Goal: Task Accomplishment & Management: Manage account settings

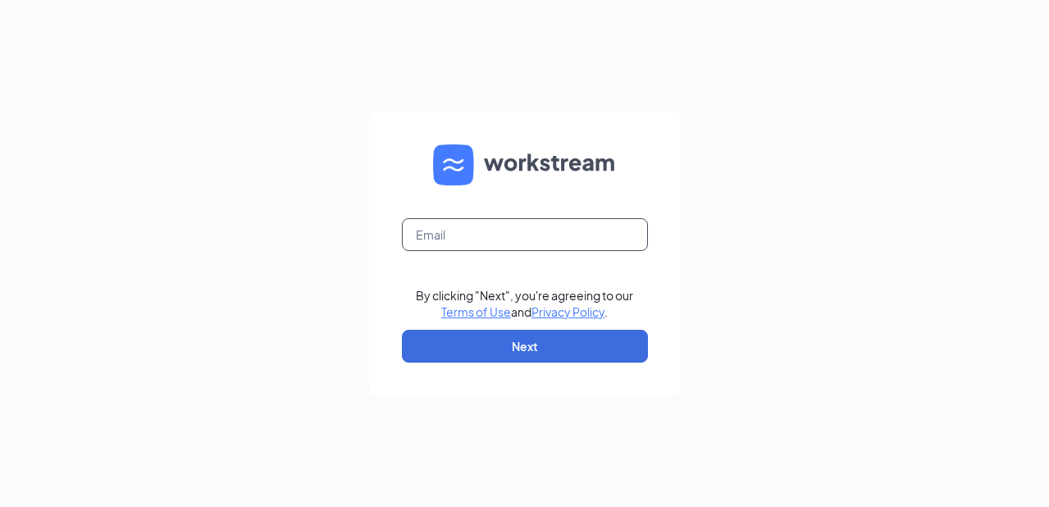
click at [546, 235] on input "text" at bounding box center [525, 234] width 246 height 33
type input "christinagrayce@gmail.com"
click at [553, 362] on form "christinagrayce@gmail.com By clicking "Next", you're agreeing to our Terms of U…" at bounding box center [525, 254] width 312 height 284
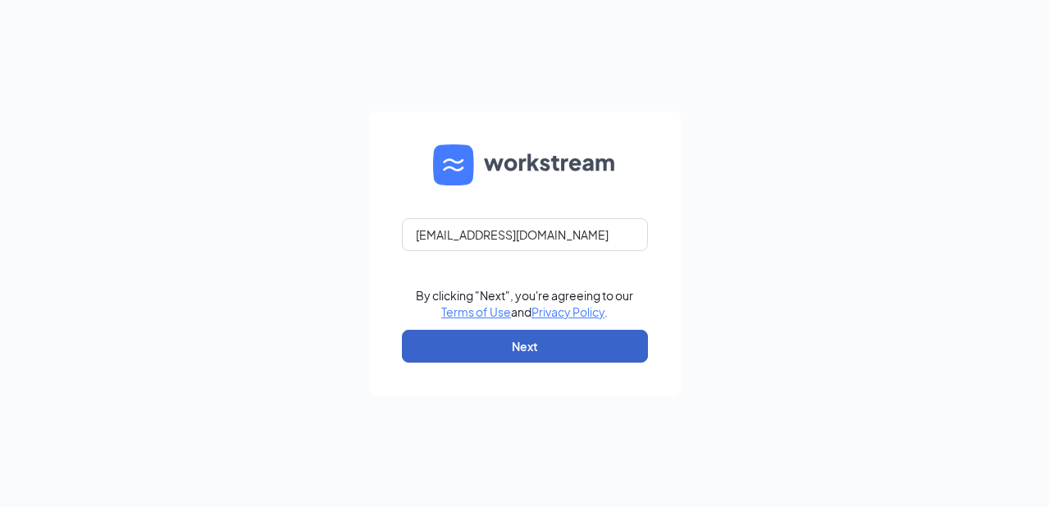
click at [541, 353] on button "Next" at bounding box center [525, 346] width 246 height 33
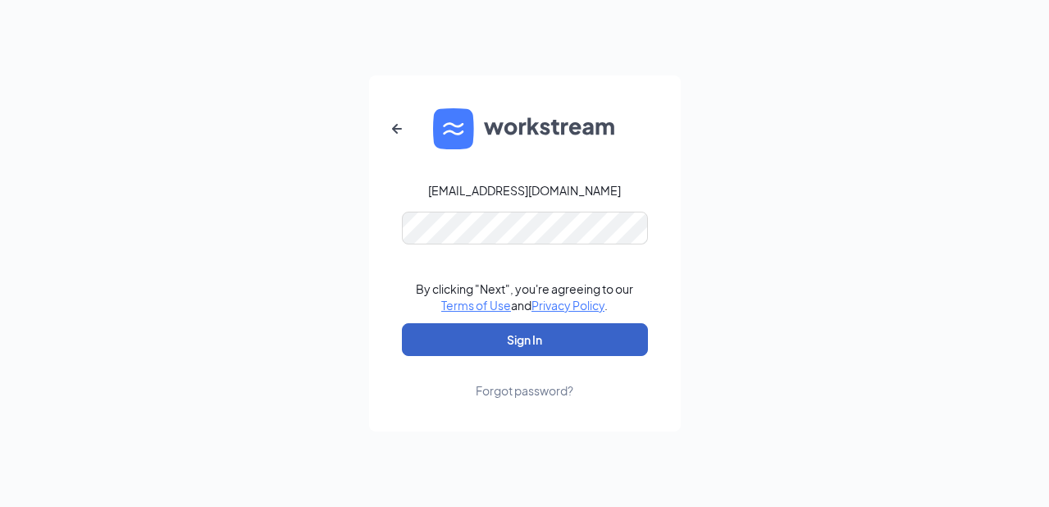
click at [521, 343] on button "Sign In" at bounding box center [525, 339] width 246 height 33
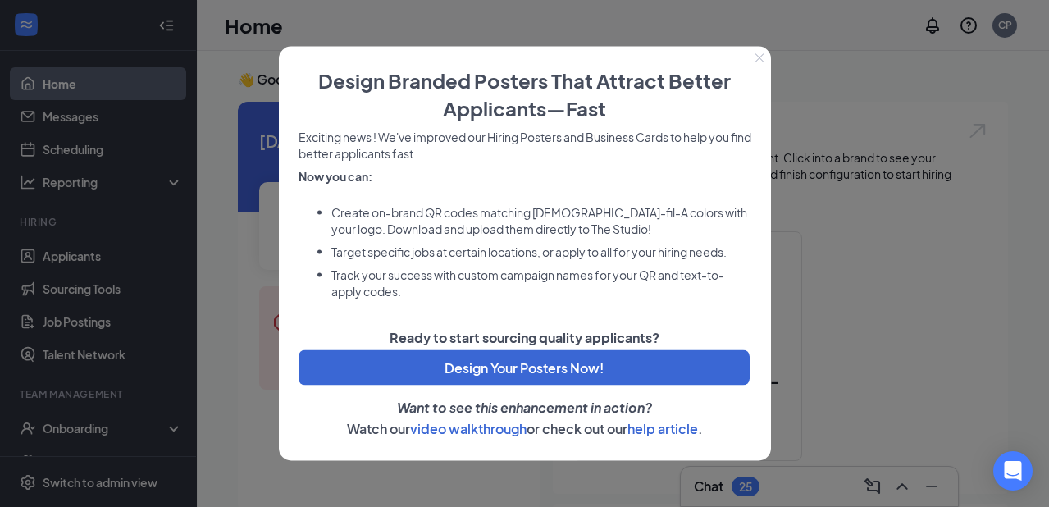
click at [760, 59] on icon "Close" at bounding box center [758, 57] width 9 height 9
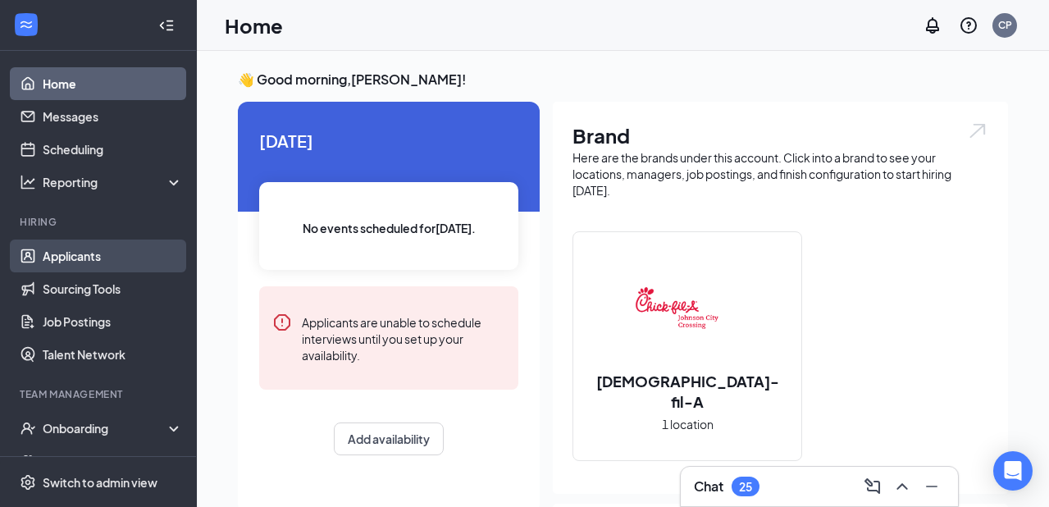
click at [66, 253] on link "Applicants" at bounding box center [113, 255] width 140 height 33
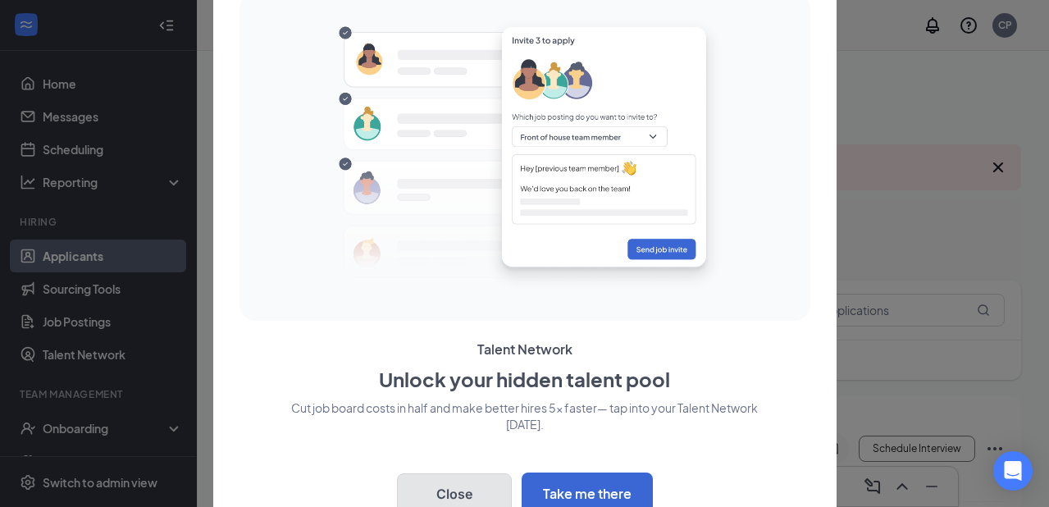
click at [475, 480] on button "Close" at bounding box center [454, 493] width 115 height 41
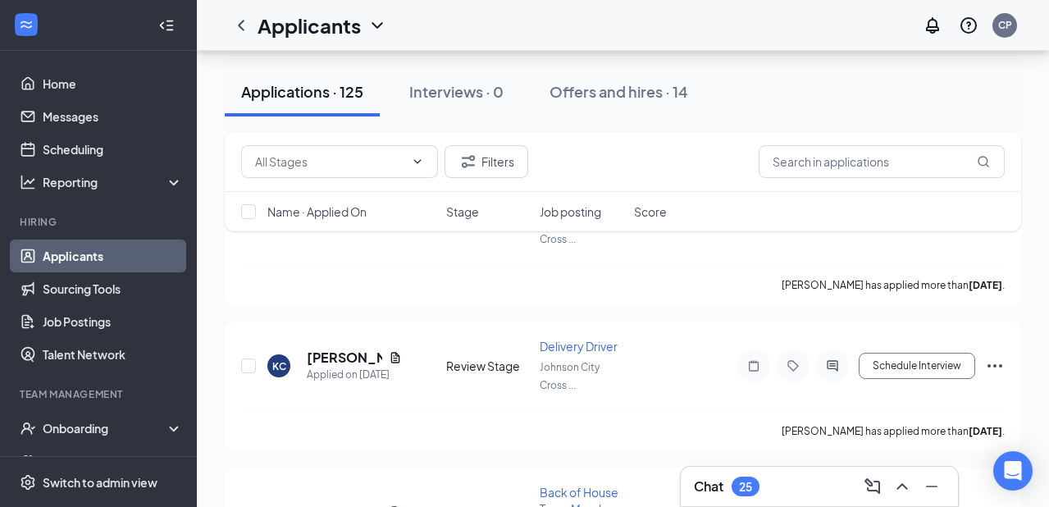
scroll to position [3661, 0]
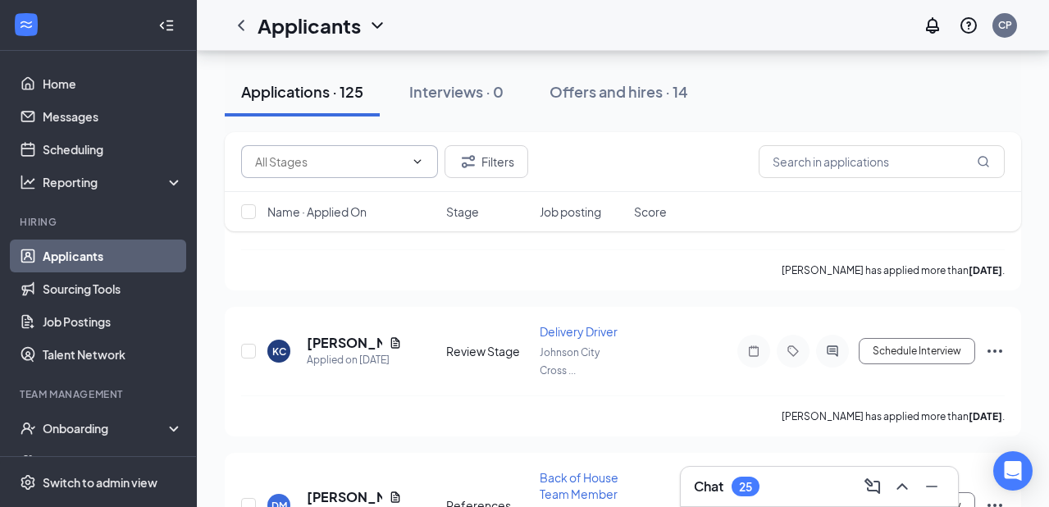
click at [378, 175] on span at bounding box center [339, 161] width 197 height 33
click at [413, 161] on icon "ChevronUp" at bounding box center [417, 161] width 13 height 13
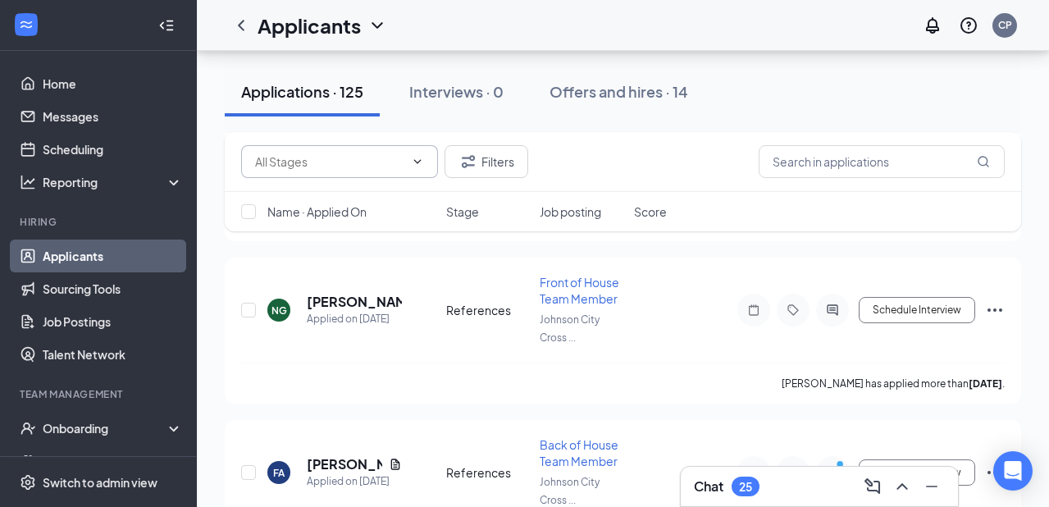
scroll to position [940, 0]
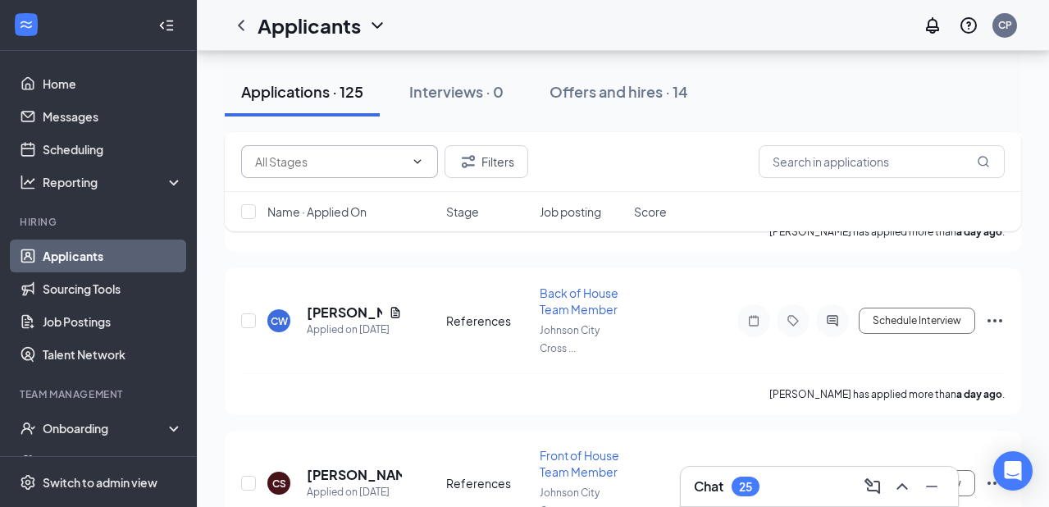
click at [380, 27] on icon "ChevronDown" at bounding box center [377, 26] width 20 height 20
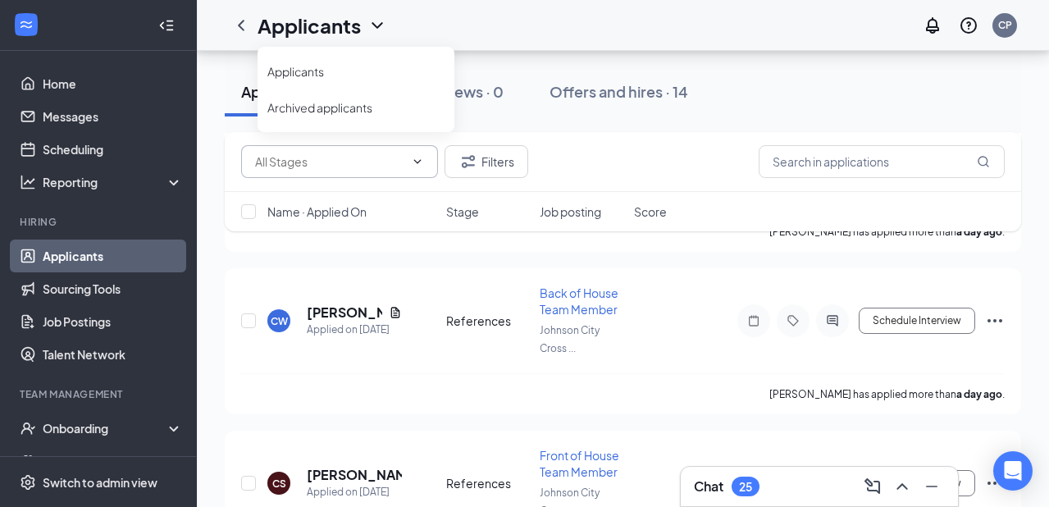
click at [572, 135] on div "Filters" at bounding box center [623, 162] width 796 height 60
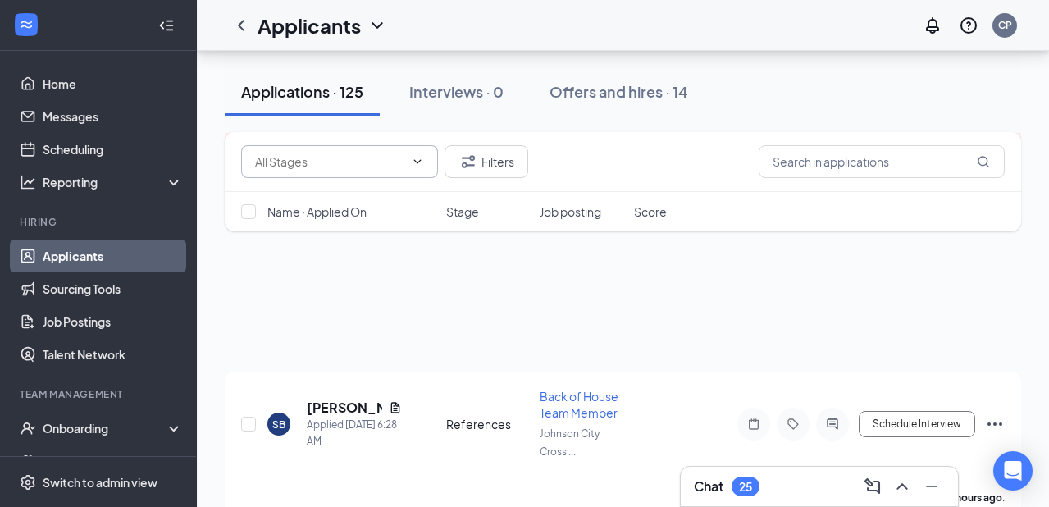
scroll to position [0, 0]
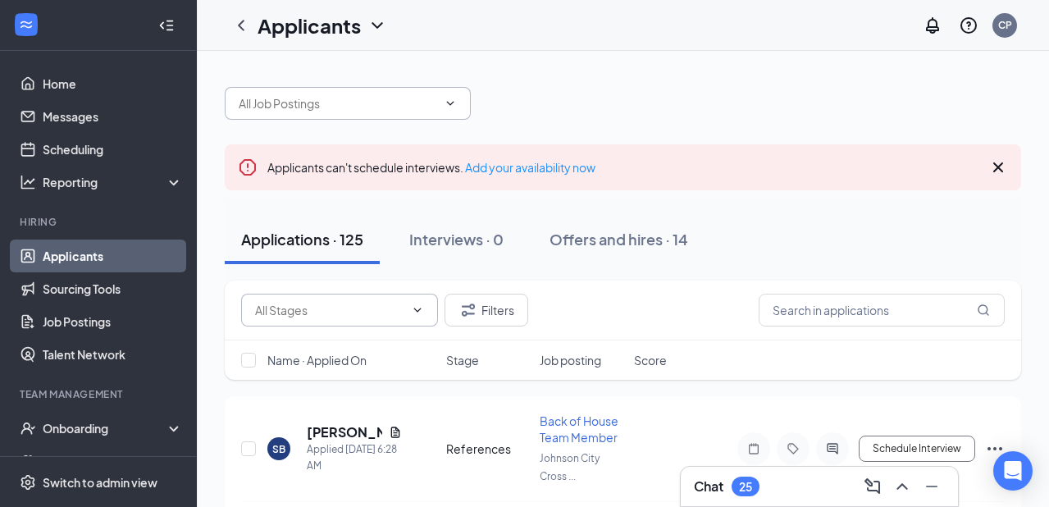
click at [437, 112] on span at bounding box center [348, 103] width 246 height 33
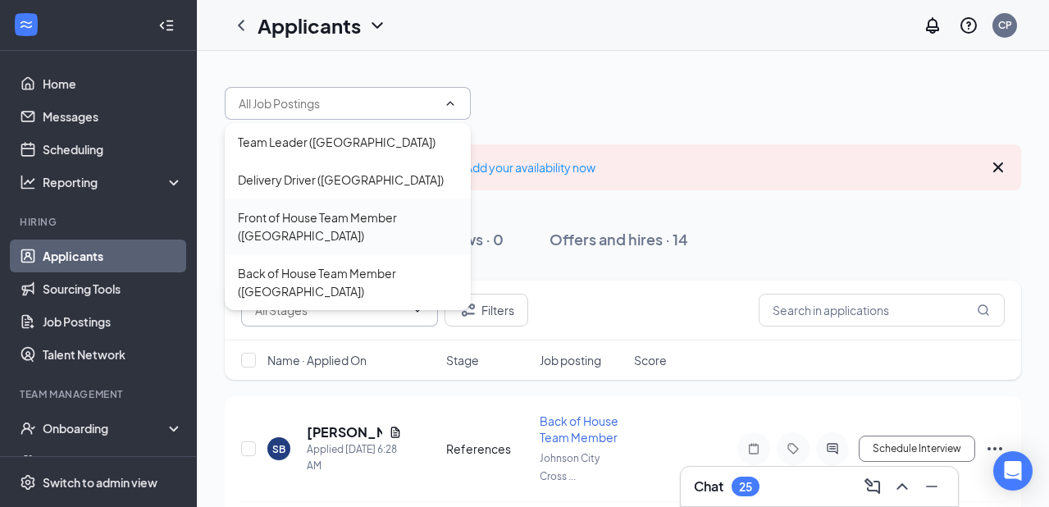
click at [401, 226] on div "Front of House Team Member ([GEOGRAPHIC_DATA])" at bounding box center [348, 226] width 220 height 36
type input "Front of House Team Member ([GEOGRAPHIC_DATA])"
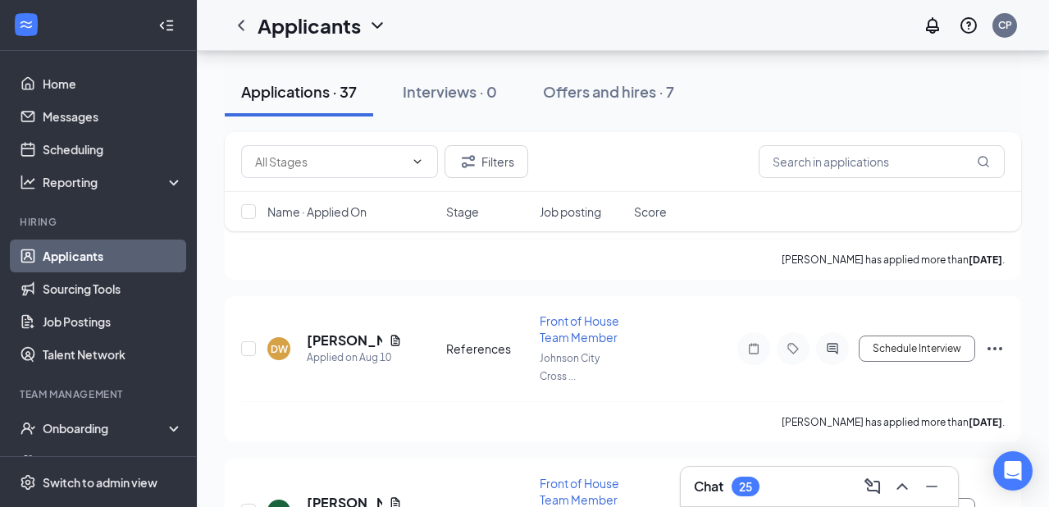
scroll to position [5917, 0]
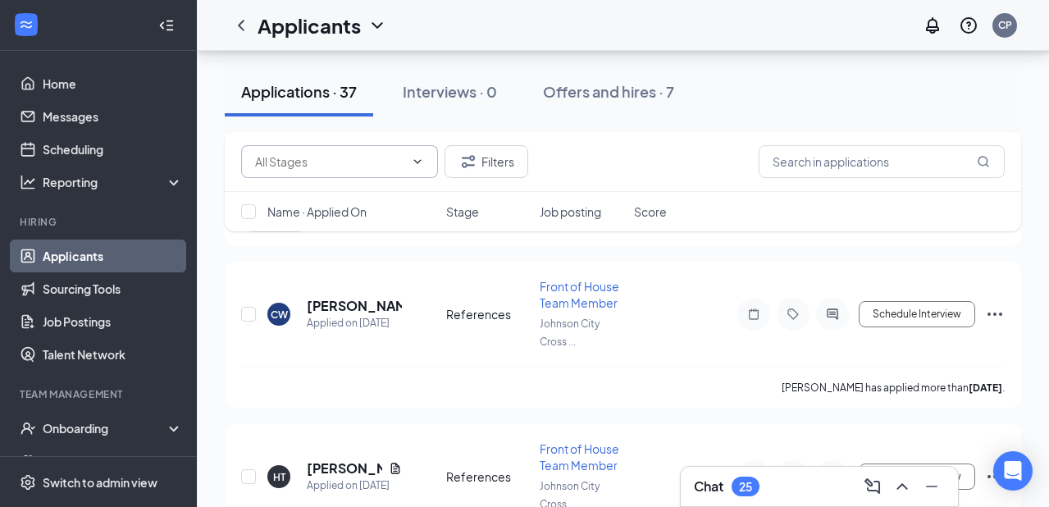
click at [412, 165] on icon "ChevronDown" at bounding box center [417, 161] width 13 height 13
click at [412, 165] on icon "ChevronUp" at bounding box center [417, 161] width 13 height 13
click at [583, 147] on div "Filters" at bounding box center [622, 161] width 763 height 33
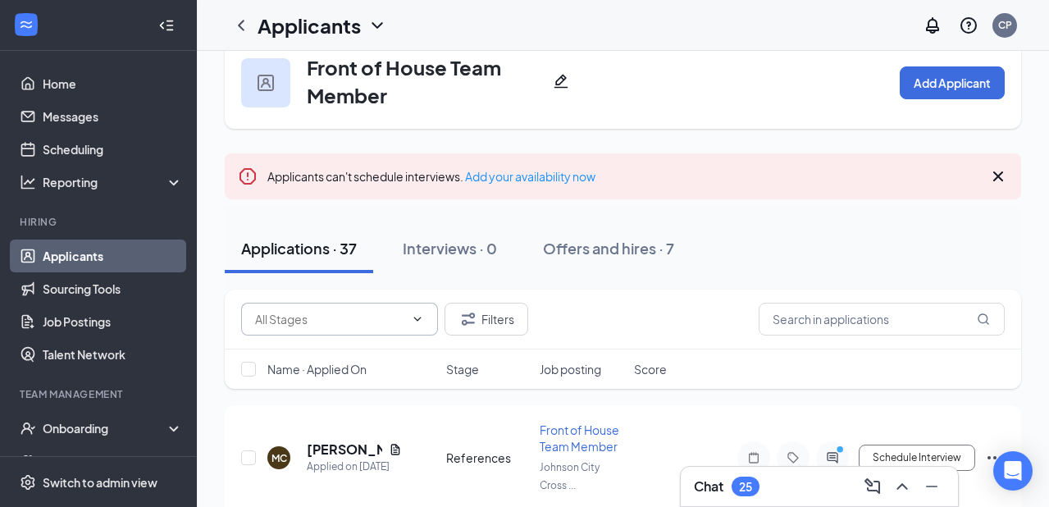
scroll to position [0, 0]
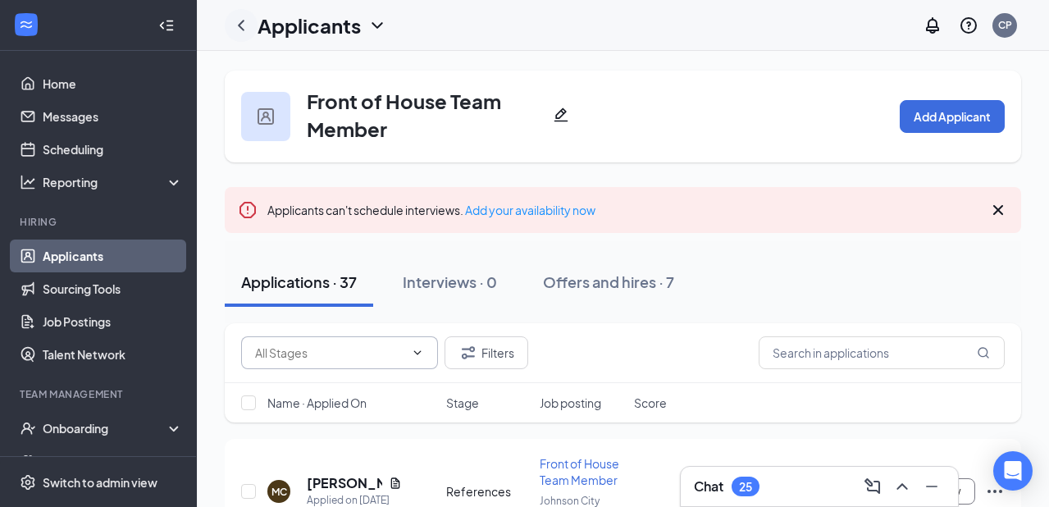
click at [241, 28] on icon "ChevronLeft" at bounding box center [241, 25] width 7 height 11
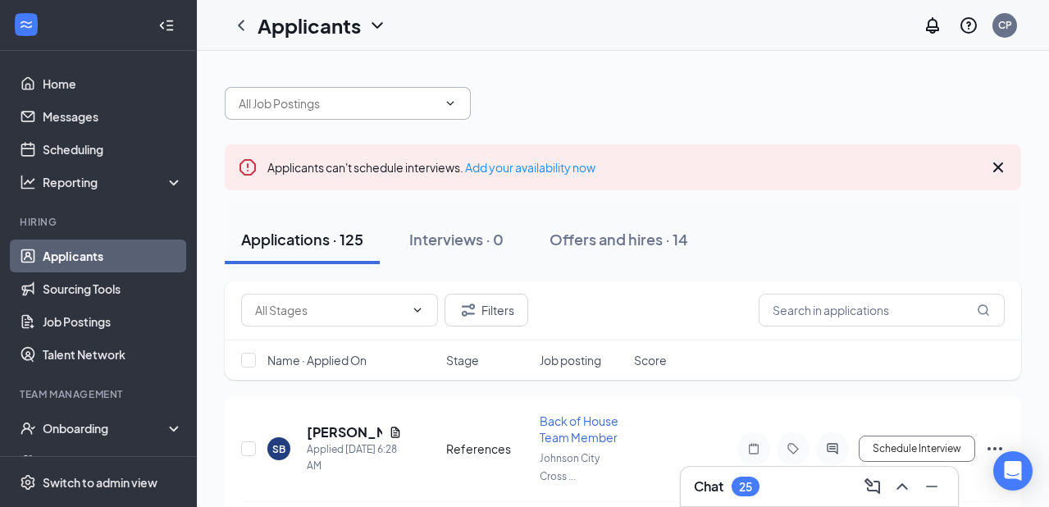
click at [382, 112] on input "text" at bounding box center [338, 103] width 198 height 18
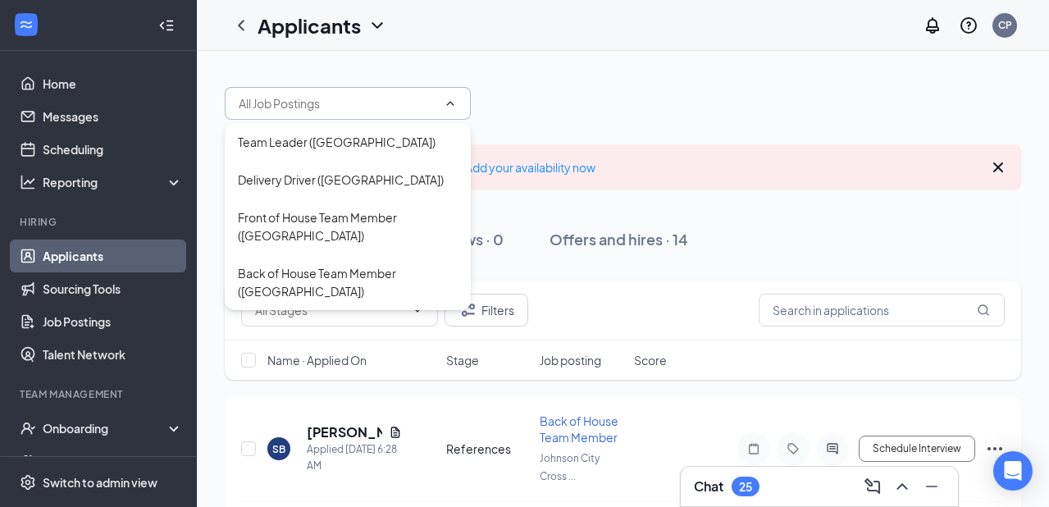
click at [558, 207] on div "Applications · 125 Interviews · 0 Offers and hires · 14" at bounding box center [623, 239] width 796 height 82
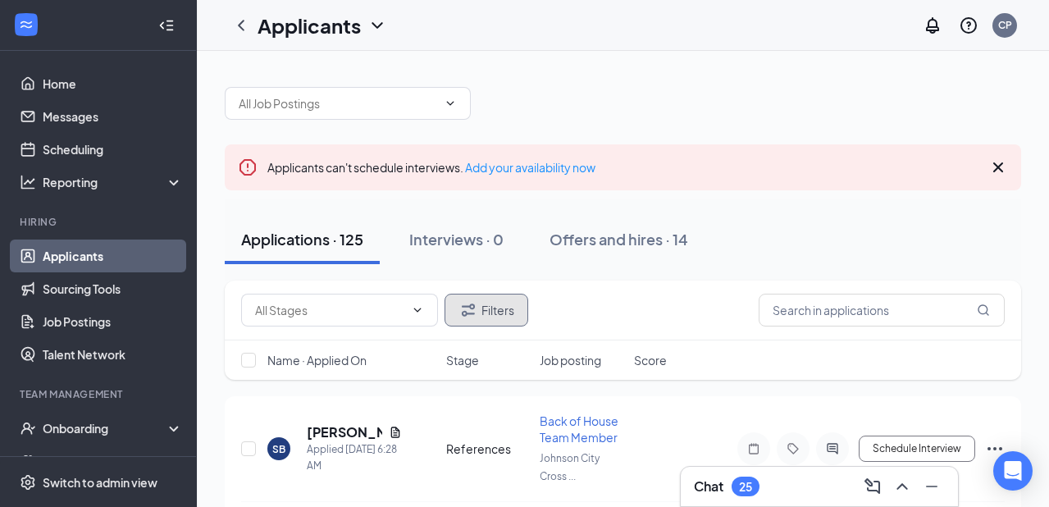
click at [476, 303] on icon "Filter" at bounding box center [468, 310] width 20 height 20
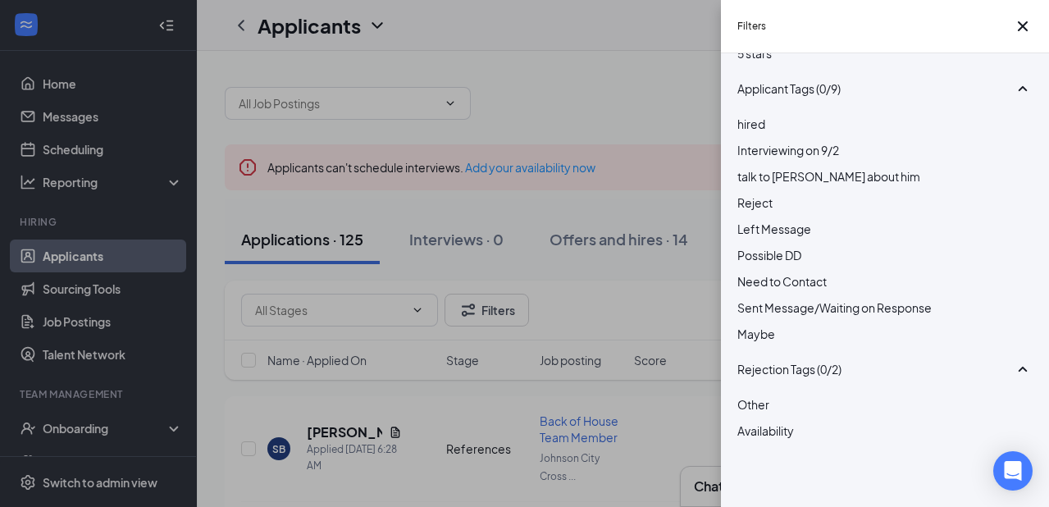
scroll to position [348, 0]
click at [745, 167] on div at bounding box center [884, 167] width 295 height 0
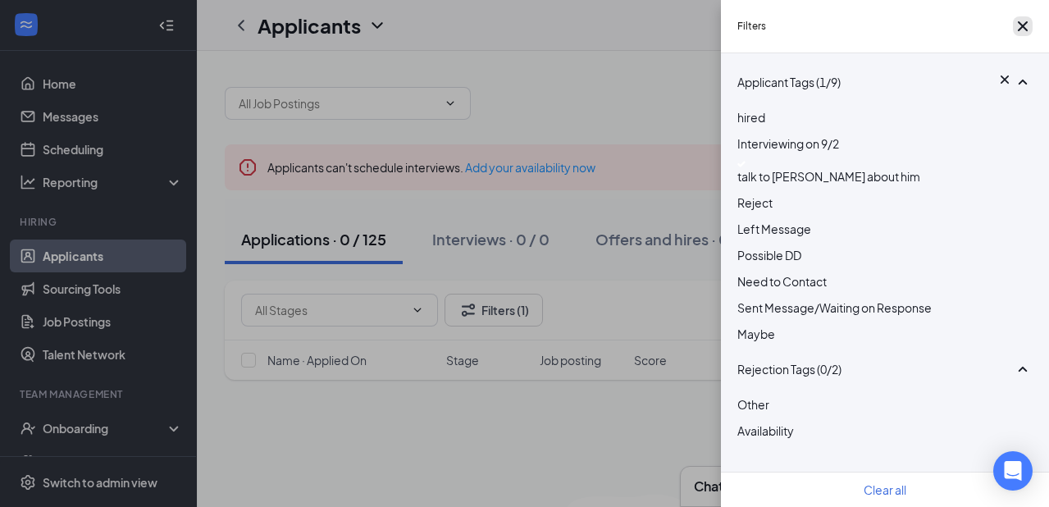
click at [1016, 25] on icon "Cross" at bounding box center [1023, 26] width 20 height 20
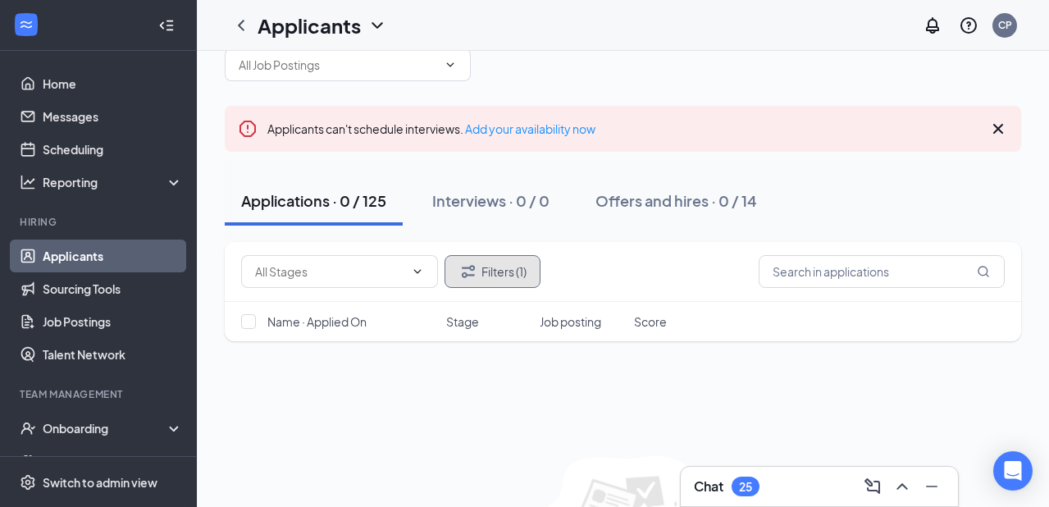
scroll to position [26, 0]
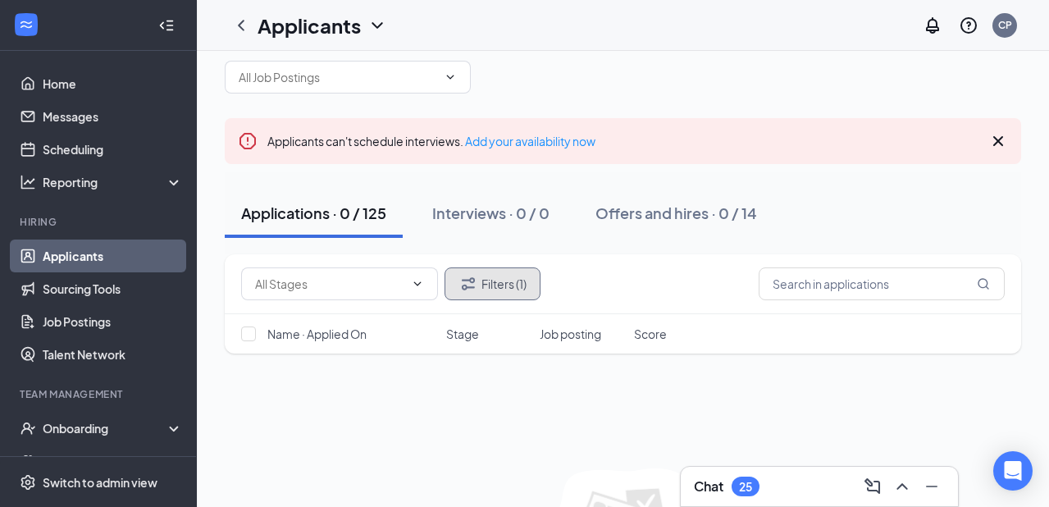
click at [478, 268] on button "Filters (1)" at bounding box center [492, 283] width 96 height 33
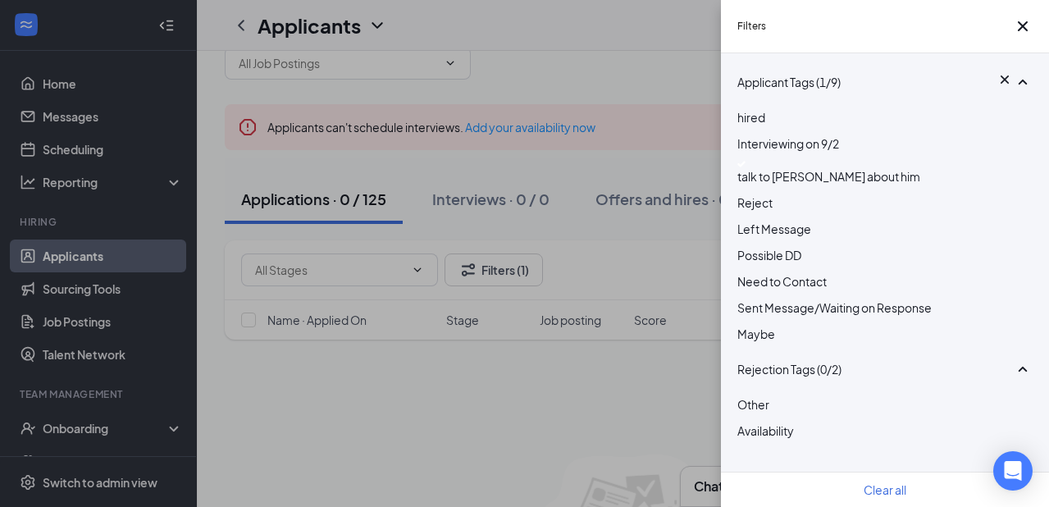
scroll to position [0, 0]
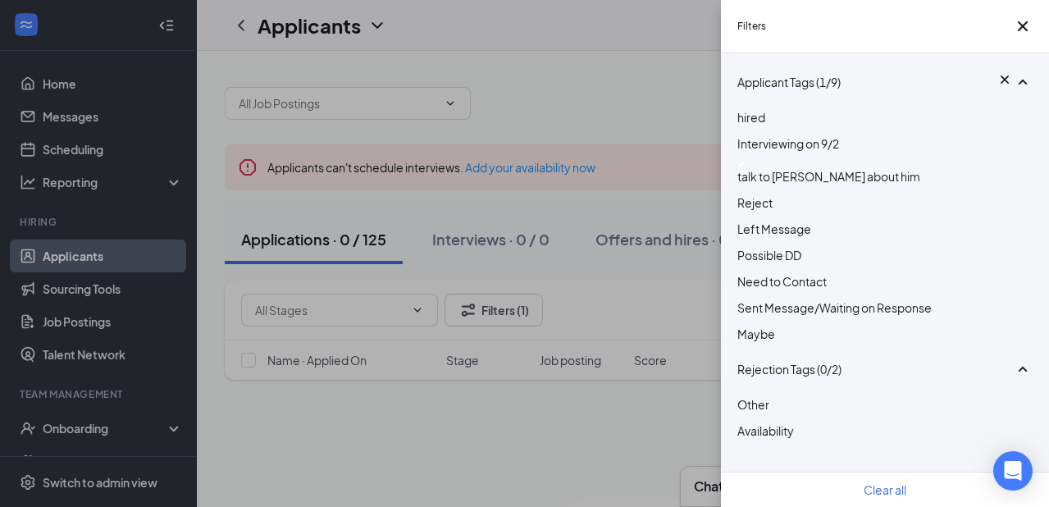
click at [743, 161] on img at bounding box center [741, 164] width 8 height 7
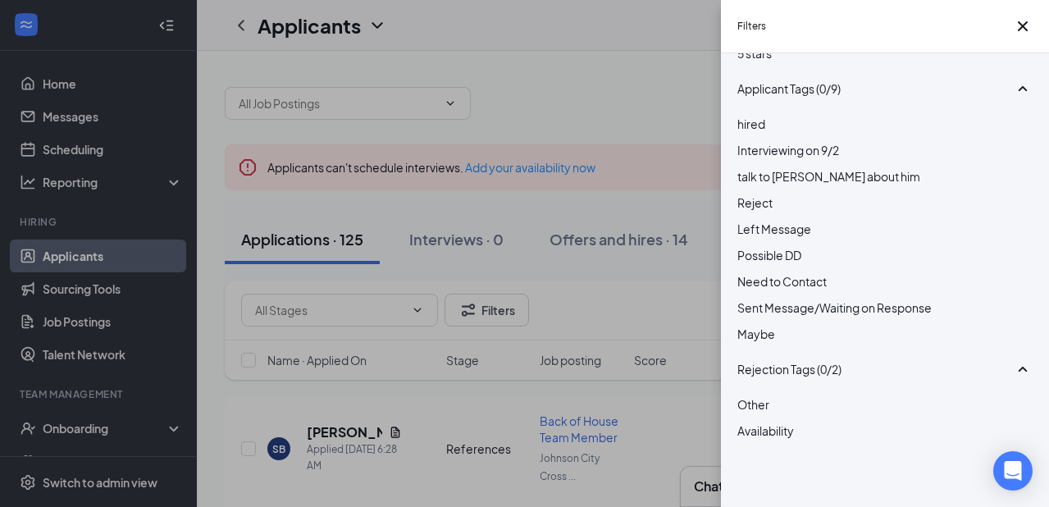
click at [613, 292] on div "Filters Applicant Status (0/5) Unread message Hasn't messaged back Stuck in sta…" at bounding box center [524, 253] width 1049 height 507
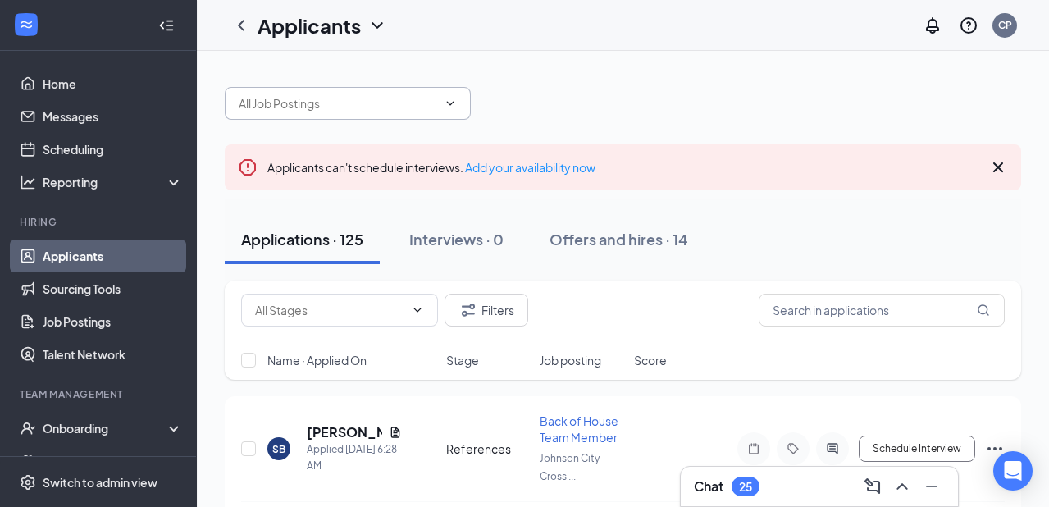
click at [262, 112] on input "text" at bounding box center [338, 103] width 198 height 18
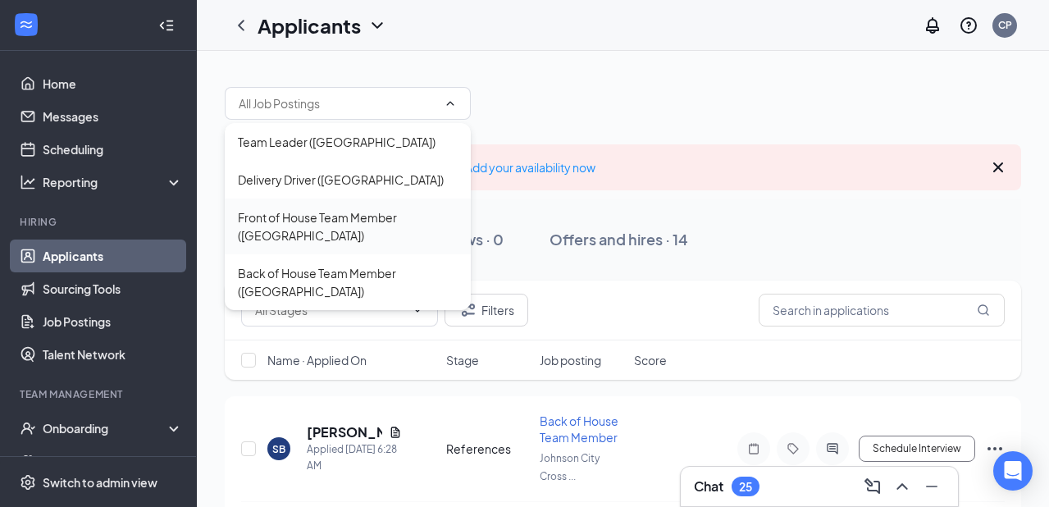
click at [315, 239] on div "Front of House Team Member ([GEOGRAPHIC_DATA])" at bounding box center [348, 226] width 220 height 36
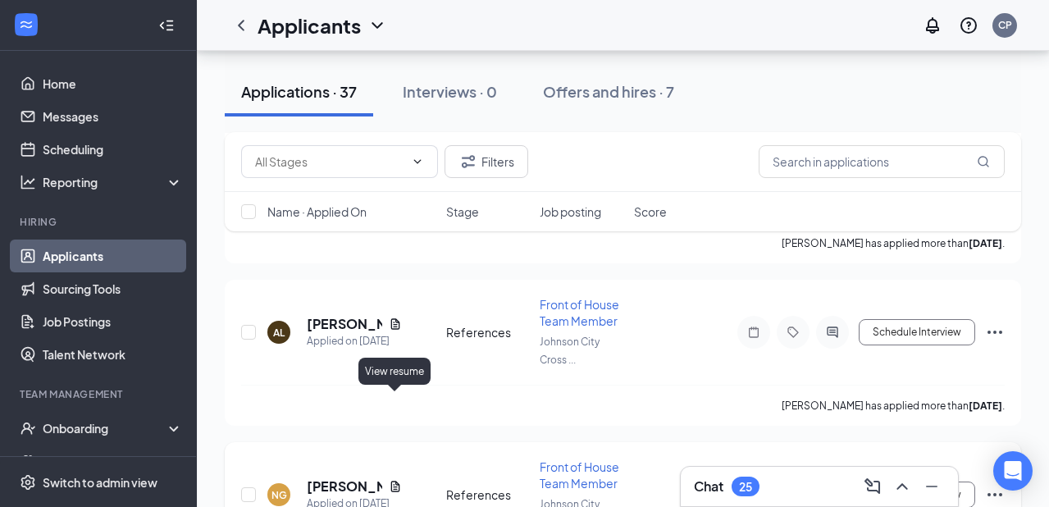
scroll to position [5568, 0]
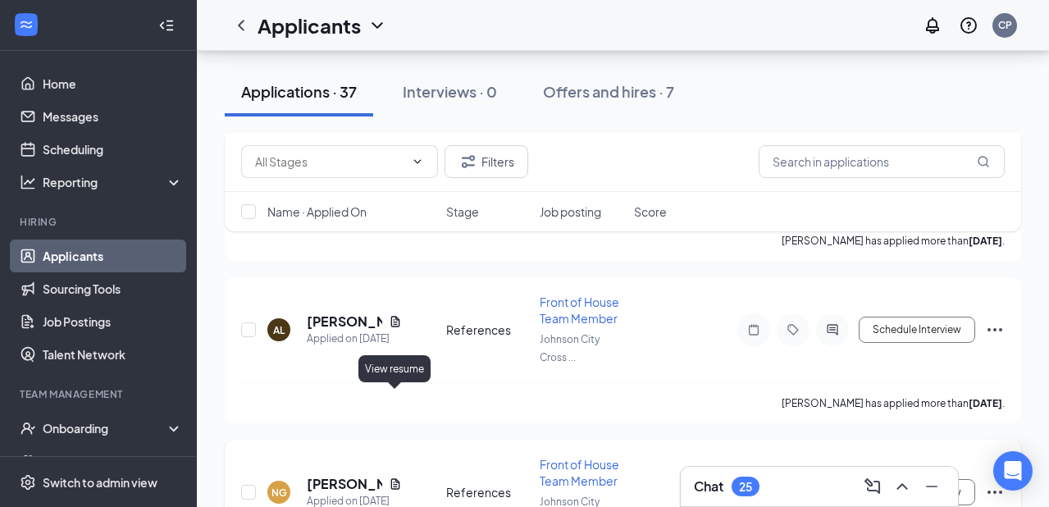
click at [394, 478] on icon "Document" at bounding box center [394, 483] width 9 height 11
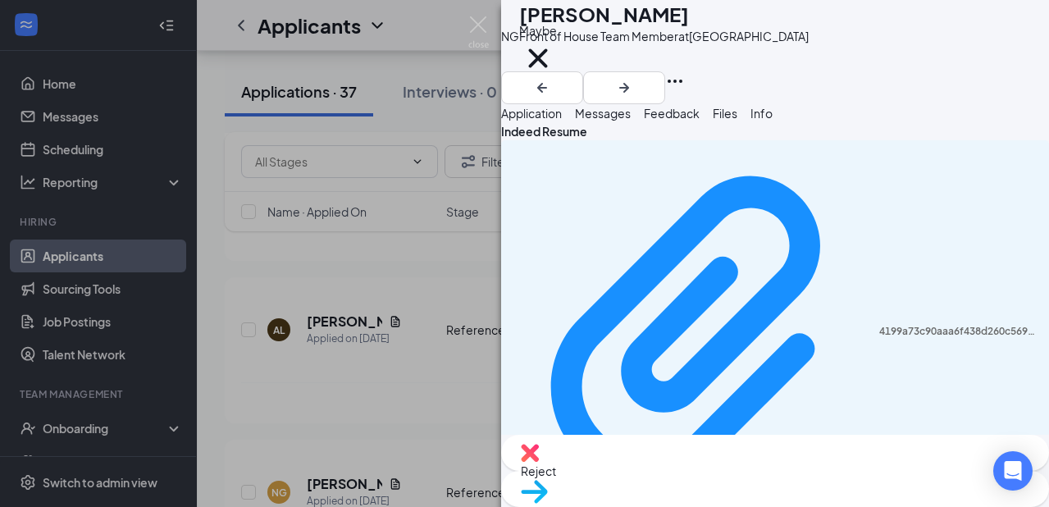
click at [423, 312] on div "NG [PERSON_NAME] Front of House Team Member at [GEOGRAPHIC_DATA] Maybe Applicat…" at bounding box center [524, 253] width 1049 height 507
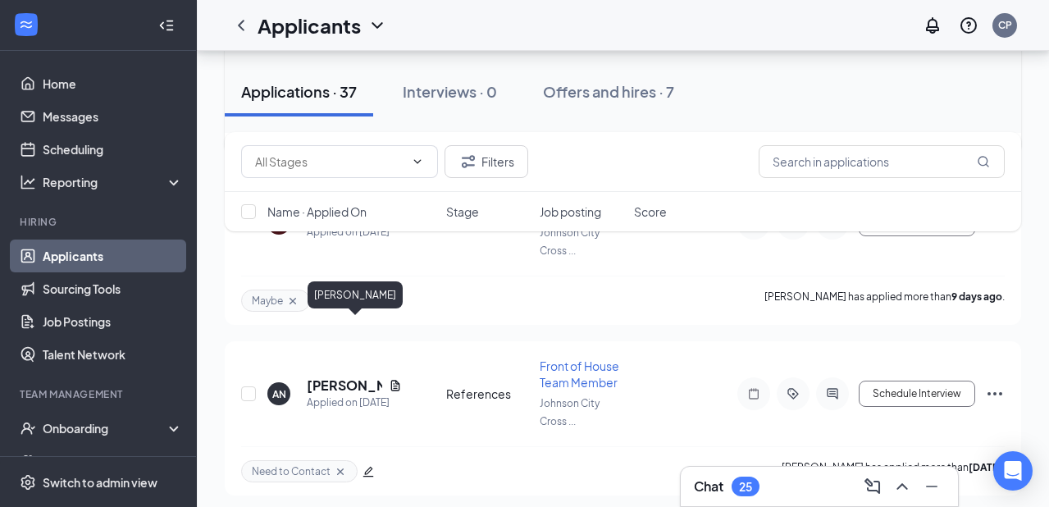
scroll to position [3850, 0]
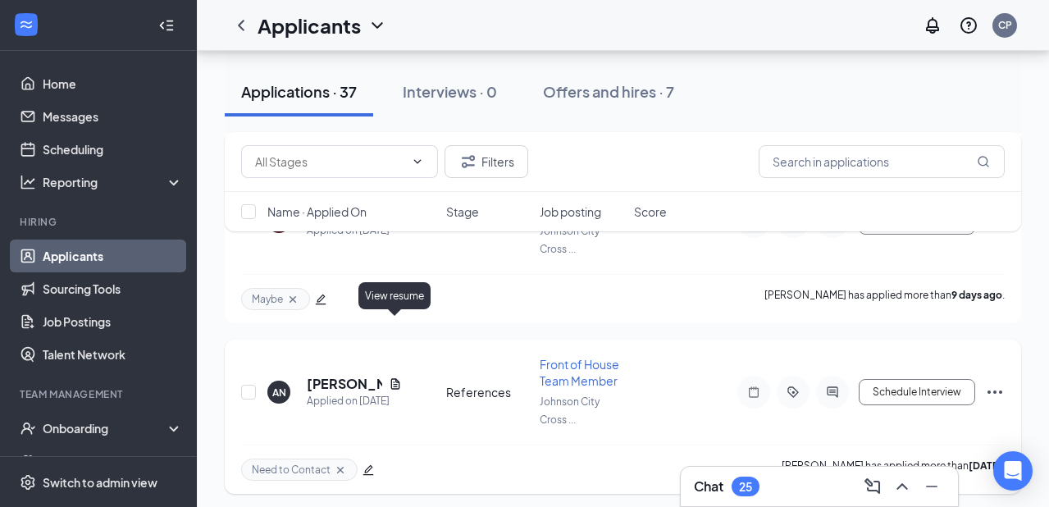
click at [394, 377] on icon "Document" at bounding box center [395, 383] width 13 height 13
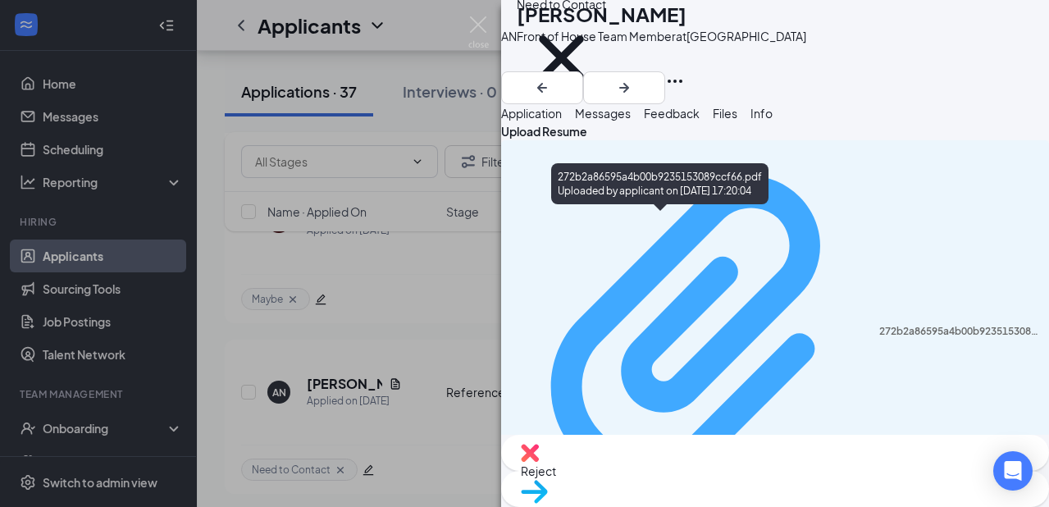
click at [879, 325] on div "272b2a86595a4b00b9235153089ccf66.pdf" at bounding box center [959, 331] width 160 height 13
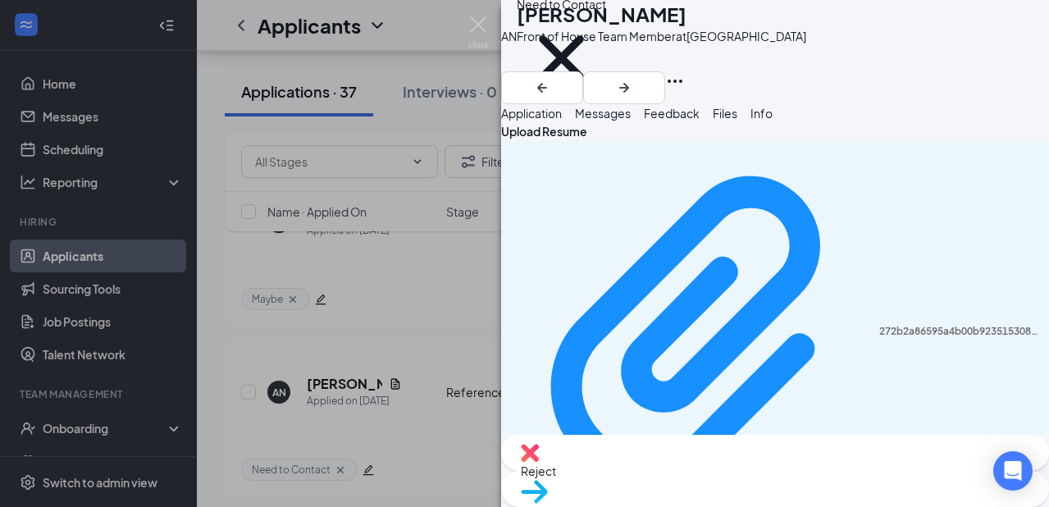
click at [451, 358] on div "AN [PERSON_NAME] Front of House Team Member at [GEOGRAPHIC_DATA] Need to Contac…" at bounding box center [524, 253] width 1049 height 507
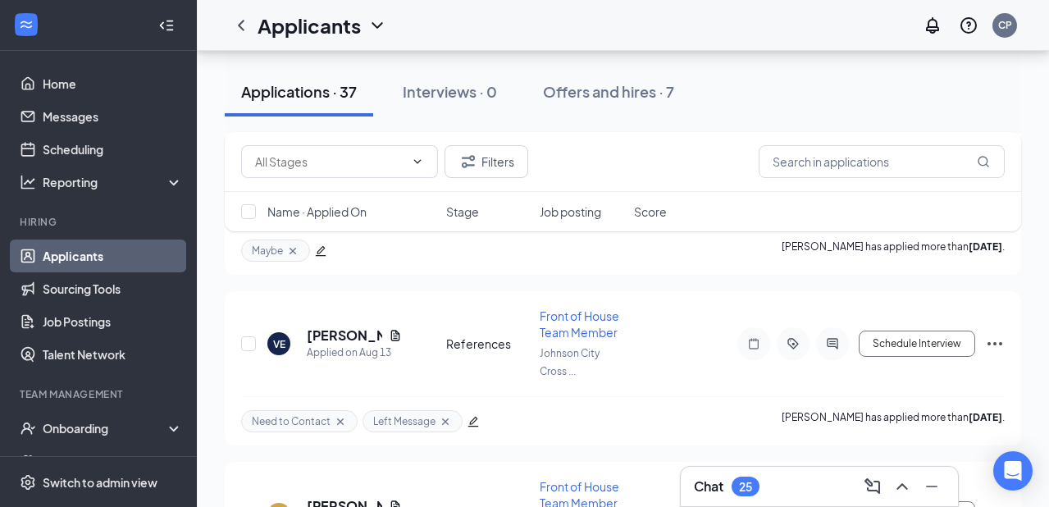
scroll to position [4218, 0]
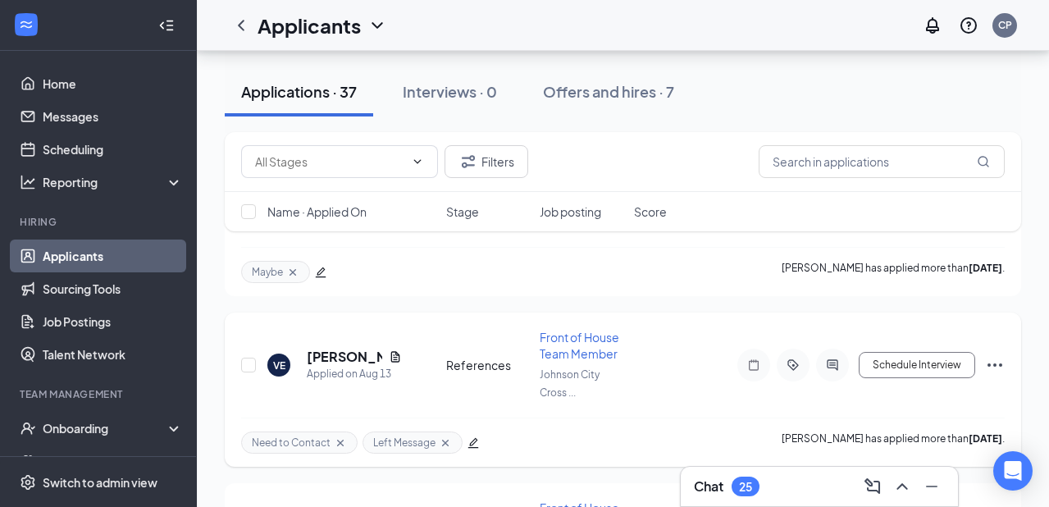
click at [576, 330] on span "Front of House Team Member" at bounding box center [580, 345] width 80 height 31
click at [344, 348] on h5 "[PERSON_NAME]" at bounding box center [344, 357] width 75 height 18
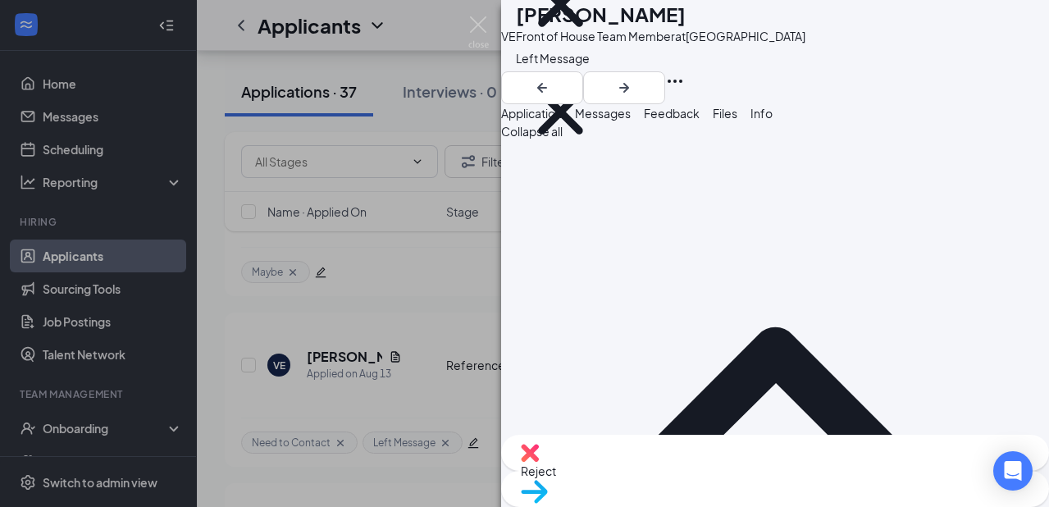
click at [772, 122] on div "Info" at bounding box center [761, 113] width 22 height 18
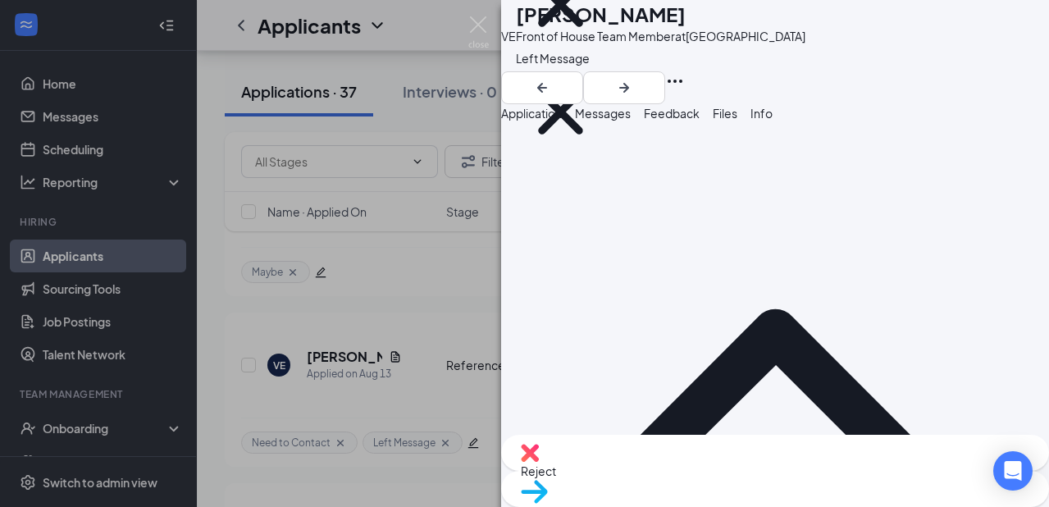
scroll to position [171, 0]
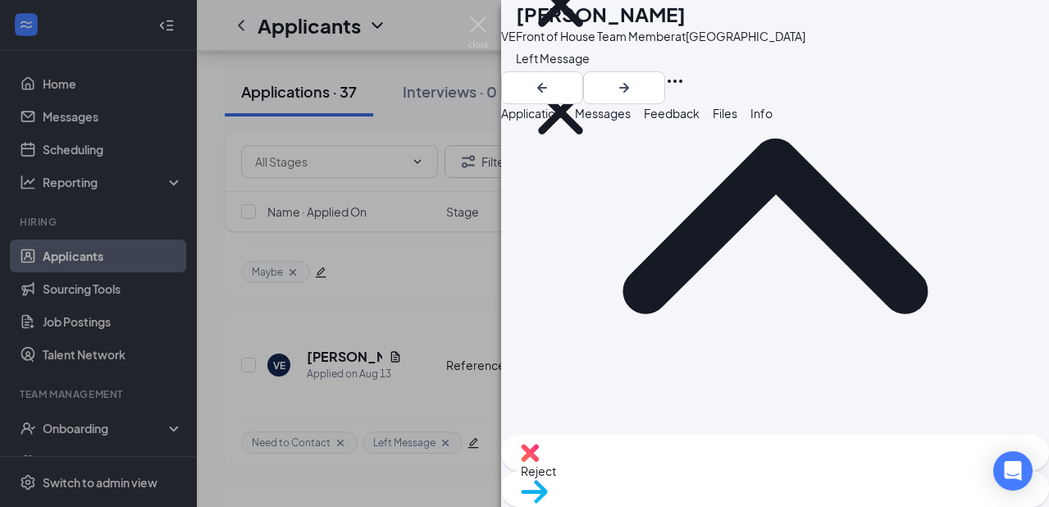
click at [737, 121] on span "Files" at bounding box center [725, 113] width 25 height 15
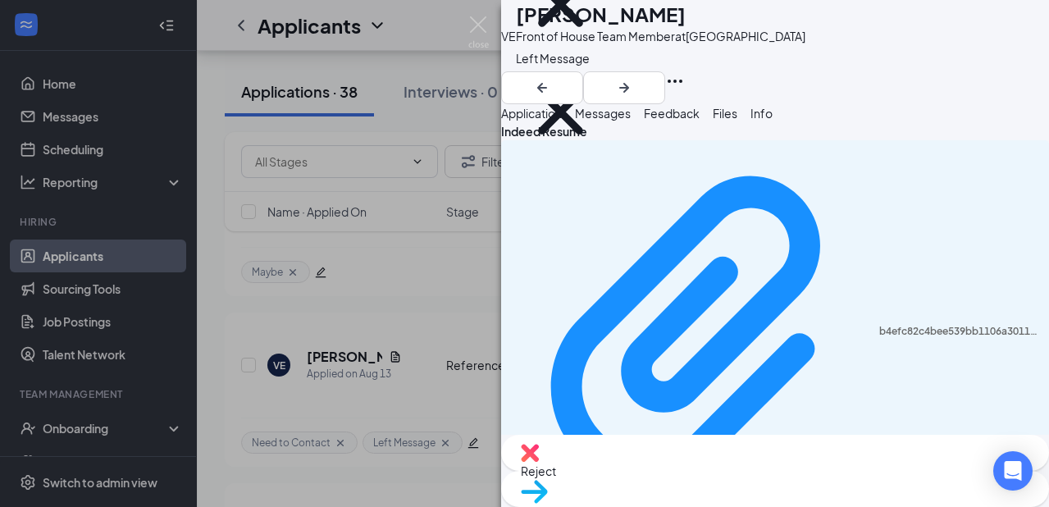
click at [783, 89] on div "VE [PERSON_NAME] Front of House Team Member at [GEOGRAPHIC_DATA] Need to Contac…" at bounding box center [775, 52] width 548 height 104
click at [483, 28] on img at bounding box center [478, 32] width 20 height 32
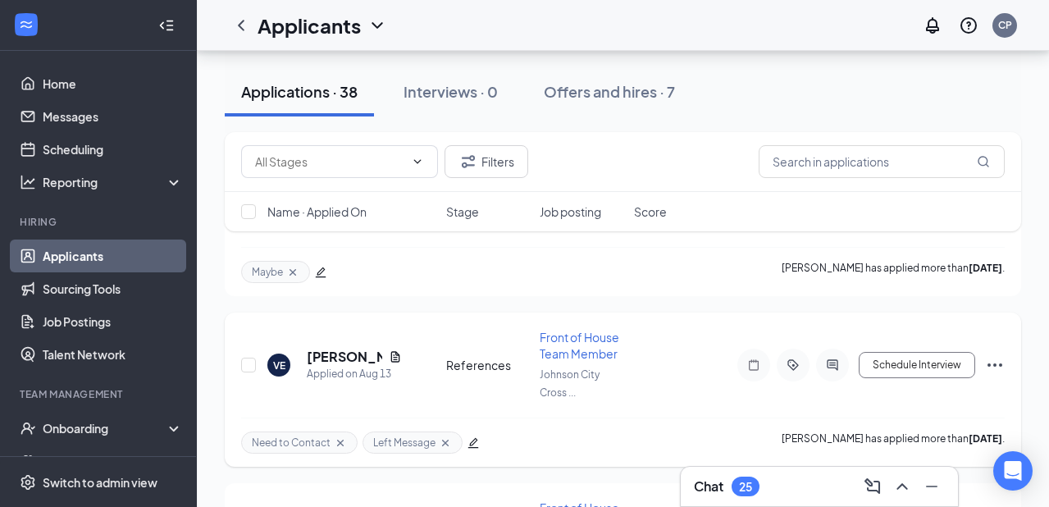
click at [339, 439] on icon "Cross" at bounding box center [340, 442] width 7 height 7
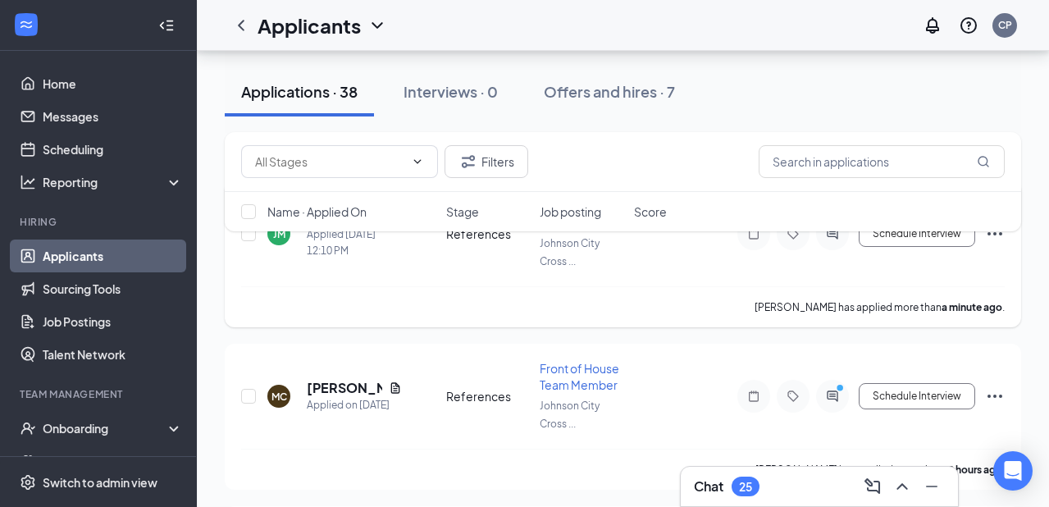
scroll to position [253, 0]
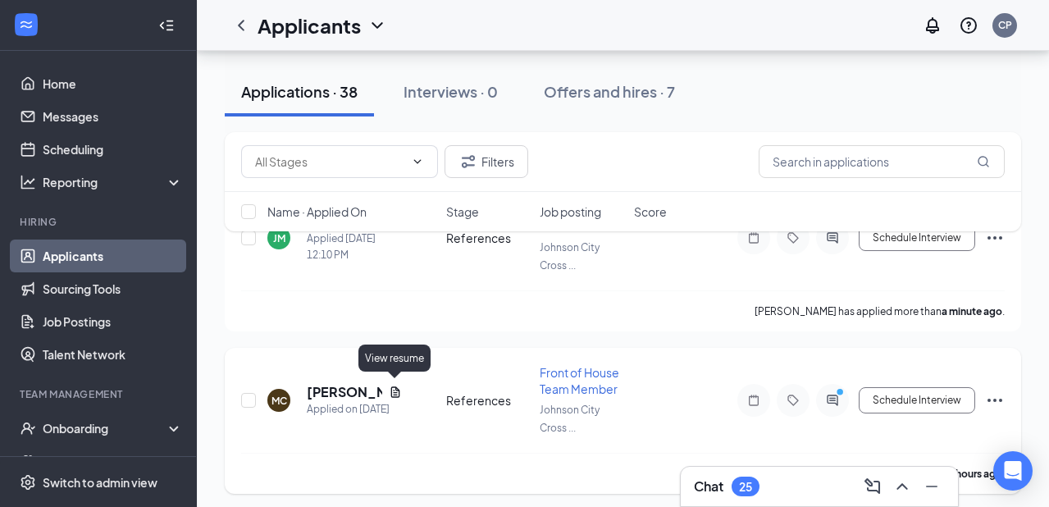
click at [394, 389] on icon "Document" at bounding box center [395, 391] width 13 height 13
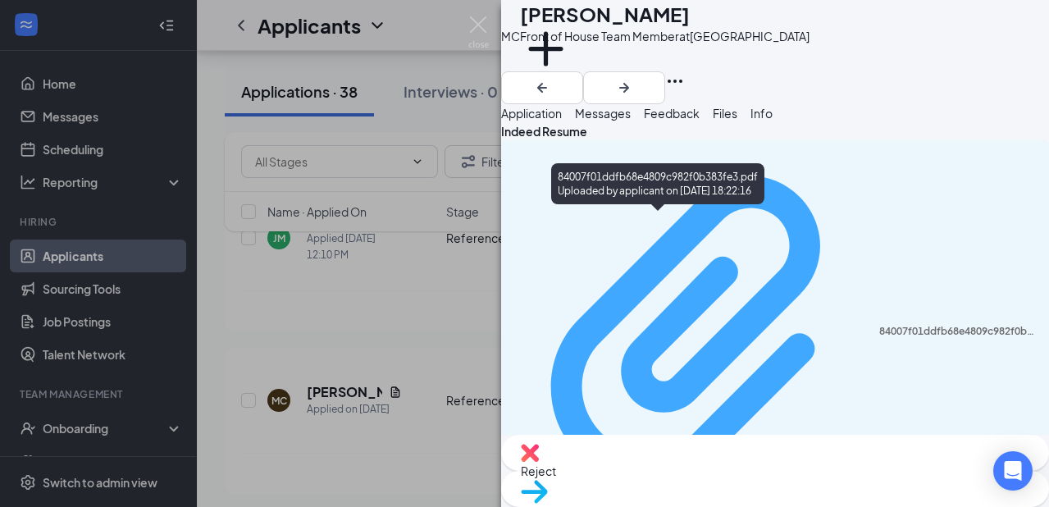
click at [879, 325] on div "84007f01ddfb68e4809c982f0b383fe3.pdf" at bounding box center [959, 331] width 160 height 13
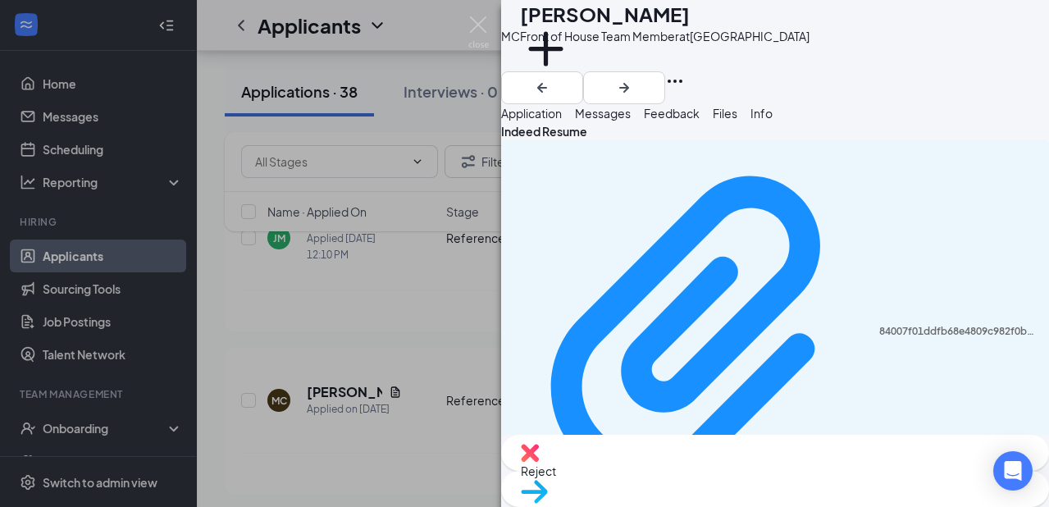
click at [443, 316] on div "MC [PERSON_NAME] Front of House Team Member at [GEOGRAPHIC_DATA] Add a tag Appl…" at bounding box center [524, 253] width 1049 height 507
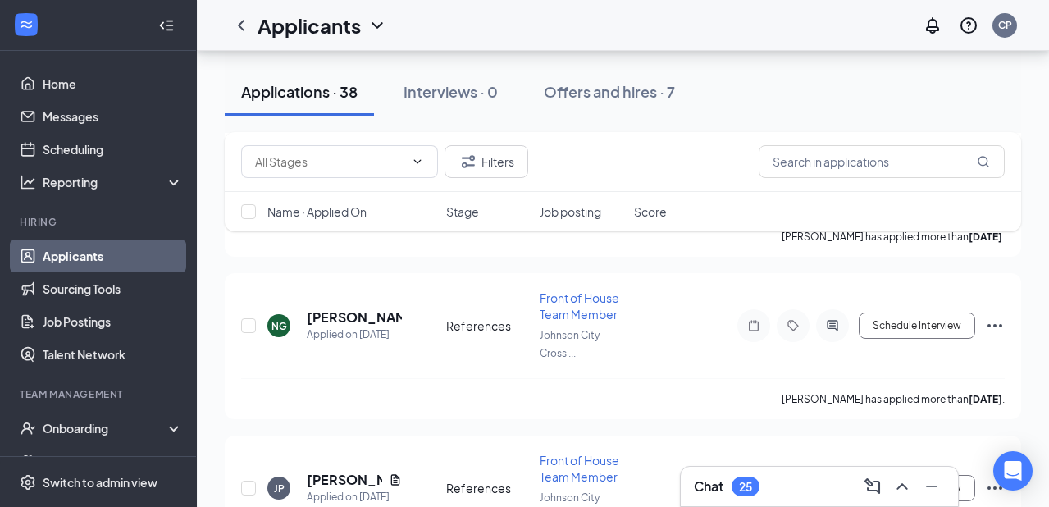
scroll to position [1072, 0]
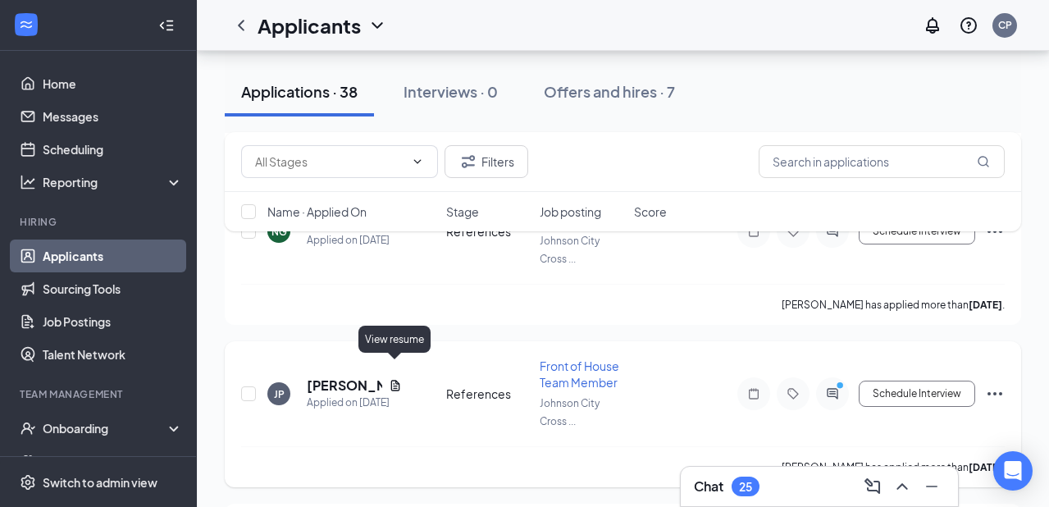
click at [394, 380] on icon "Document" at bounding box center [394, 385] width 9 height 11
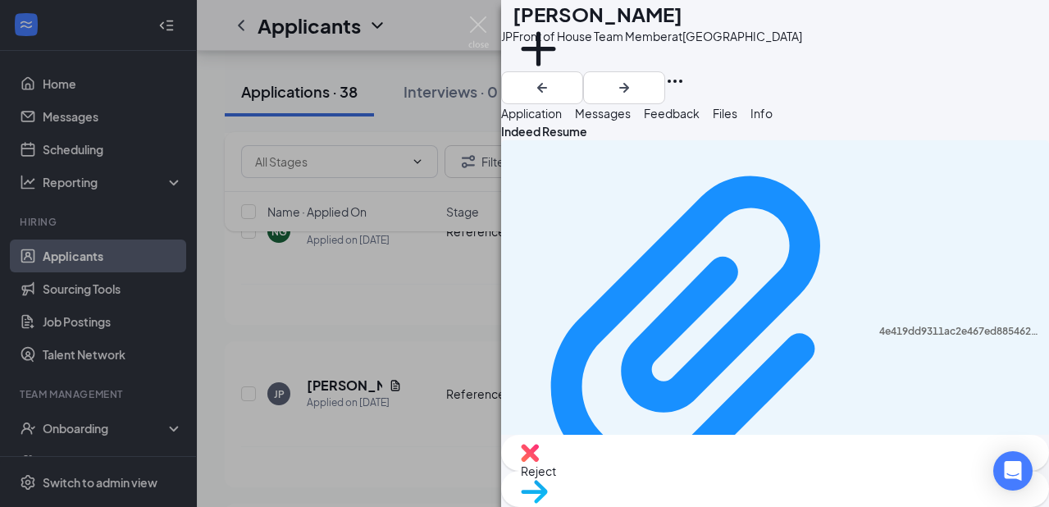
click at [435, 277] on div "JP [PERSON_NAME] Front of House Team Member at [GEOGRAPHIC_DATA] Add a tag Appl…" at bounding box center [524, 253] width 1049 height 507
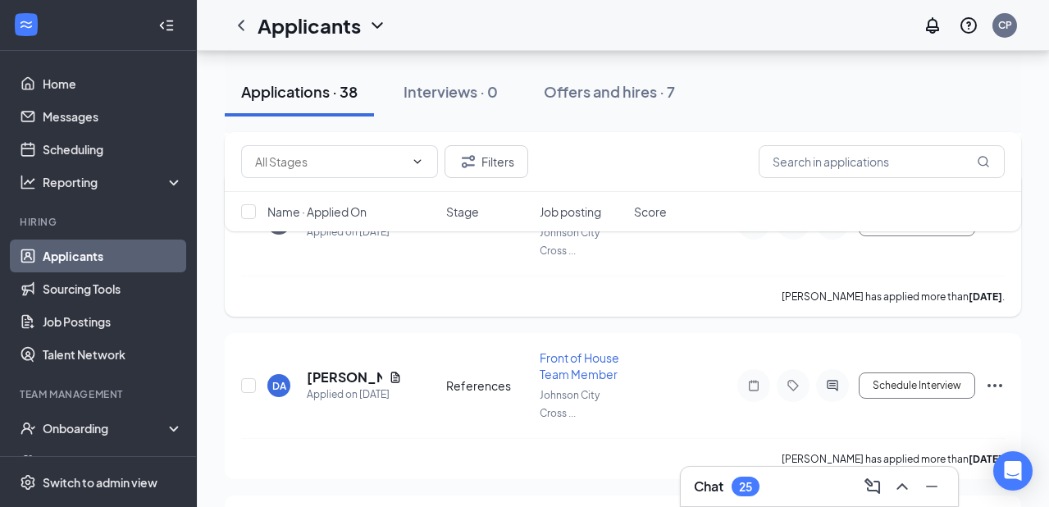
scroll to position [1243, 0]
click at [390, 371] on icon "Document" at bounding box center [394, 376] width 9 height 11
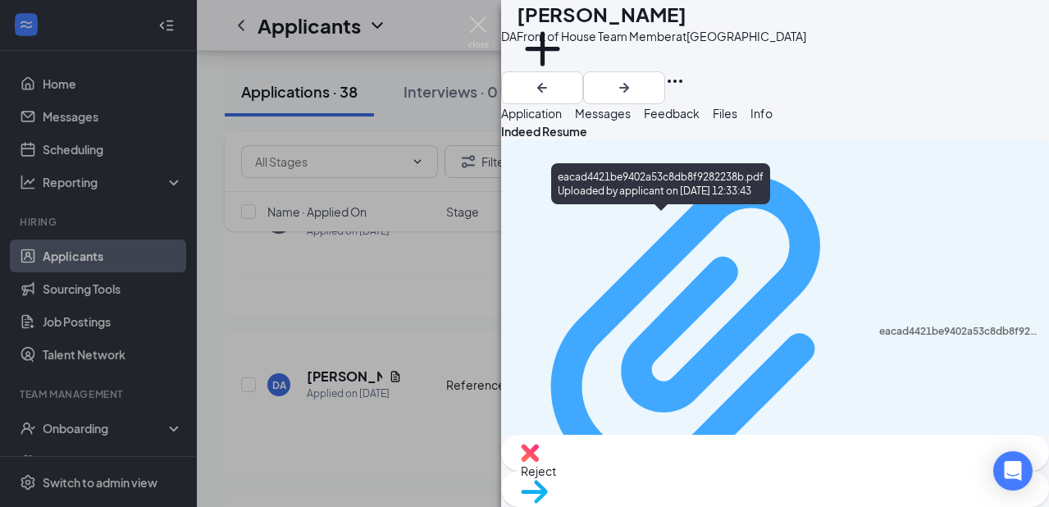
click at [879, 325] on div "eacad4421be9402a53c8db8f9282238b.pdf" at bounding box center [959, 331] width 160 height 13
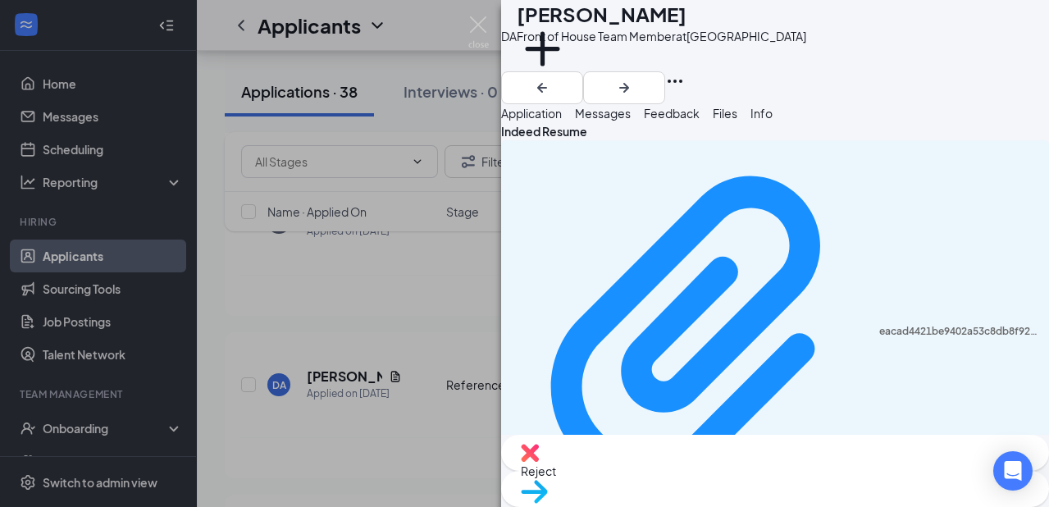
click at [458, 254] on div "DA [PERSON_NAME] Front of House Team Member at [GEOGRAPHIC_DATA] Add a tag Appl…" at bounding box center [524, 253] width 1049 height 507
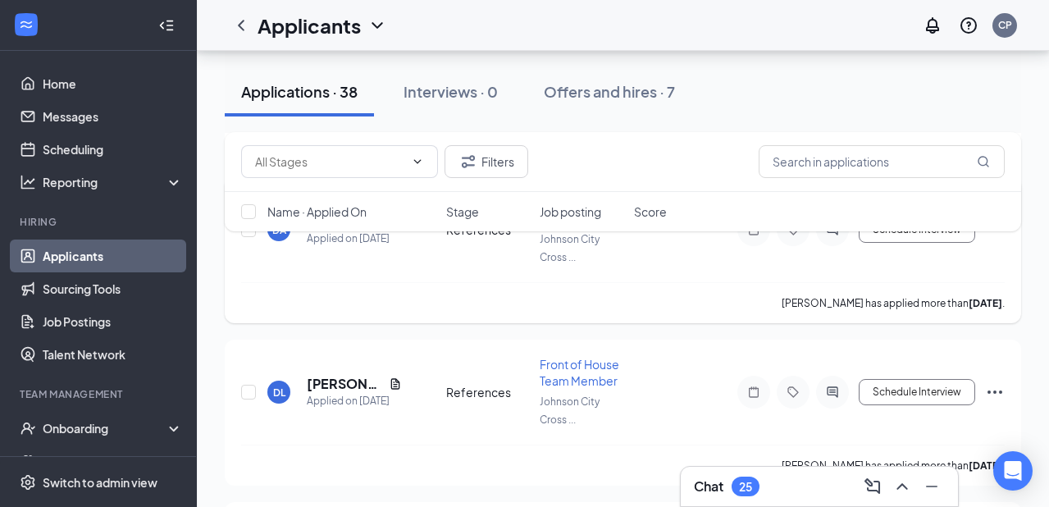
scroll to position [1404, 0]
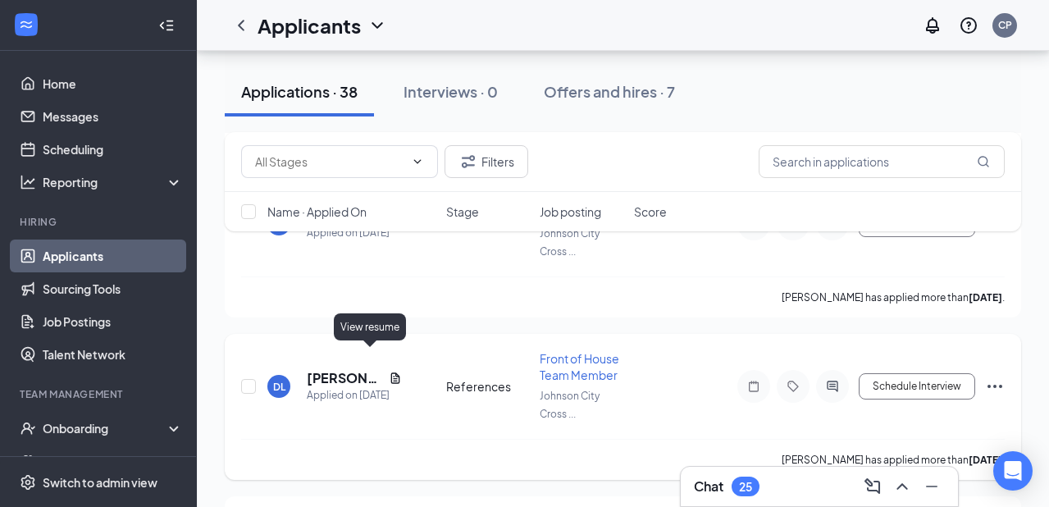
click at [390, 372] on icon "Document" at bounding box center [394, 377] width 9 height 11
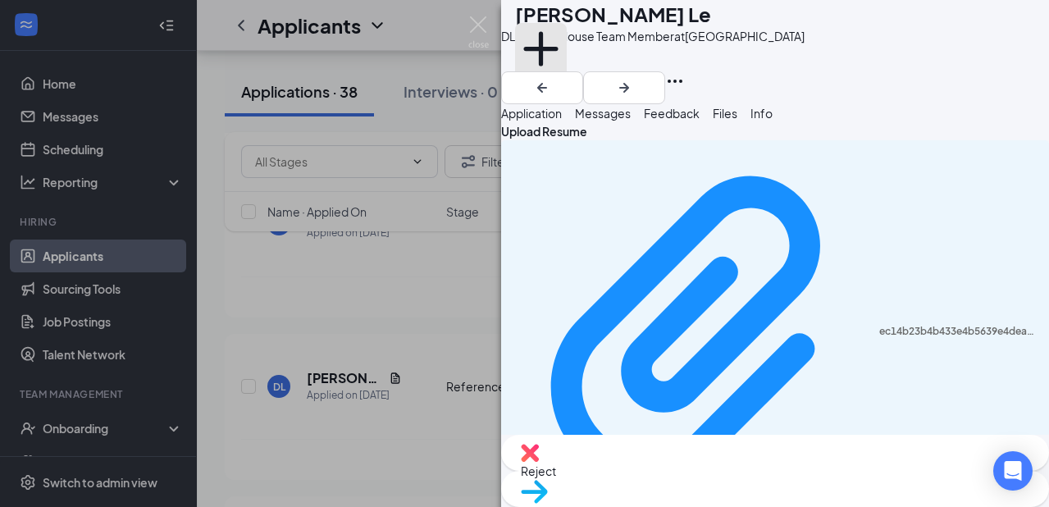
click at [567, 69] on button "Add a tag" at bounding box center [541, 58] width 52 height 70
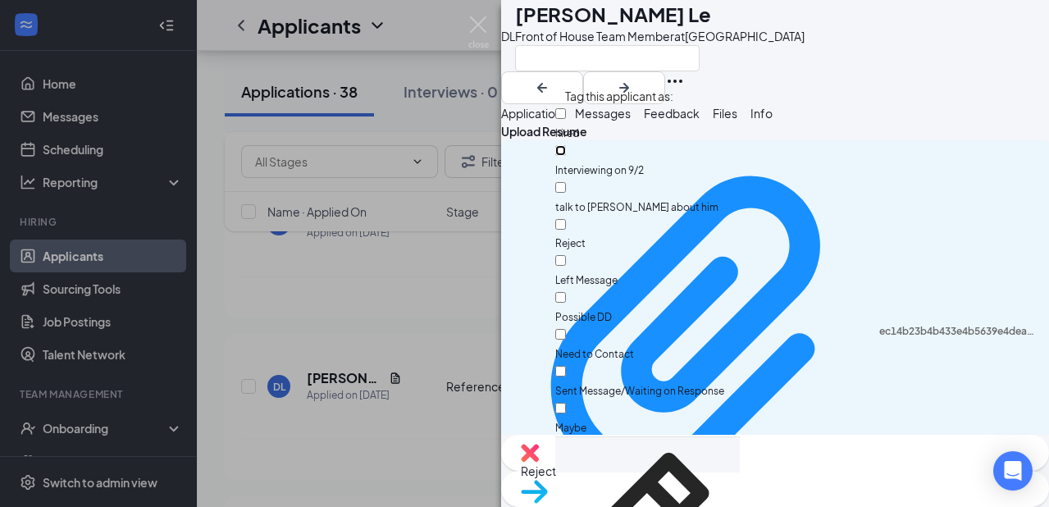
click at [566, 145] on input "Interviewing on 9/2" at bounding box center [560, 150] width 11 height 11
checkbox input "true"
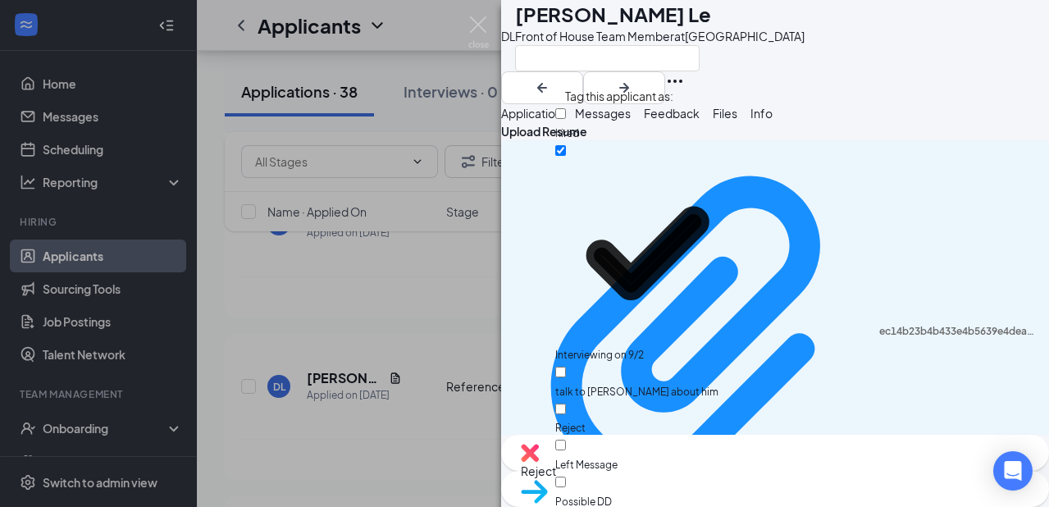
click at [404, 400] on div "[PERSON_NAME] Le Front of House Team Member at [GEOGRAPHIC_DATA] Application Me…" at bounding box center [524, 253] width 1049 height 507
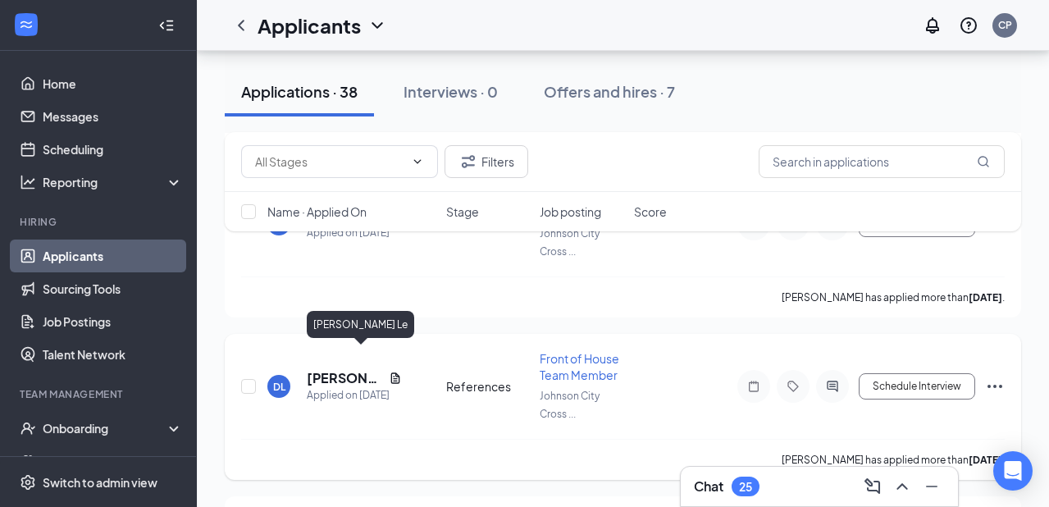
click at [344, 369] on h5 "[PERSON_NAME] Le" at bounding box center [344, 378] width 75 height 18
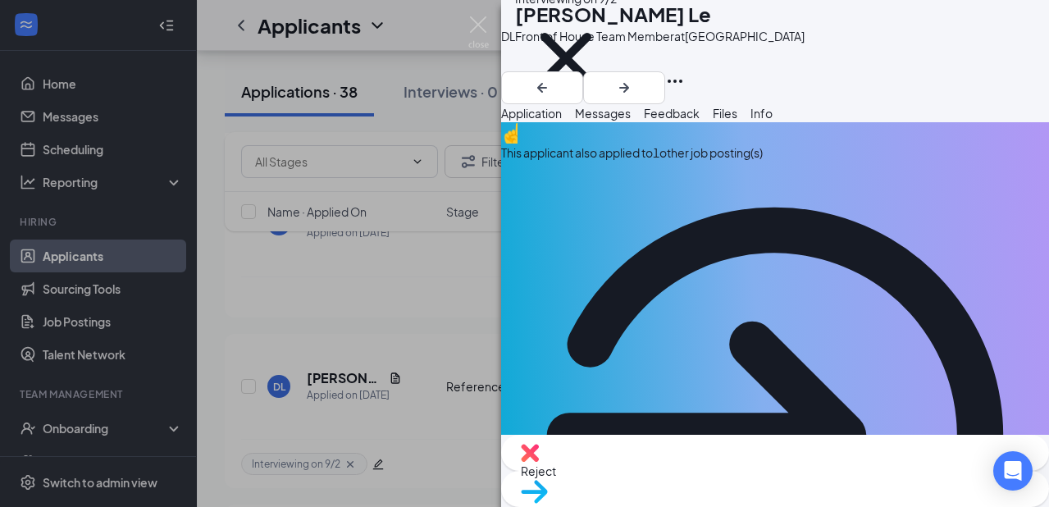
click at [1006, 179] on icon "ArrowCircle" at bounding box center [775, 436] width 548 height 548
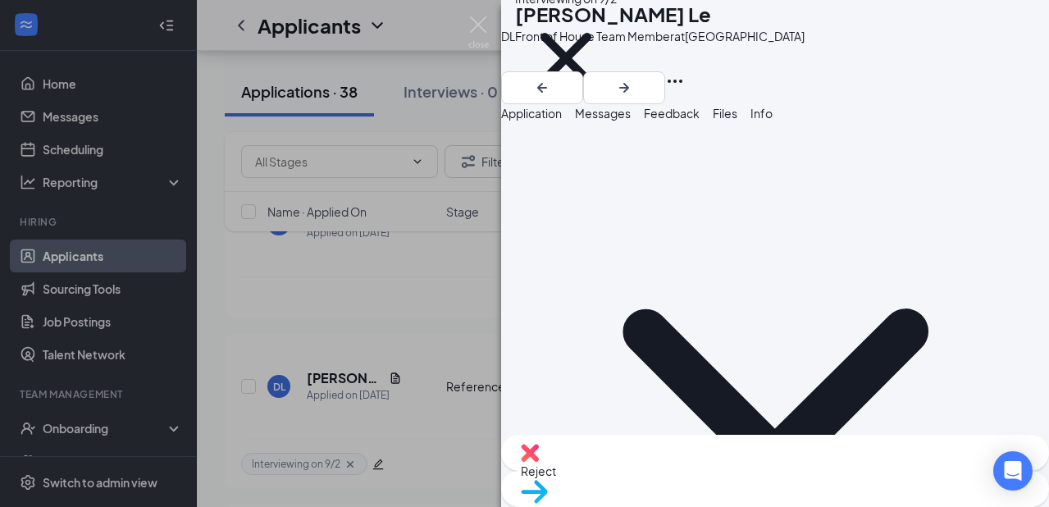
click at [492, 32] on div "[PERSON_NAME] Le Front of House Team Member at [GEOGRAPHIC_DATA] Crossing Inter…" at bounding box center [524, 253] width 1049 height 507
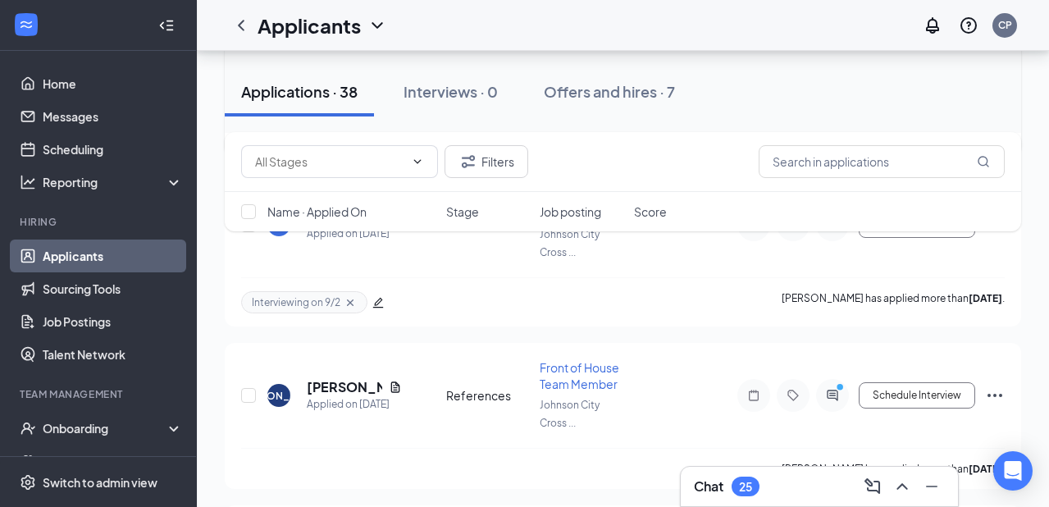
scroll to position [1567, 0]
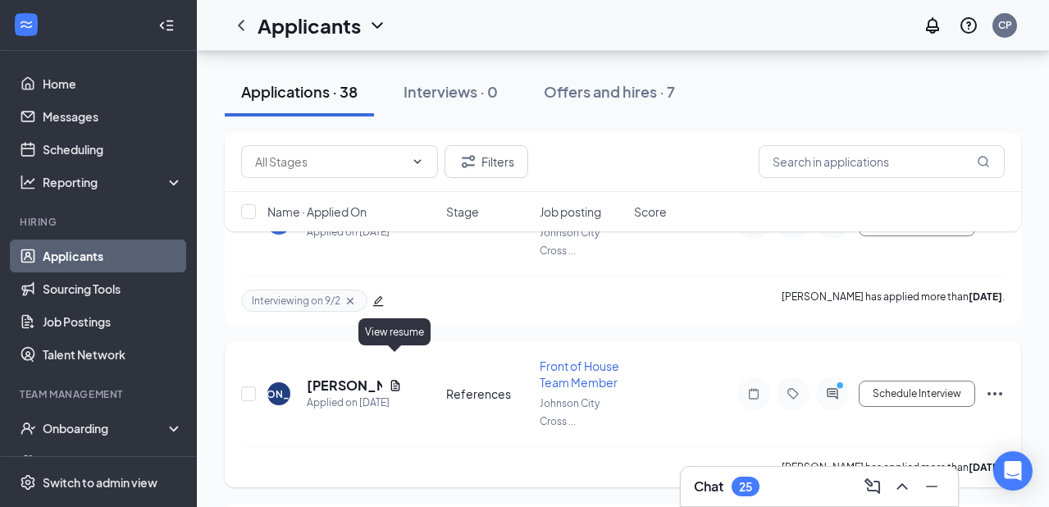
click at [397, 380] on icon "Document" at bounding box center [394, 385] width 9 height 11
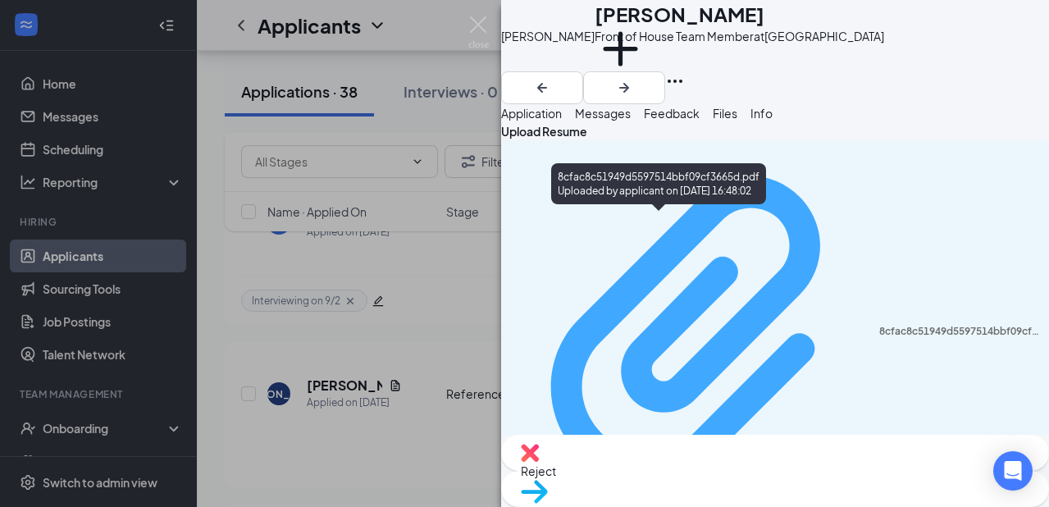
click at [738, 228] on div "8cfac8c51949d5597514bbf09cf3665d.pdf Uploaded by applicant on [DATE] 16:48:02" at bounding box center [775, 340] width 528 height 384
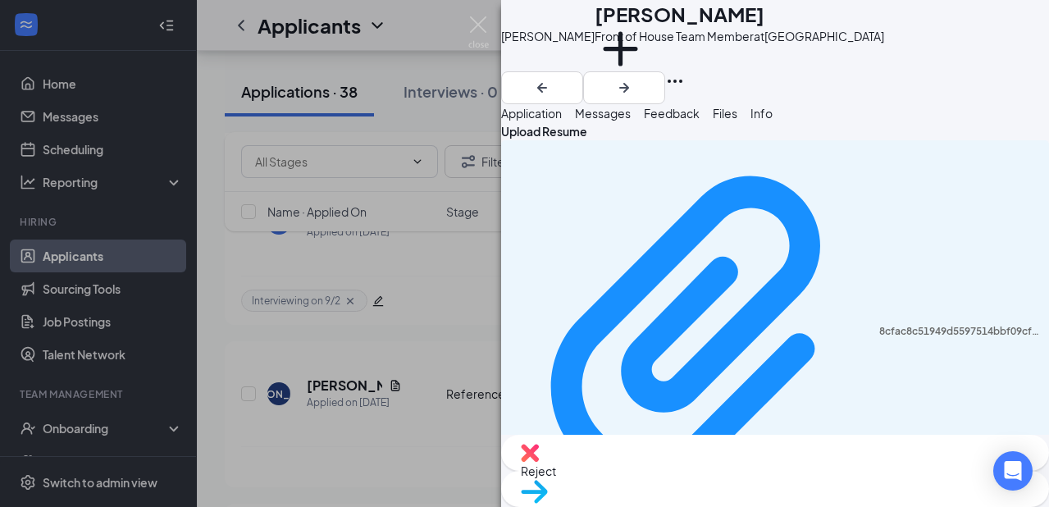
click at [408, 393] on div "[PERSON_NAME] [PERSON_NAME] Front of House Team Member at [GEOGRAPHIC_DATA] Add…" at bounding box center [524, 253] width 1049 height 507
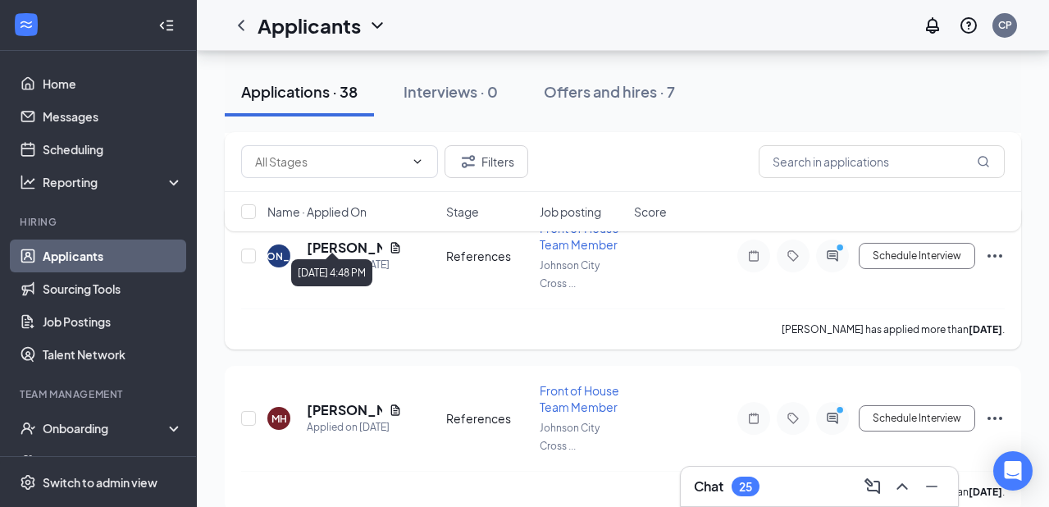
scroll to position [1732, 0]
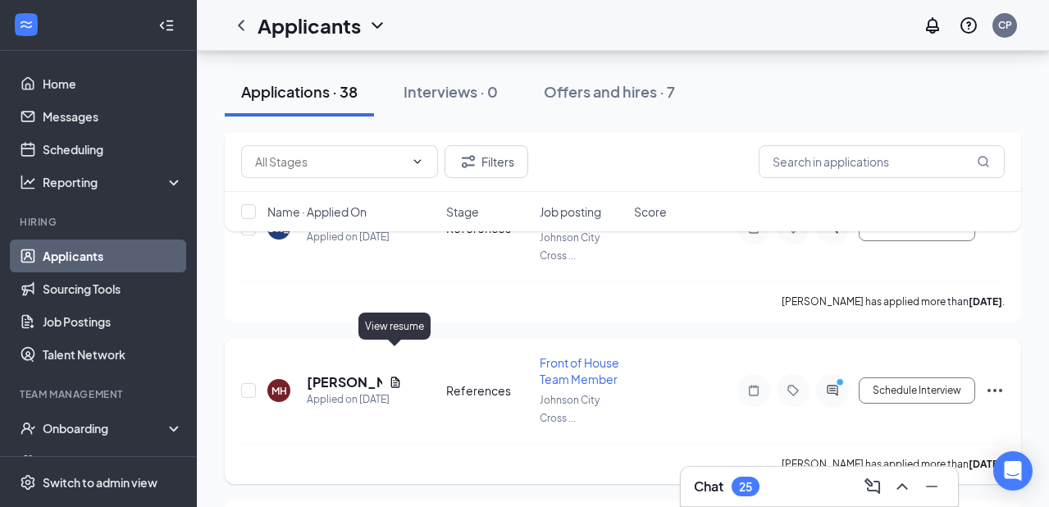
click at [394, 376] on icon "Document" at bounding box center [395, 382] width 13 height 13
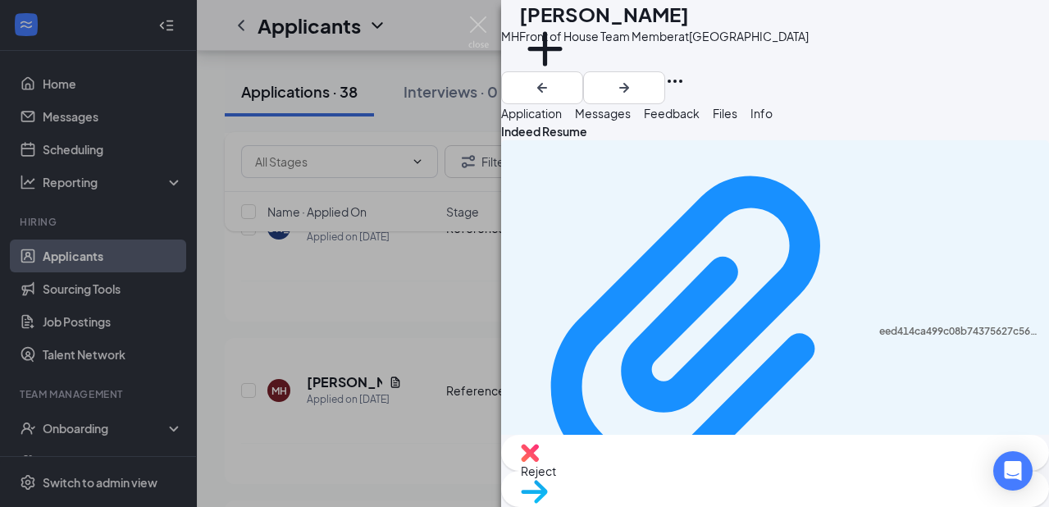
click at [437, 298] on div "MH [PERSON_NAME] Front of House Team Member at [GEOGRAPHIC_DATA] Add a tag Appl…" at bounding box center [524, 253] width 1049 height 507
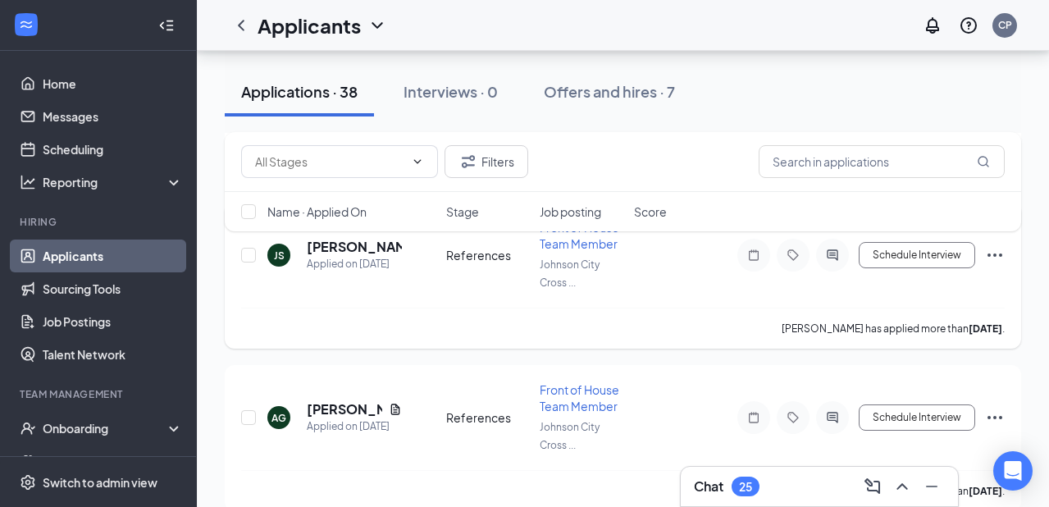
scroll to position [2049, 0]
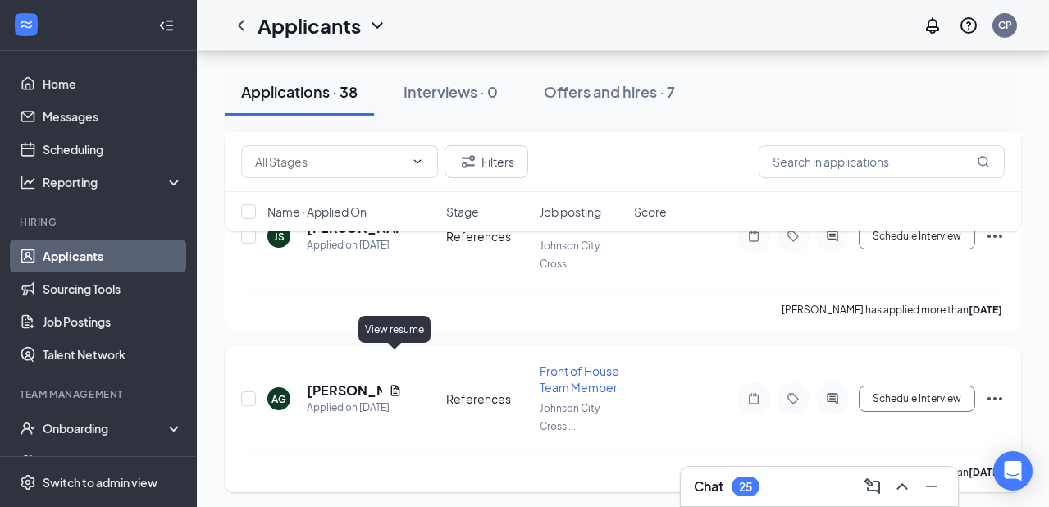
click at [398, 385] on icon "Document" at bounding box center [394, 390] width 9 height 11
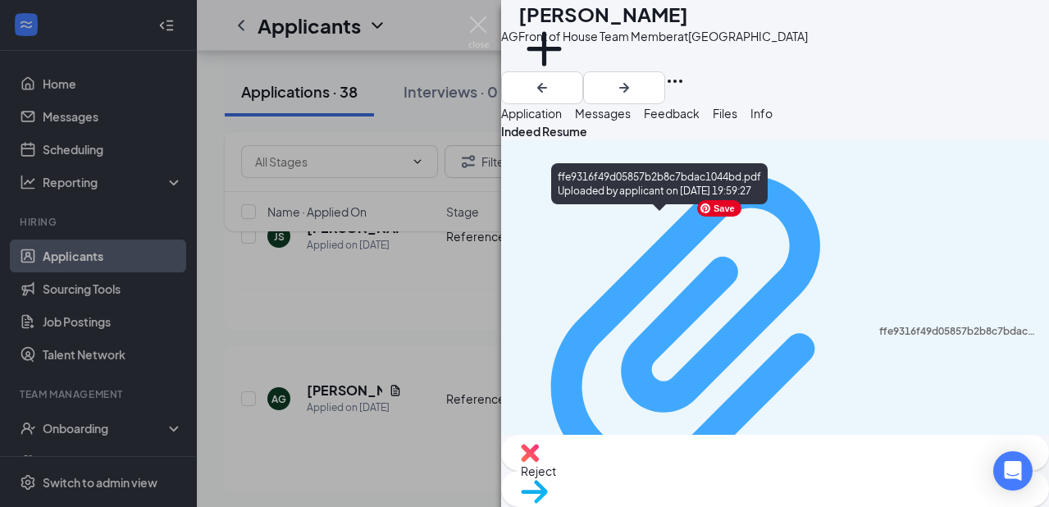
click at [879, 325] on div "ffe9316f49d05857b2b8c7bdac1044bd.pdf" at bounding box center [959, 331] width 160 height 13
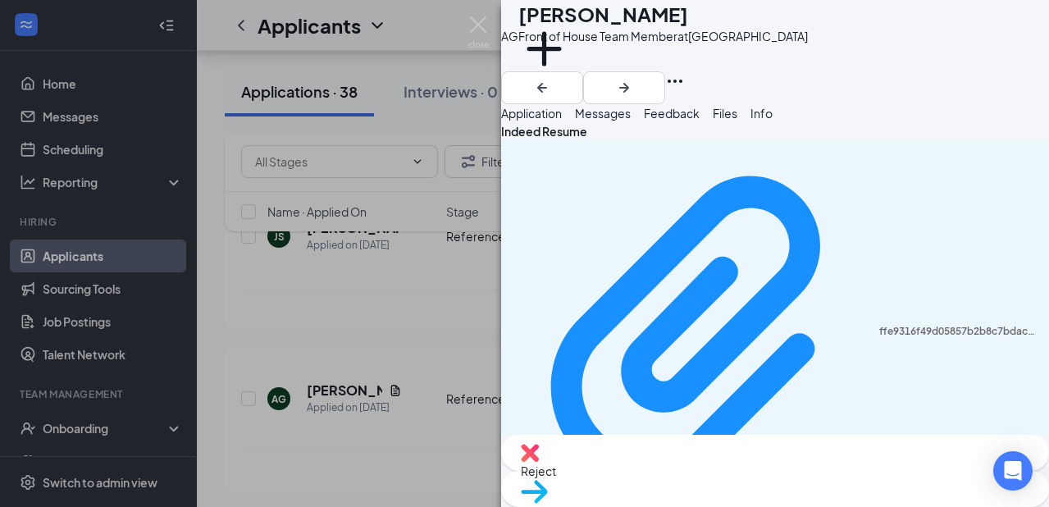
click at [417, 209] on div "AG [PERSON_NAME] Front of House Team Member at [GEOGRAPHIC_DATA] Add a tag Appl…" at bounding box center [524, 253] width 1049 height 507
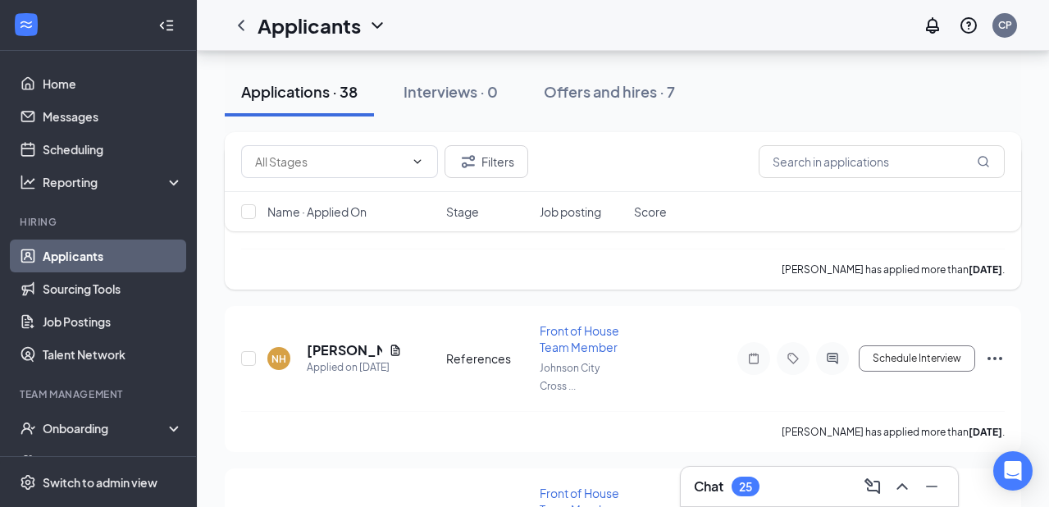
scroll to position [2251, 0]
click at [394, 360] on div "Applied on [DATE]" at bounding box center [354, 368] width 95 height 16
click at [394, 344] on icon "Document" at bounding box center [395, 350] width 13 height 13
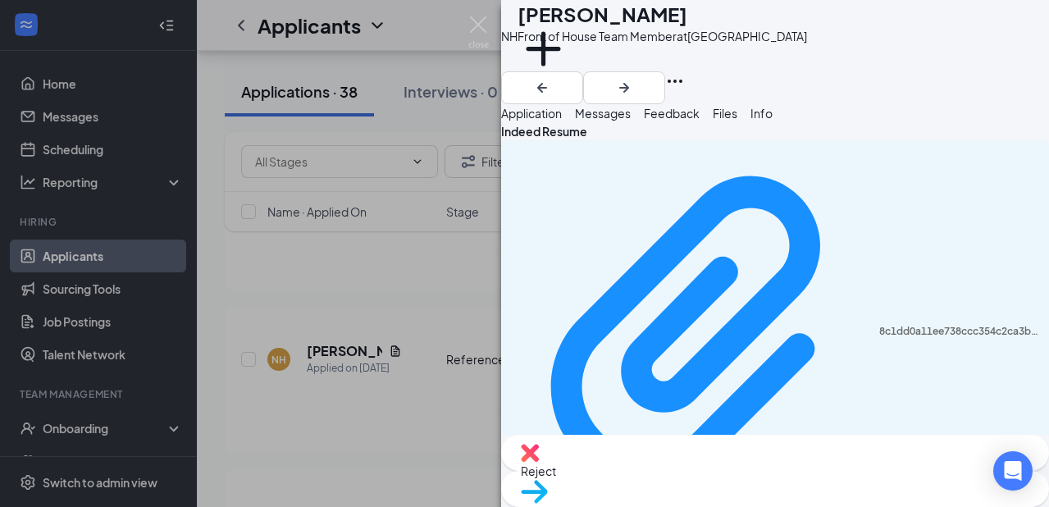
click at [380, 364] on div "NH [PERSON_NAME] Front of House Team Member at [GEOGRAPHIC_DATA] Add a tag Appl…" at bounding box center [524, 253] width 1049 height 507
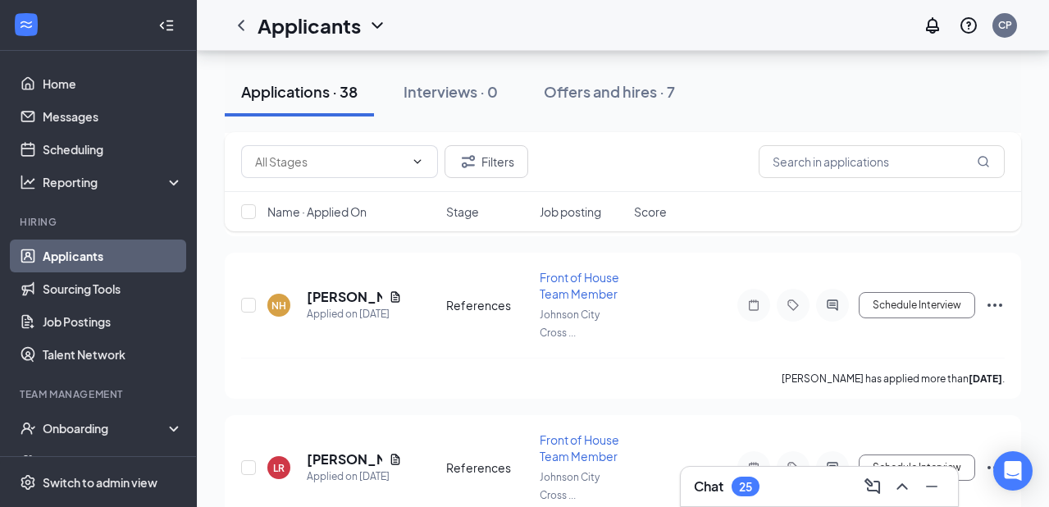
scroll to position [2328, 0]
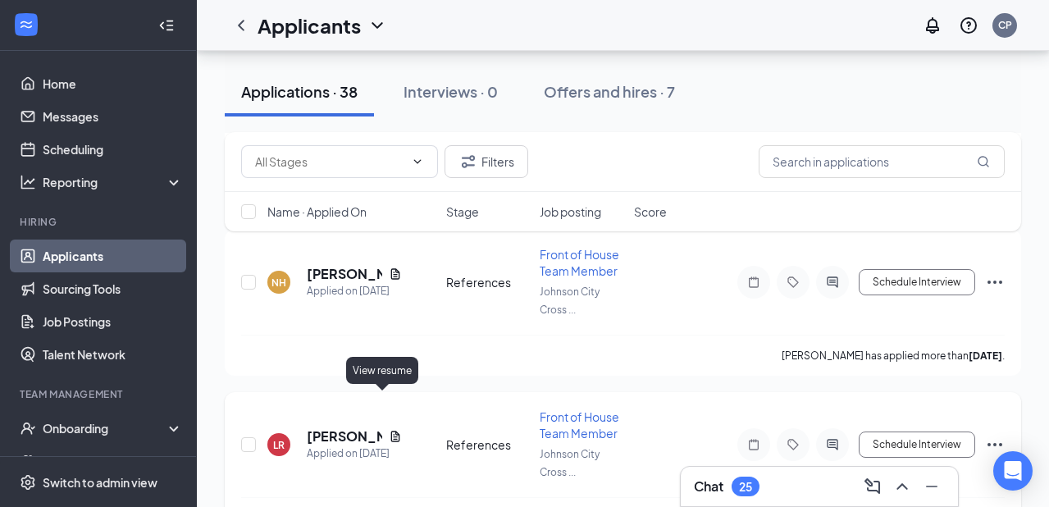
click at [390, 430] on icon "Document" at bounding box center [394, 435] width 9 height 11
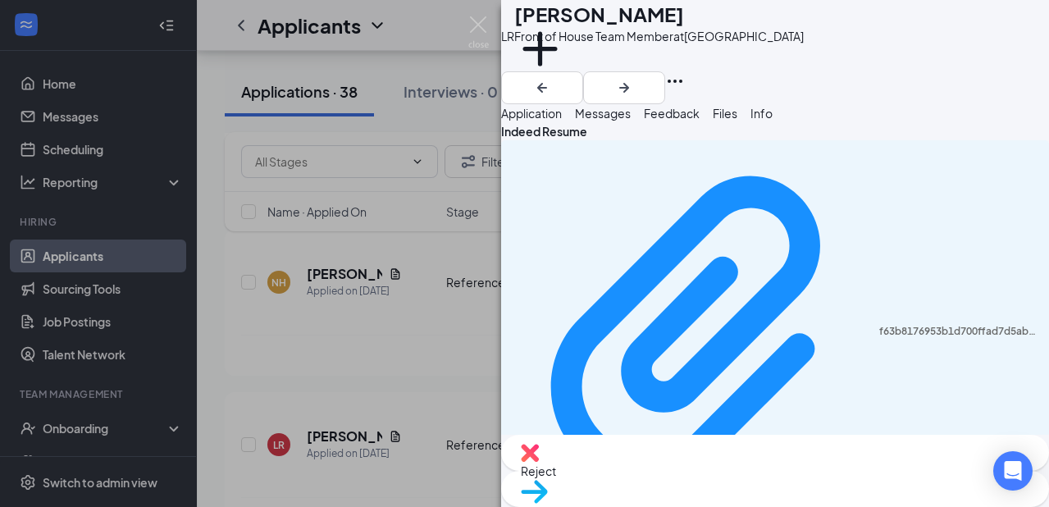
click at [421, 296] on div "LR [PERSON_NAME] Front of House Team Member at [GEOGRAPHIC_DATA] Add a tag Appl…" at bounding box center [524, 253] width 1049 height 507
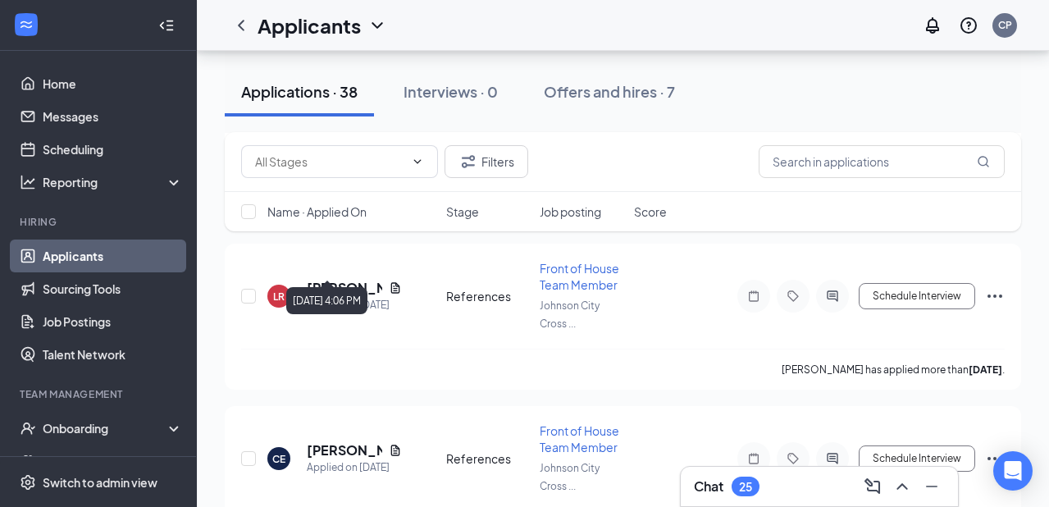
scroll to position [2478, 0]
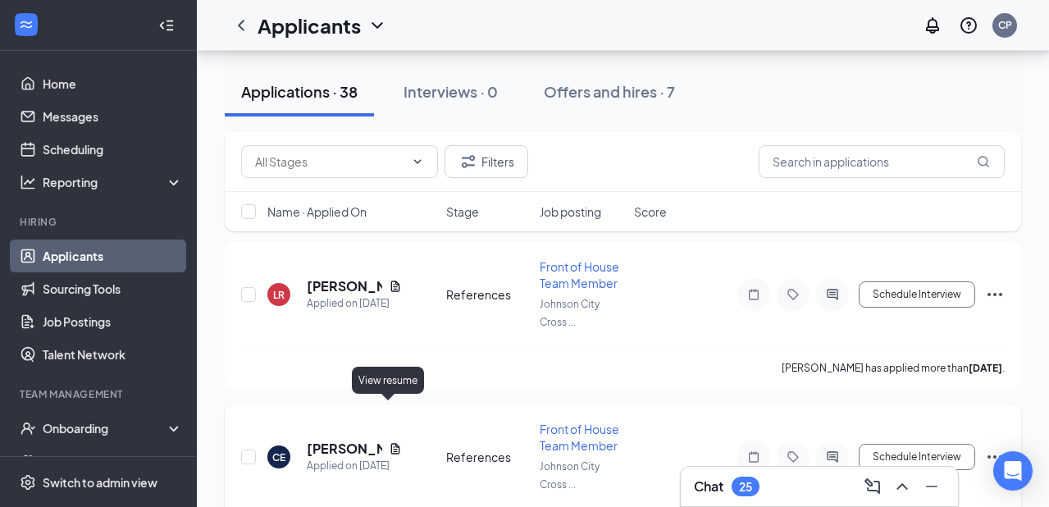
click at [389, 442] on icon "Document" at bounding box center [395, 448] width 13 height 13
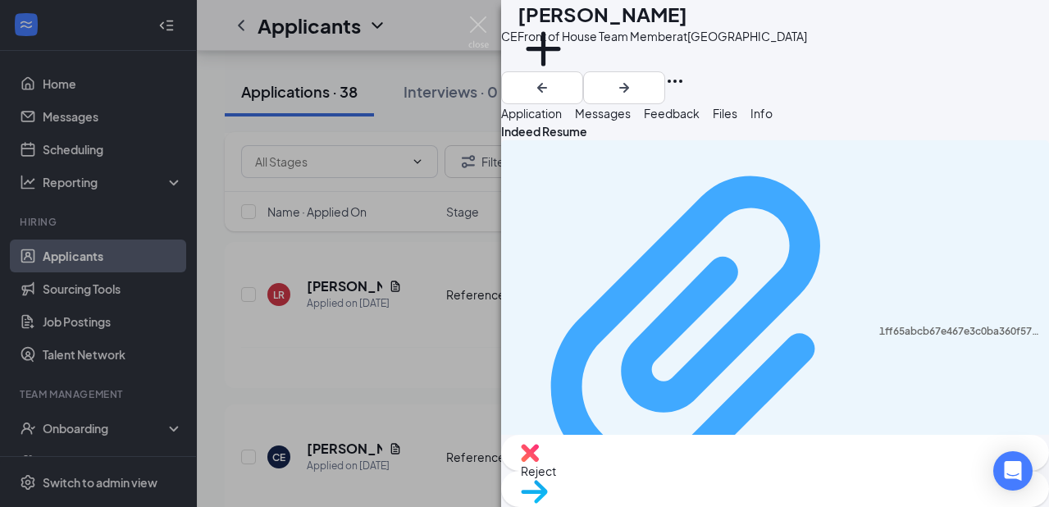
click at [879, 325] on div "1ff65abcb67e467e3c0ba360f5753f61.pdf" at bounding box center [959, 331] width 160 height 13
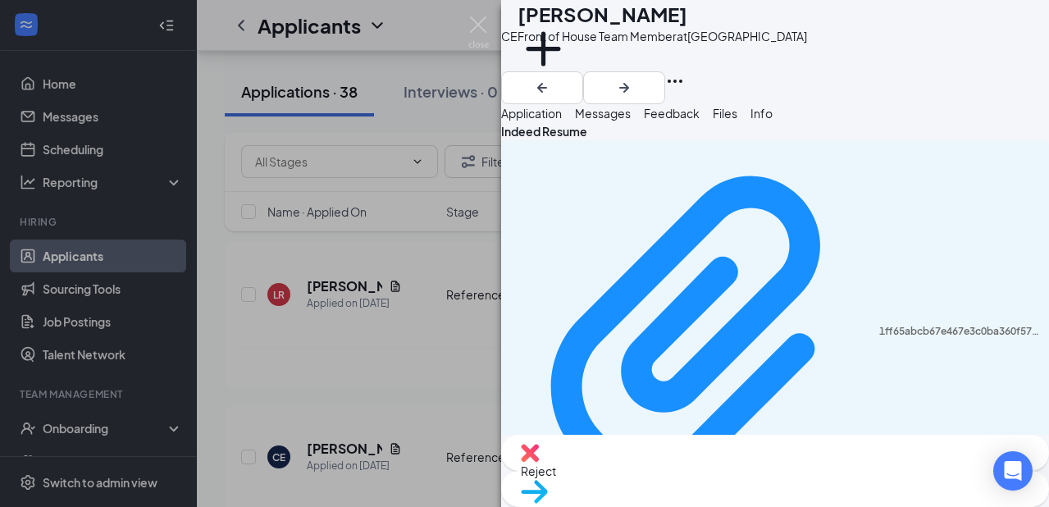
click at [392, 321] on div "[PERSON_NAME] Front of House Team Member at [GEOGRAPHIC_DATA] Add a tag Applica…" at bounding box center [524, 253] width 1049 height 507
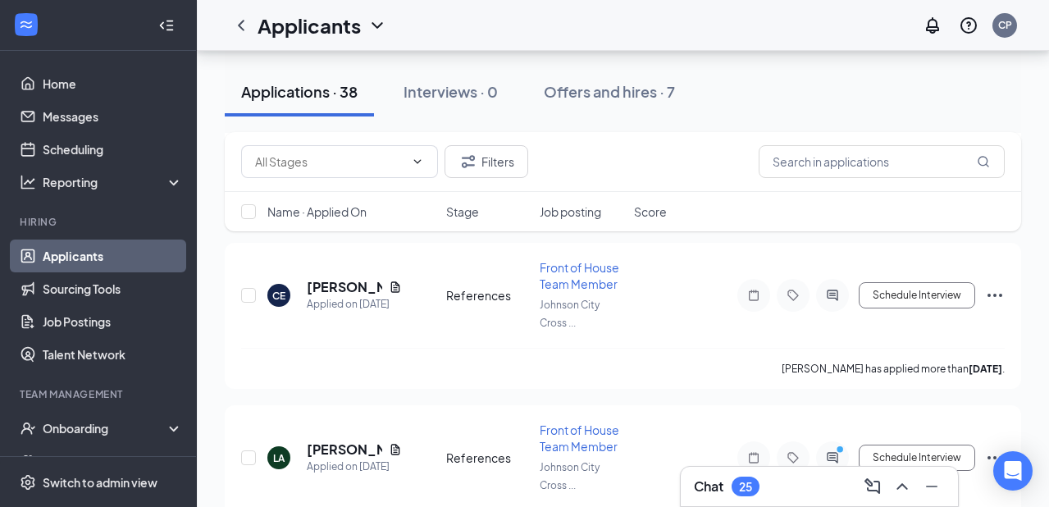
scroll to position [2646, 0]
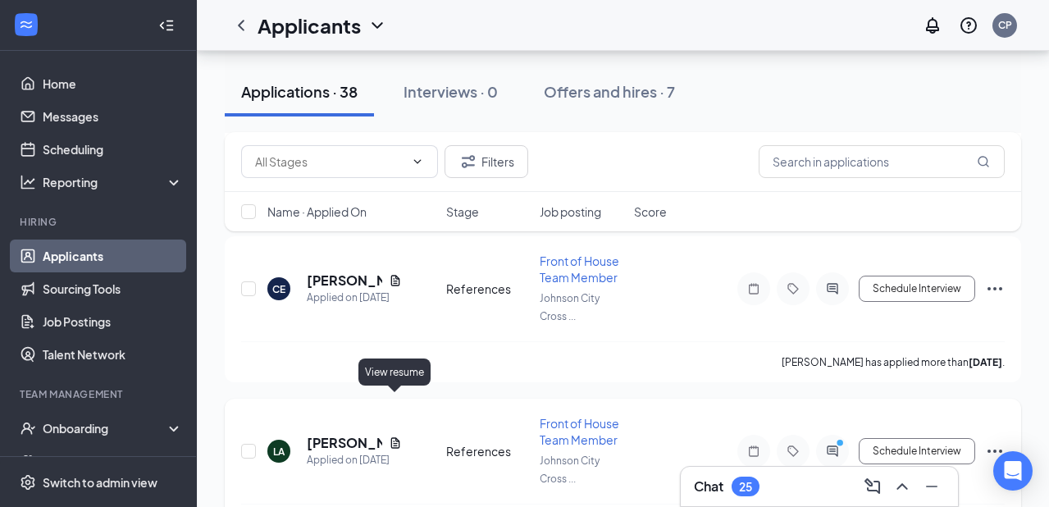
click at [397, 436] on icon "Document" at bounding box center [395, 442] width 13 height 13
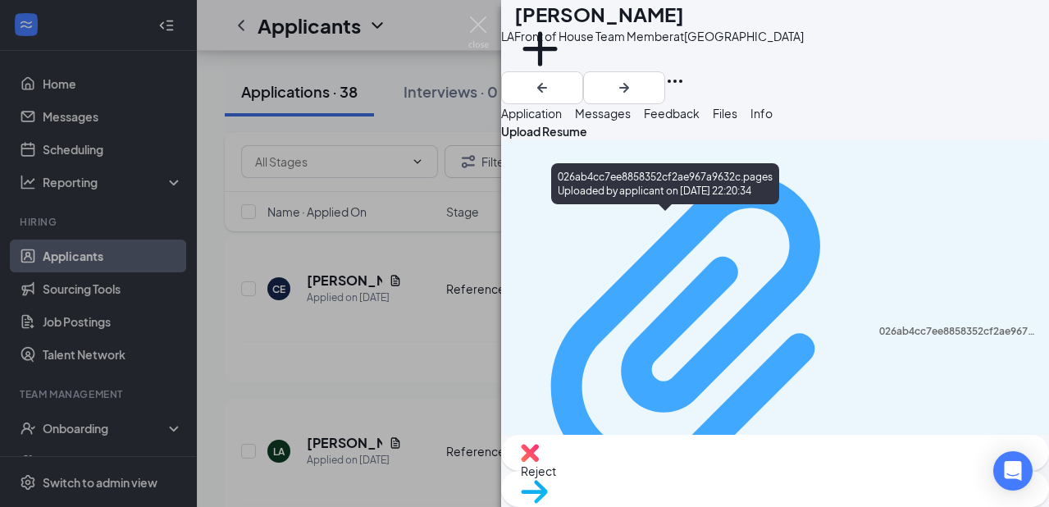
click at [879, 325] on div "026ab4cc7ee8858352cf2ae967a9632c.pages" at bounding box center [959, 331] width 160 height 13
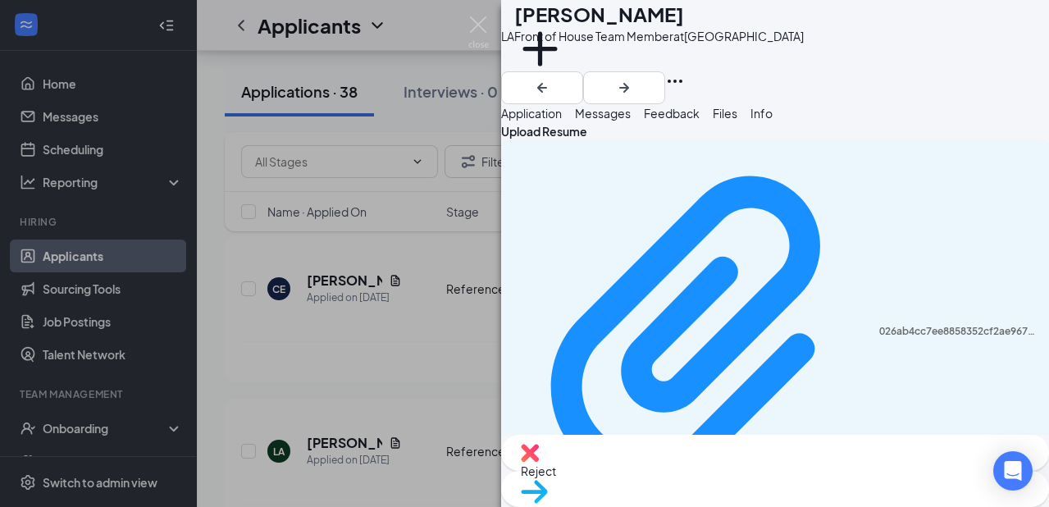
click at [562, 121] on span "Application" at bounding box center [531, 113] width 61 height 15
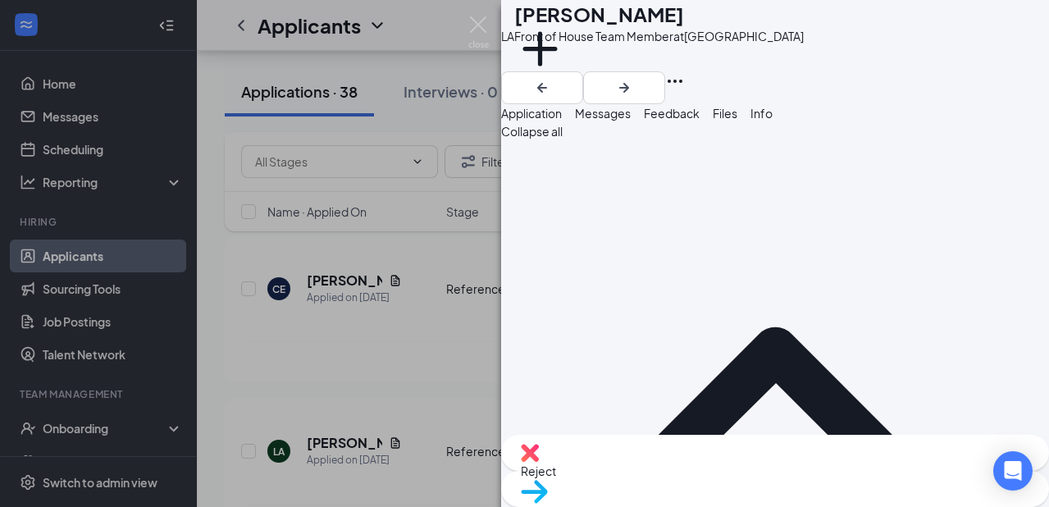
click at [603, 44] on div "Front of House Team Member at [GEOGRAPHIC_DATA]" at bounding box center [658, 36] width 289 height 16
click at [566, 68] on button "Add a tag" at bounding box center [540, 58] width 52 height 70
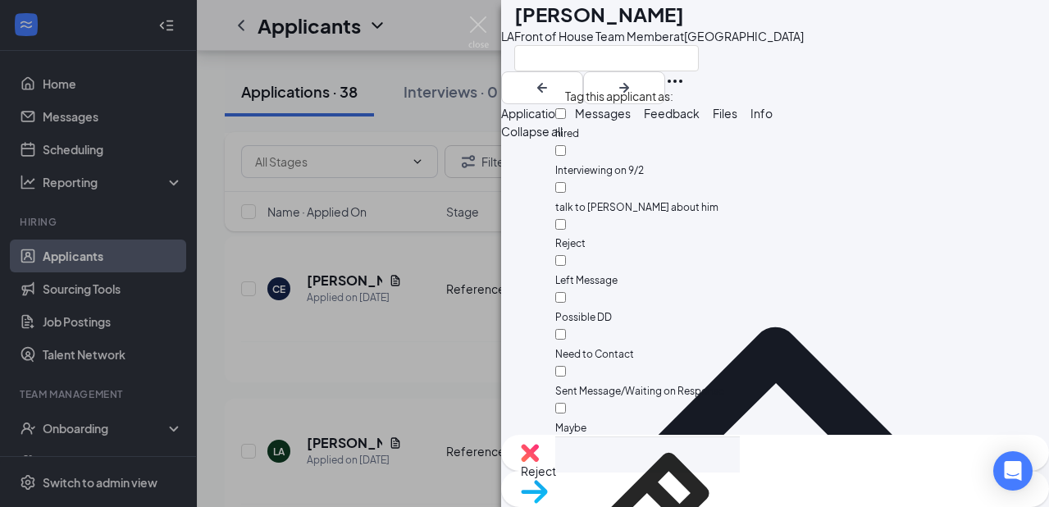
scroll to position [33, 0]
click at [566, 329] on input "Need to Contact" at bounding box center [560, 334] width 11 height 11
checkbox input "true"
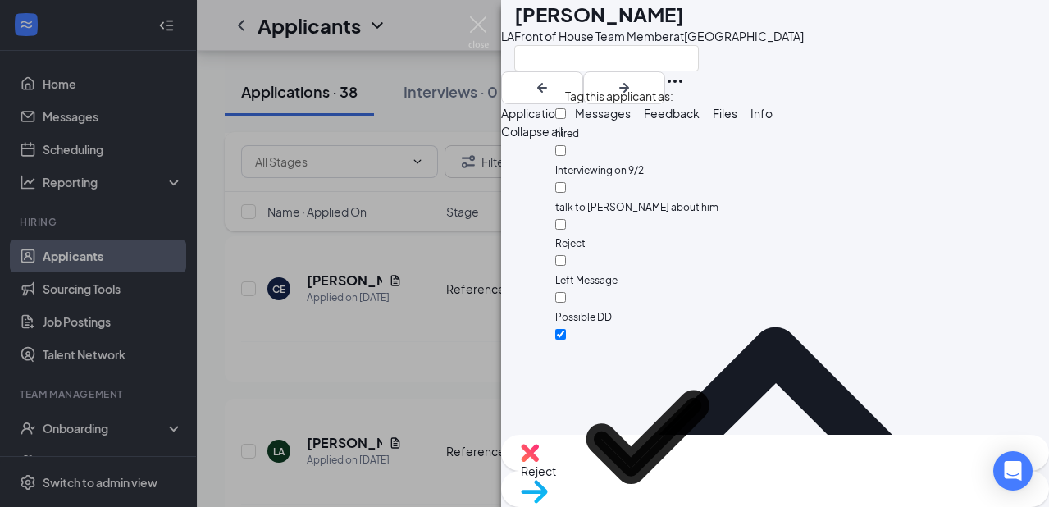
click at [442, 300] on div "LA [PERSON_NAME] Front of House Team Member at [GEOGRAPHIC_DATA] Application Me…" at bounding box center [524, 253] width 1049 height 507
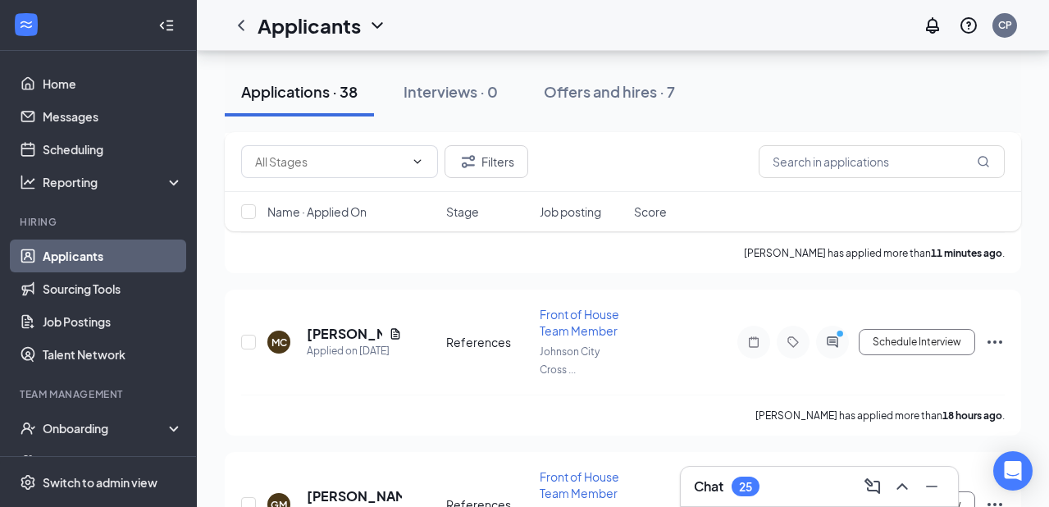
scroll to position [312, 0]
click at [396, 333] on icon "Document" at bounding box center [395, 332] width 13 height 13
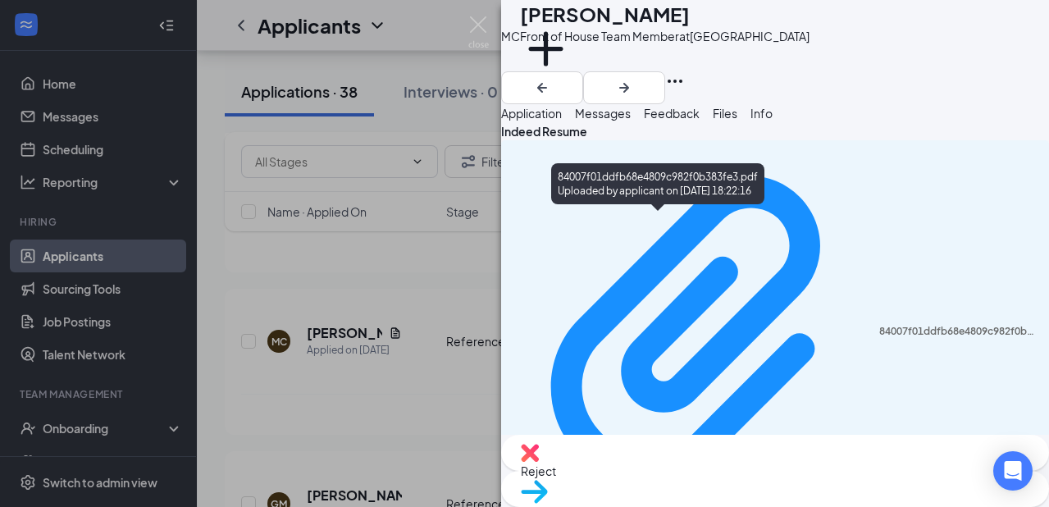
click at [594, 211] on div "84007f01ddfb68e4809c982f0b383fe3.pdf Uploaded by applicant on [DATE] 18:22:16" at bounding box center [775, 339] width 548 height 398
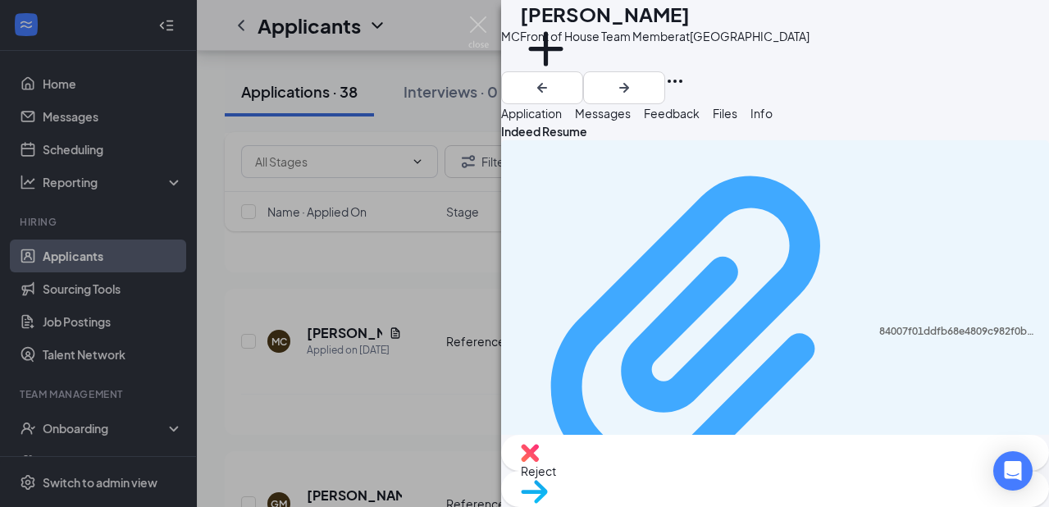
click at [879, 325] on div "84007f01ddfb68e4809c982f0b383fe3.pdf" at bounding box center [959, 331] width 160 height 13
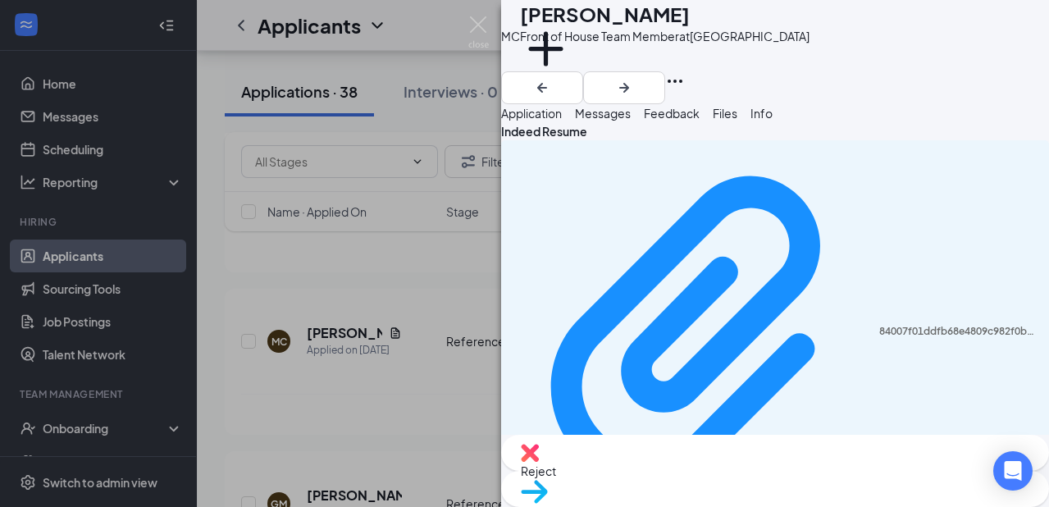
click at [392, 251] on div "MC [PERSON_NAME] Front of House Team Member at [GEOGRAPHIC_DATA] Add a tag Appl…" at bounding box center [524, 253] width 1049 height 507
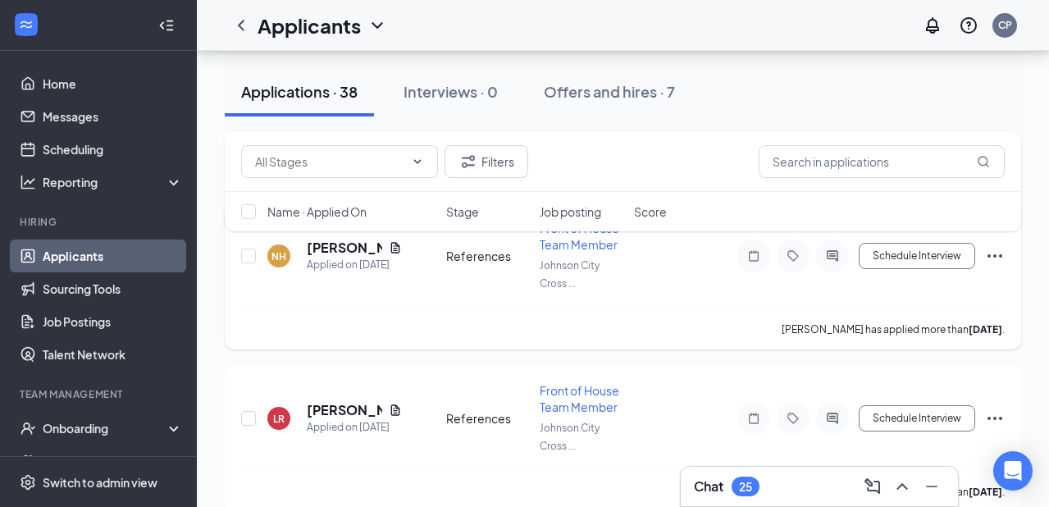
scroll to position [2370, 0]
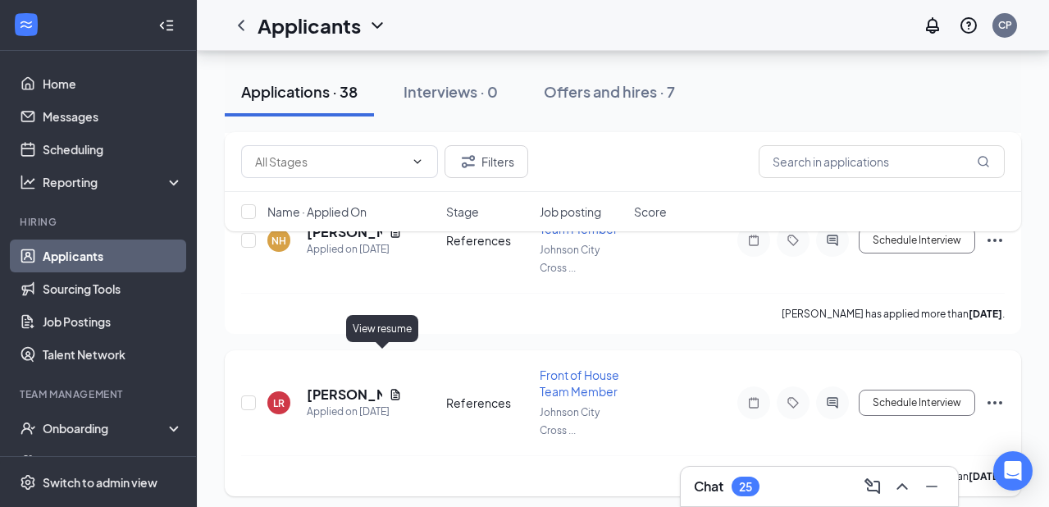
click at [389, 388] on icon "Document" at bounding box center [395, 394] width 13 height 13
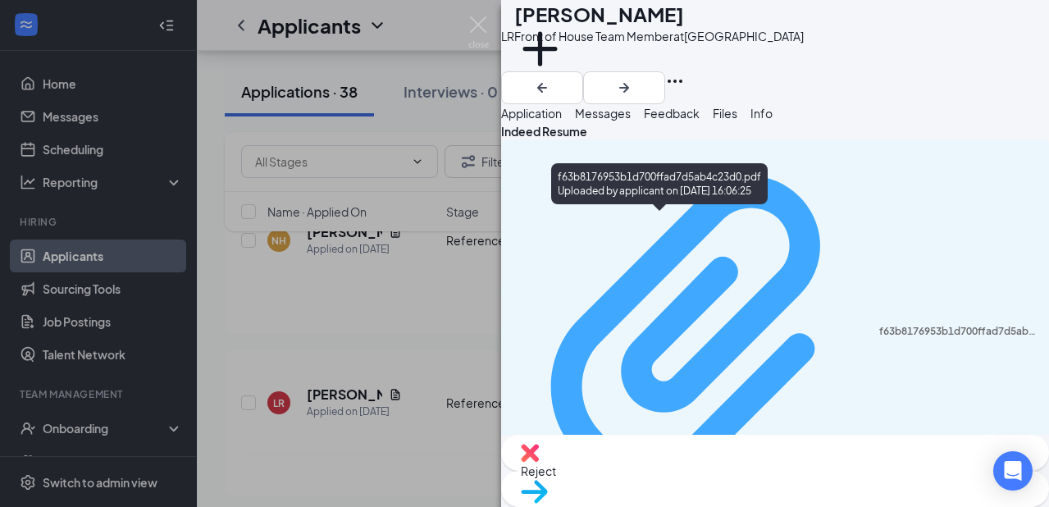
click at [879, 325] on div "f63b8176953b1d700ffad7d5ab4c23d0.pdf" at bounding box center [959, 331] width 160 height 13
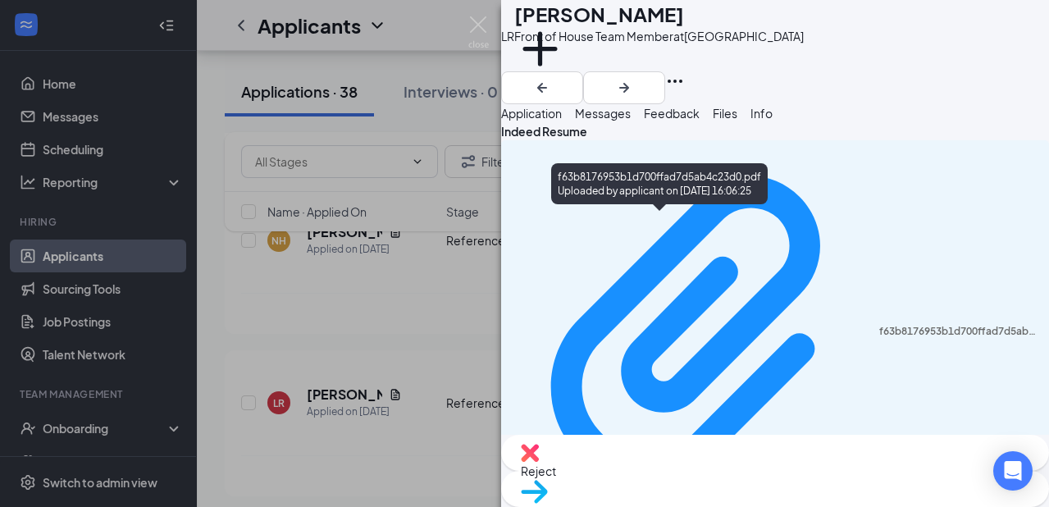
click at [389, 289] on div "LR [PERSON_NAME] Front of House Team Member at [GEOGRAPHIC_DATA] Add a tag Appl…" at bounding box center [524, 253] width 1049 height 507
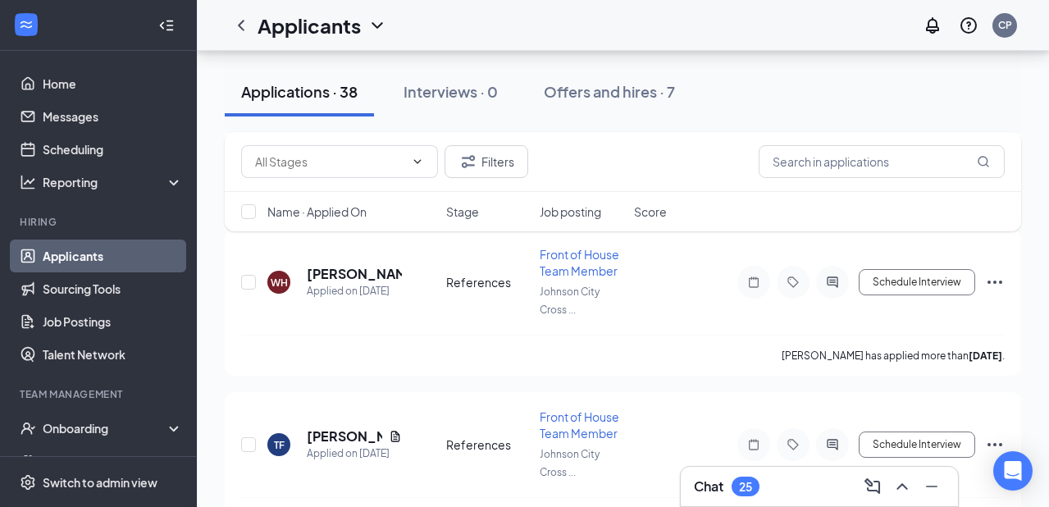
scroll to position [3212, 0]
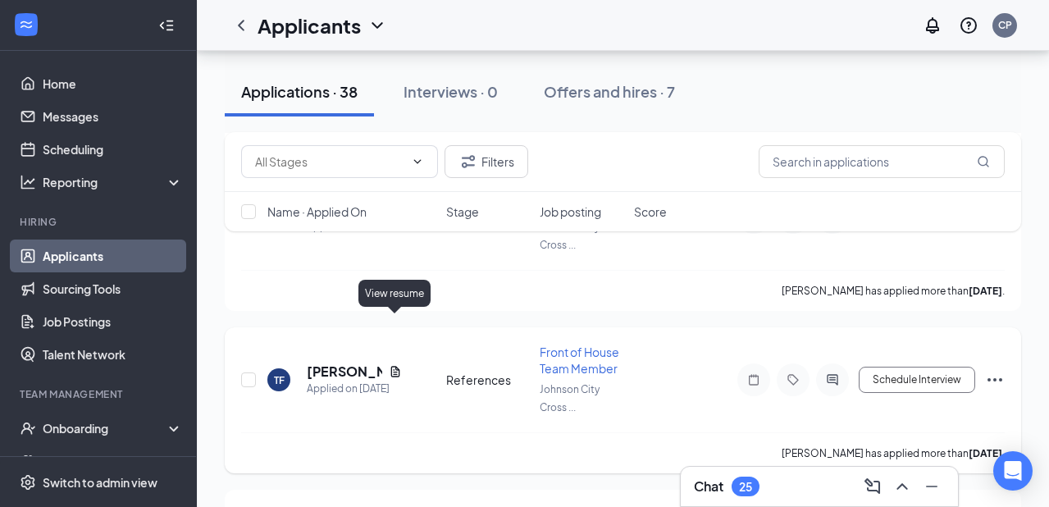
click at [395, 366] on icon "Document" at bounding box center [394, 371] width 9 height 11
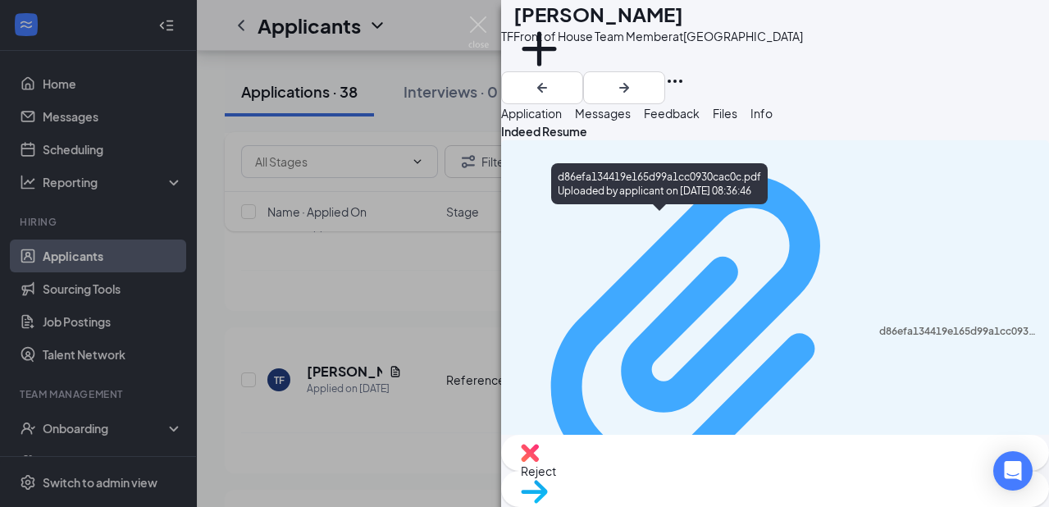
click at [879, 325] on div "d86efa134419e165d99a1cc0930cac0c.pdf" at bounding box center [959, 331] width 160 height 13
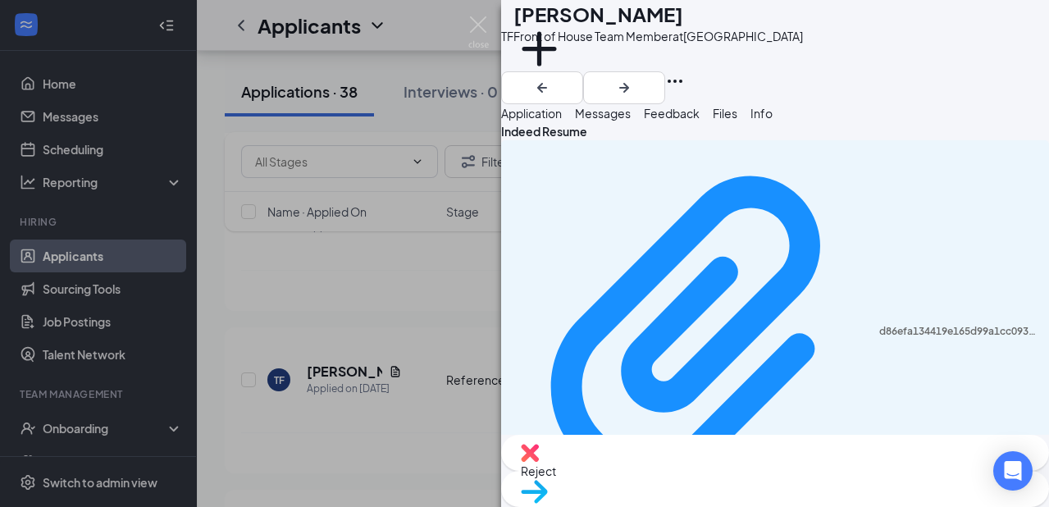
click at [428, 368] on div "TF [PERSON_NAME] Front of House Team Member at [GEOGRAPHIC_DATA] Add a tag Appl…" at bounding box center [524, 253] width 1049 height 507
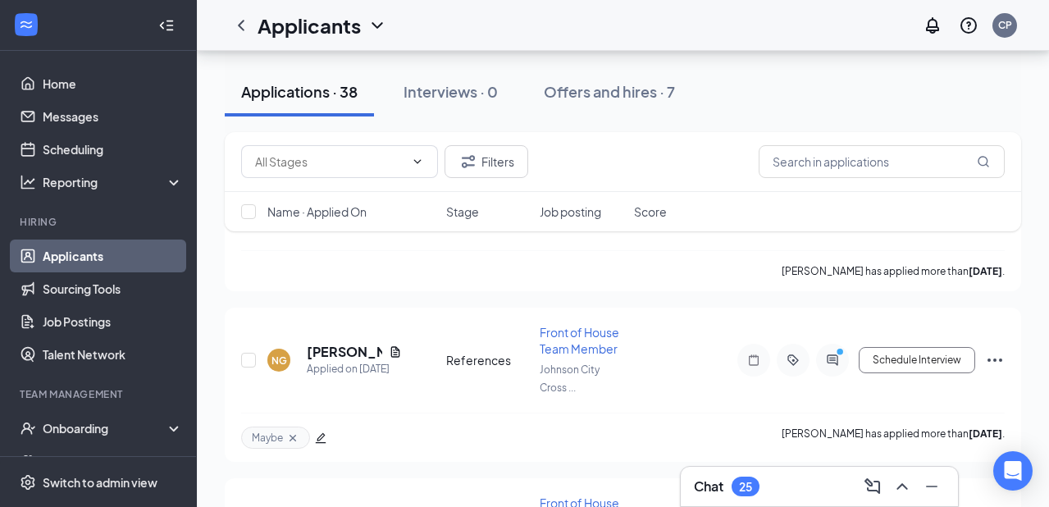
scroll to position [5829, 0]
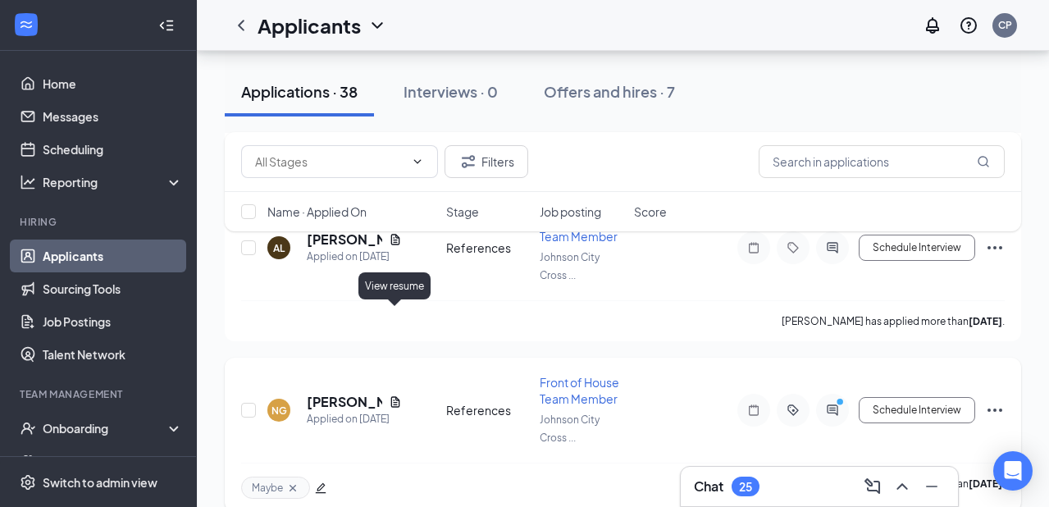
click at [397, 395] on icon "Document" at bounding box center [395, 401] width 13 height 13
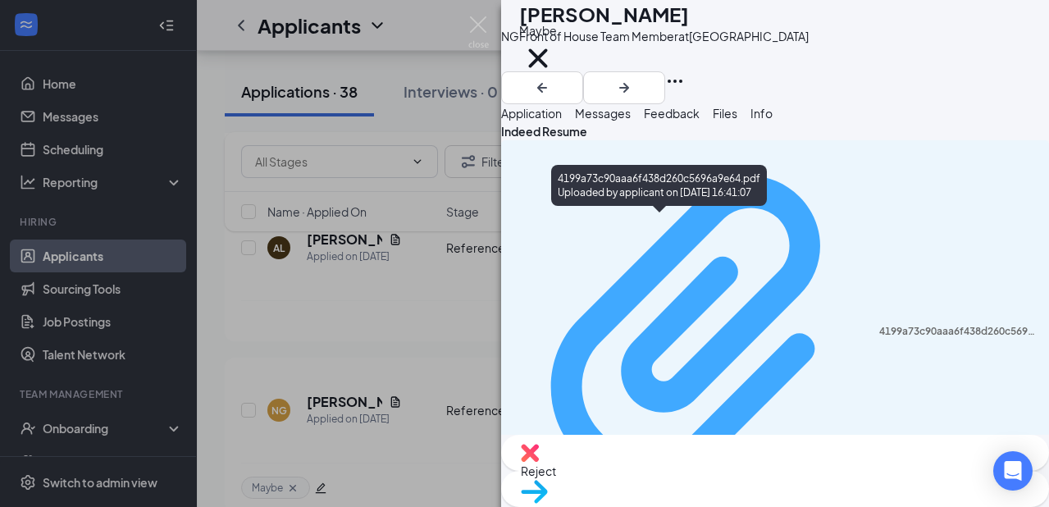
click at [672, 229] on div "4199a73c90aaa6f438d260c5696a9e64.pdf Uploaded by applicant on [DATE] 16:41:07" at bounding box center [775, 340] width 528 height 384
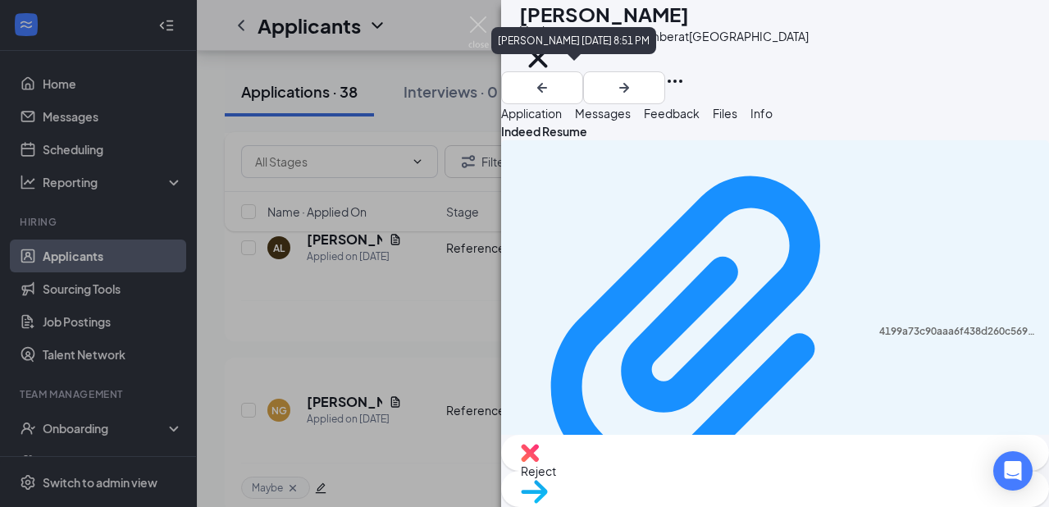
click at [557, 69] on icon "Cross" at bounding box center [538, 58] width 38 height 38
click at [571, 71] on button "Add a tag" at bounding box center [545, 58] width 52 height 70
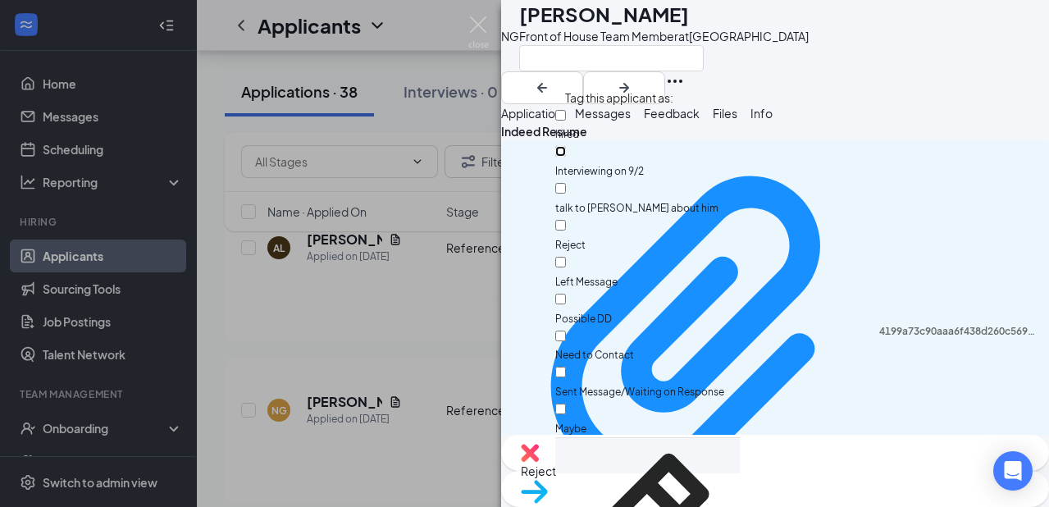
click at [566, 146] on input "Interviewing on 9/2" at bounding box center [560, 151] width 11 height 11
checkbox input "true"
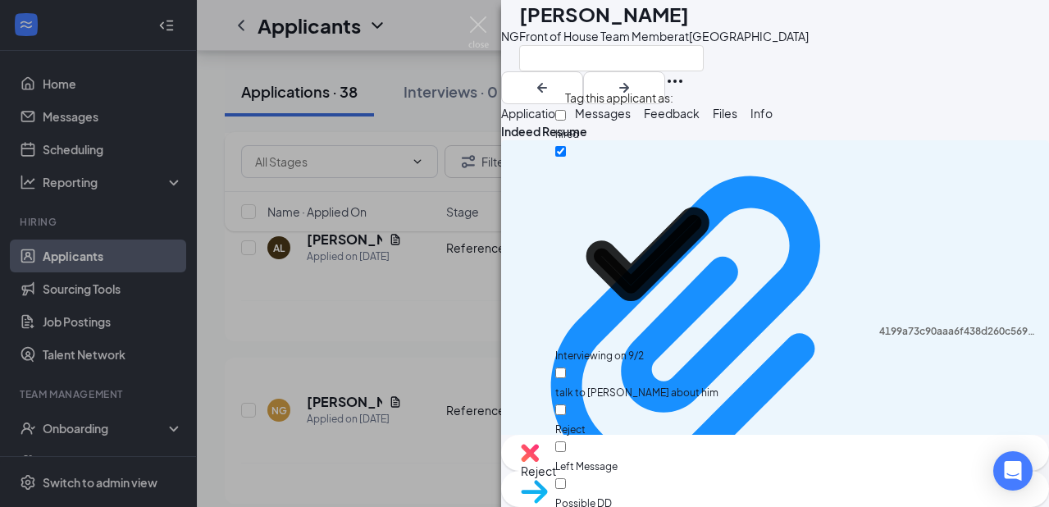
click at [808, 66] on div at bounding box center [663, 57] width 289 height 27
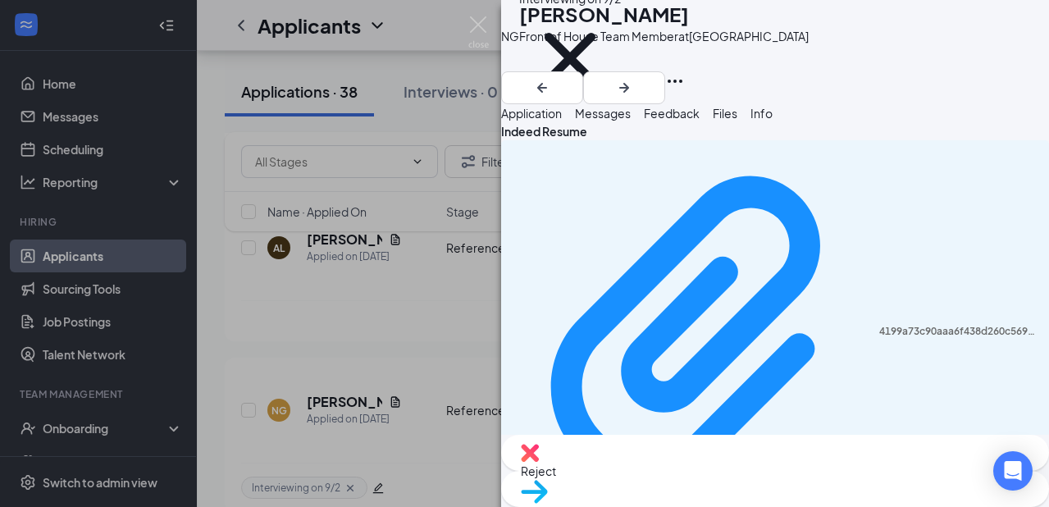
click at [554, 121] on span "Application" at bounding box center [531, 113] width 61 height 15
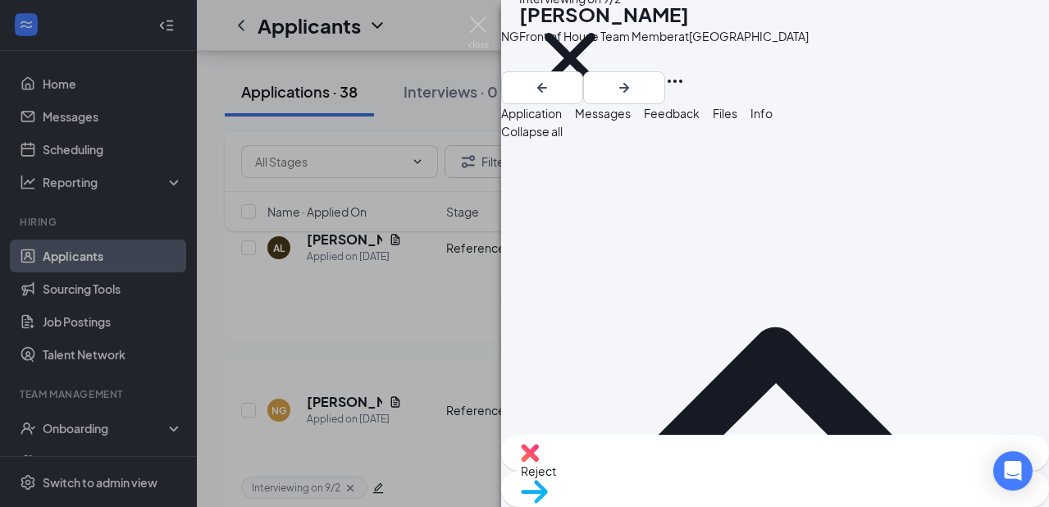
drag, startPoint x: 658, startPoint y: 266, endPoint x: 580, endPoint y: 268, distance: 78.7
copy span "256) 800-3464"
copy span "[PHONE_NUMBER]"
click at [473, 36] on img at bounding box center [478, 32] width 20 height 32
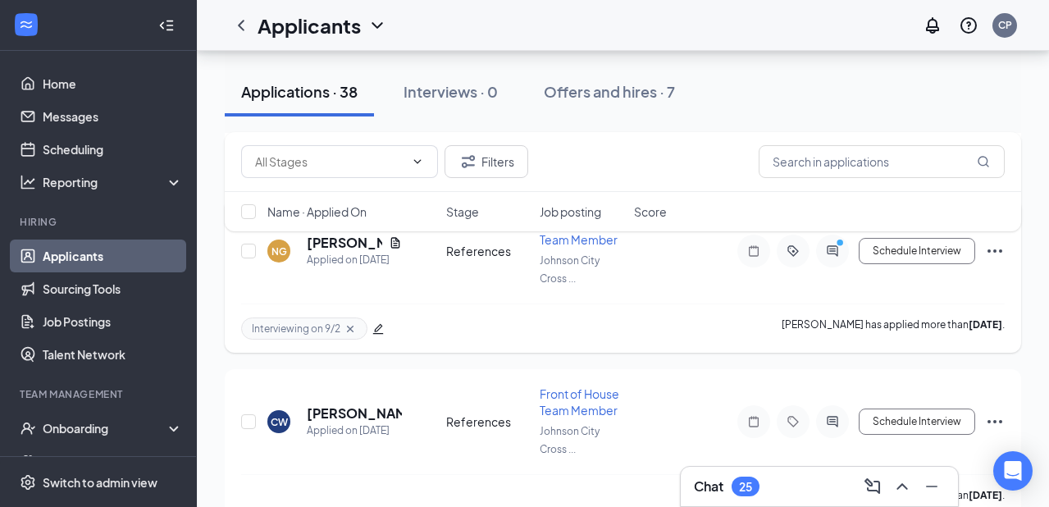
scroll to position [6085, 0]
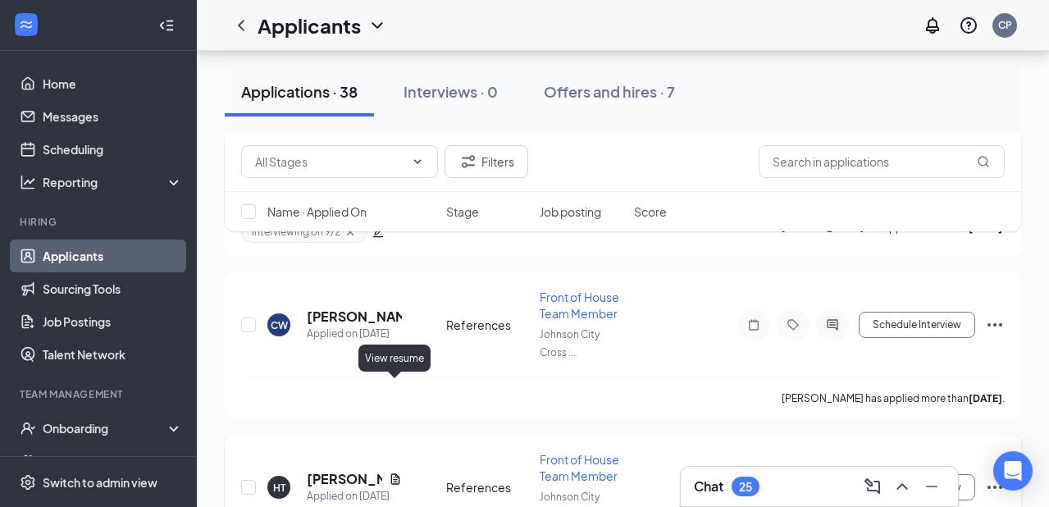
click at [394, 473] on icon "Document" at bounding box center [394, 478] width 9 height 11
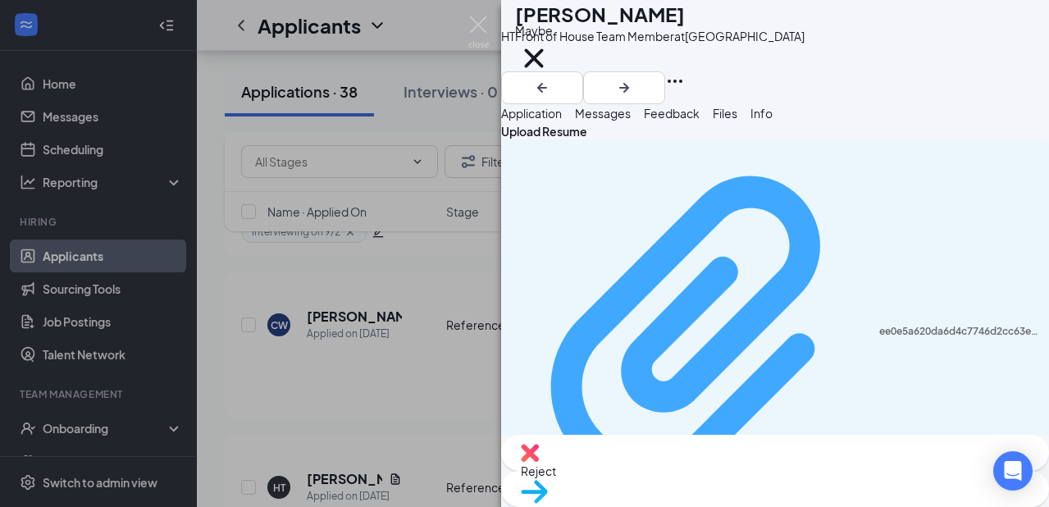
click at [879, 325] on div "ee0e5a620da6d4c7746d2cc63e9a33be.pdf" at bounding box center [959, 331] width 160 height 13
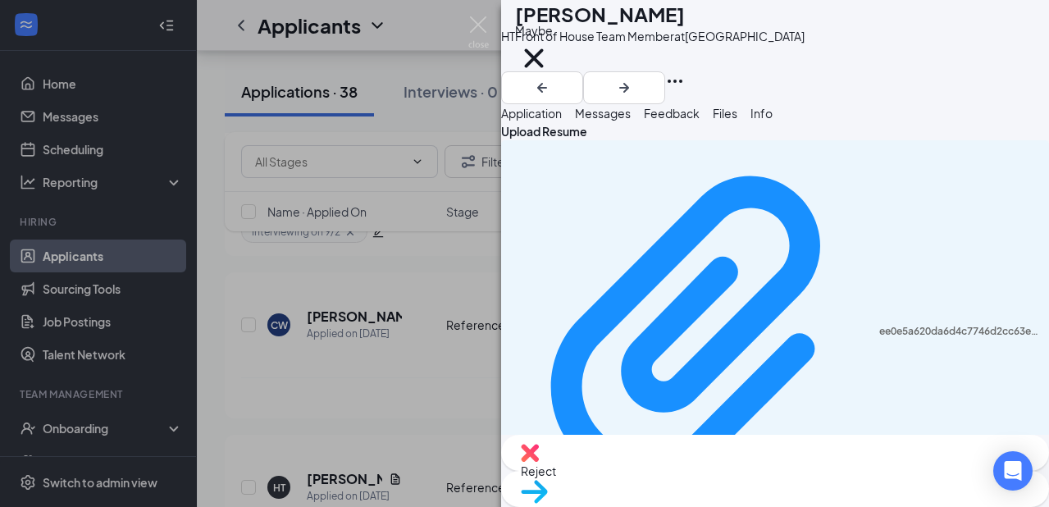
click at [447, 368] on div "HT [PERSON_NAME] Front of House Team Member at [GEOGRAPHIC_DATA] Maybe Applicat…" at bounding box center [524, 253] width 1049 height 507
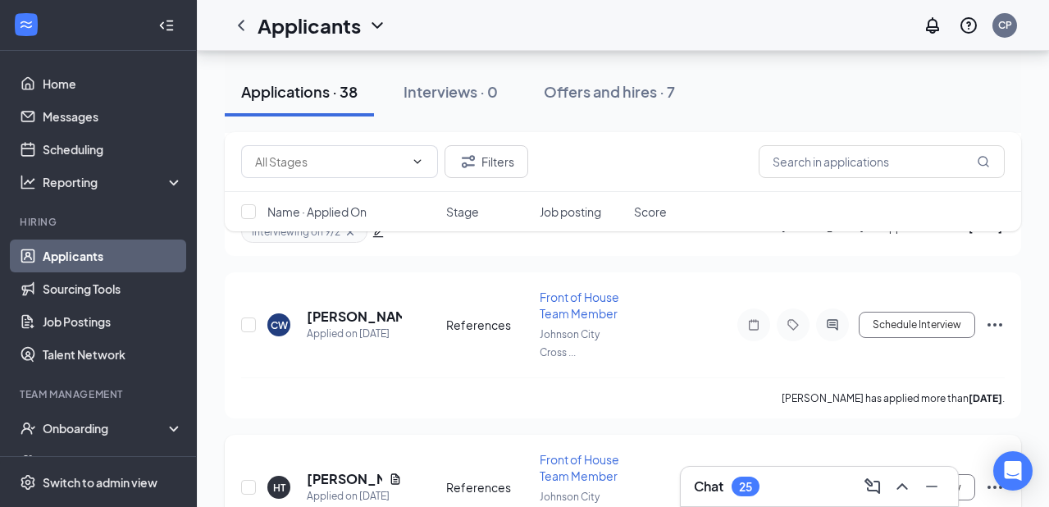
click at [571, 452] on span "Front of House Team Member" at bounding box center [580, 467] width 80 height 31
click at [311, 470] on h5 "[PERSON_NAME]" at bounding box center [344, 479] width 75 height 18
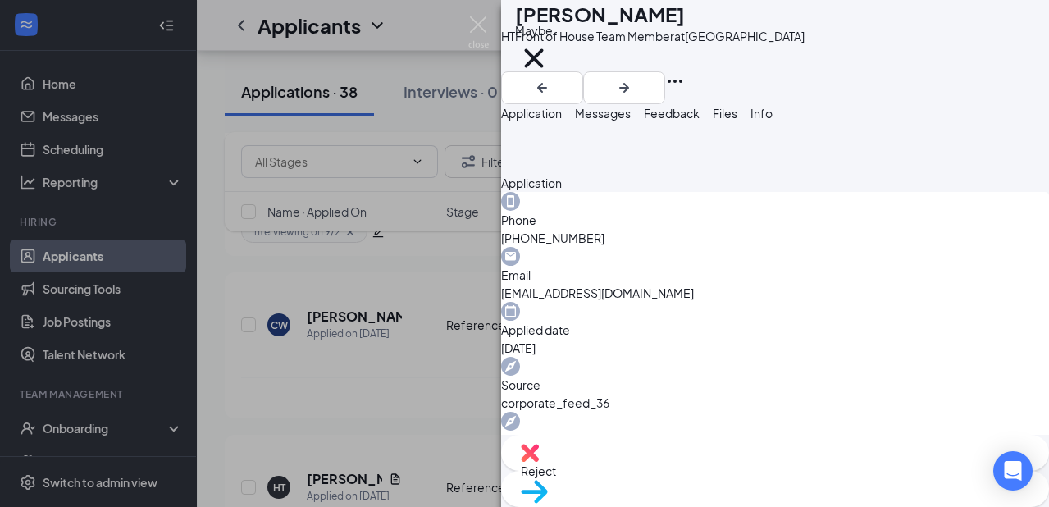
scroll to position [523, 0]
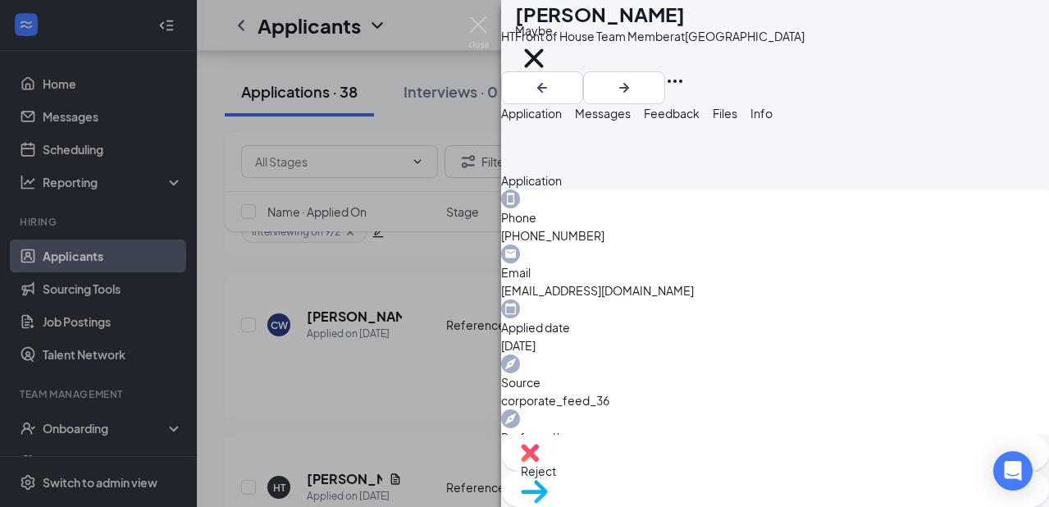
click at [357, 321] on div "HT [PERSON_NAME] Front of House Team Member at [GEOGRAPHIC_DATA] Maybe Applicat…" at bounding box center [524, 253] width 1049 height 507
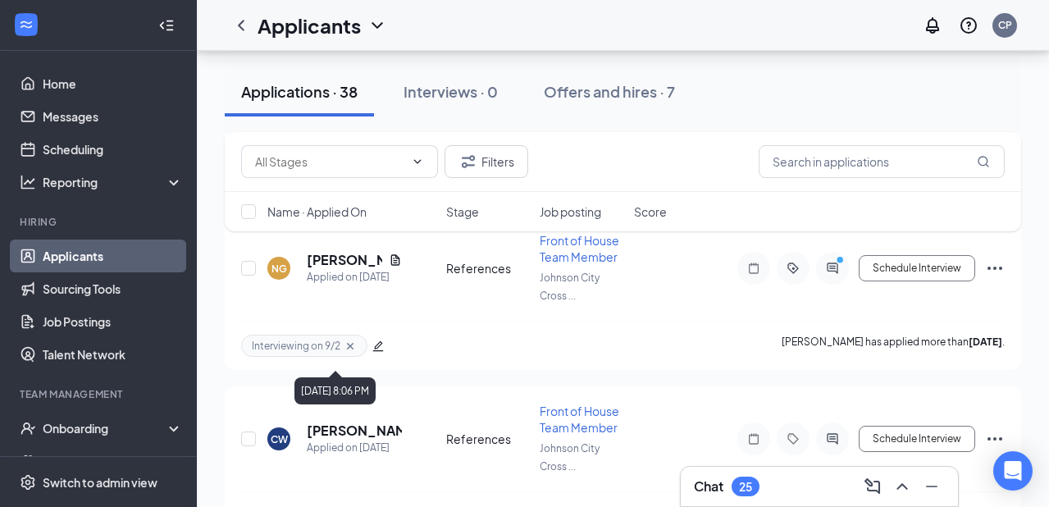
scroll to position [5969, 0]
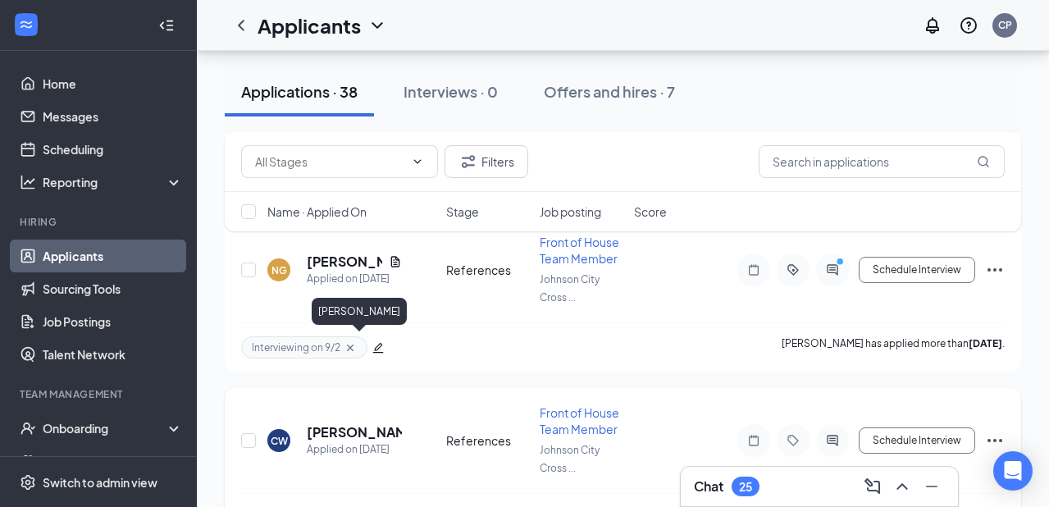
click at [334, 423] on h5 "[PERSON_NAME]" at bounding box center [354, 432] width 95 height 18
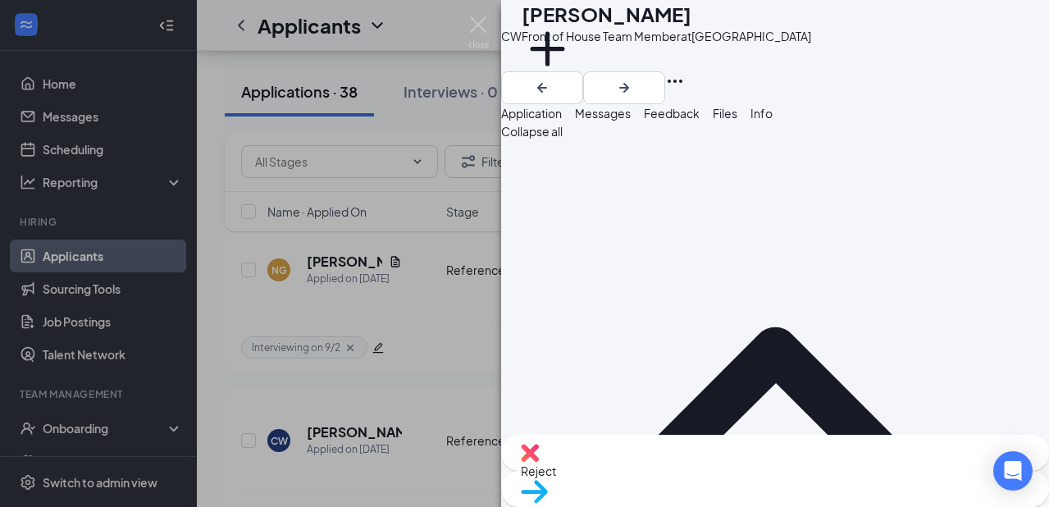
scroll to position [11, 0]
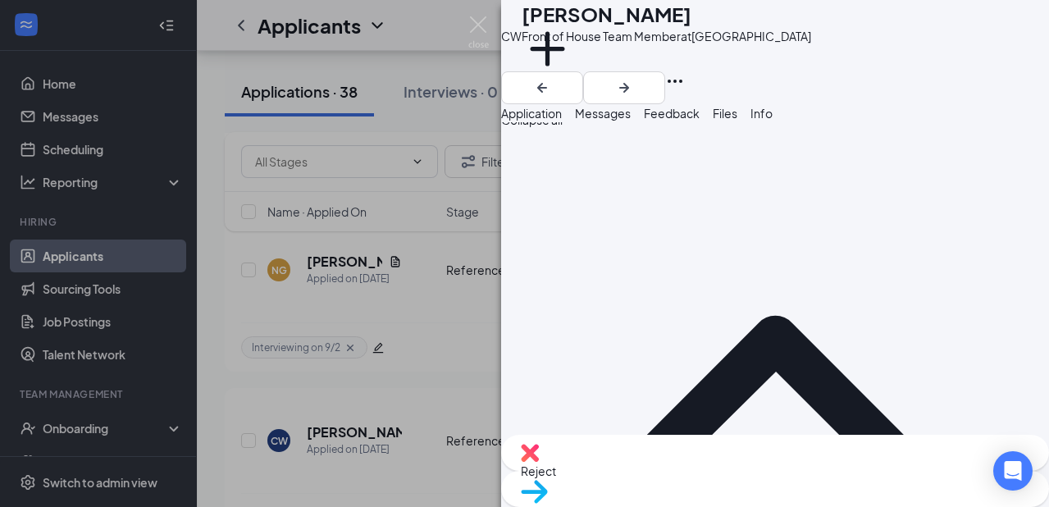
click at [453, 376] on div "CW [PERSON_NAME] Front of House Team Member at [GEOGRAPHIC_DATA] Add a tag Appl…" at bounding box center [524, 253] width 1049 height 507
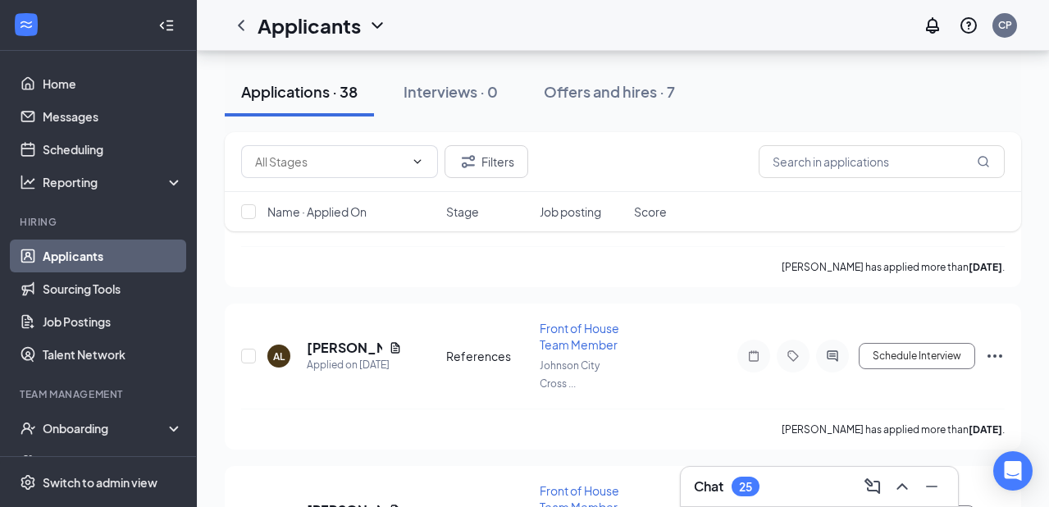
scroll to position [5628, 0]
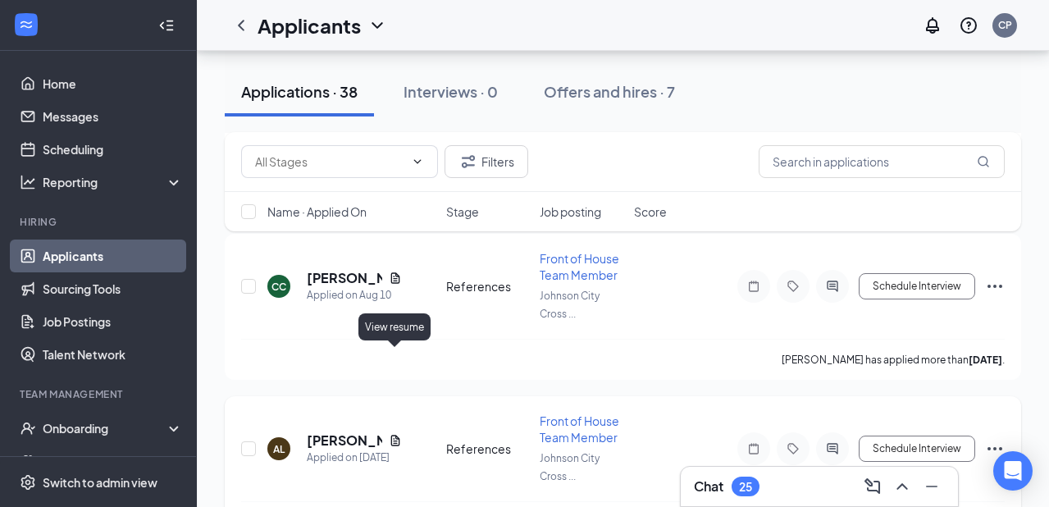
click at [394, 434] on icon "Document" at bounding box center [395, 440] width 13 height 13
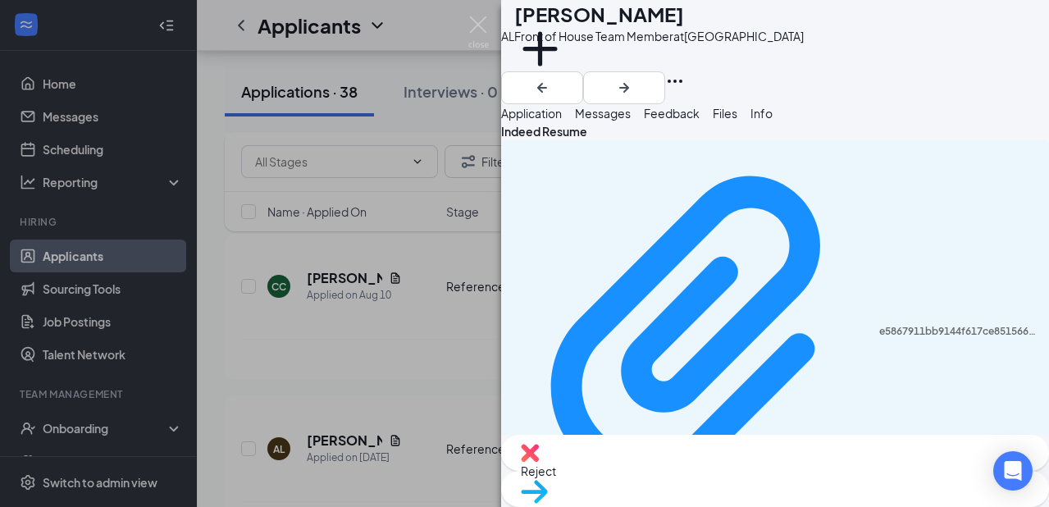
click at [639, 207] on div "e5867911bb9144f617ce851566569523.pdf Uploaded by applicant on [DATE] 22:43:38" at bounding box center [775, 339] width 548 height 398
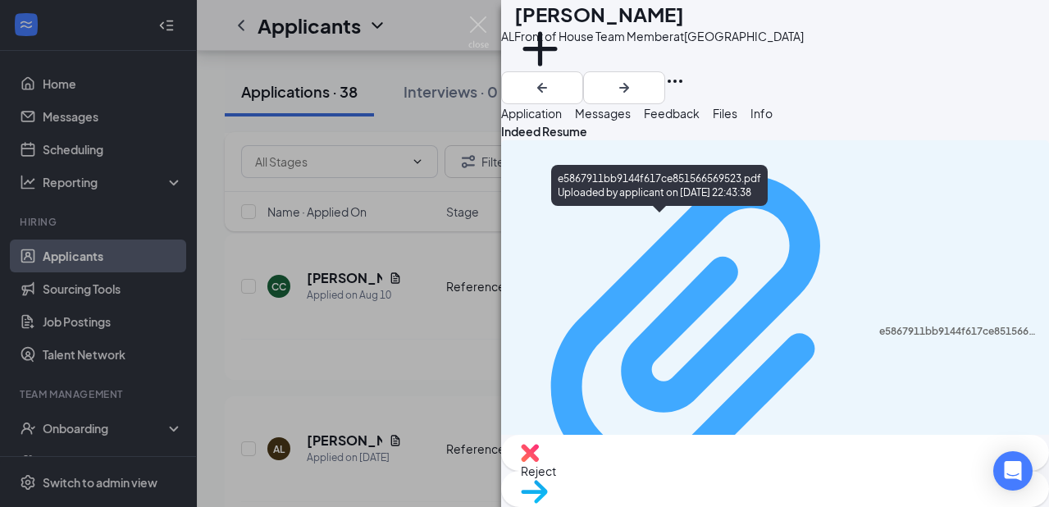
click at [879, 325] on div "e5867911bb9144f617ce851566569523.pdf" at bounding box center [959, 331] width 160 height 13
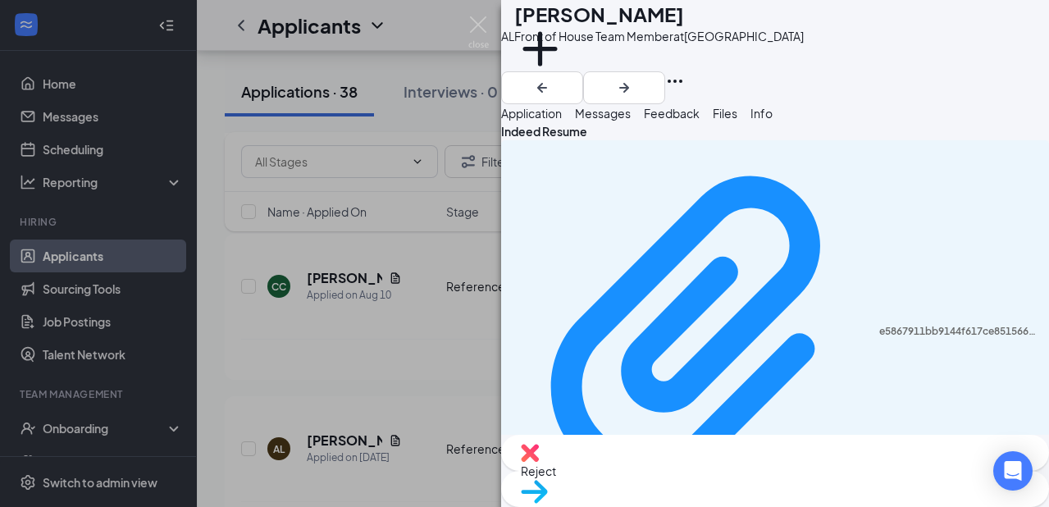
click at [381, 285] on div "AL [PERSON_NAME] Front of House Team Member at [GEOGRAPHIC_DATA] Add a tag Appl…" at bounding box center [524, 253] width 1049 height 507
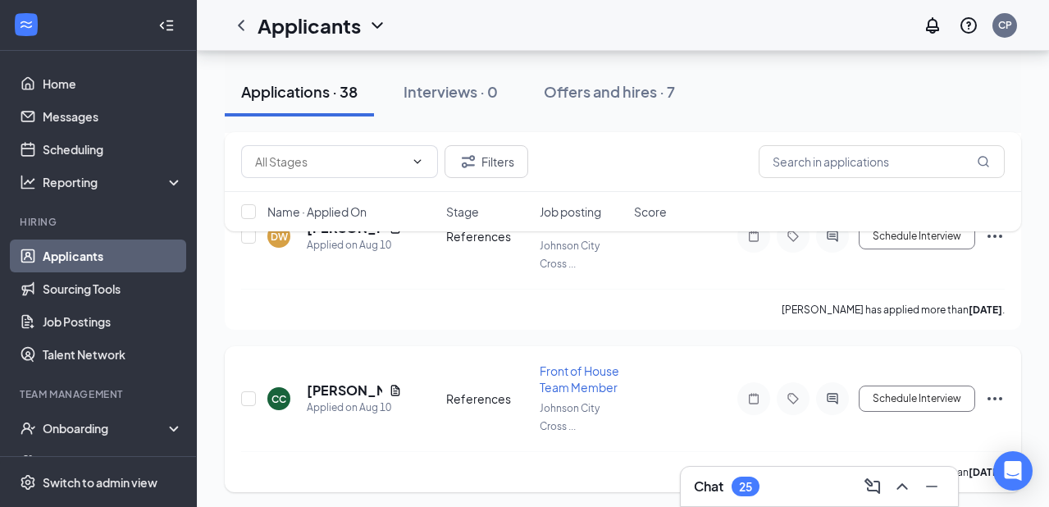
scroll to position [5515, 0]
click at [393, 385] on icon "Document" at bounding box center [394, 390] width 9 height 11
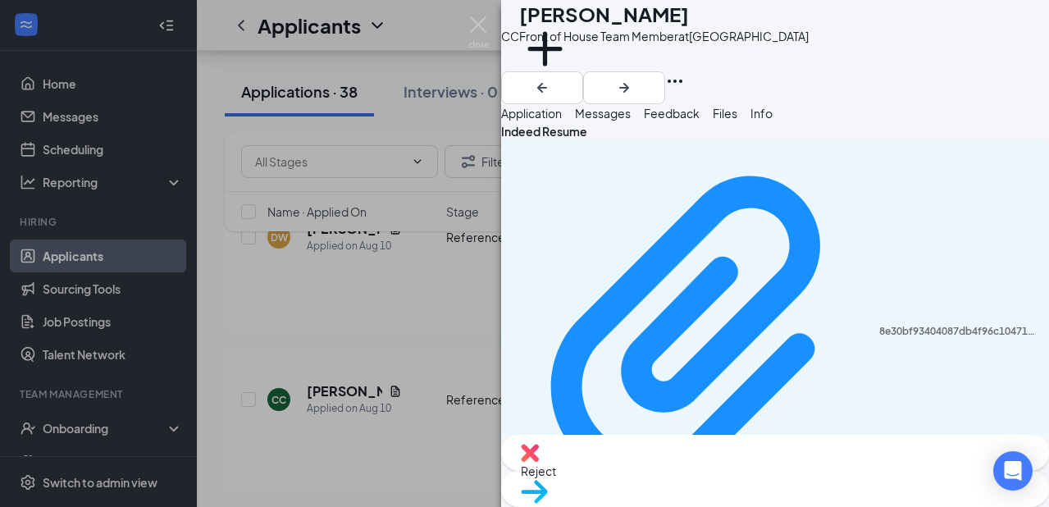
click at [307, 380] on div "CC [PERSON_NAME] Front of House Team Member at [GEOGRAPHIC_DATA] Add a tag Appl…" at bounding box center [524, 253] width 1049 height 507
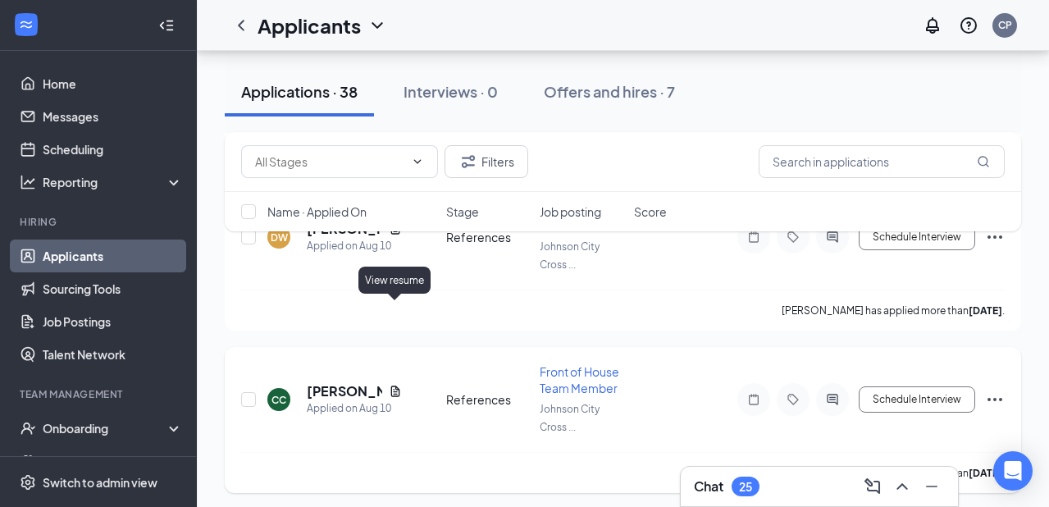
click at [393, 385] on icon "Document" at bounding box center [395, 391] width 13 height 13
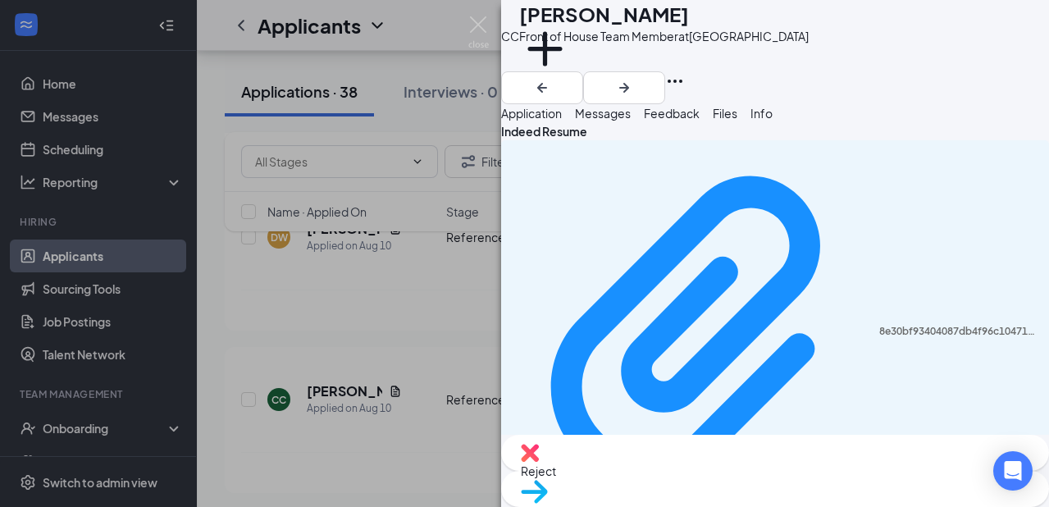
click at [482, 149] on div "CC [PERSON_NAME] Front of House Team Member at [GEOGRAPHIC_DATA] Add a tag Appl…" at bounding box center [524, 253] width 1049 height 507
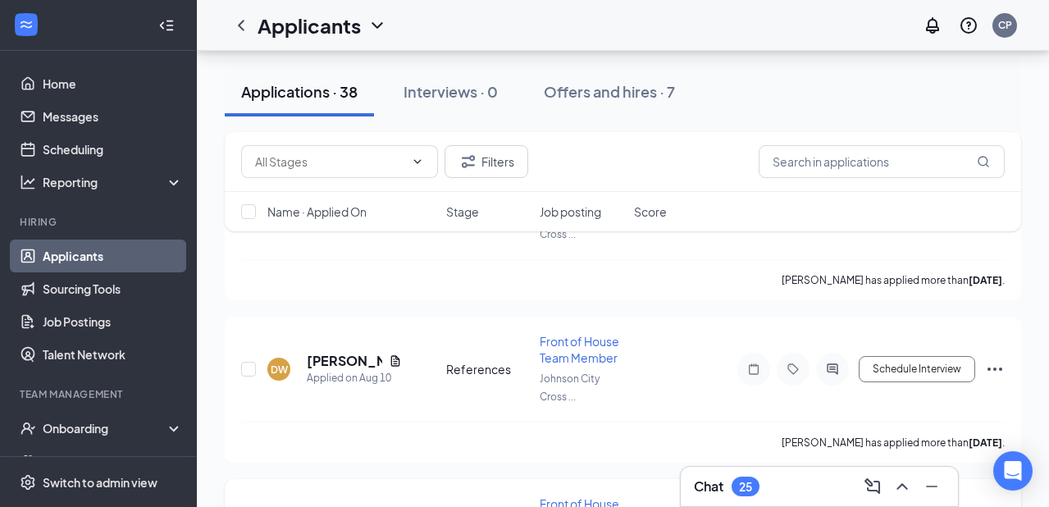
scroll to position [5379, 0]
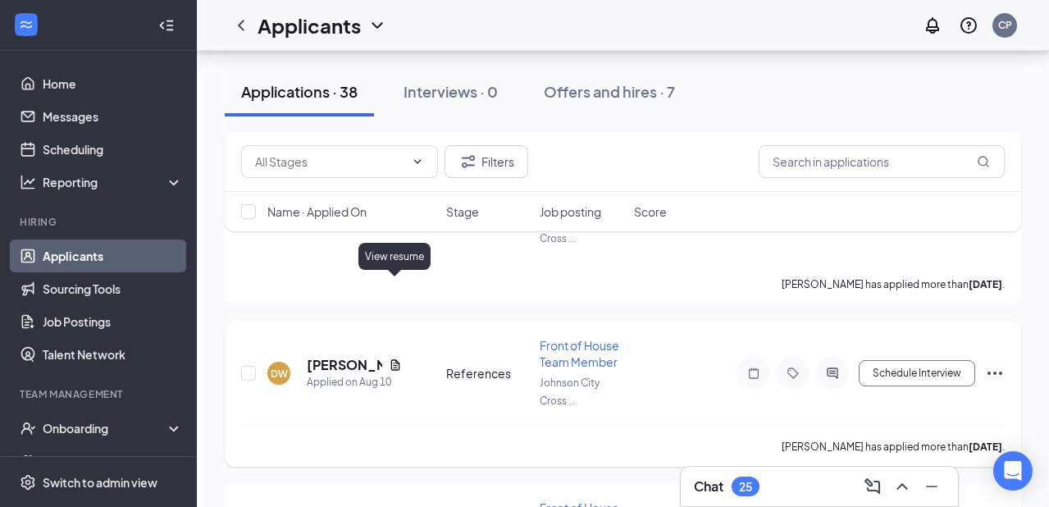
click at [394, 359] on icon "Document" at bounding box center [394, 364] width 9 height 11
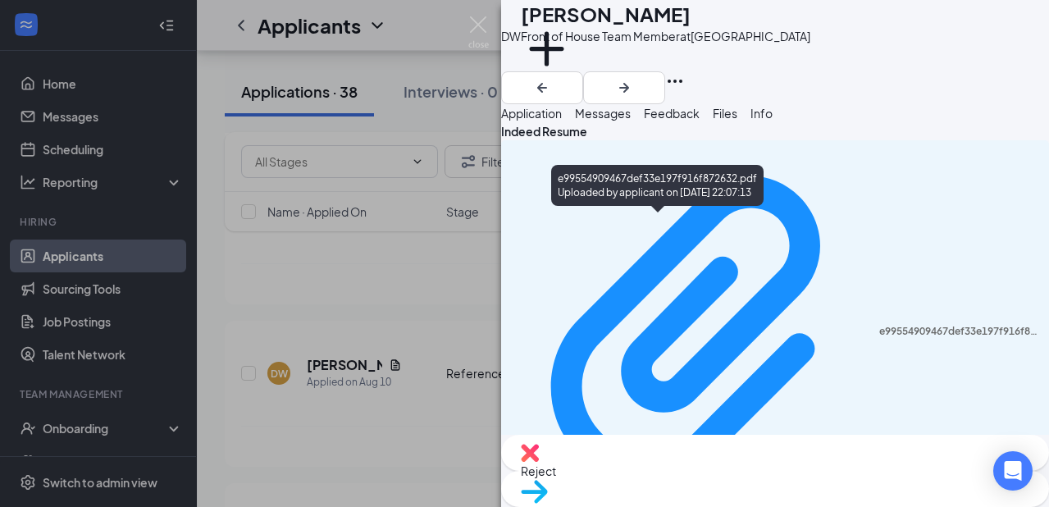
click at [385, 336] on div "DW [PERSON_NAME] Front of House Team Member at [GEOGRAPHIC_DATA] Add a tag Appl…" at bounding box center [524, 253] width 1049 height 507
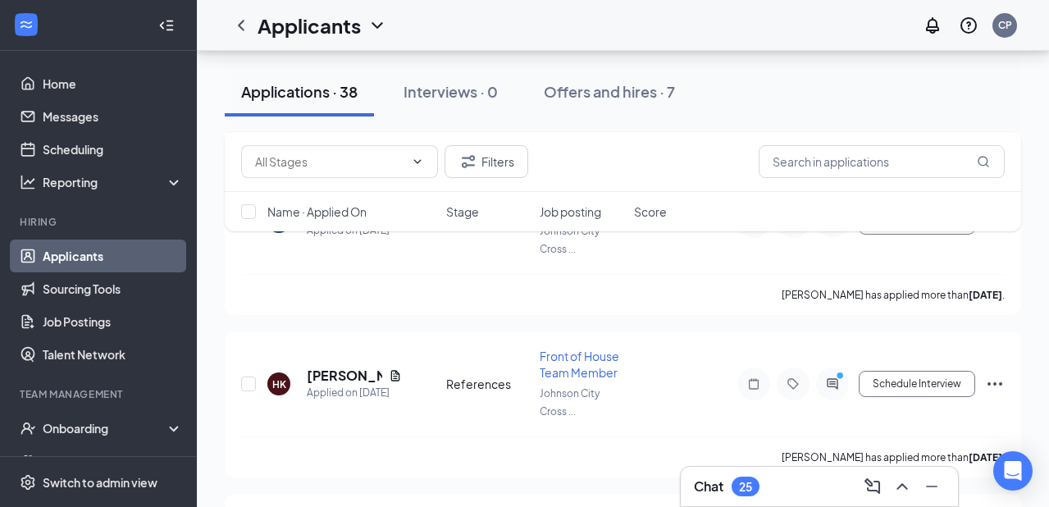
scroll to position [5204, 0]
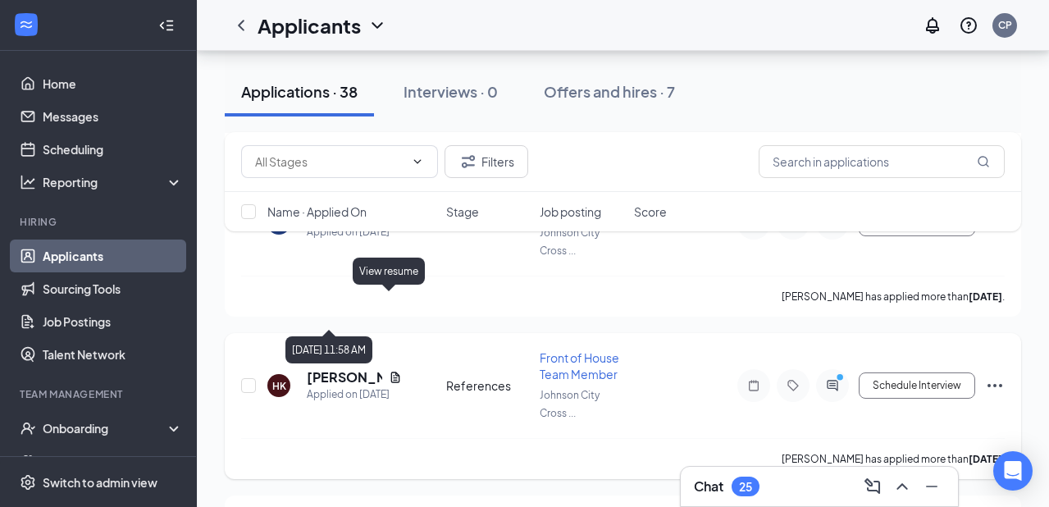
click at [389, 371] on icon "Document" at bounding box center [395, 377] width 13 height 13
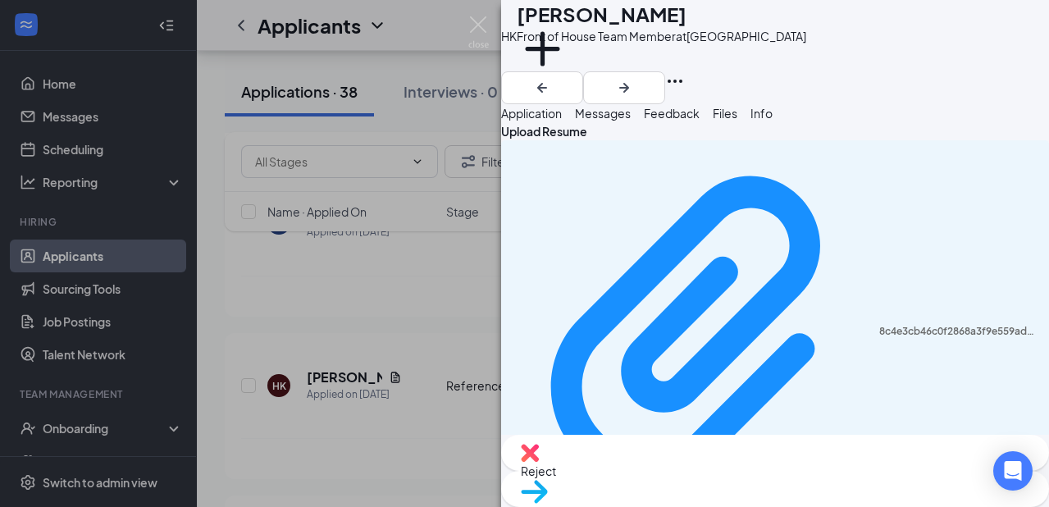
click at [426, 356] on div "HK [PERSON_NAME] Front of House Team Member at [GEOGRAPHIC_DATA] Add a tag Appl…" at bounding box center [524, 253] width 1049 height 507
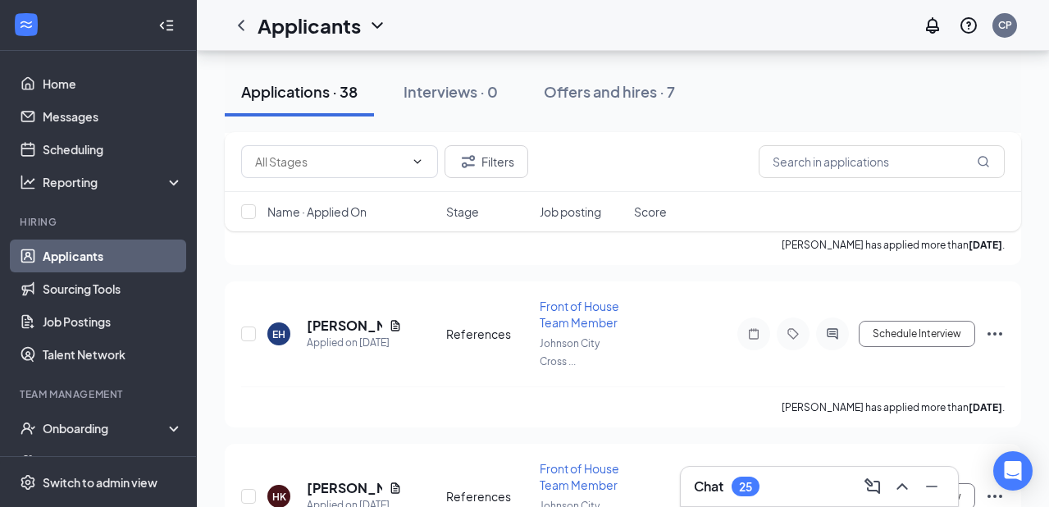
scroll to position [5084, 0]
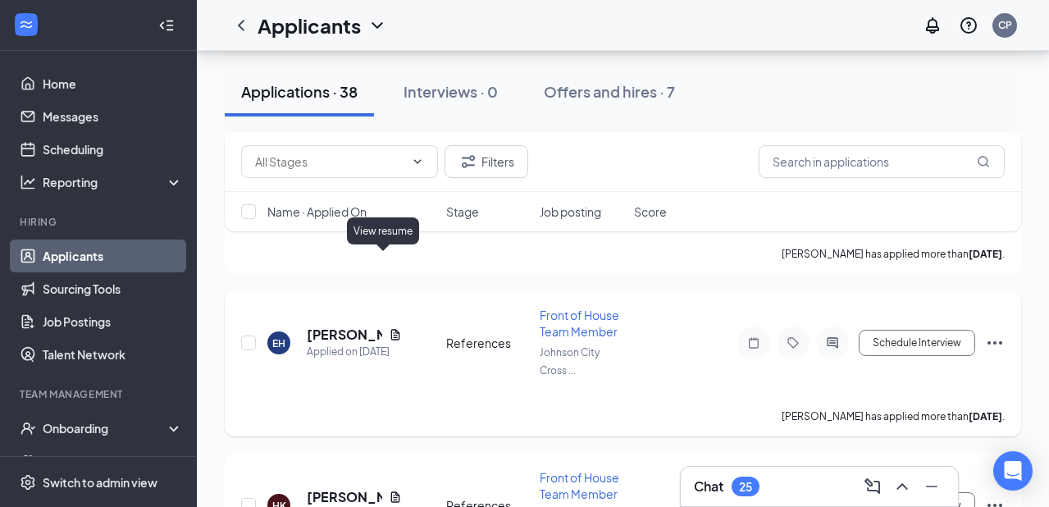
click at [390, 329] on icon "Document" at bounding box center [394, 334] width 9 height 11
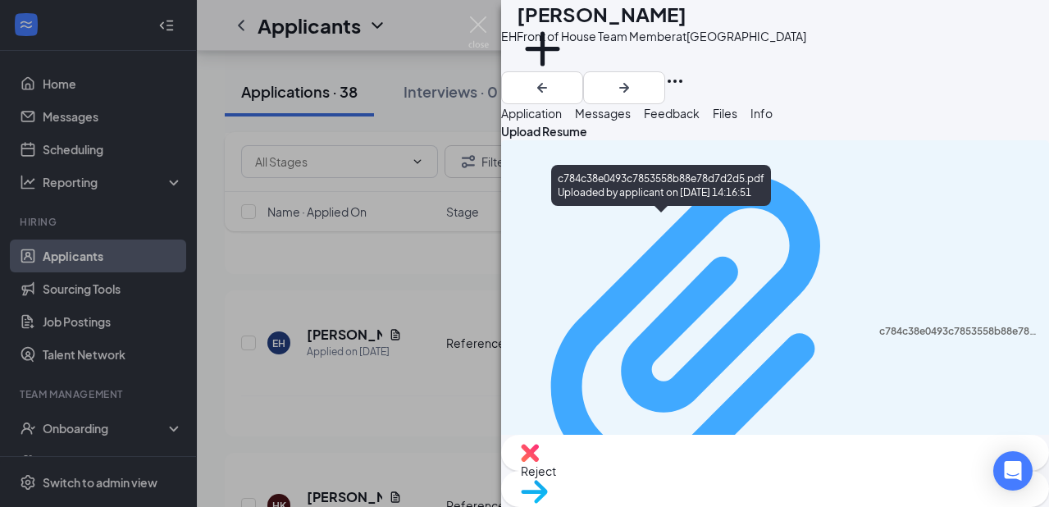
click at [879, 325] on div "c784c38e0493c7853558b88e78d7d2d5.pdf" at bounding box center [959, 331] width 160 height 13
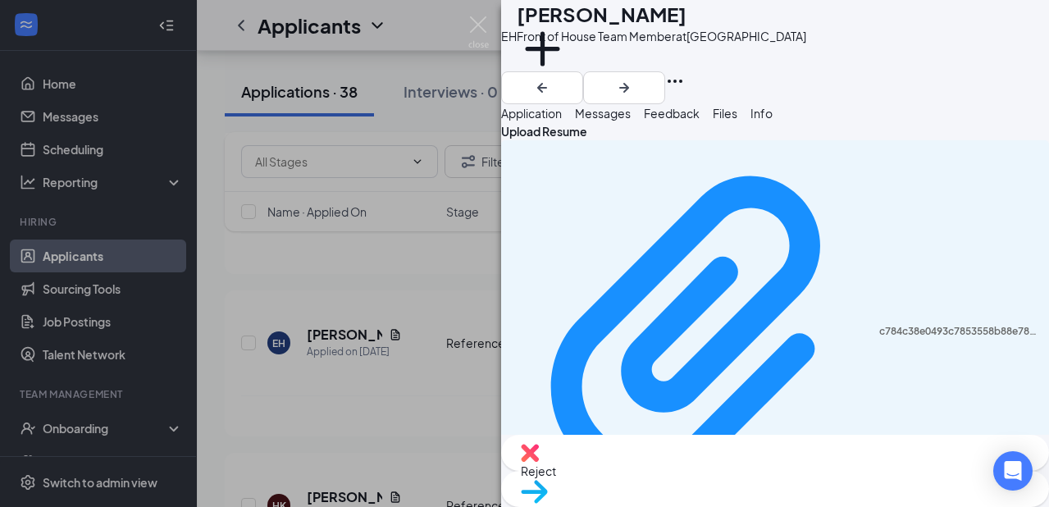
click at [430, 285] on div "EH [PERSON_NAME] Front of House Team Member at [GEOGRAPHIC_DATA] Add a tag Appl…" at bounding box center [524, 253] width 1049 height 507
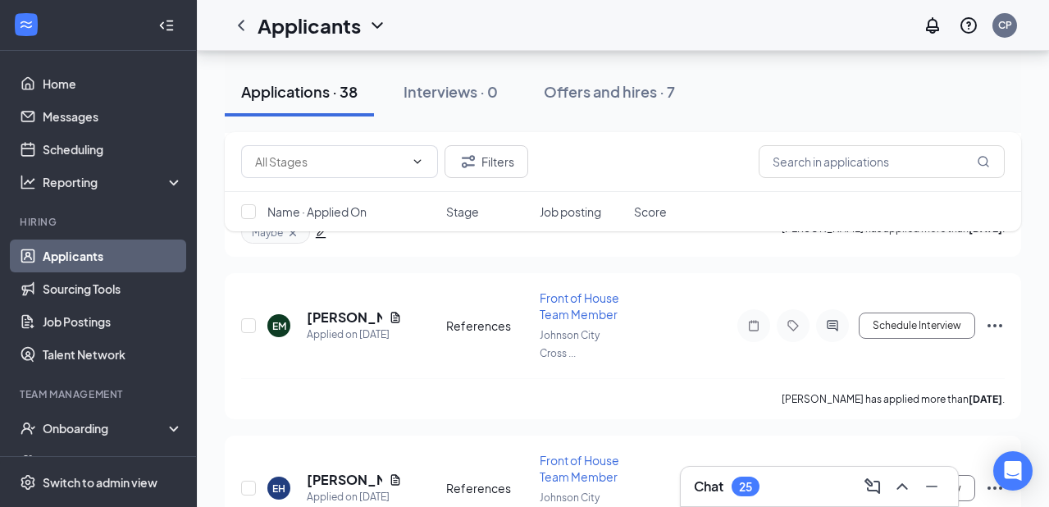
scroll to position [4888, 0]
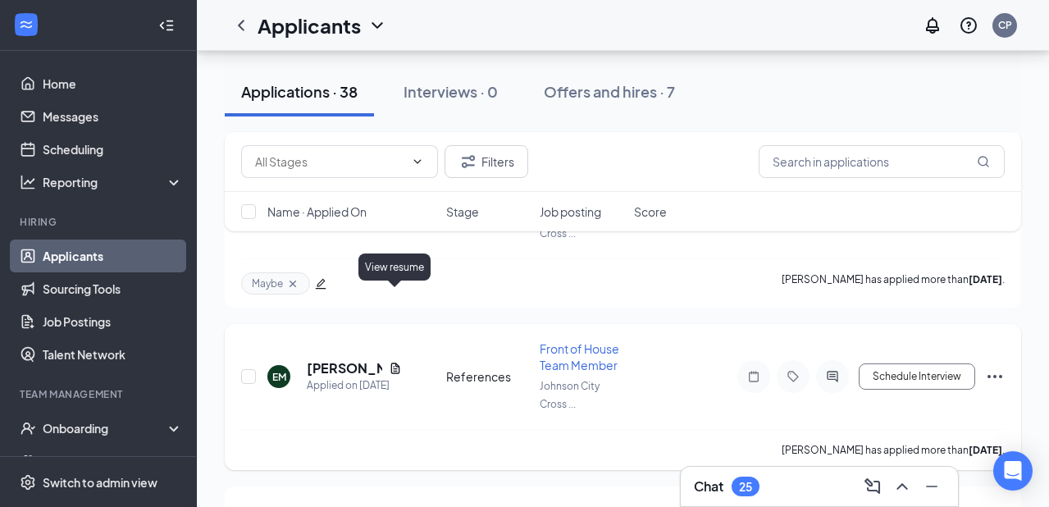
click at [394, 362] on icon "Document" at bounding box center [395, 368] width 13 height 13
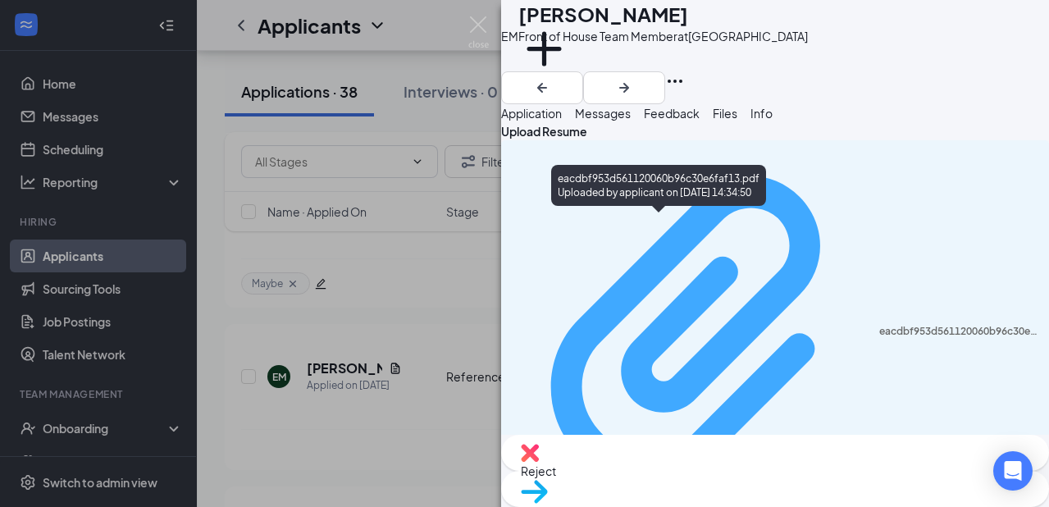
click at [879, 325] on div "eacdbf953d561120060b96c30e6faf13.pdf" at bounding box center [959, 331] width 160 height 13
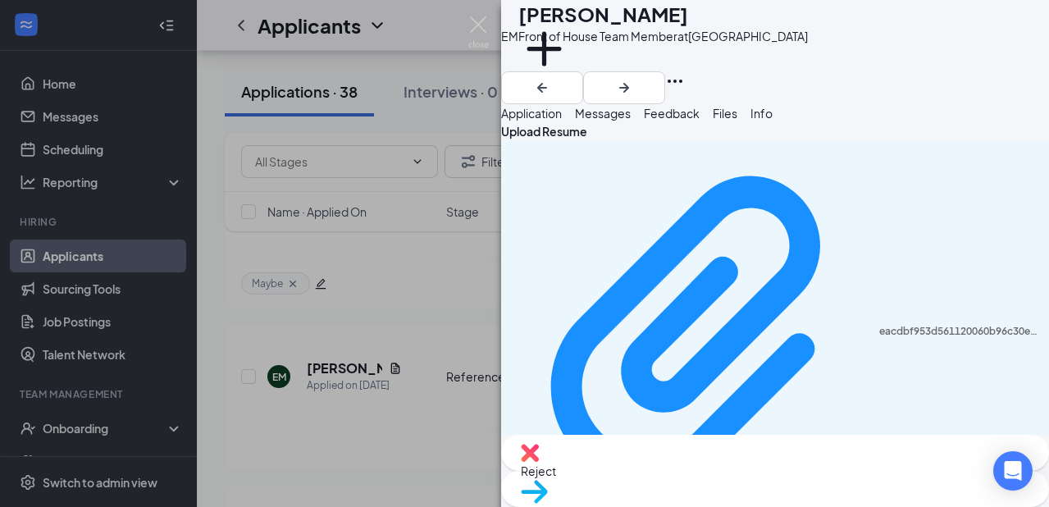
click at [361, 240] on div "[PERSON_NAME] Front of House Team Member at [GEOGRAPHIC_DATA] Add a tag Applica…" at bounding box center [524, 253] width 1049 height 507
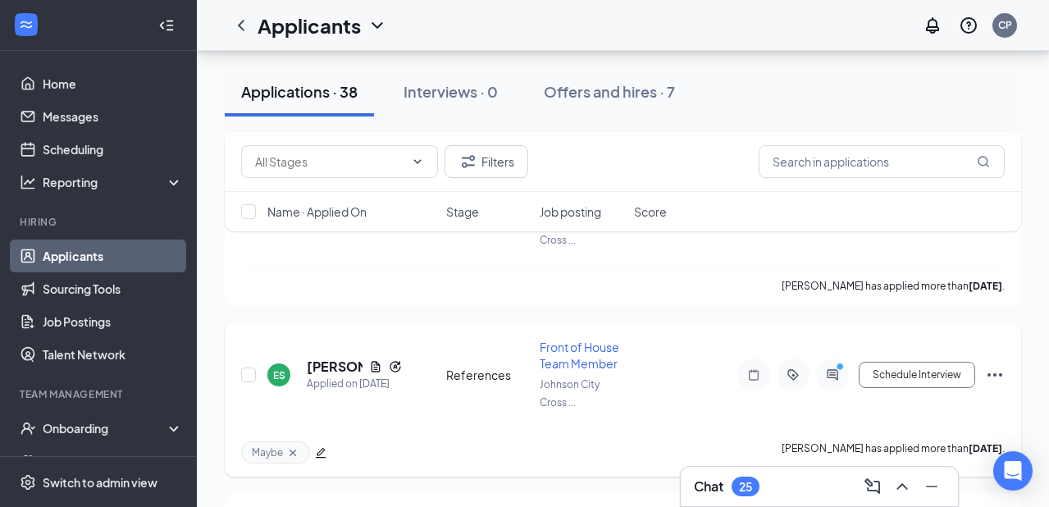
scroll to position [4686, 0]
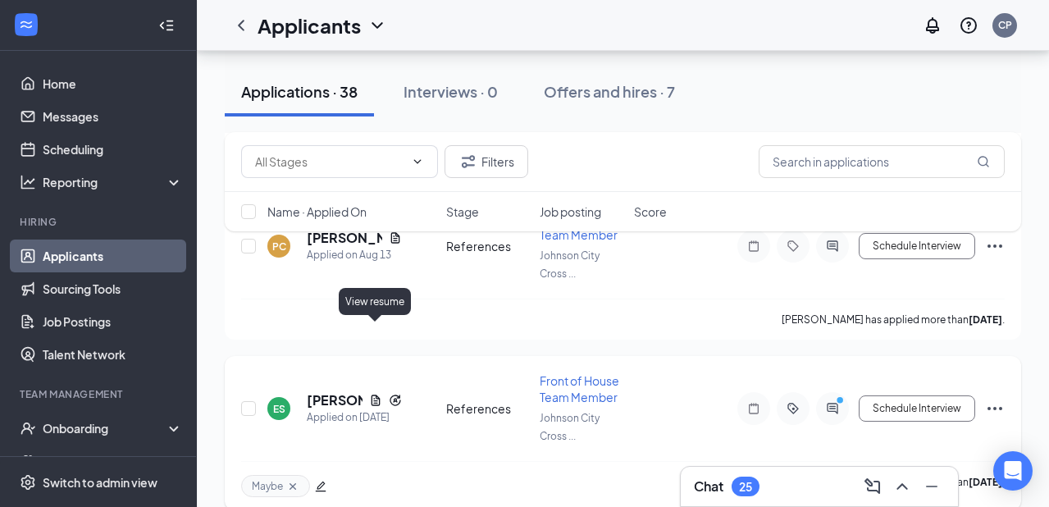
click at [376, 394] on icon "Document" at bounding box center [375, 399] width 9 height 11
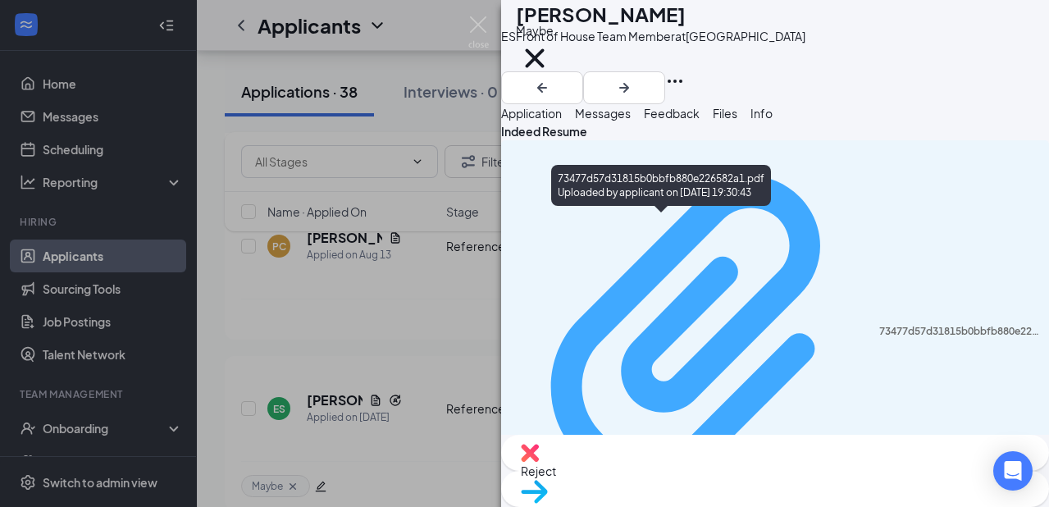
click at [879, 325] on div "73477d57d31815b0bbfb880e226582a1.pdf" at bounding box center [959, 331] width 160 height 13
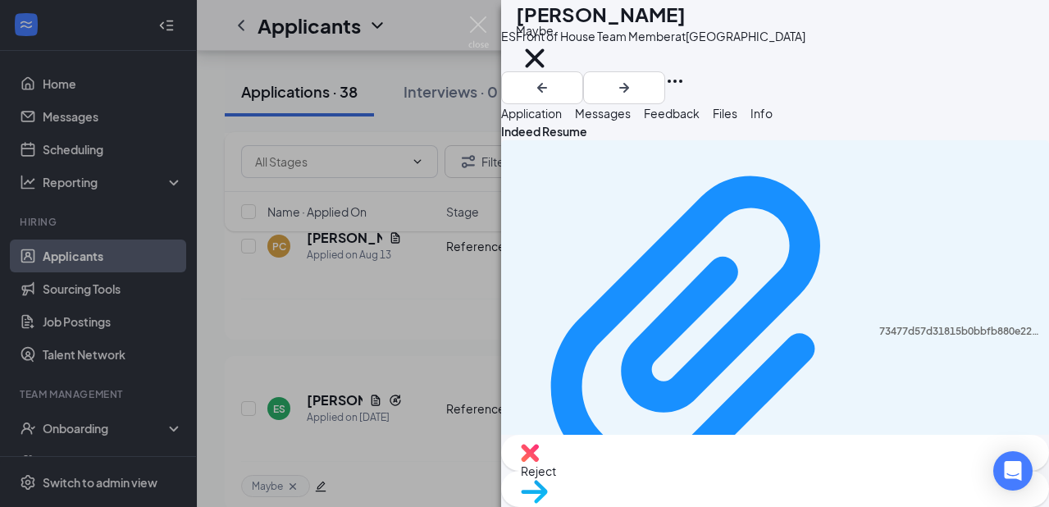
click at [417, 285] on div "ES [PERSON_NAME] Front of House Team Member at [GEOGRAPHIC_DATA] Maybe Applicat…" at bounding box center [524, 253] width 1049 height 507
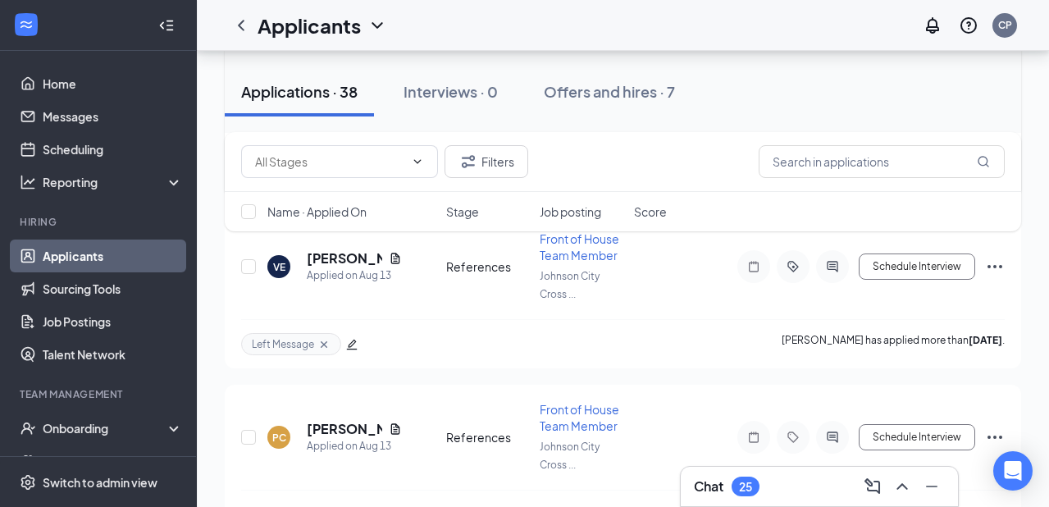
scroll to position [4464, 0]
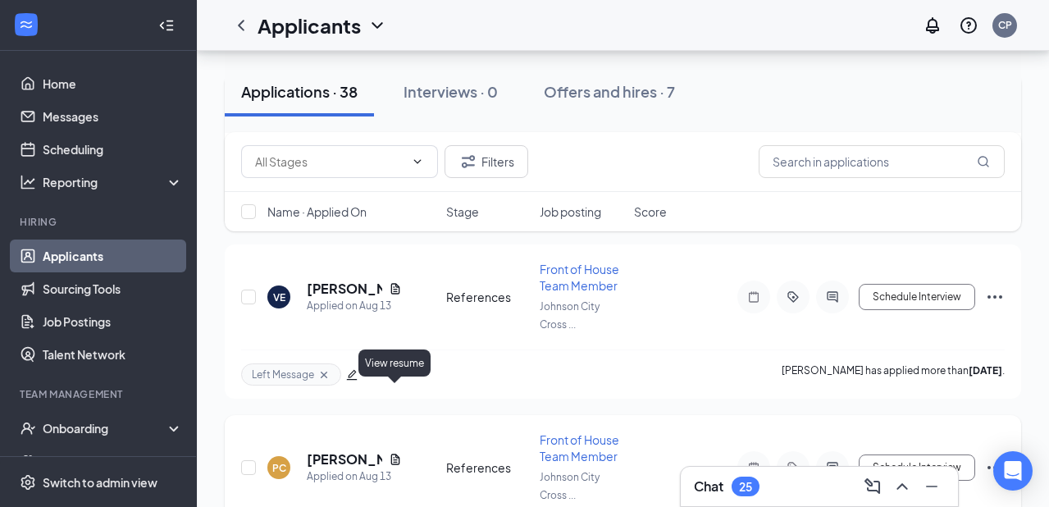
click at [394, 453] on icon "Document" at bounding box center [395, 459] width 13 height 13
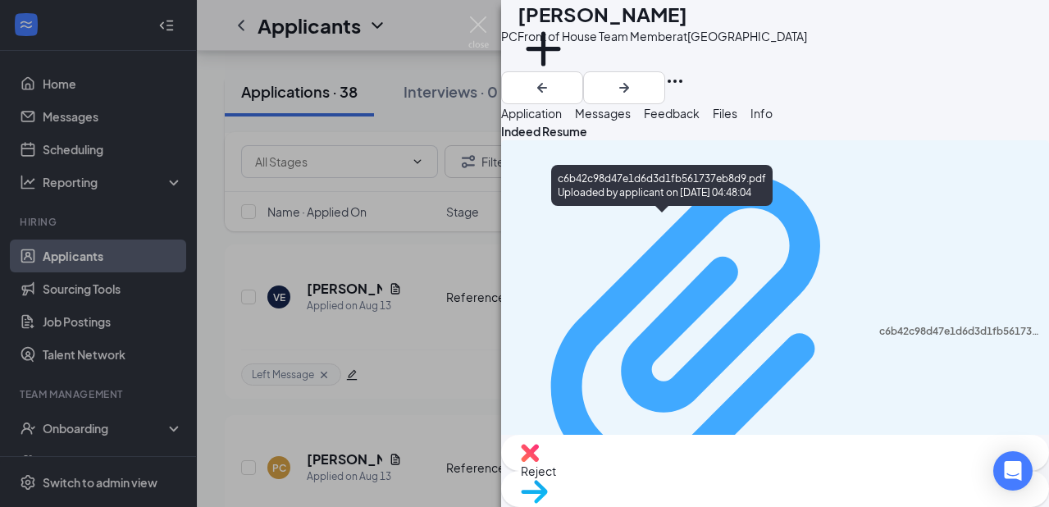
click at [653, 228] on div "c6b42c98d47e1d6d3d1fb561737eb8d9.pdf Uploaded by applicant on [DATE] 04:48:04" at bounding box center [775, 340] width 528 height 384
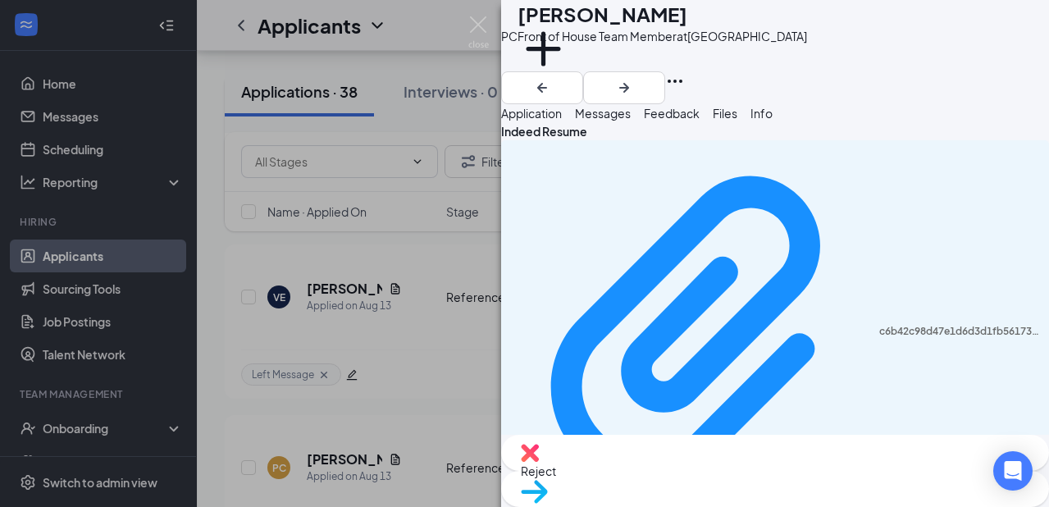
click at [415, 353] on div "PC [PERSON_NAME] Front of House Team Member at [GEOGRAPHIC_DATA] Add a tag Appl…" at bounding box center [524, 253] width 1049 height 507
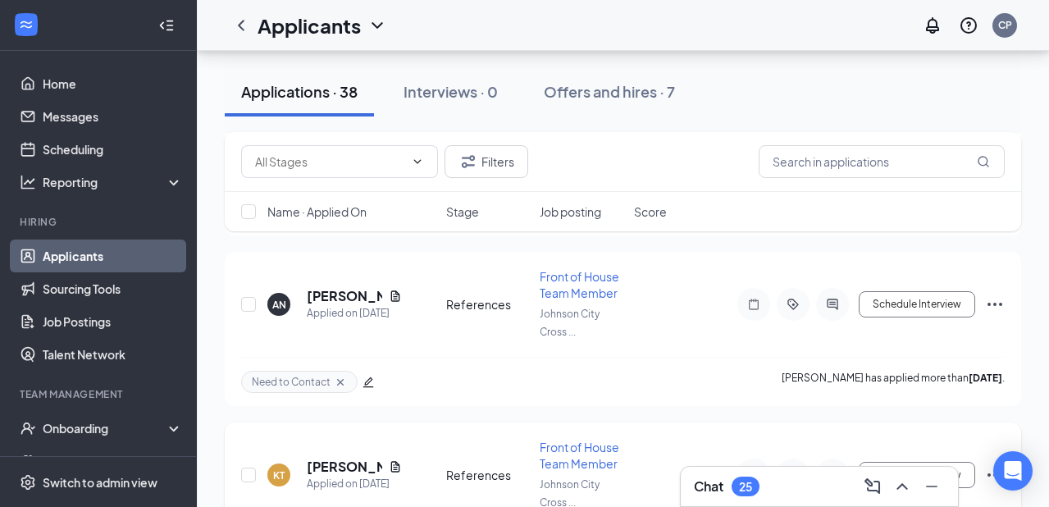
scroll to position [4114, 0]
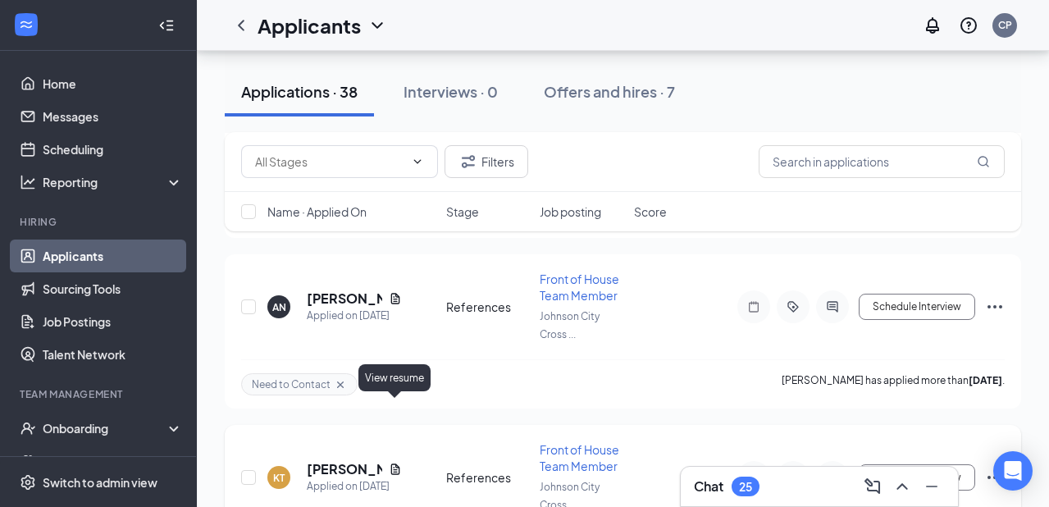
click at [392, 462] on icon "Document" at bounding box center [395, 468] width 13 height 13
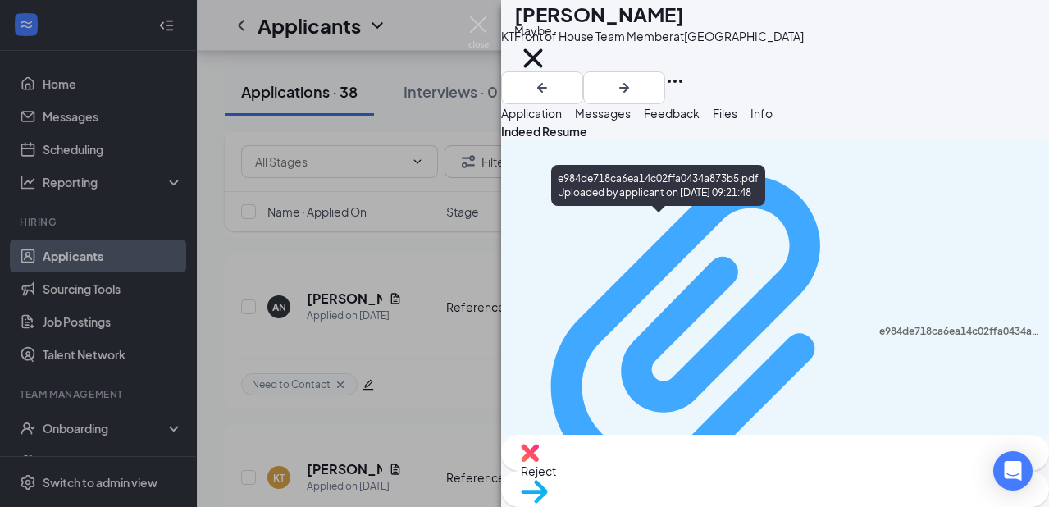
click at [879, 325] on div "e984de718ca6ea14c02ffa0434a873b5.pdf" at bounding box center [959, 331] width 160 height 13
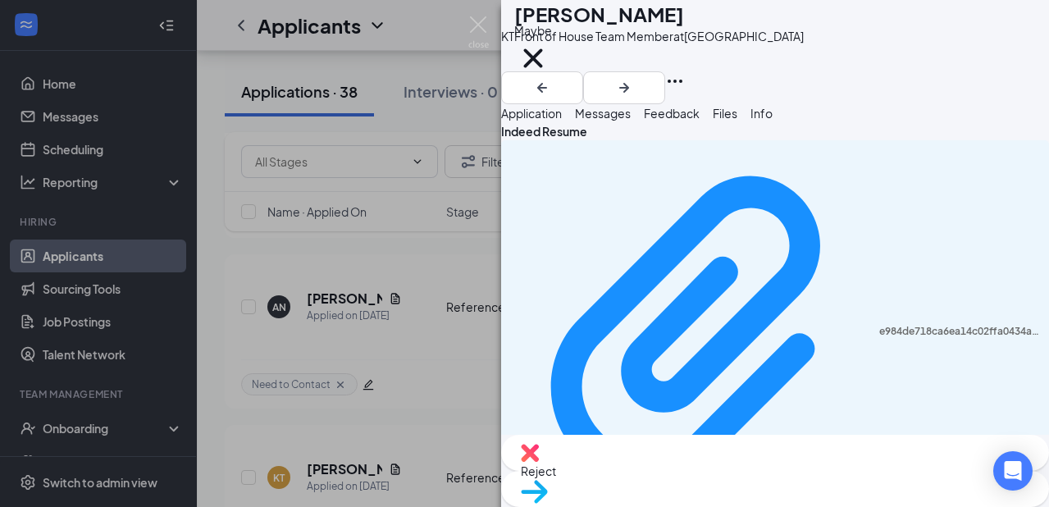
click at [423, 245] on div "KT [PERSON_NAME] Front of House Team Member at [GEOGRAPHIC_DATA] Maybe Applicat…" at bounding box center [524, 253] width 1049 height 507
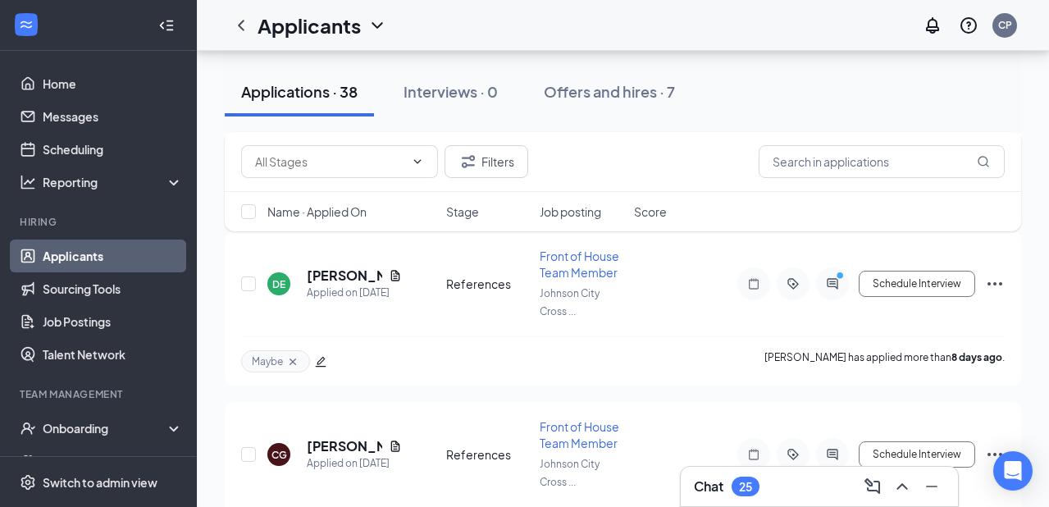
scroll to position [3795, 0]
click at [398, 441] on icon "Document" at bounding box center [394, 446] width 9 height 11
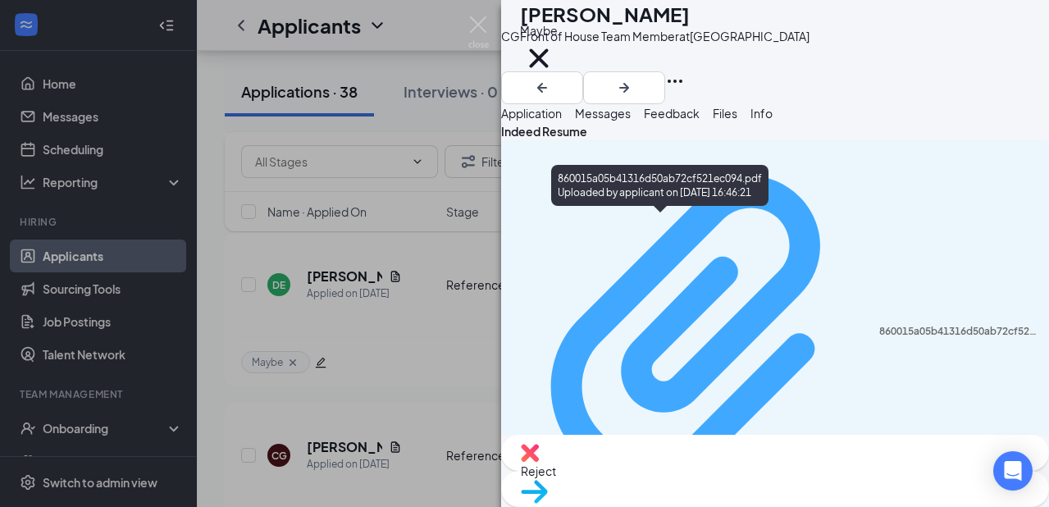
click at [879, 325] on div "860015a05b41316d50ab72cf521ec094.pdf" at bounding box center [959, 331] width 160 height 13
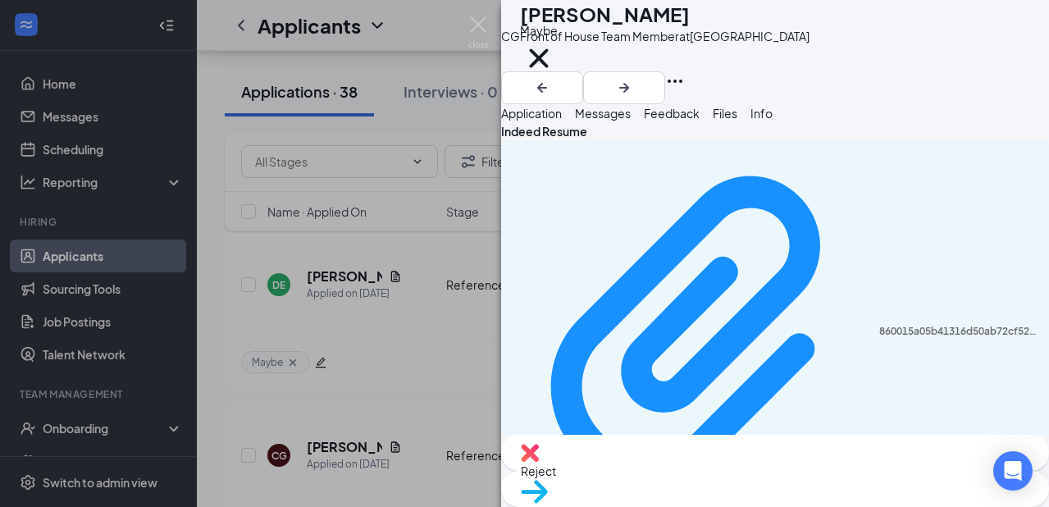
click at [421, 297] on div "CG [PERSON_NAME] Front of House Team Member at [GEOGRAPHIC_DATA] Maybe Applicat…" at bounding box center [524, 253] width 1049 height 507
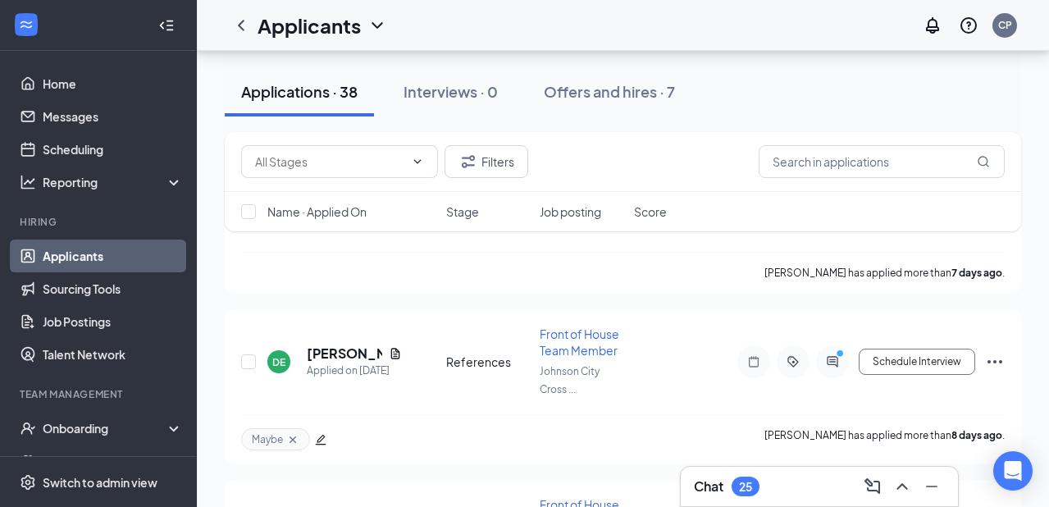
scroll to position [3716, 0]
click at [390, 349] on icon "Document" at bounding box center [394, 354] width 9 height 11
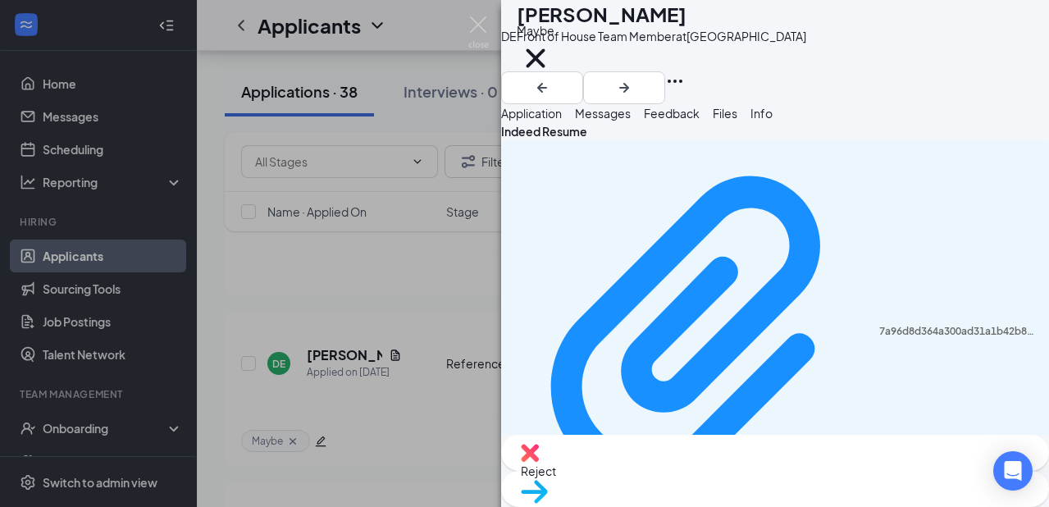
click at [374, 301] on div "DE [PERSON_NAME] Front of House Team Member at [GEOGRAPHIC_DATA] Maybe Applicat…" at bounding box center [524, 253] width 1049 height 507
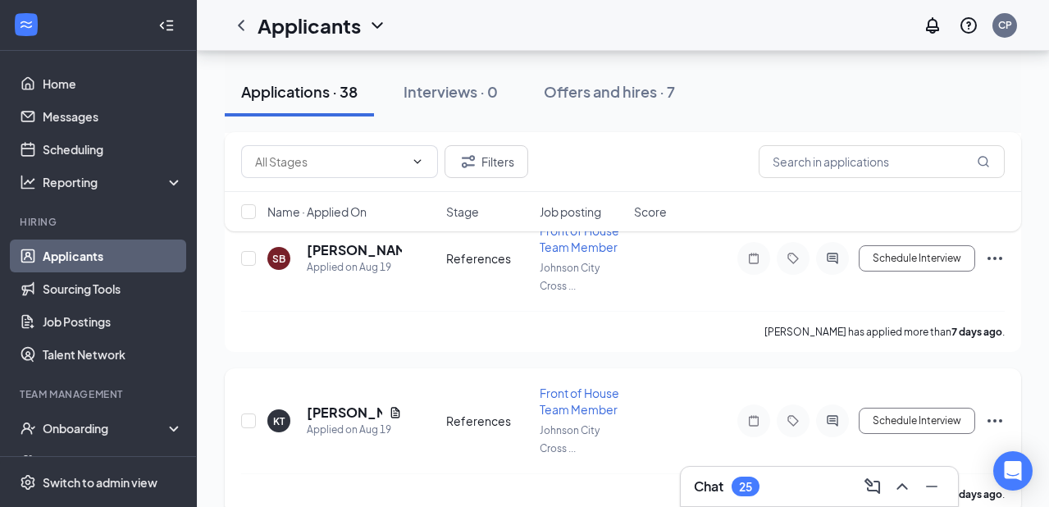
scroll to position [3494, 0]
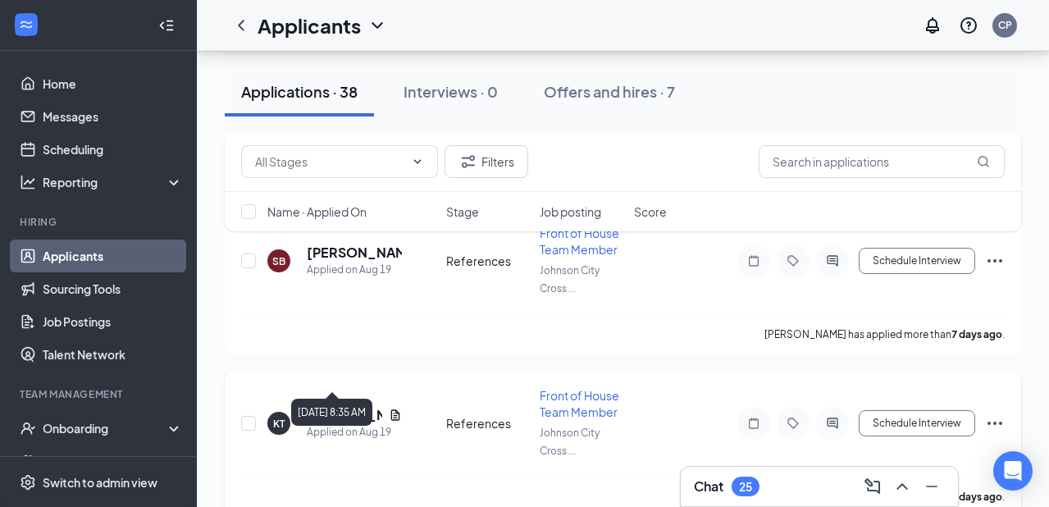
click at [393, 409] on icon "Document" at bounding box center [394, 414] width 9 height 11
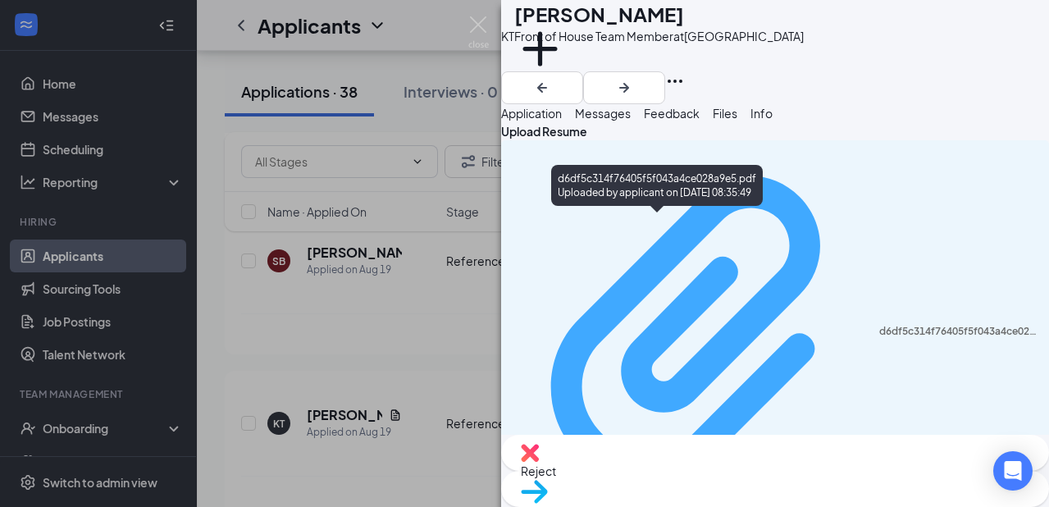
click at [879, 325] on div "d6df5c314f76405f5f043a4ce028a9e5.pdf" at bounding box center [959, 331] width 160 height 13
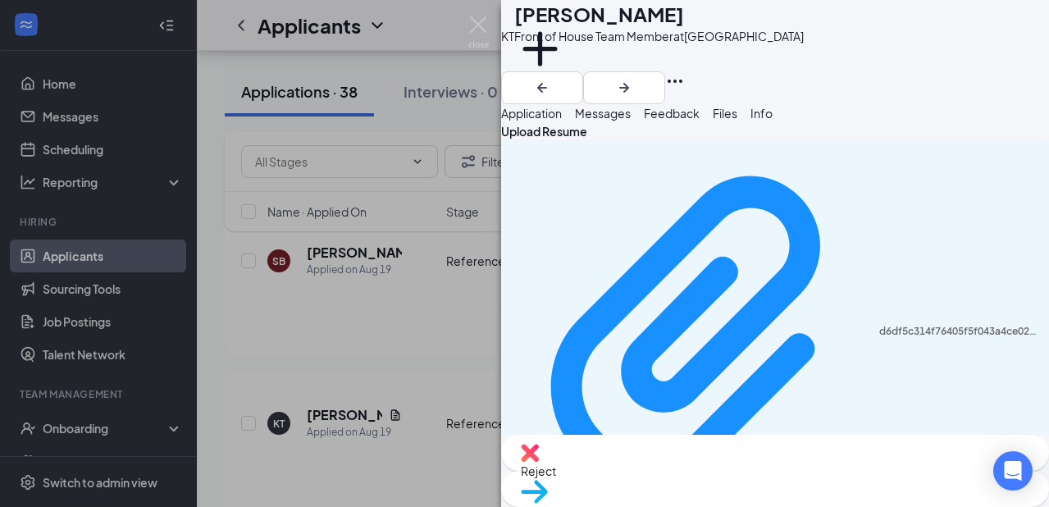
click at [362, 290] on div "[PERSON_NAME] Front of House Team Member at [GEOGRAPHIC_DATA] Add a tag Applica…" at bounding box center [524, 253] width 1049 height 507
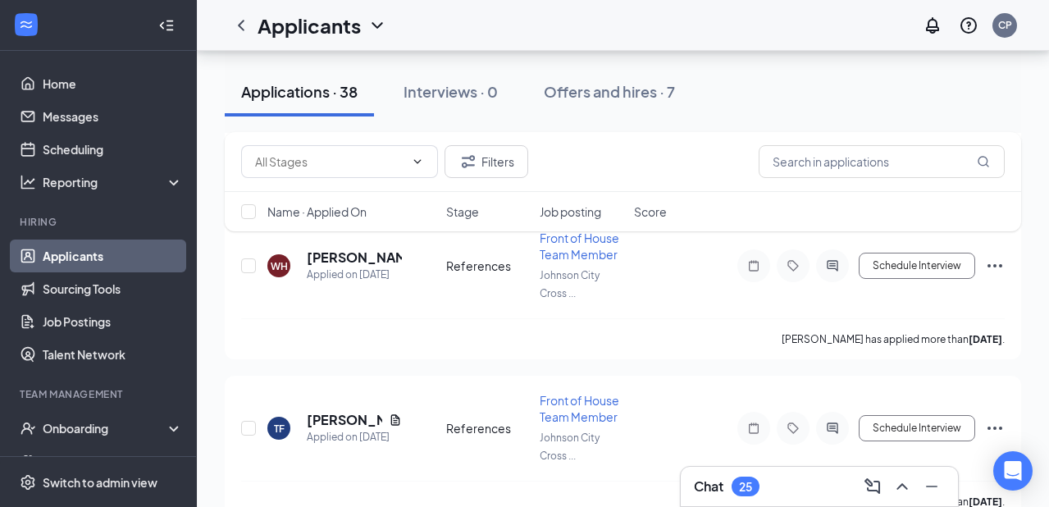
scroll to position [3162, 0]
click at [393, 415] on icon "Document" at bounding box center [395, 421] width 13 height 13
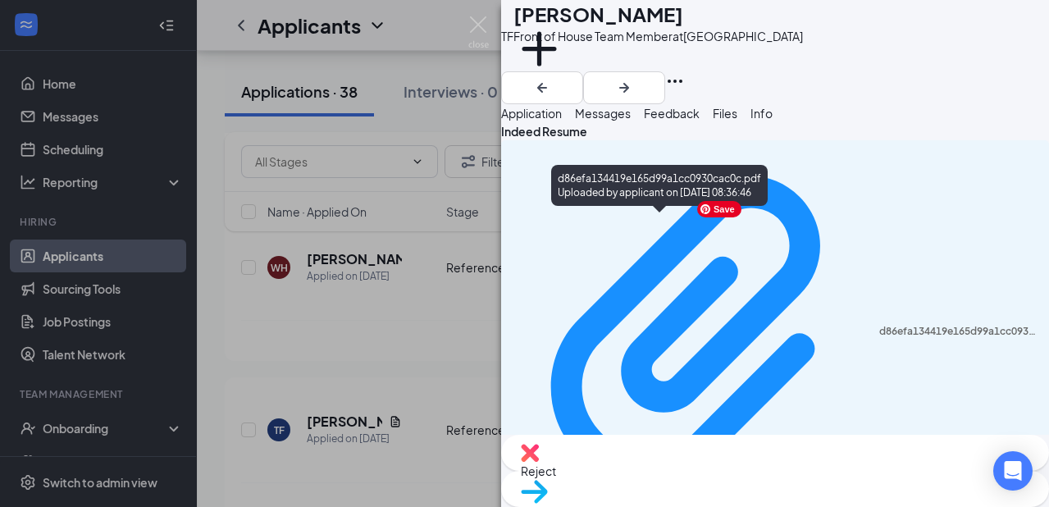
click at [660, 209] on div "d86efa134419e165d99a1cc0930cac0c.pdf Uploaded by applicant on [DATE] 08:36:46" at bounding box center [659, 189] width 216 height 48
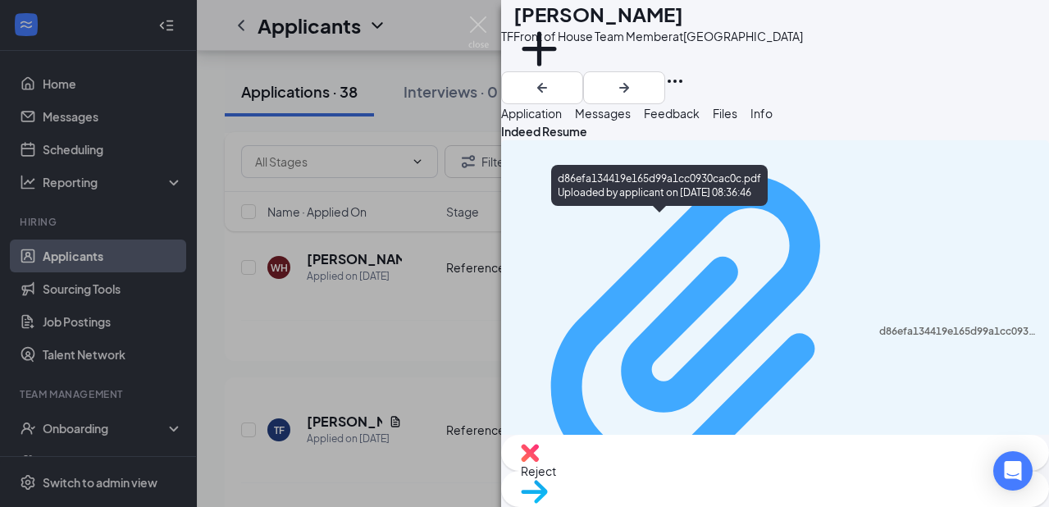
click at [879, 325] on div "d86efa134419e165d99a1cc0930cac0c.pdf" at bounding box center [959, 331] width 160 height 13
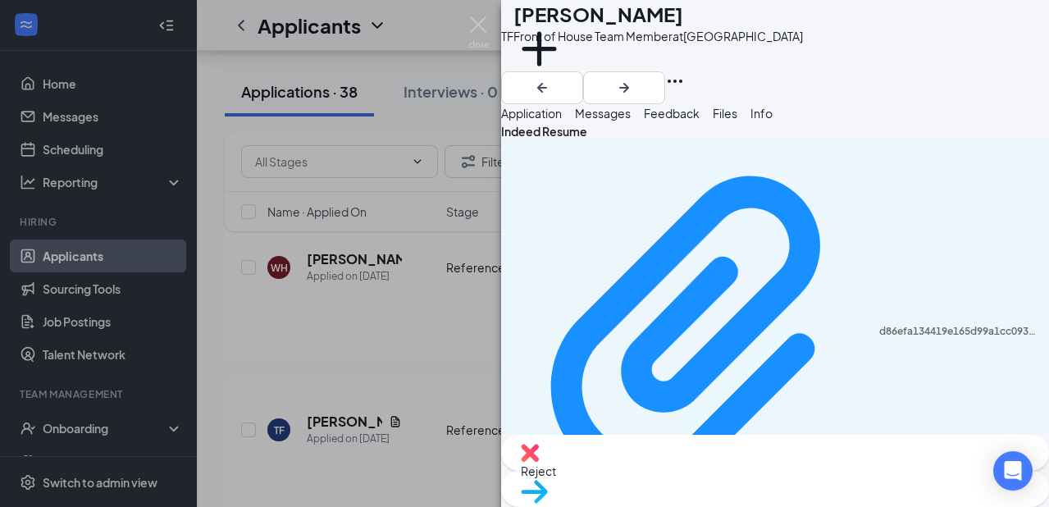
click at [403, 284] on div "TF [PERSON_NAME] Front of House Team Member at [GEOGRAPHIC_DATA] Add a tag Appl…" at bounding box center [524, 253] width 1049 height 507
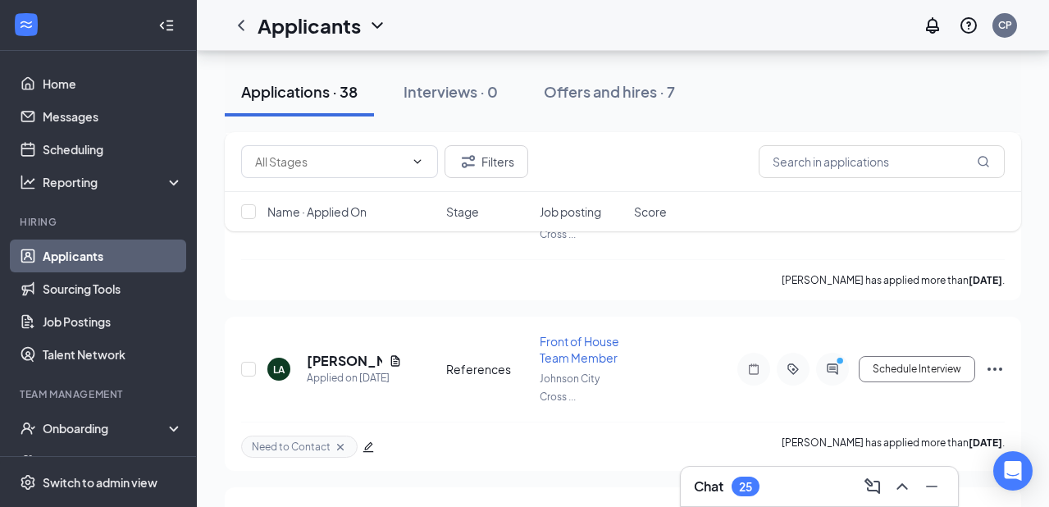
scroll to position [2724, 0]
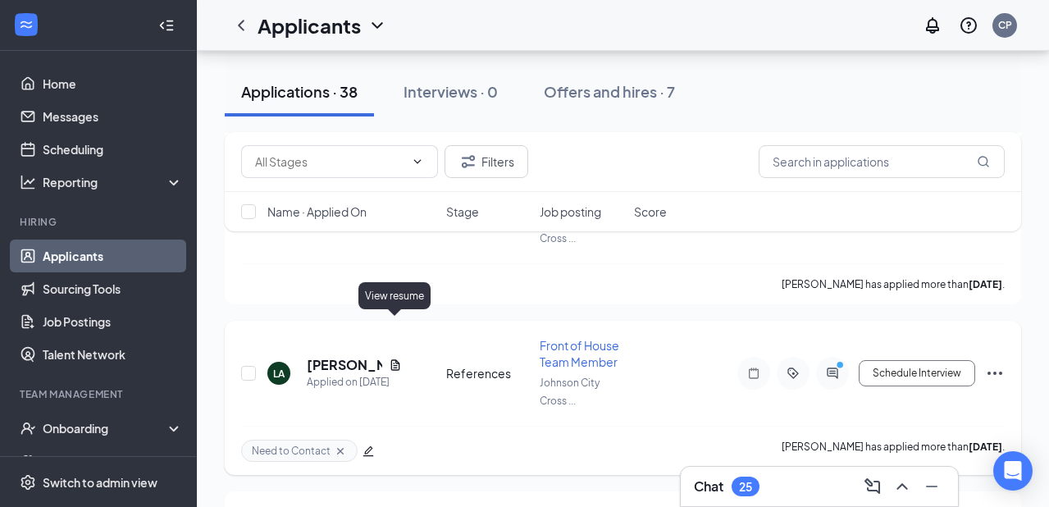
click at [391, 359] on icon "Document" at bounding box center [394, 364] width 9 height 11
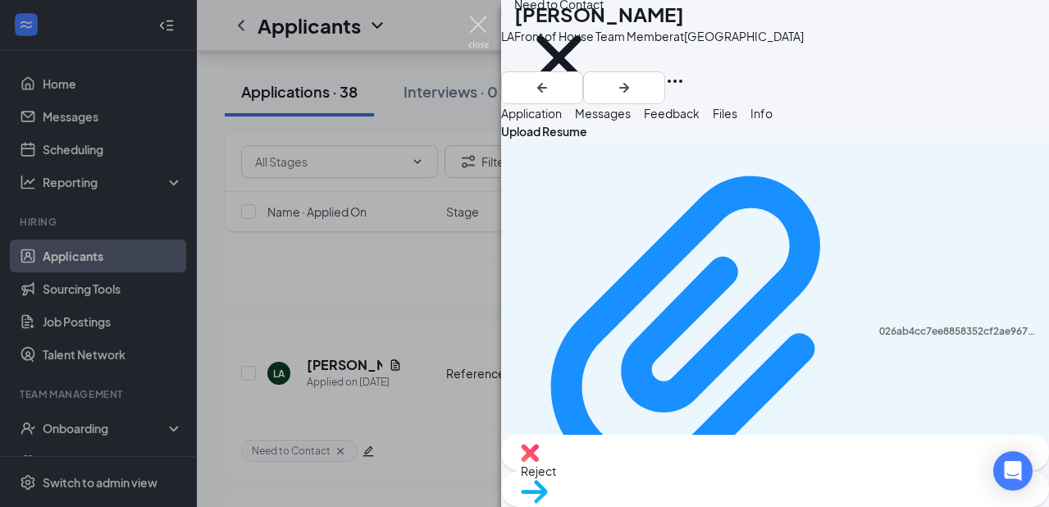
click at [483, 28] on img at bounding box center [478, 32] width 20 height 32
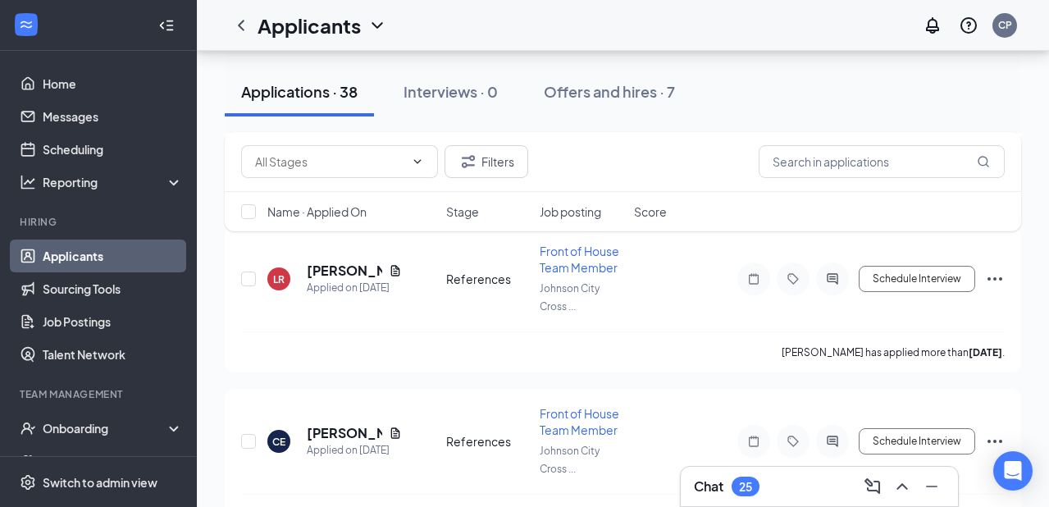
scroll to position [2493, 0]
click at [389, 427] on icon "Document" at bounding box center [395, 433] width 13 height 13
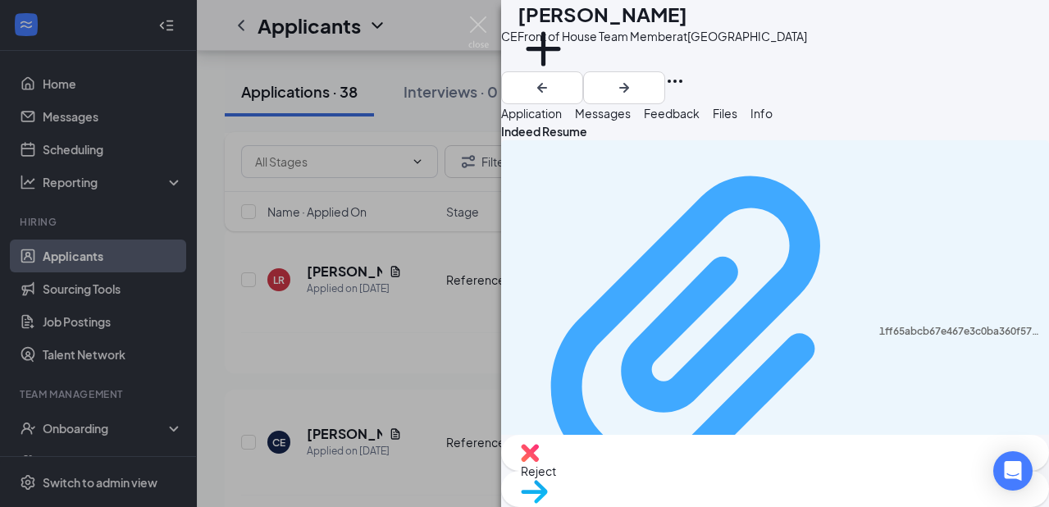
click at [879, 325] on div "1ff65abcb67e467e3c0ba360f5753f61.pdf" at bounding box center [959, 331] width 160 height 13
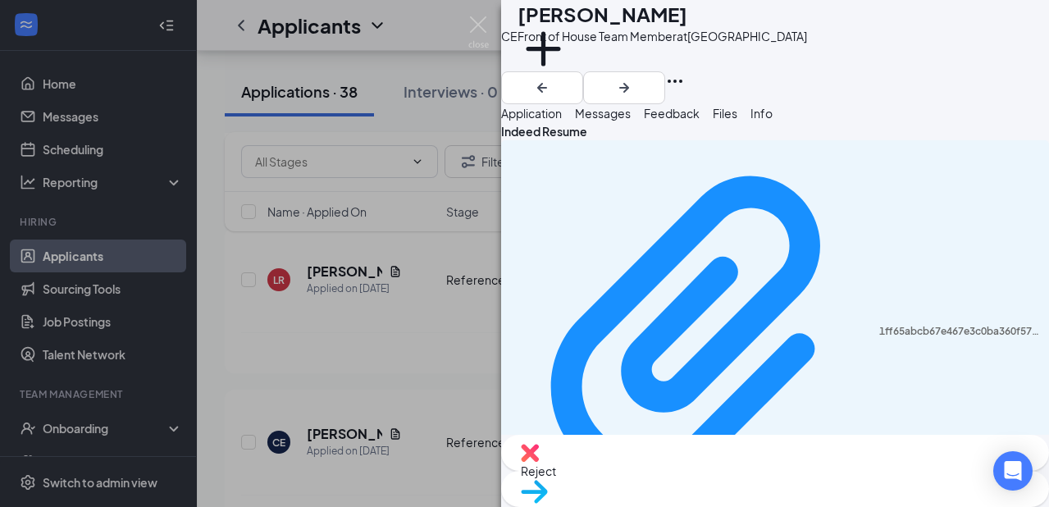
click at [303, 352] on div "[PERSON_NAME] Front of House Team Member at [GEOGRAPHIC_DATA] Add a tag Applica…" at bounding box center [524, 253] width 1049 height 507
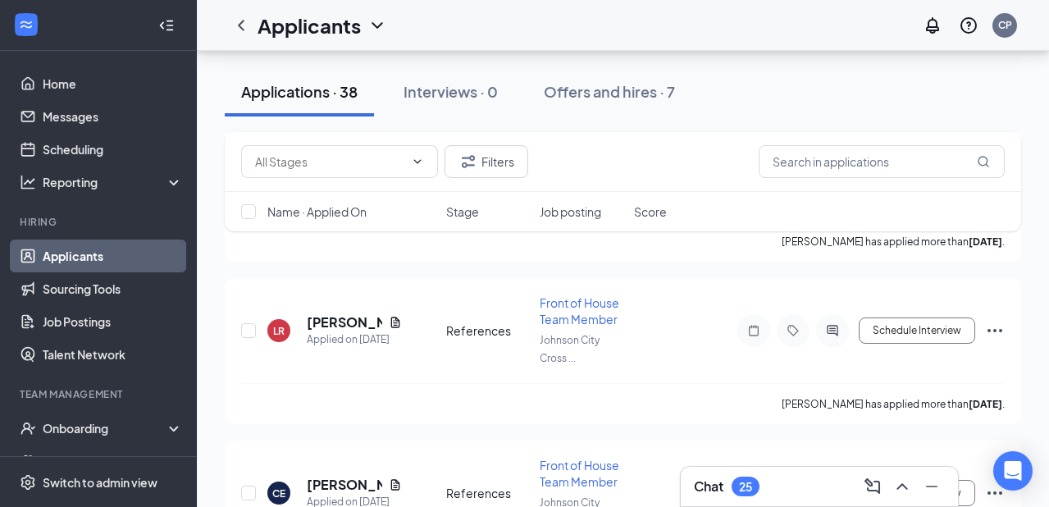
scroll to position [2425, 0]
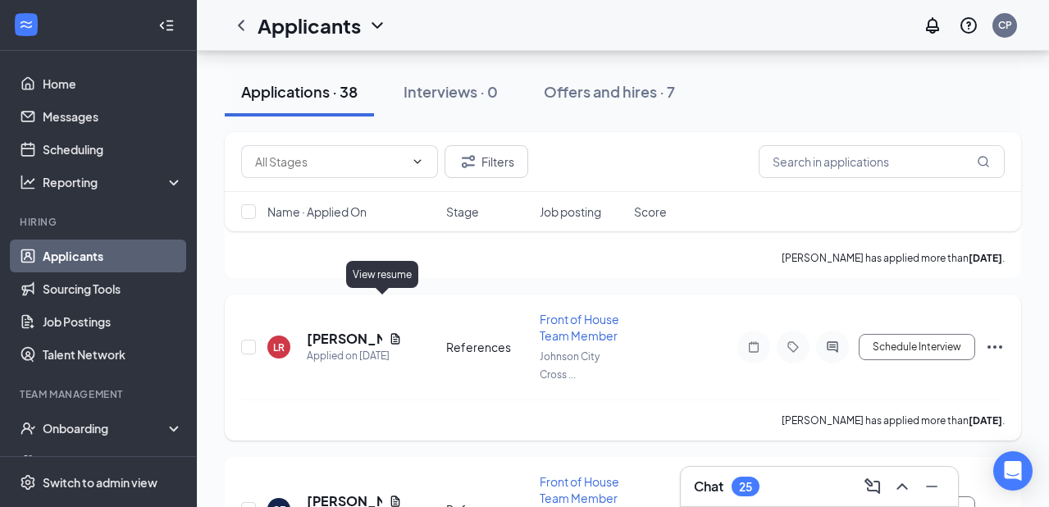
click at [389, 332] on icon "Document" at bounding box center [395, 338] width 13 height 13
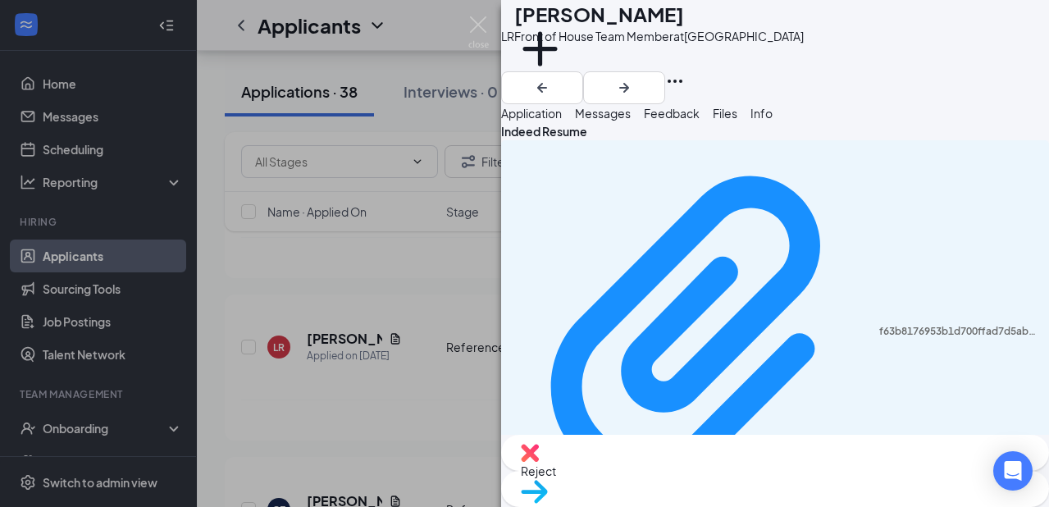
click at [332, 360] on div "LR [PERSON_NAME] Front of House Team Member at [GEOGRAPHIC_DATA] Add a tag Appl…" at bounding box center [524, 253] width 1049 height 507
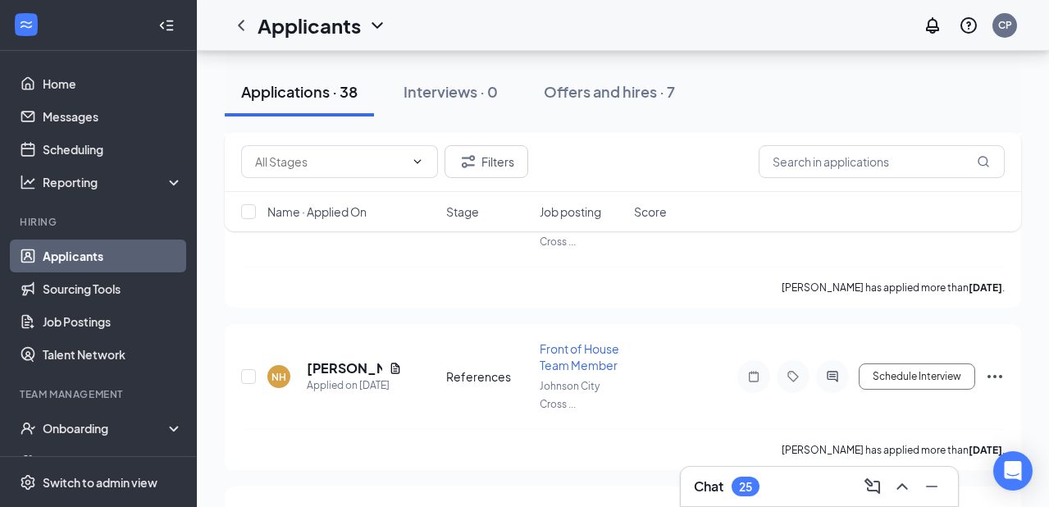
scroll to position [2233, 0]
click at [394, 363] on icon "Document" at bounding box center [394, 368] width 9 height 11
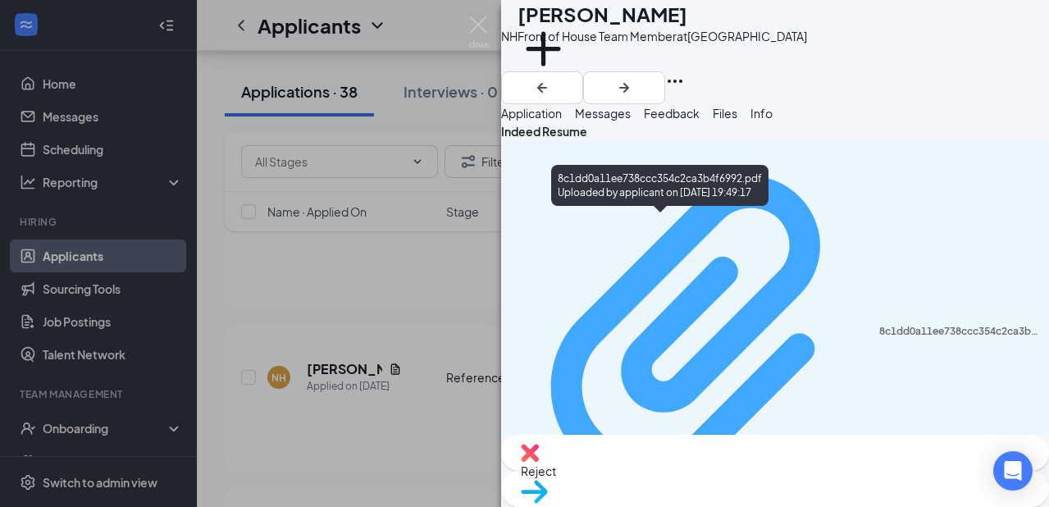
click at [879, 325] on div "8c1dd0a11ee738ccc354c2ca3b4f6992.pdf" at bounding box center [959, 331] width 160 height 13
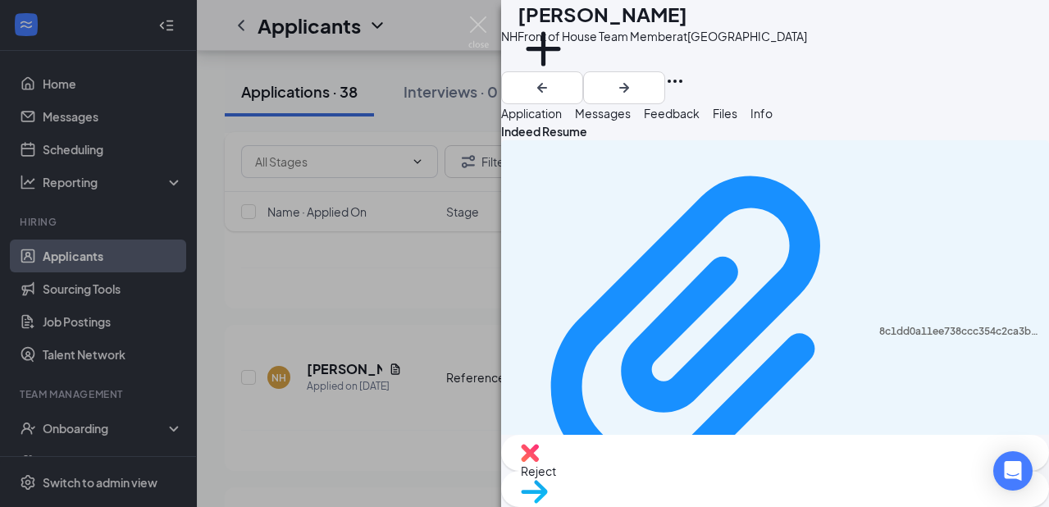
click at [315, 310] on div "NH [PERSON_NAME] Front of House Team Member at [GEOGRAPHIC_DATA] Add a tag Appl…" at bounding box center [524, 253] width 1049 height 507
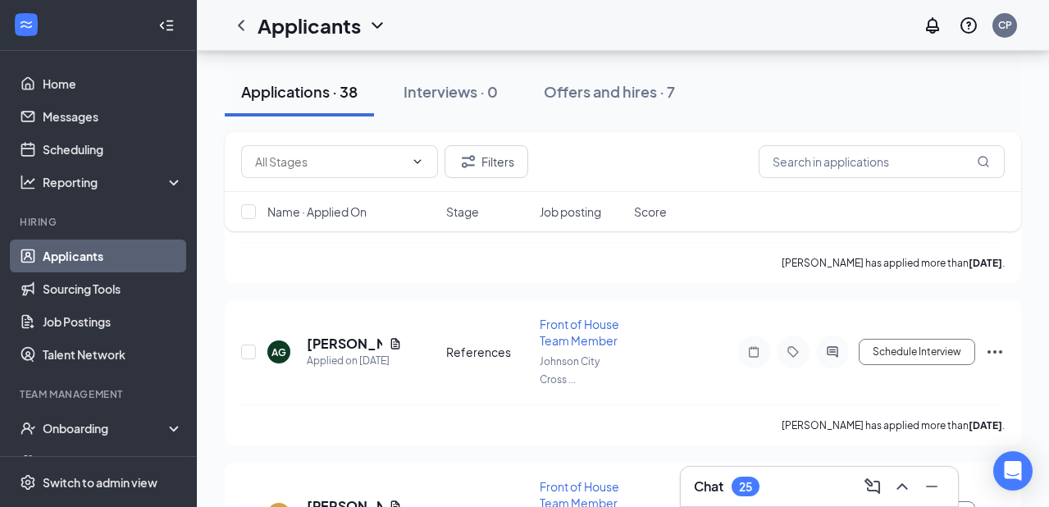
scroll to position [2072, 0]
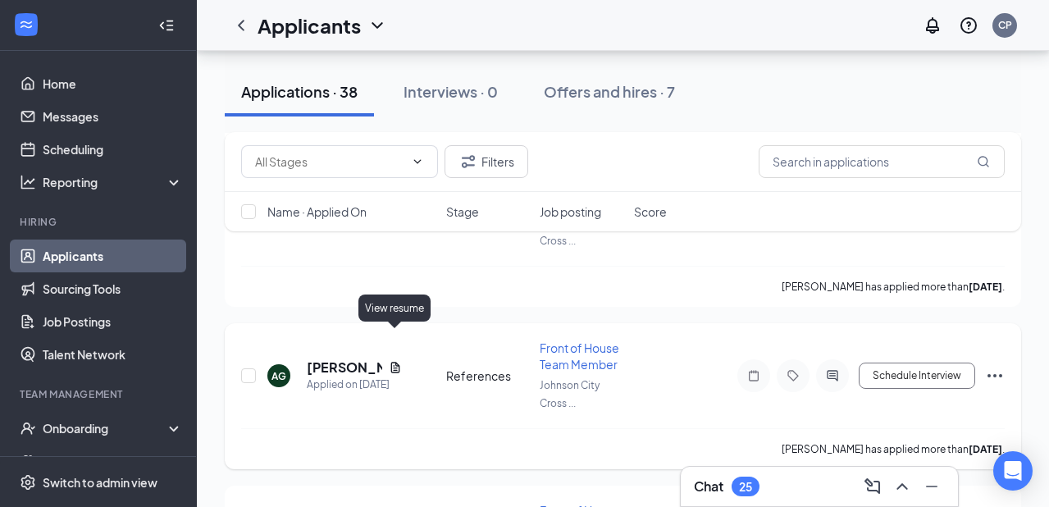
click at [389, 361] on icon "Document" at bounding box center [395, 367] width 13 height 13
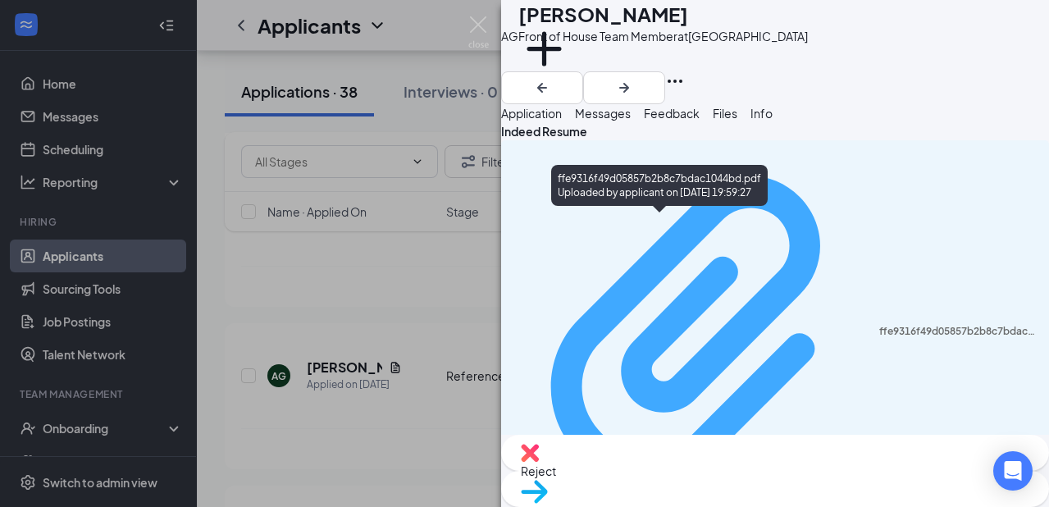
click at [625, 229] on div "ffe9316f49d05857b2b8c7bdac1044bd.pdf Uploaded by applicant on [DATE] 19:59:27" at bounding box center [775, 340] width 528 height 384
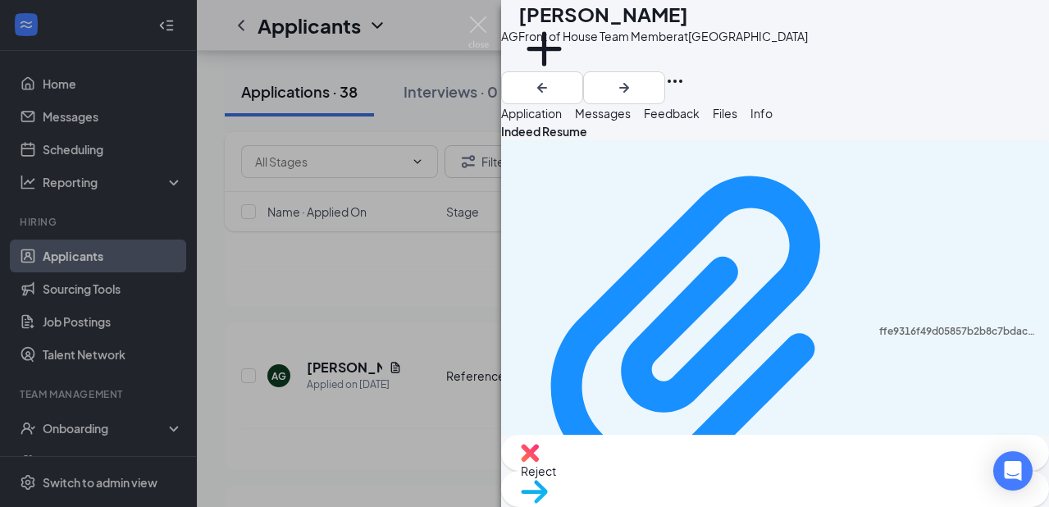
click at [295, 437] on div "AG [PERSON_NAME] Front of House Team Member at [GEOGRAPHIC_DATA] Add a tag Appl…" at bounding box center [524, 253] width 1049 height 507
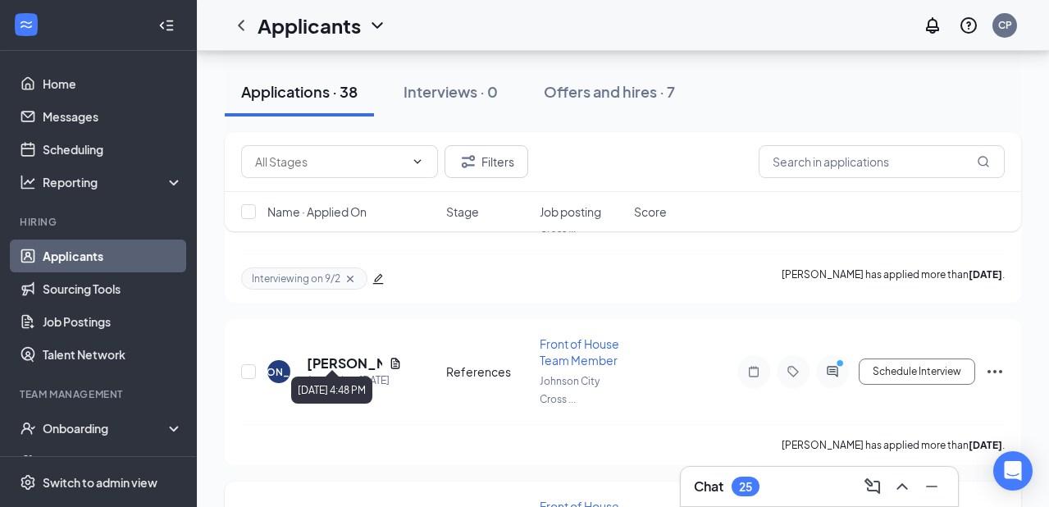
scroll to position [1588, 0]
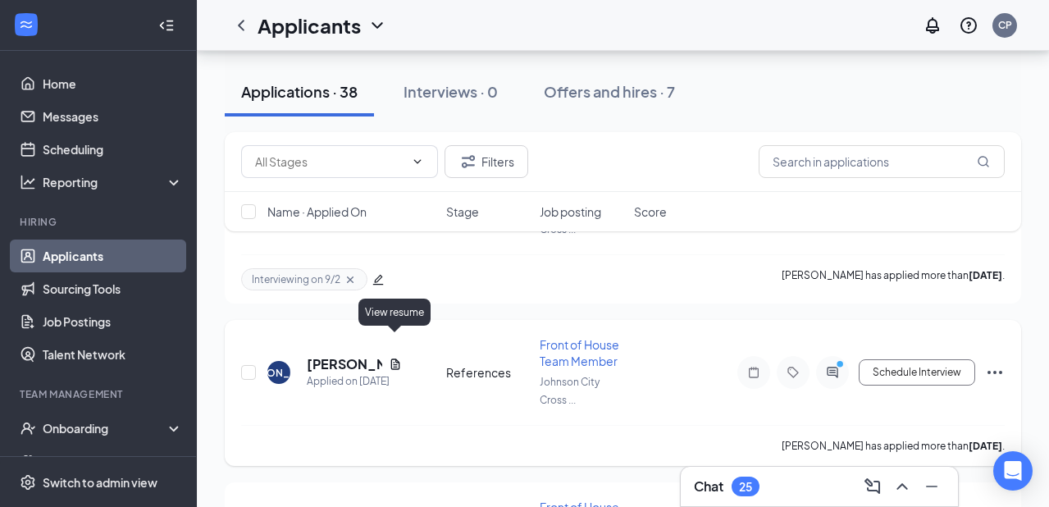
click at [390, 358] on icon "Document" at bounding box center [394, 363] width 9 height 11
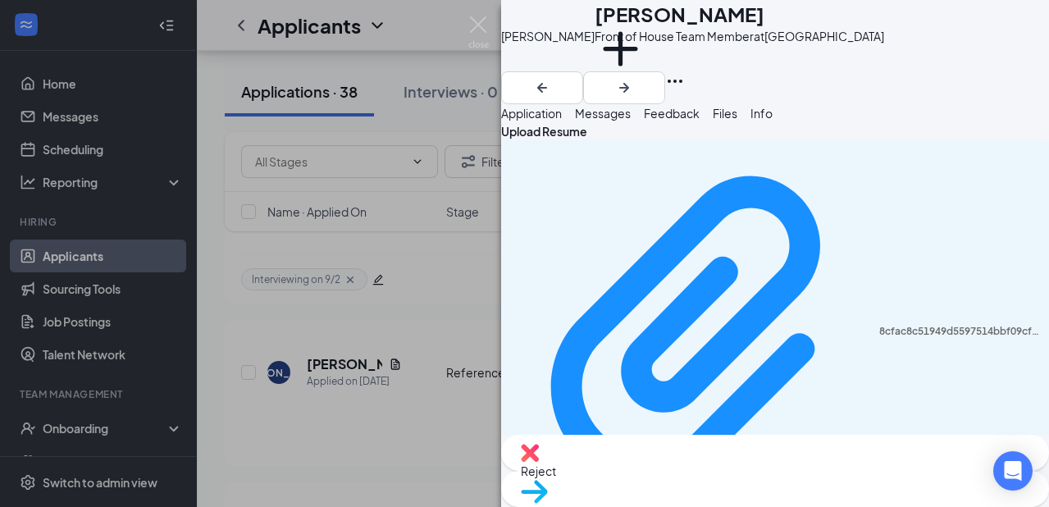
click at [458, 175] on div "[PERSON_NAME] [PERSON_NAME] Front of House Team Member at [GEOGRAPHIC_DATA] Add…" at bounding box center [524, 253] width 1049 height 507
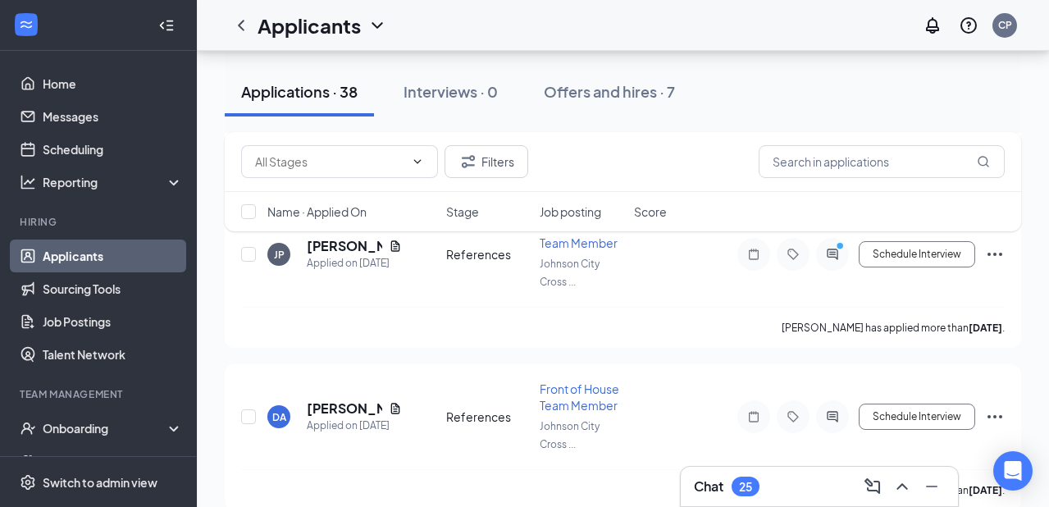
scroll to position [1205, 0]
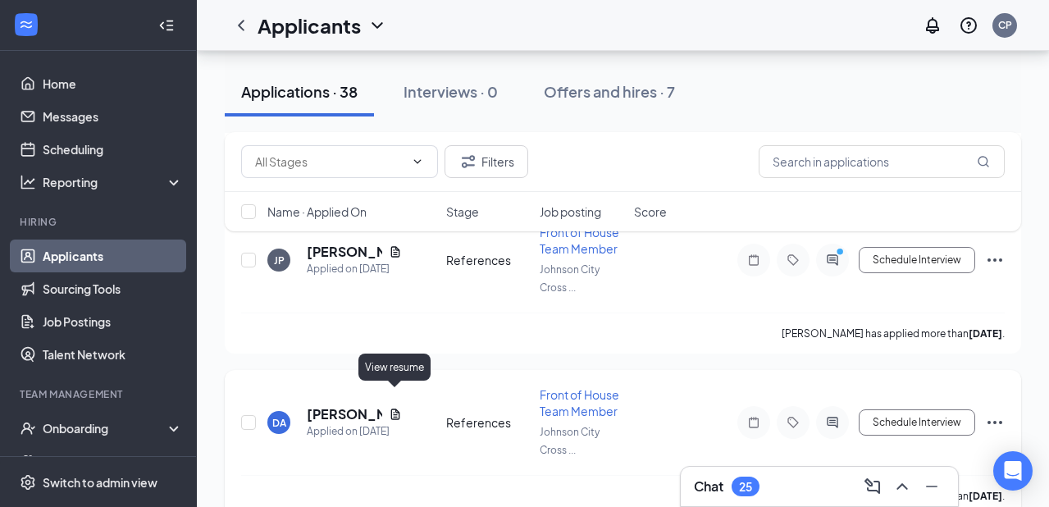
click at [392, 408] on icon "Document" at bounding box center [395, 414] width 13 height 13
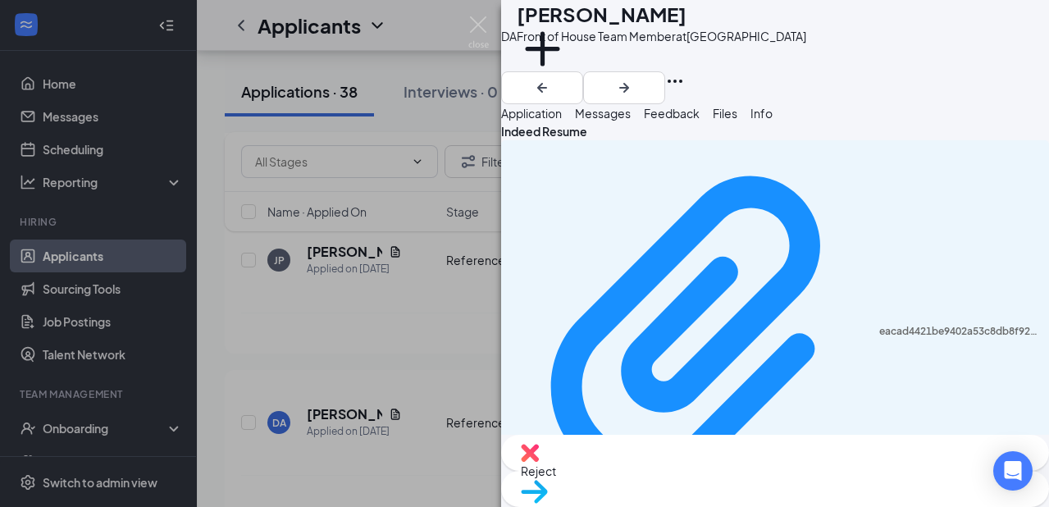
click at [406, 328] on div "DA [PERSON_NAME] Front of House Team Member at [GEOGRAPHIC_DATA] Add a tag Appl…" at bounding box center [524, 253] width 1049 height 507
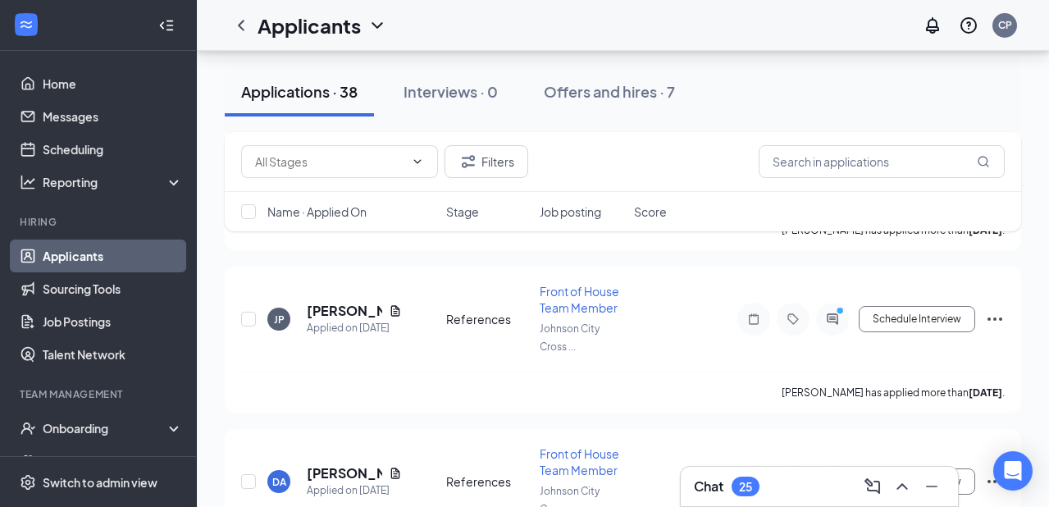
scroll to position [1139, 0]
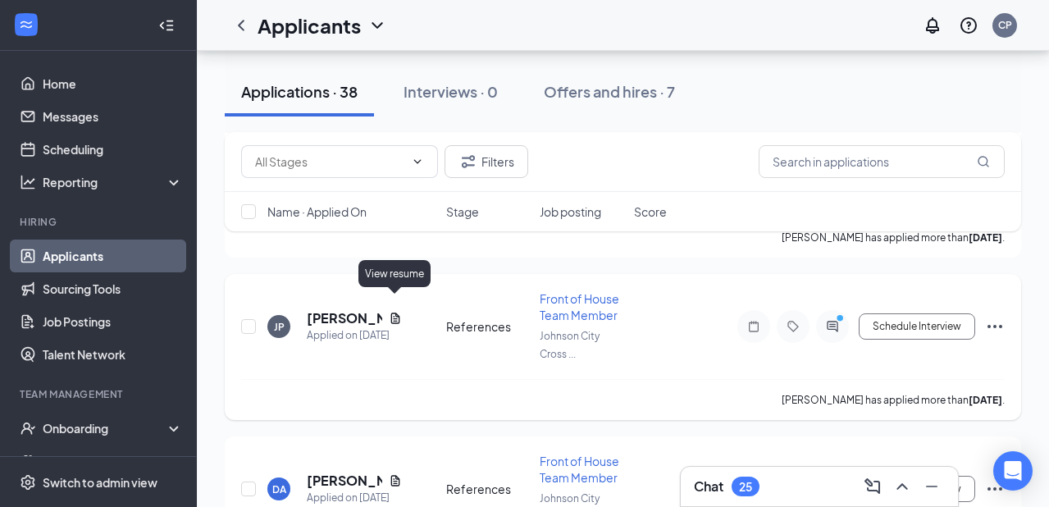
click at [398, 312] on icon "Document" at bounding box center [395, 318] width 13 height 13
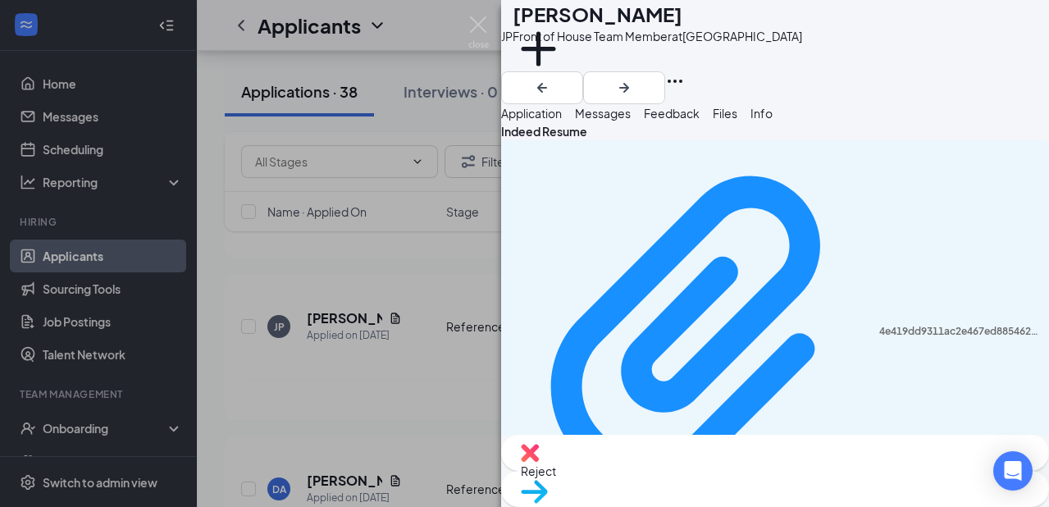
click at [415, 338] on div "JP [PERSON_NAME] Front of House Team Member at [GEOGRAPHIC_DATA] Add a tag Appl…" at bounding box center [524, 253] width 1049 height 507
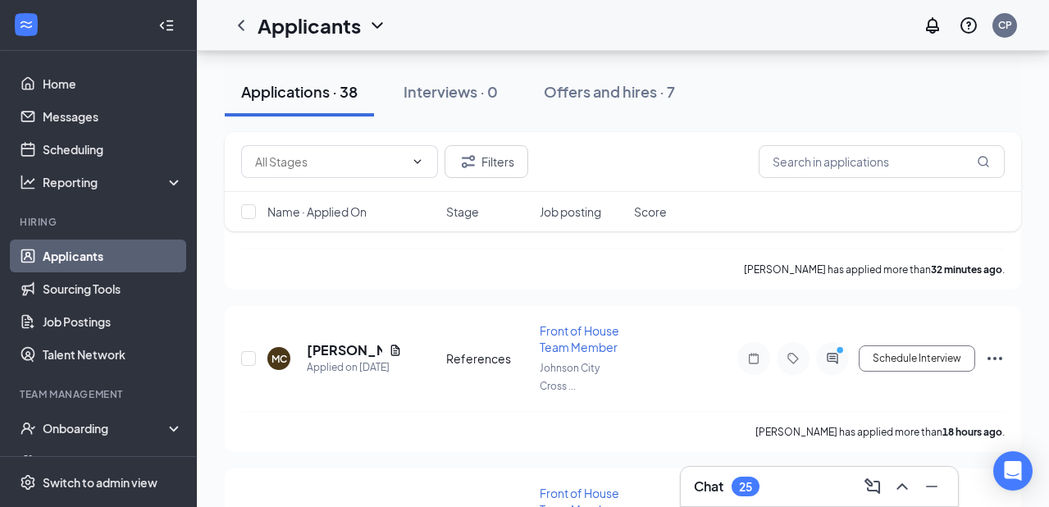
scroll to position [291, 0]
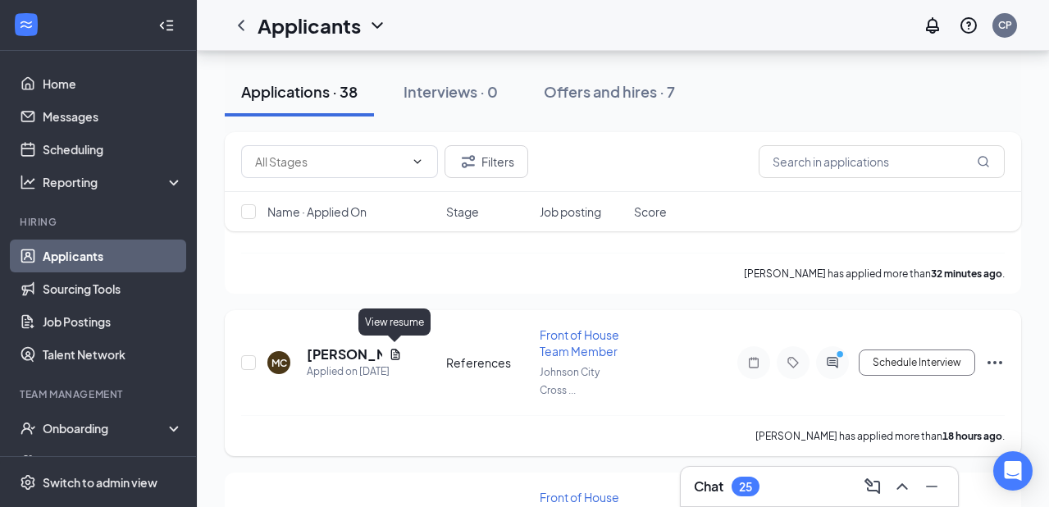
click at [392, 348] on icon "Document" at bounding box center [395, 354] width 13 height 13
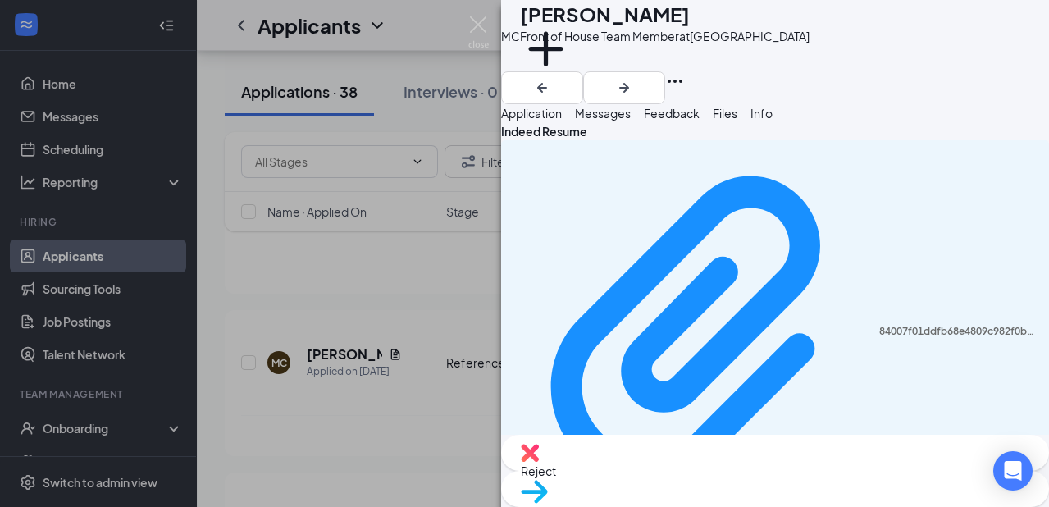
click at [657, 203] on div "Indeed Resume 84007f01ddfb68e4809c982f0b383fe3.pdf Uploaded by applicant on [DA…" at bounding box center [775, 330] width 548 height 417
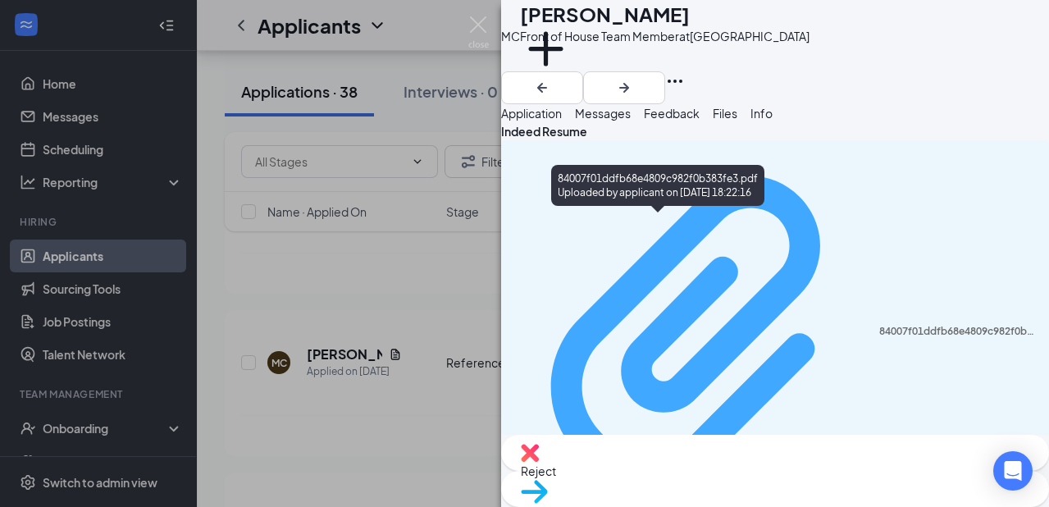
click at [879, 325] on div "84007f01ddfb68e4809c982f0b383fe3.pdf" at bounding box center [959, 331] width 160 height 13
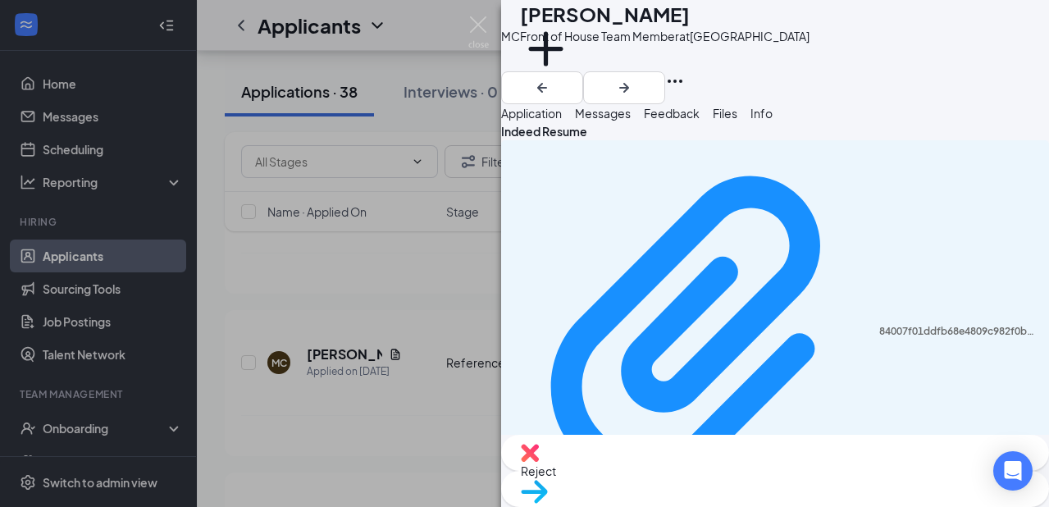
click at [427, 282] on div "MC [PERSON_NAME] Front of House Team Member at [GEOGRAPHIC_DATA] Add a tag Appl…" at bounding box center [524, 253] width 1049 height 507
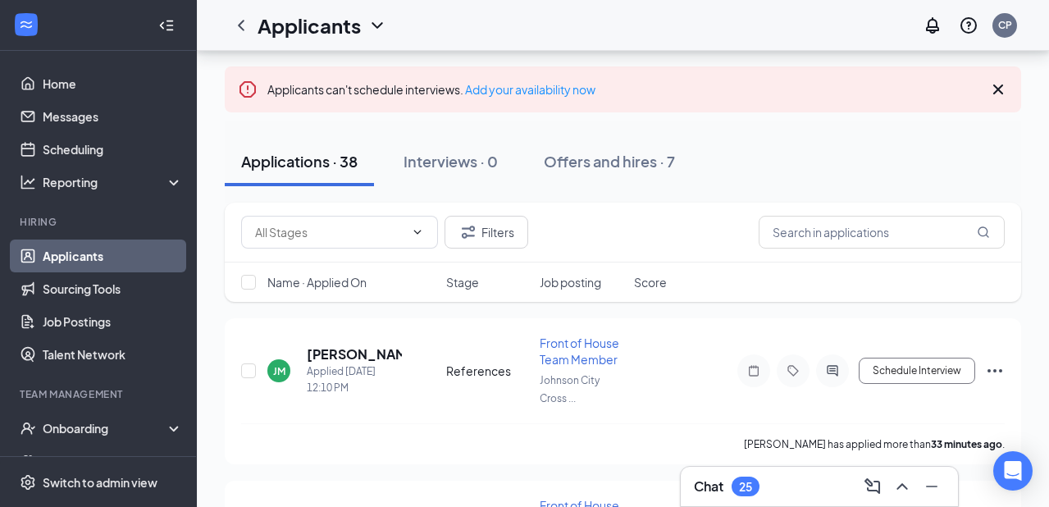
scroll to position [107, 0]
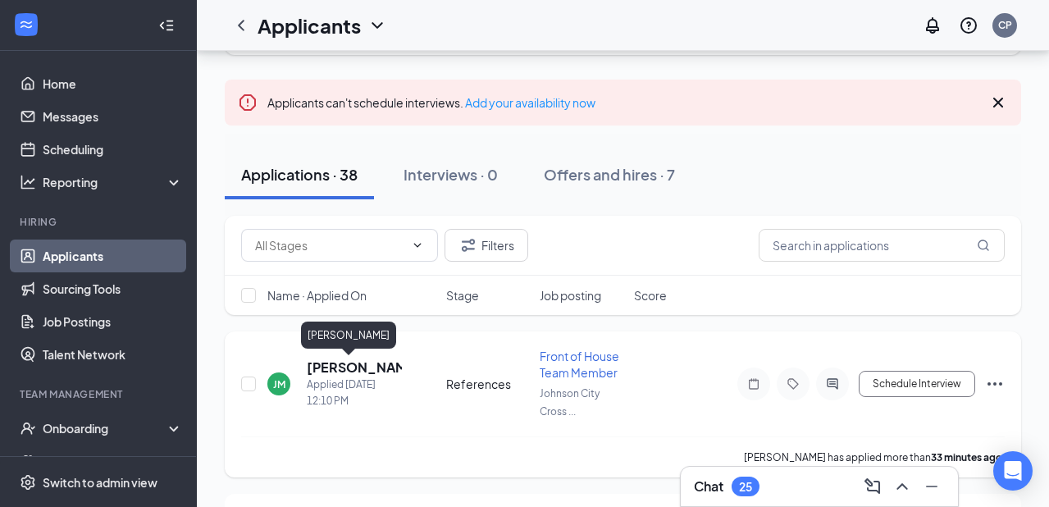
click at [327, 362] on h5 "[PERSON_NAME]" at bounding box center [354, 367] width 95 height 18
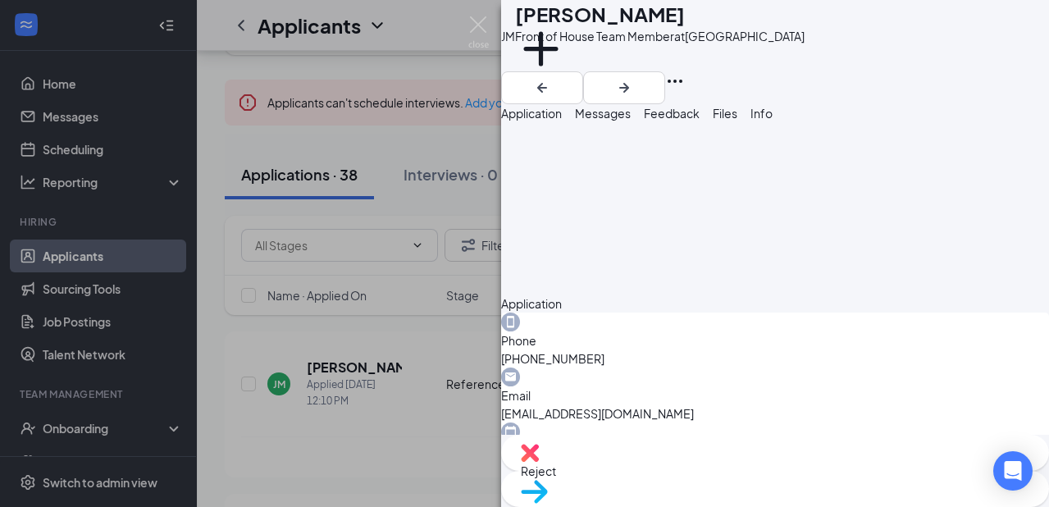
scroll to position [434, 0]
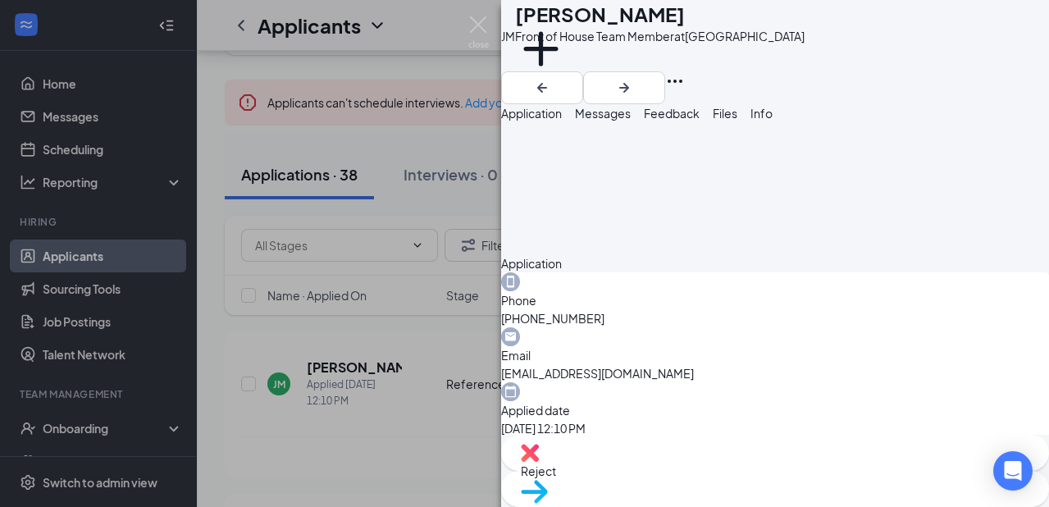
click at [457, 388] on div "JM [PERSON_NAME] Front of House Team Member at [GEOGRAPHIC_DATA] Add a tag Appl…" at bounding box center [524, 253] width 1049 height 507
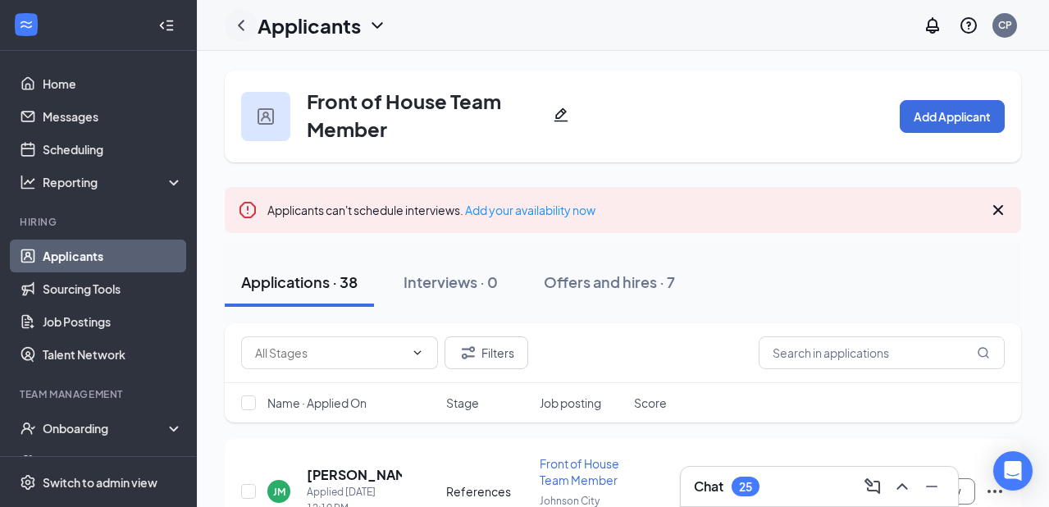
click at [247, 30] on icon "ChevronLeft" at bounding box center [241, 26] width 20 height 20
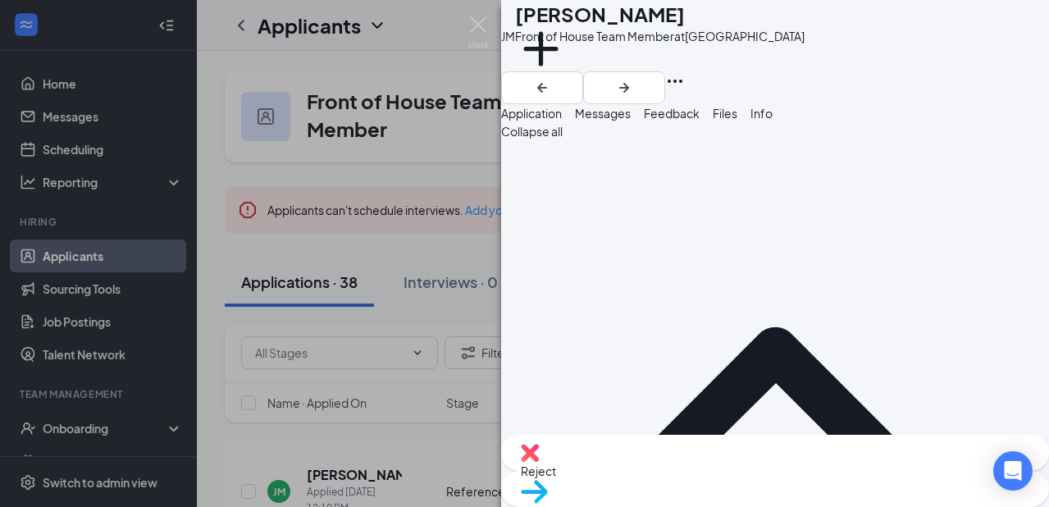
click at [417, 188] on div "JM [PERSON_NAME] Front of House Team Member at [GEOGRAPHIC_DATA] Add a tag Appl…" at bounding box center [524, 253] width 1049 height 507
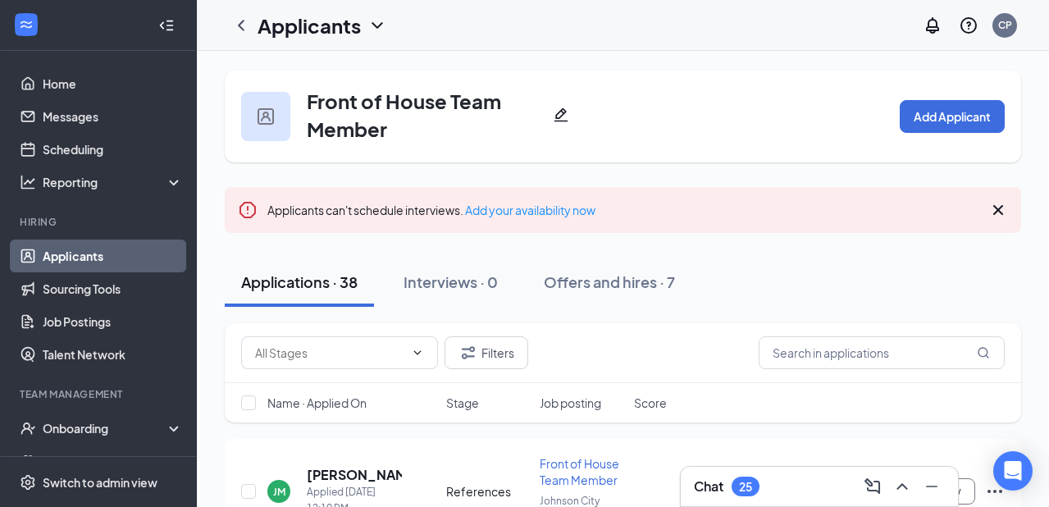
click at [110, 256] on link "Applicants" at bounding box center [113, 255] width 140 height 33
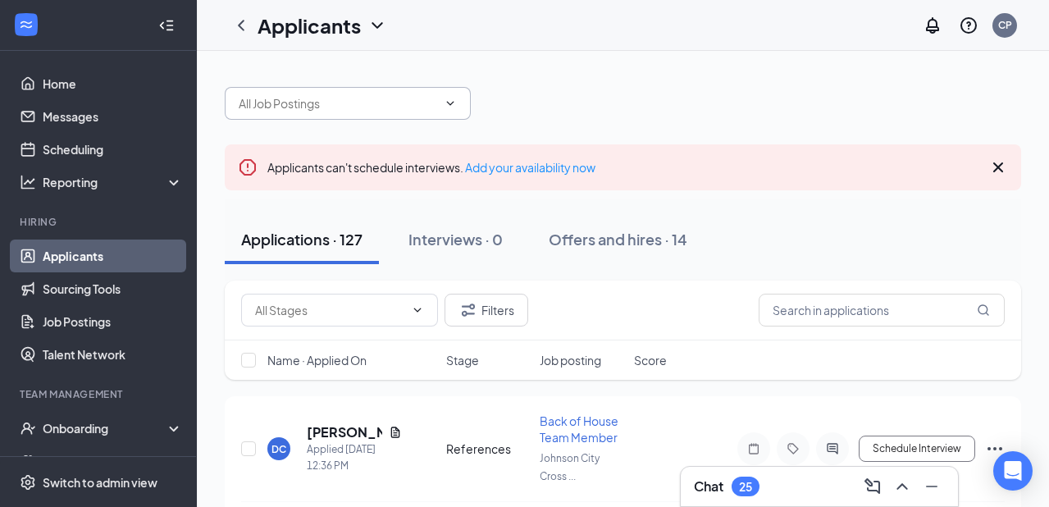
click at [353, 102] on input "text" at bounding box center [338, 103] width 198 height 18
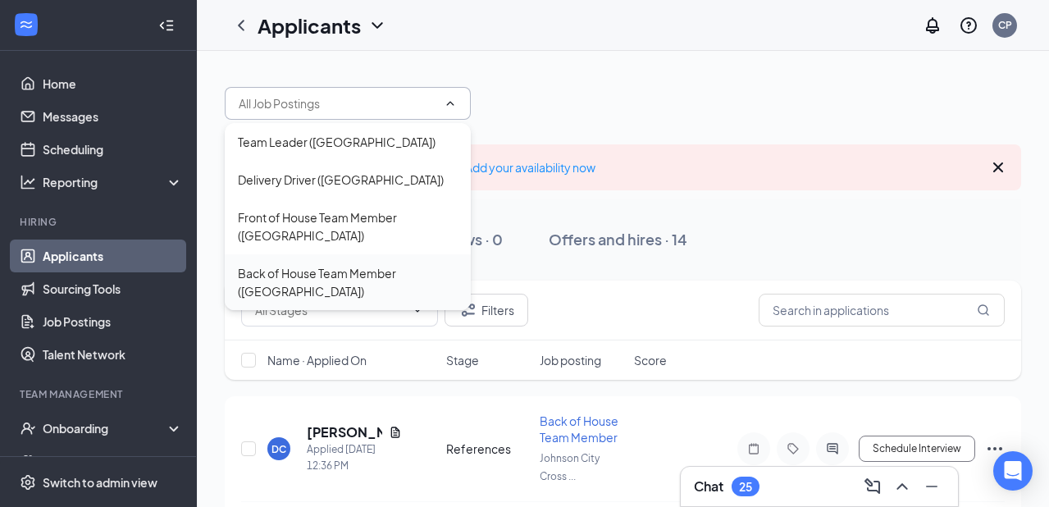
click at [291, 271] on div "Back of House Team Member ([GEOGRAPHIC_DATA])" at bounding box center [348, 282] width 220 height 36
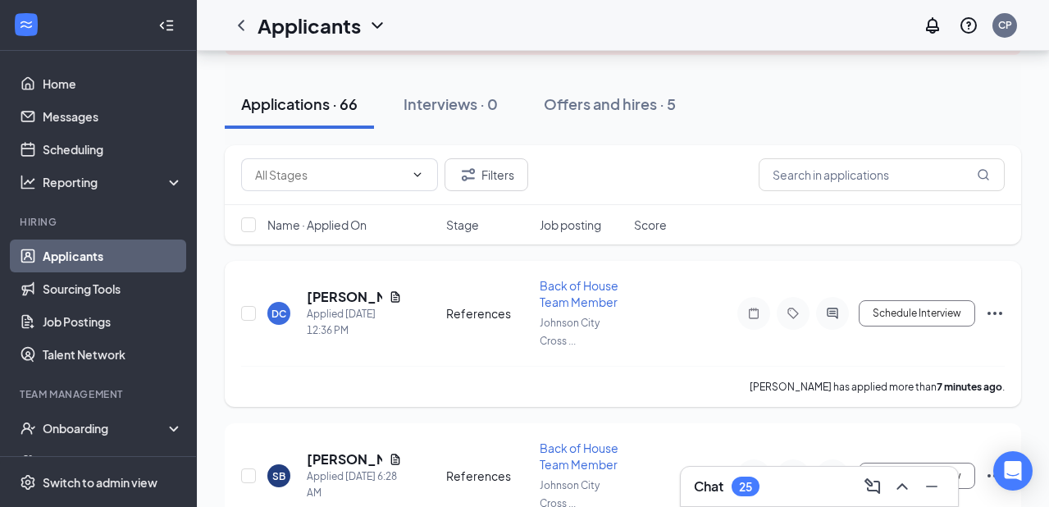
scroll to position [177, 0]
click at [391, 297] on icon "Document" at bounding box center [395, 297] width 13 height 13
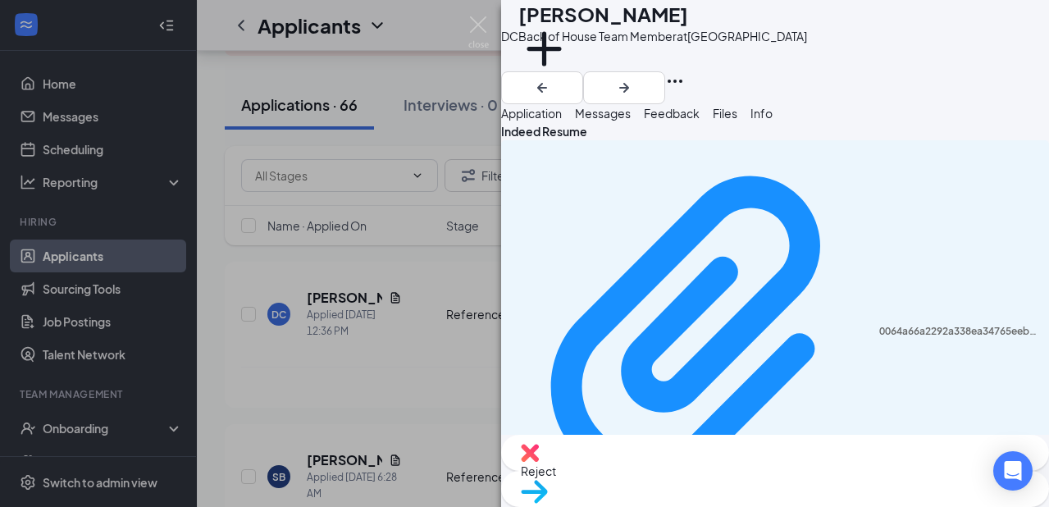
click at [299, 388] on div "DC [PERSON_NAME] Back of House Team Member at [GEOGRAPHIC_DATA] Add a tag Appli…" at bounding box center [524, 253] width 1049 height 507
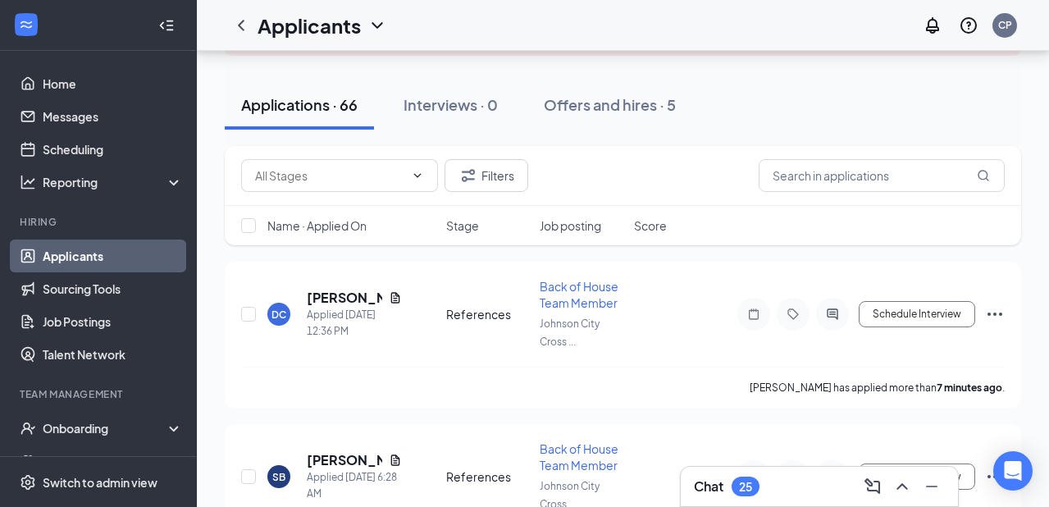
scroll to position [264, 0]
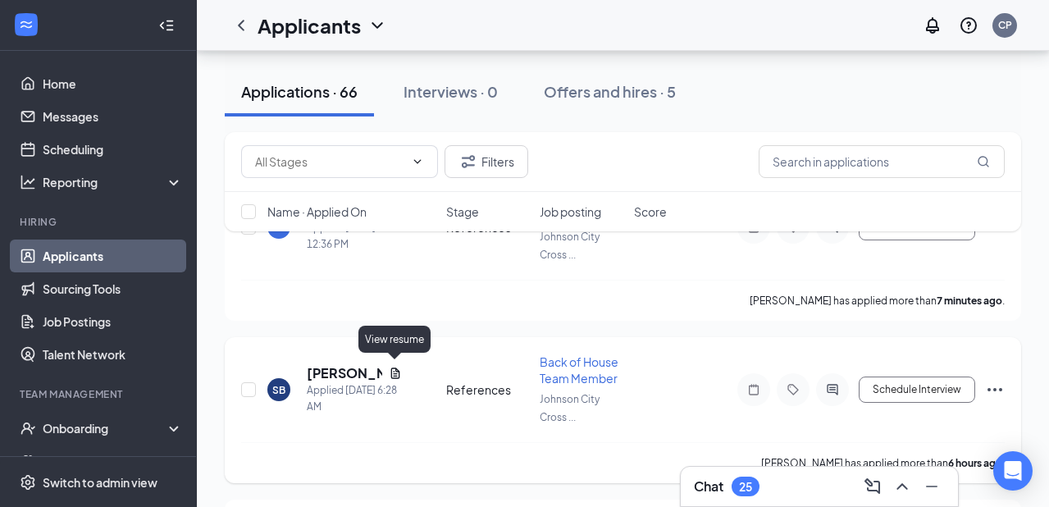
click at [396, 367] on icon "Document" at bounding box center [394, 372] width 9 height 11
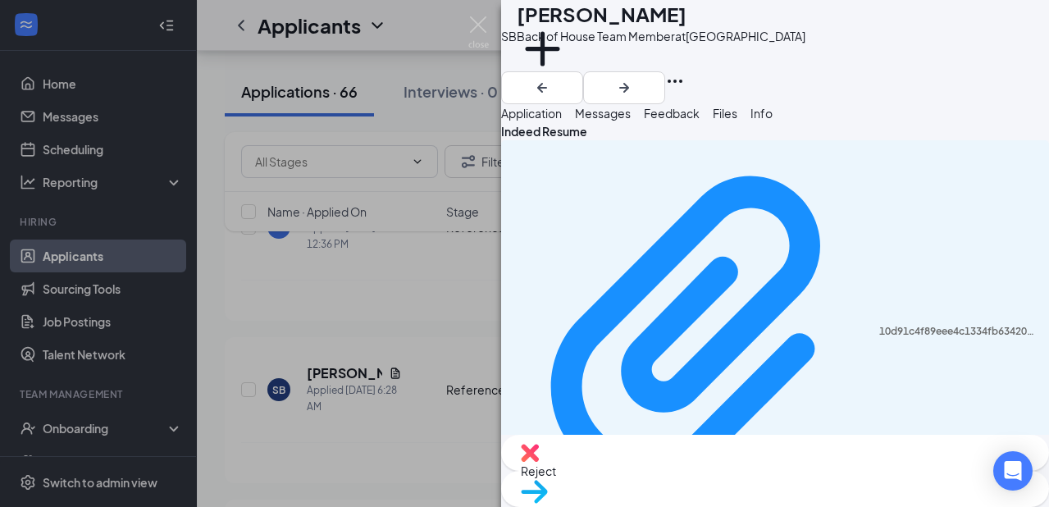
click at [341, 304] on div "SB [PERSON_NAME] Back of House Team Member at [GEOGRAPHIC_DATA] Add a tag Appli…" at bounding box center [524, 253] width 1049 height 507
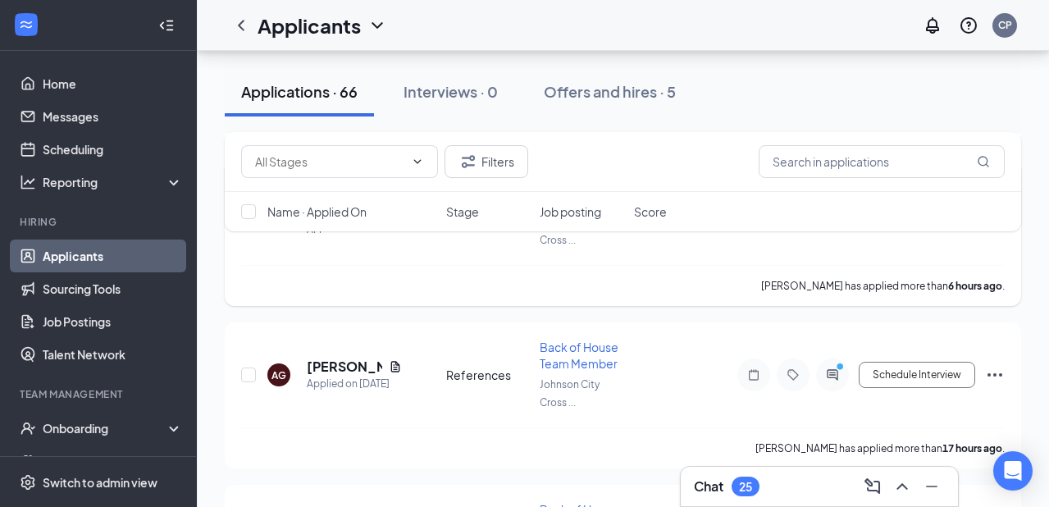
scroll to position [442, 0]
click at [396, 359] on icon "Document" at bounding box center [395, 365] width 13 height 13
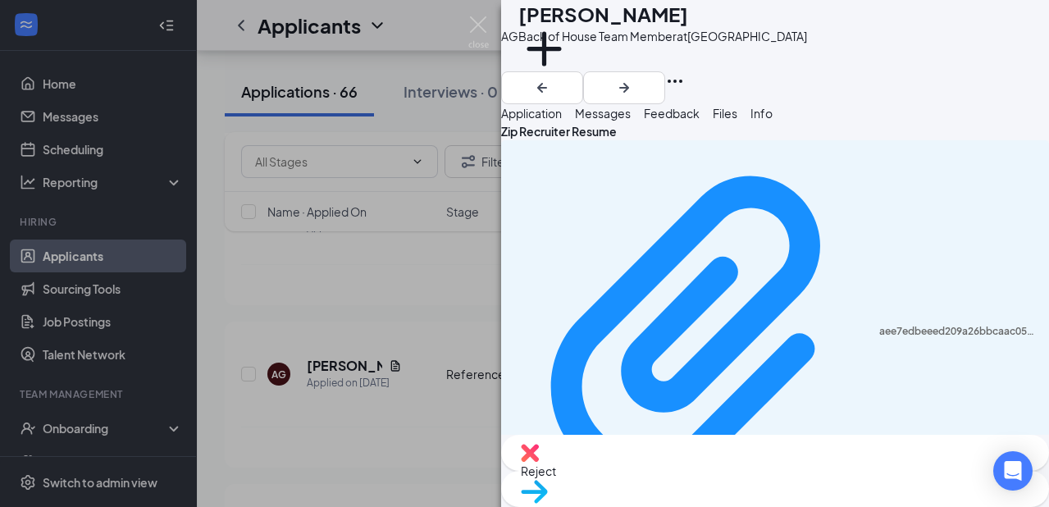
click at [380, 364] on div "AG [PERSON_NAME] Back of House Team Member at [GEOGRAPHIC_DATA] Add a tag Appli…" at bounding box center [524, 253] width 1049 height 507
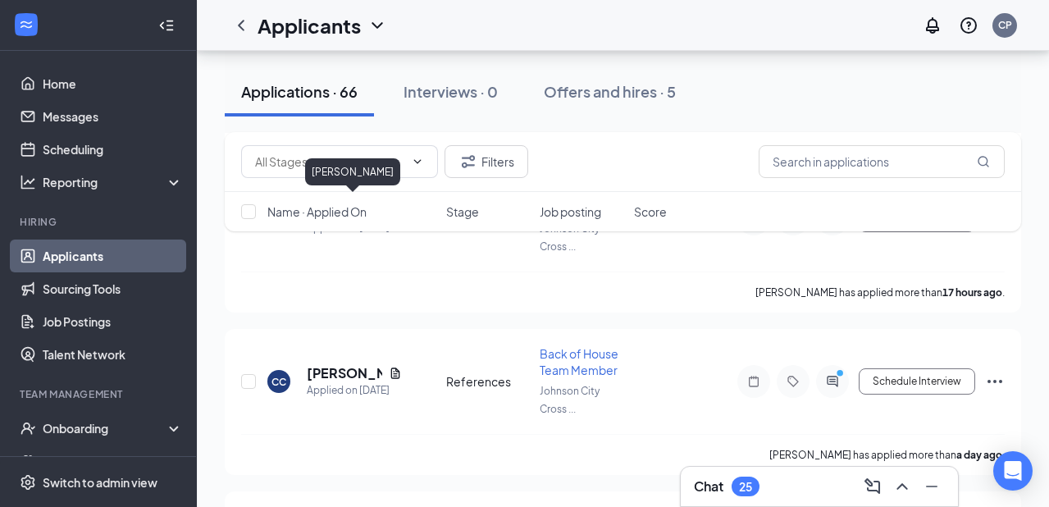
scroll to position [598, 0]
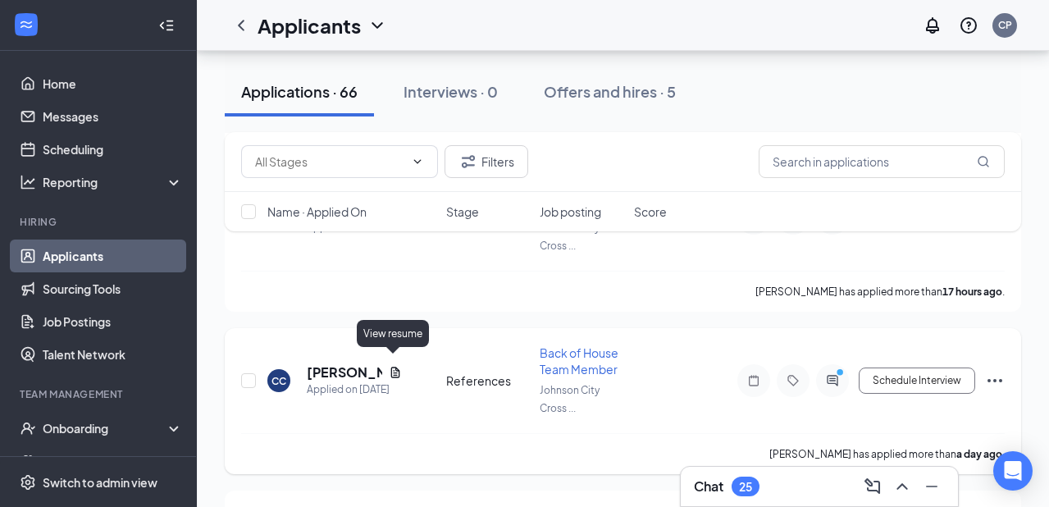
click at [391, 366] on icon "Document" at bounding box center [395, 372] width 13 height 13
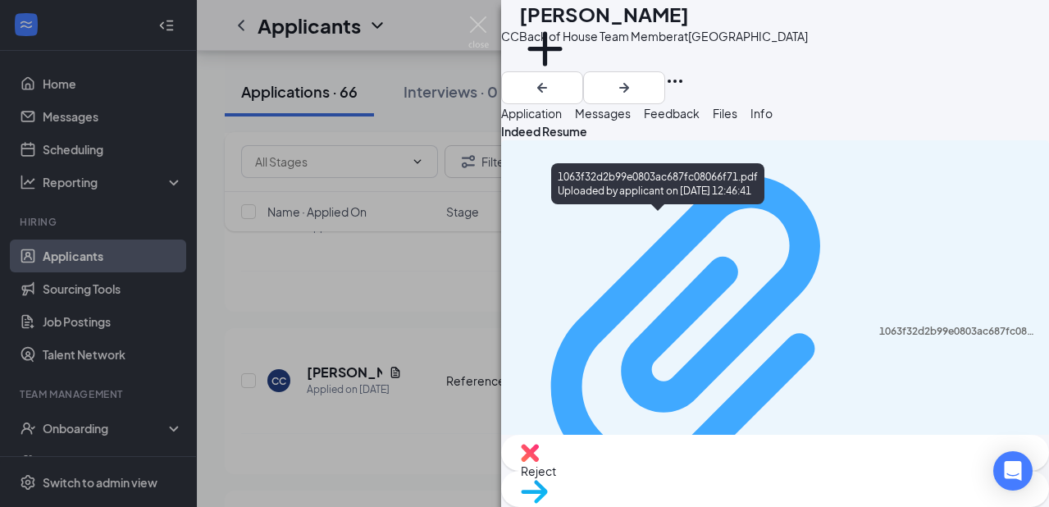
click at [879, 325] on div "1063f32d2b99e0803ac687fc08066f71.pdf" at bounding box center [959, 331] width 160 height 13
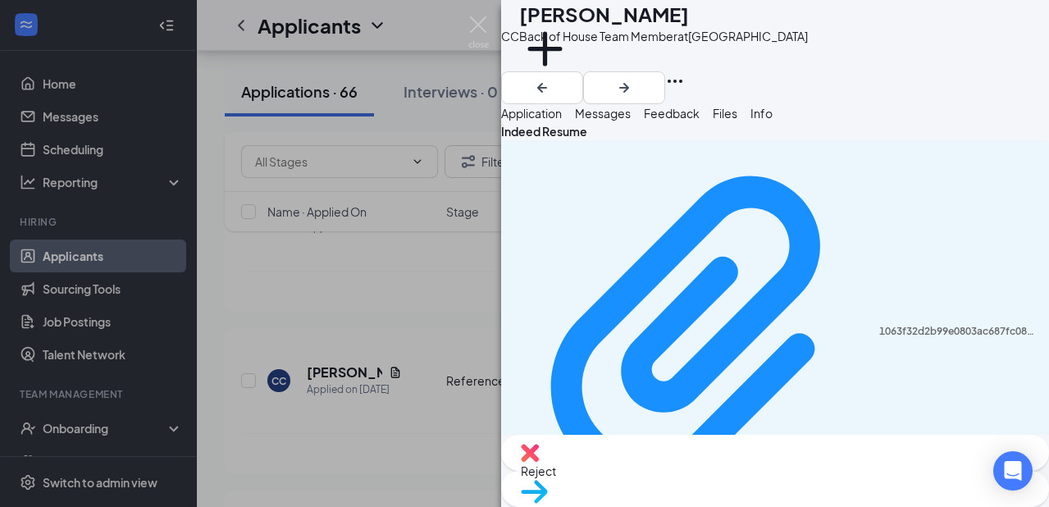
click at [400, 318] on div "CC [PERSON_NAME] Back of House Team Member at [GEOGRAPHIC_DATA] Add a tag Appli…" at bounding box center [524, 253] width 1049 height 507
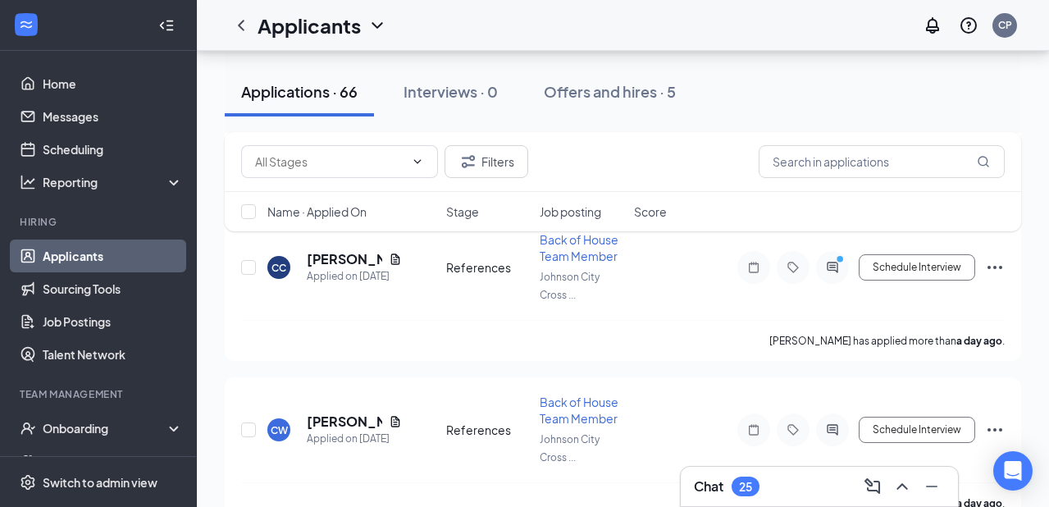
scroll to position [753, 0]
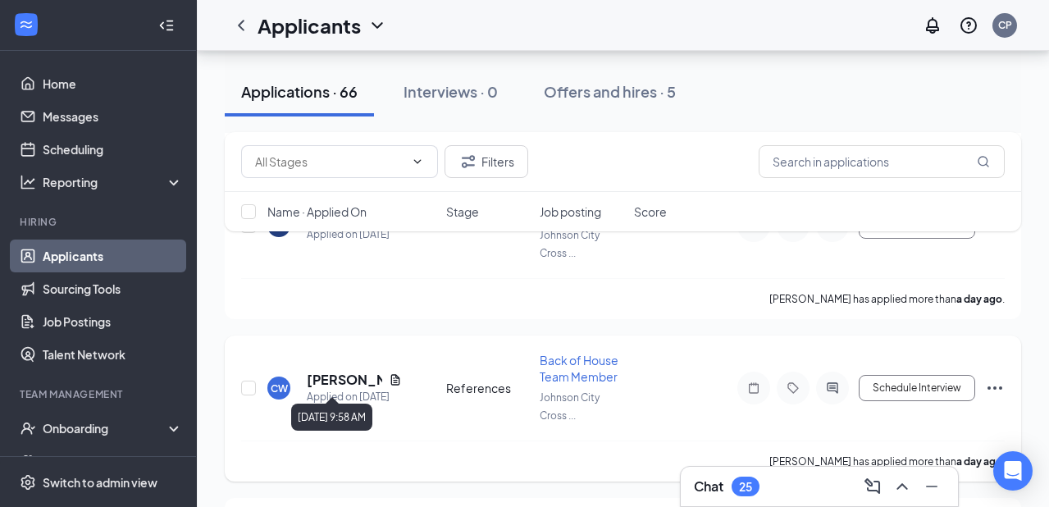
click at [392, 373] on icon "Document" at bounding box center [395, 379] width 13 height 13
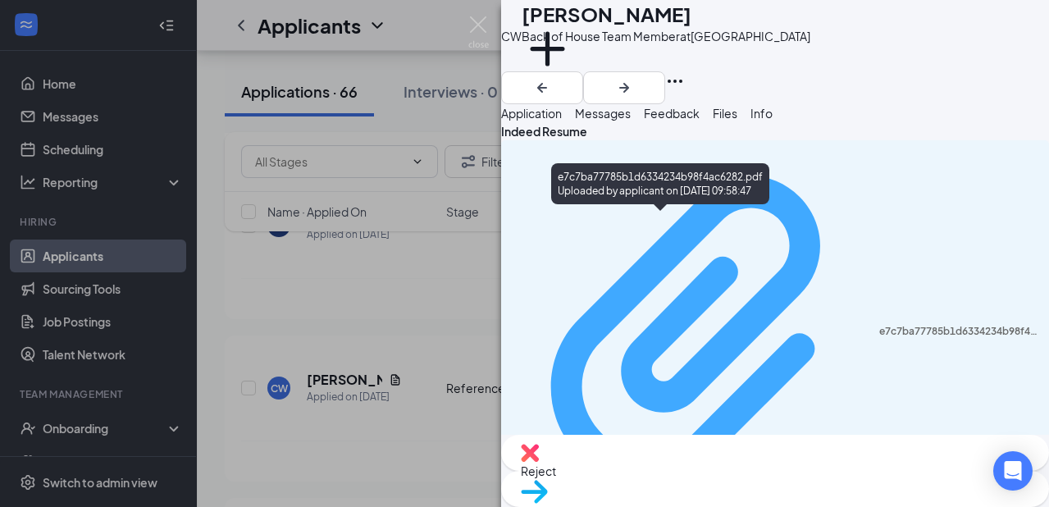
click at [879, 325] on div "e7c7ba77785b1d6334234b98f4ac6282.pdf" at bounding box center [959, 331] width 160 height 13
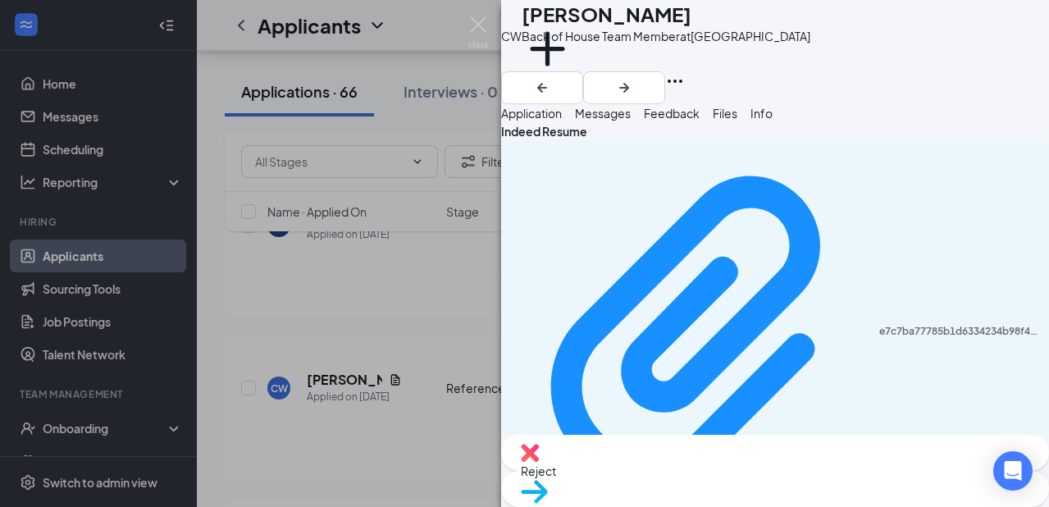
click at [371, 267] on div "[PERSON_NAME] Back of House Team Member at [GEOGRAPHIC_DATA] Add a tag Applicat…" at bounding box center [524, 253] width 1049 height 507
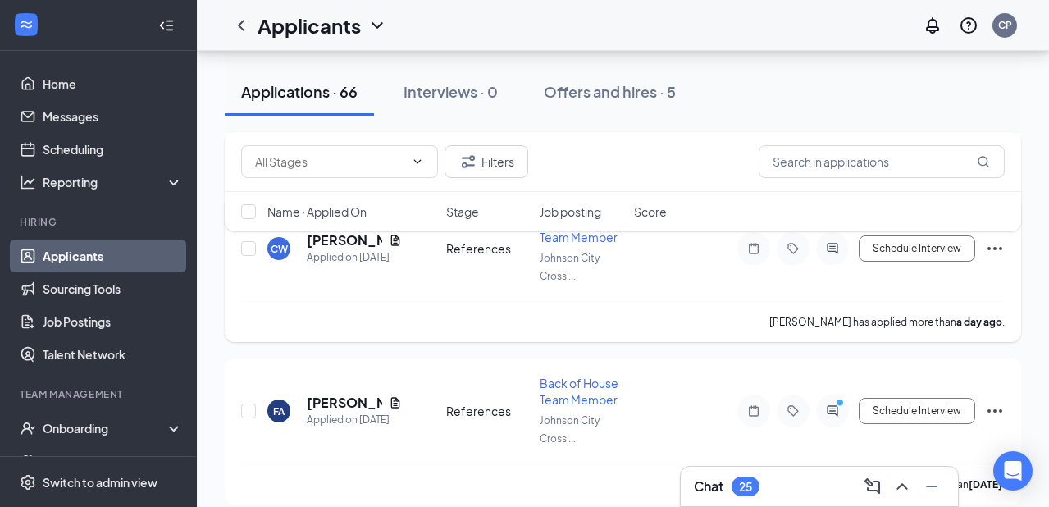
scroll to position [919, 0]
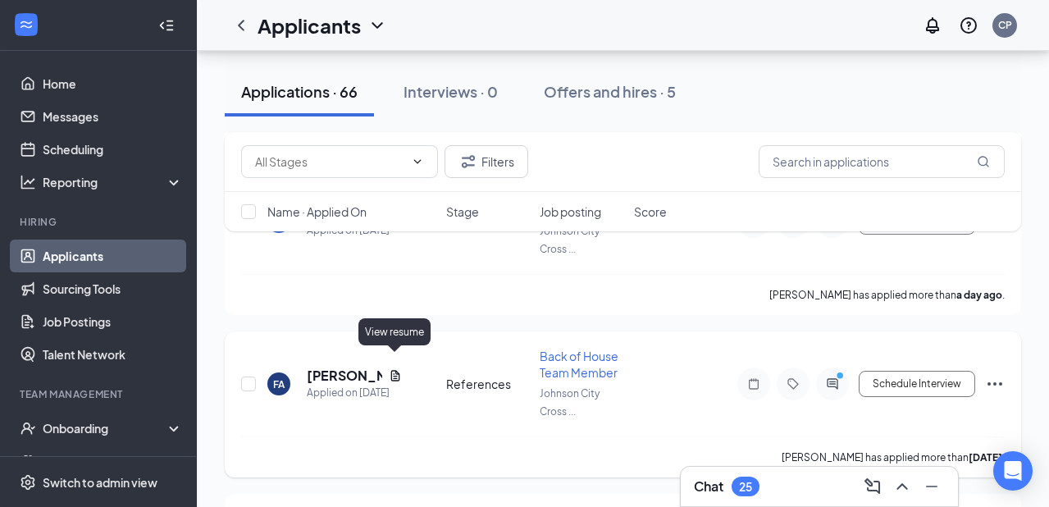
click at [393, 370] on icon "Document" at bounding box center [394, 375] width 9 height 11
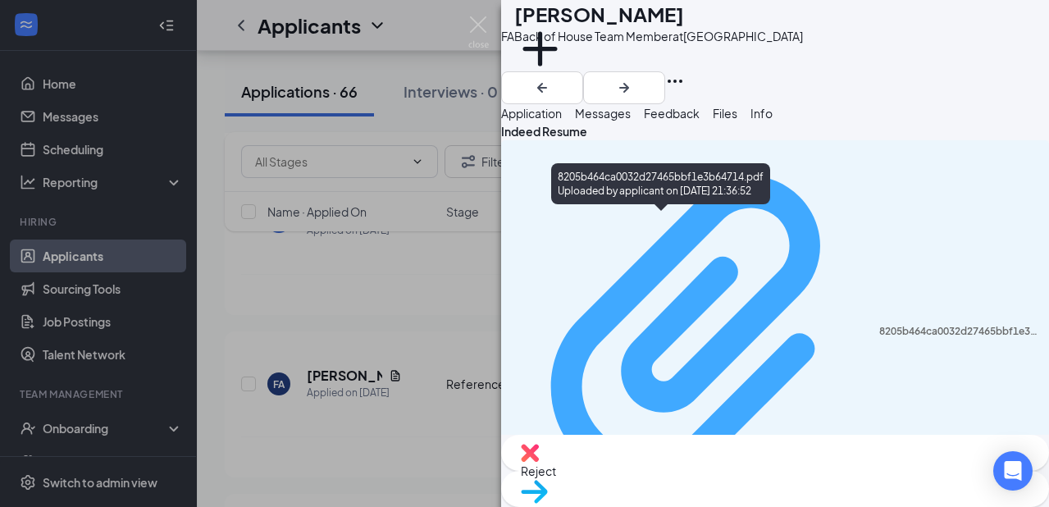
click at [879, 325] on div "8205b464ca0032d27465bbf1e3b64714.pdf" at bounding box center [959, 331] width 160 height 13
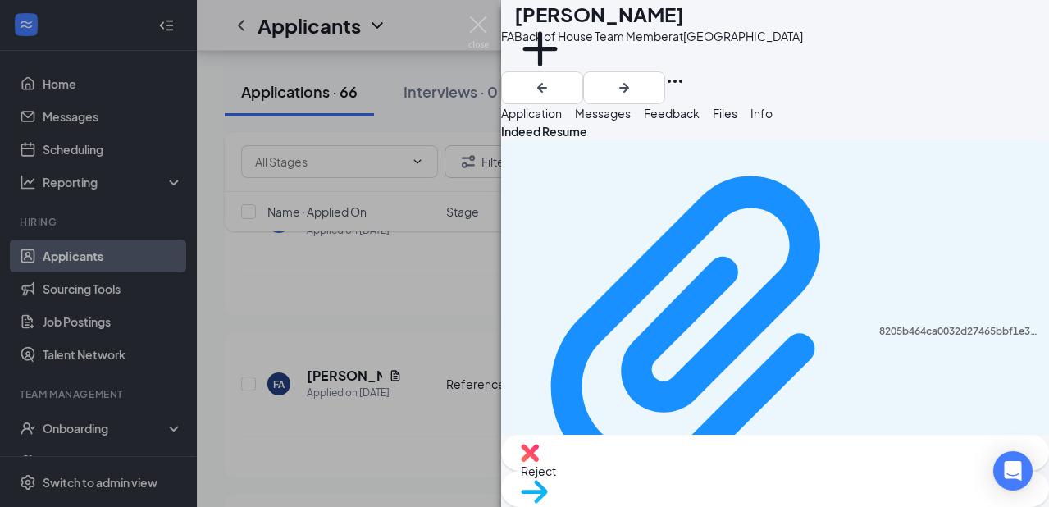
click at [331, 333] on div "FA [PERSON_NAME] Back of House Team Member at [GEOGRAPHIC_DATA] Add a tag Appli…" at bounding box center [524, 253] width 1049 height 507
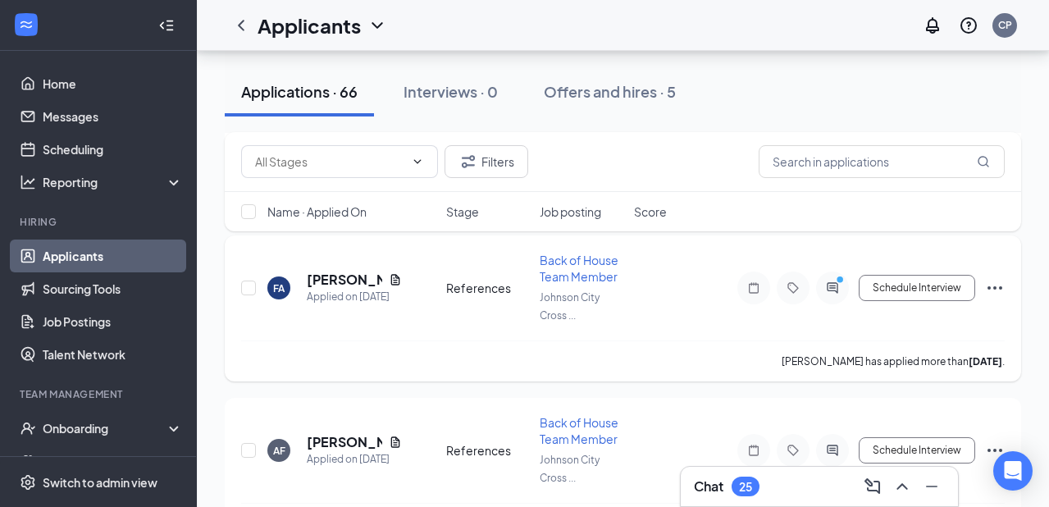
scroll to position [1067, 0]
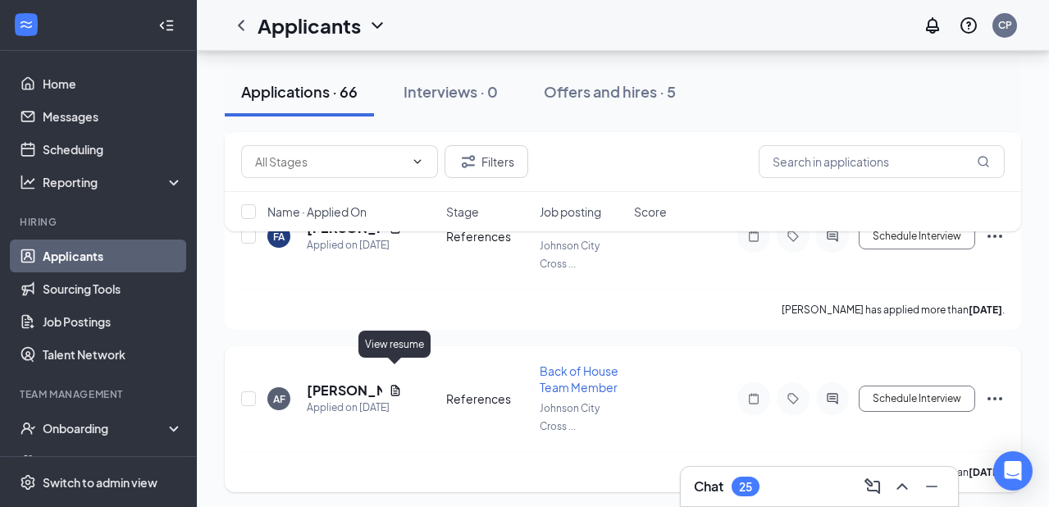
click at [394, 385] on icon "Document" at bounding box center [394, 390] width 9 height 11
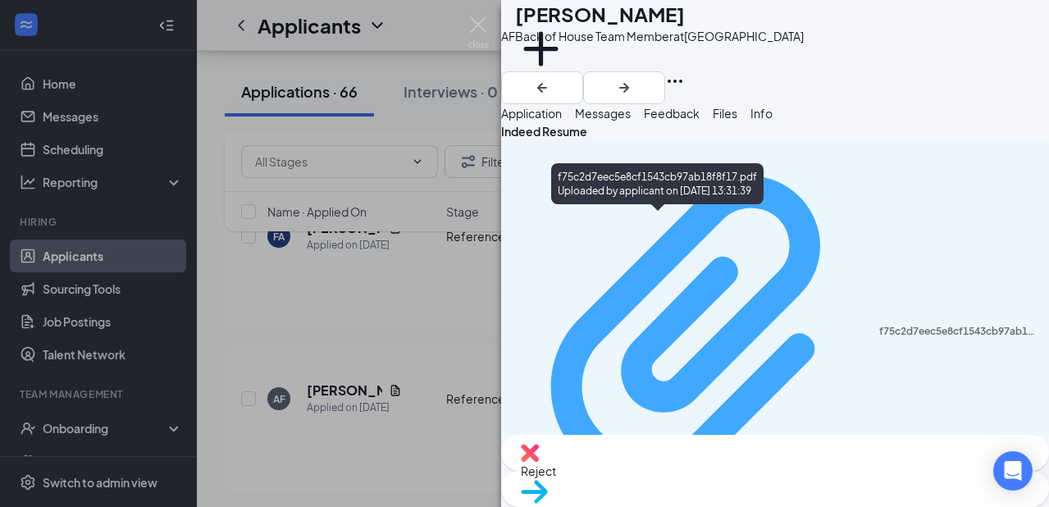
click at [570, 228] on div "f75c2d7eec5e8cf1543cb97ab18f8f17.pdf Uploaded by applicant on [DATE] 13:31:39" at bounding box center [775, 340] width 528 height 384
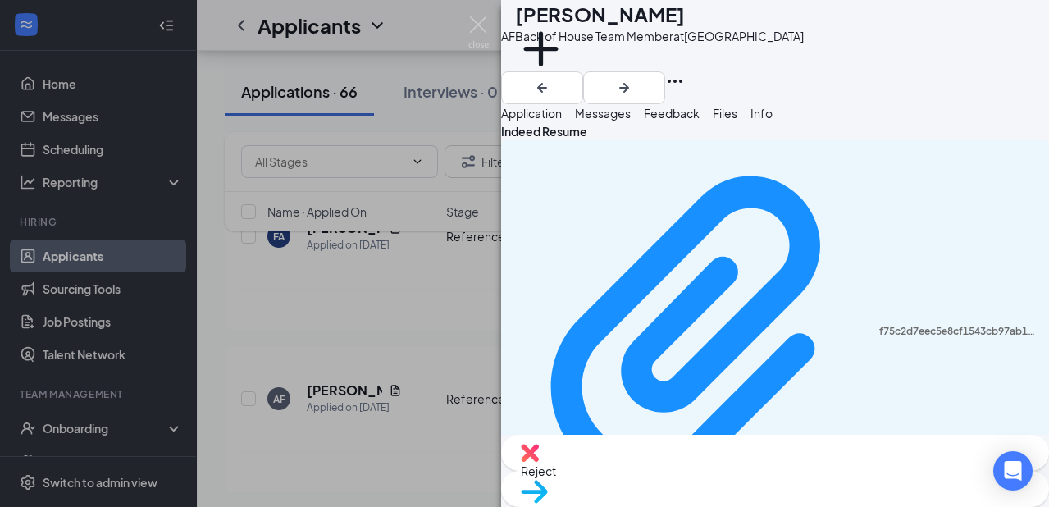
click at [464, 315] on div "AF [PERSON_NAME] Back of House Team Member at [GEOGRAPHIC_DATA] Add a tag Appli…" at bounding box center [524, 253] width 1049 height 507
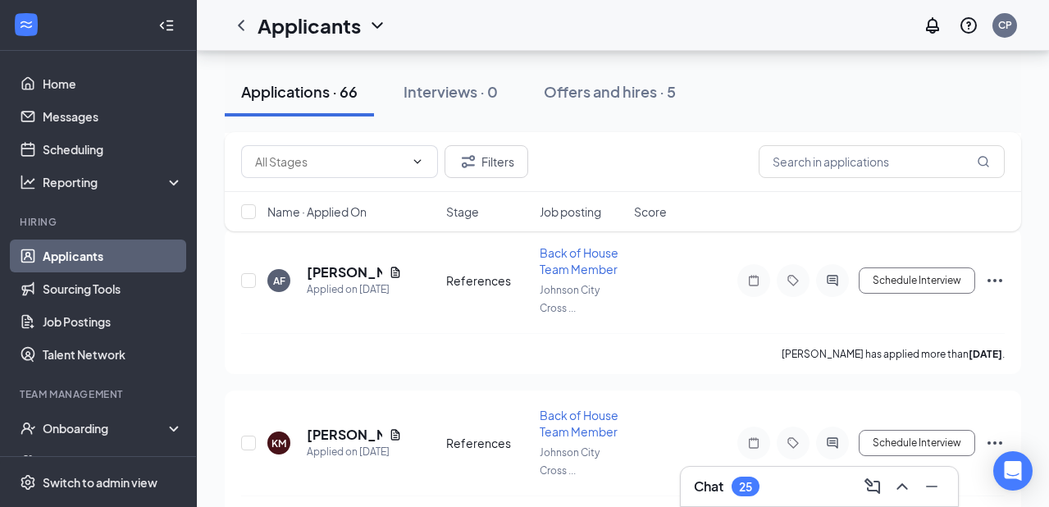
scroll to position [1194, 0]
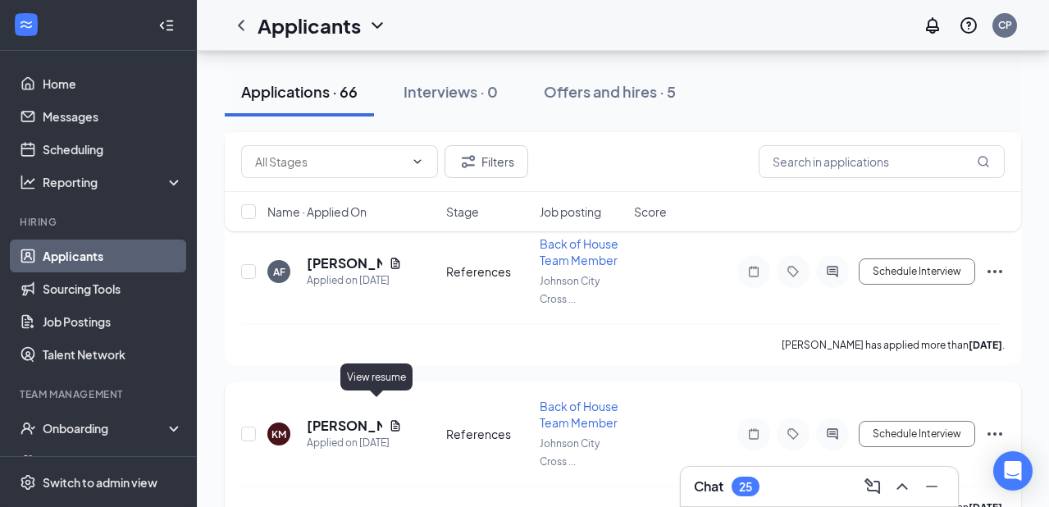
click at [389, 419] on icon "Document" at bounding box center [395, 425] width 13 height 13
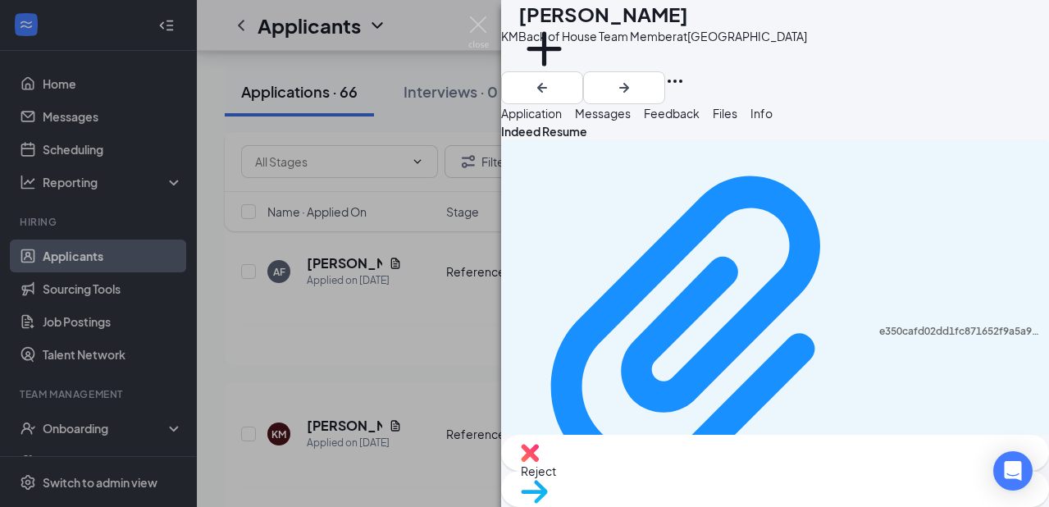
click at [404, 330] on div "KM [PERSON_NAME] Back of House Team Member at [GEOGRAPHIC_DATA] Add a tag Appli…" at bounding box center [524, 253] width 1049 height 507
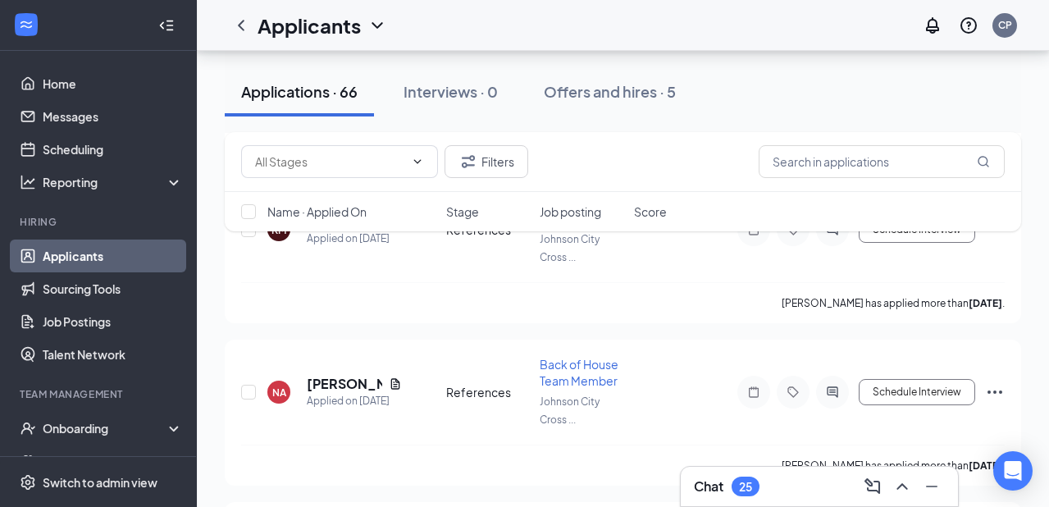
scroll to position [1400, 0]
click at [394, 376] on icon "Document" at bounding box center [395, 382] width 13 height 13
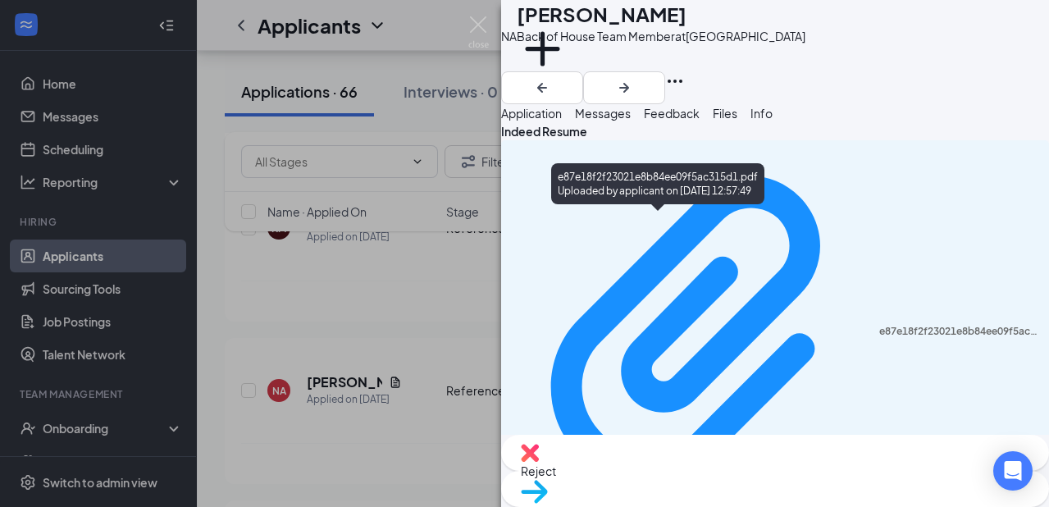
click at [560, 207] on div "e87e18f2f23021e8b84ee09f5ac315d1.pdf Uploaded by applicant on [DATE] 12:57:49" at bounding box center [657, 187] width 213 height 48
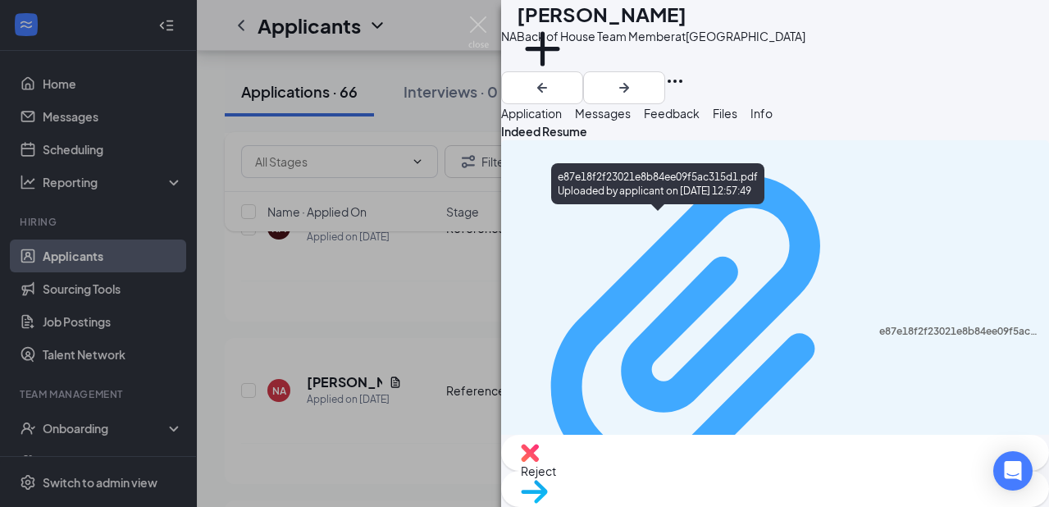
click at [879, 325] on div "e87e18f2f23021e8b84ee09f5ac315d1.pdf" at bounding box center [959, 331] width 160 height 13
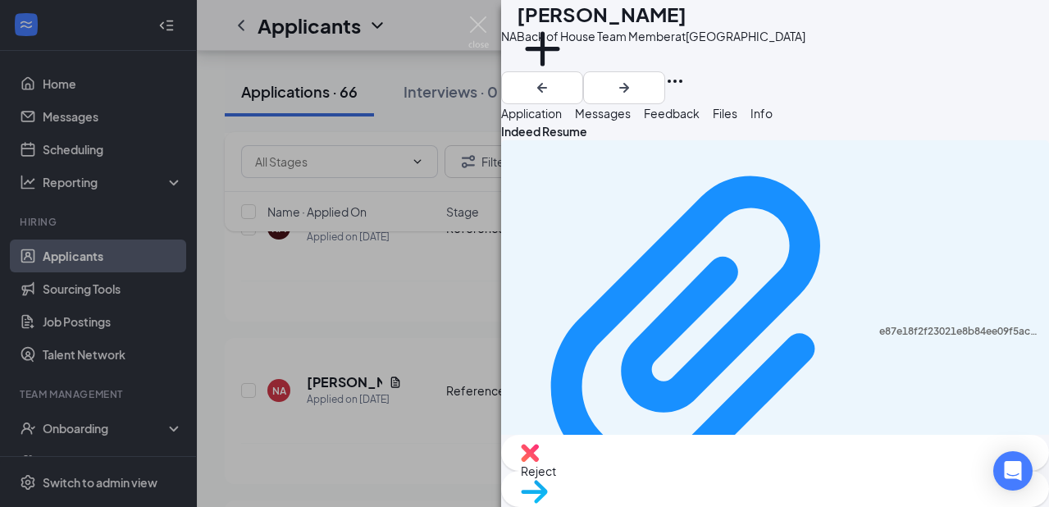
click at [396, 336] on div "NA [PERSON_NAME] Back of House Team Member at [GEOGRAPHIC_DATA] Add a tag Appli…" at bounding box center [524, 253] width 1049 height 507
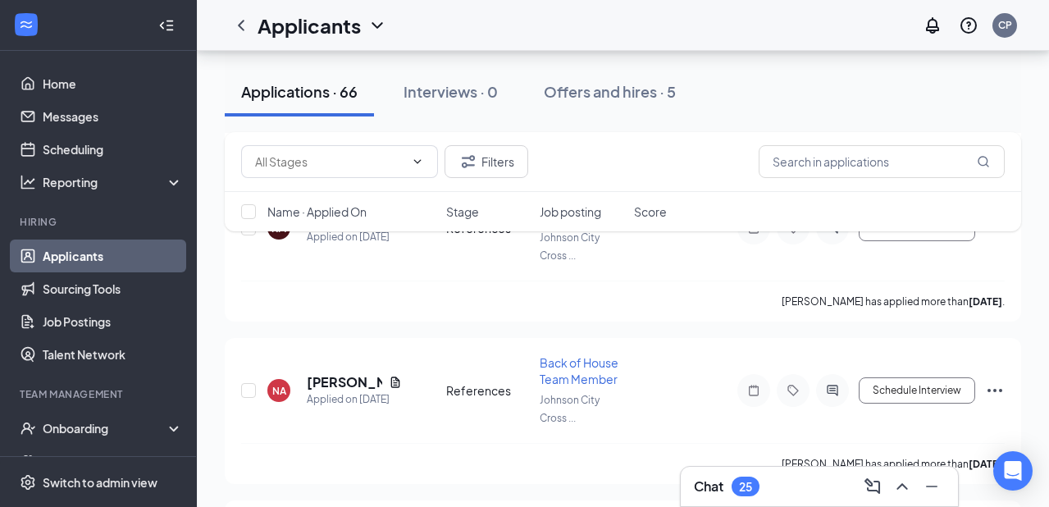
scroll to position [1501, 0]
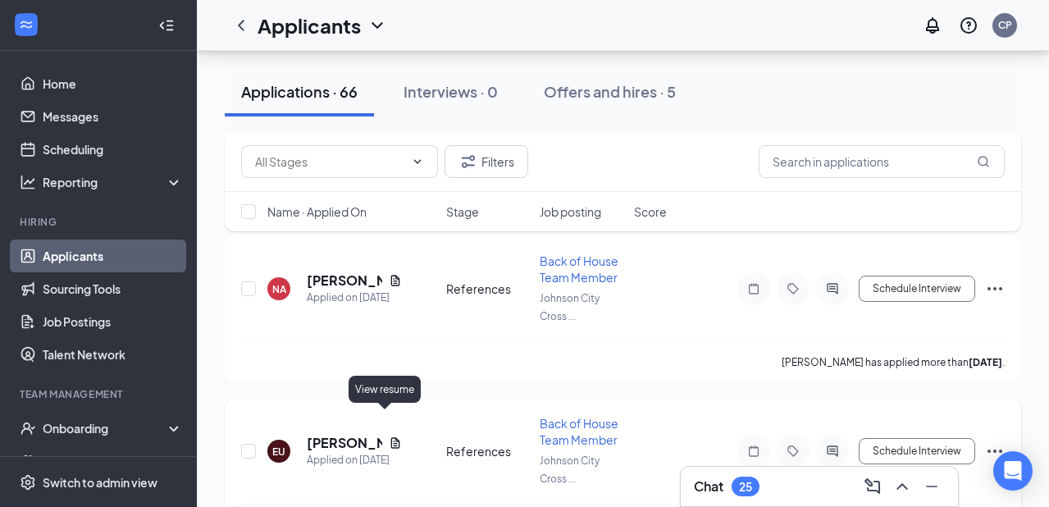
click at [390, 437] on icon "Document" at bounding box center [394, 442] width 9 height 11
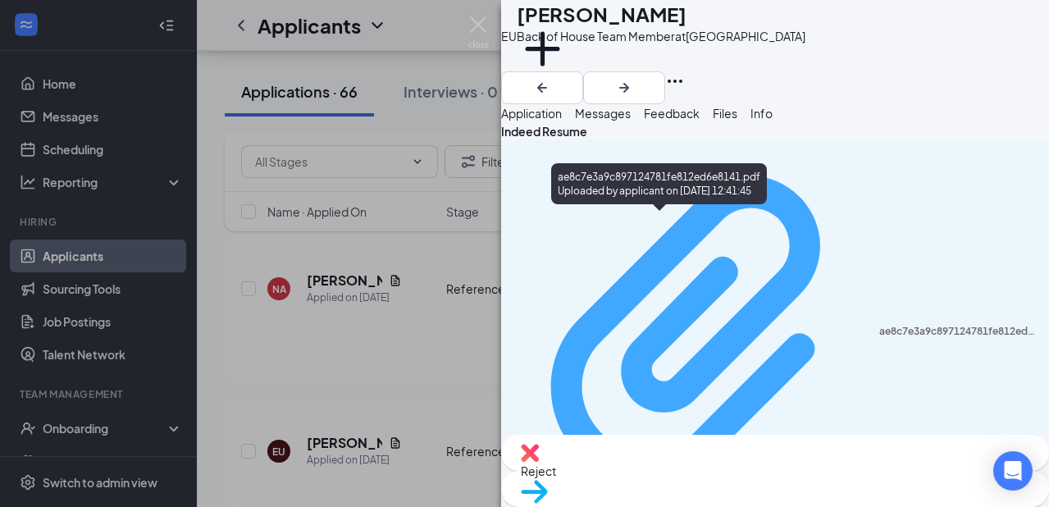
click at [879, 325] on div "ae8c7e3a9c897124781fe812ed6e8141.pdf" at bounding box center [959, 331] width 160 height 13
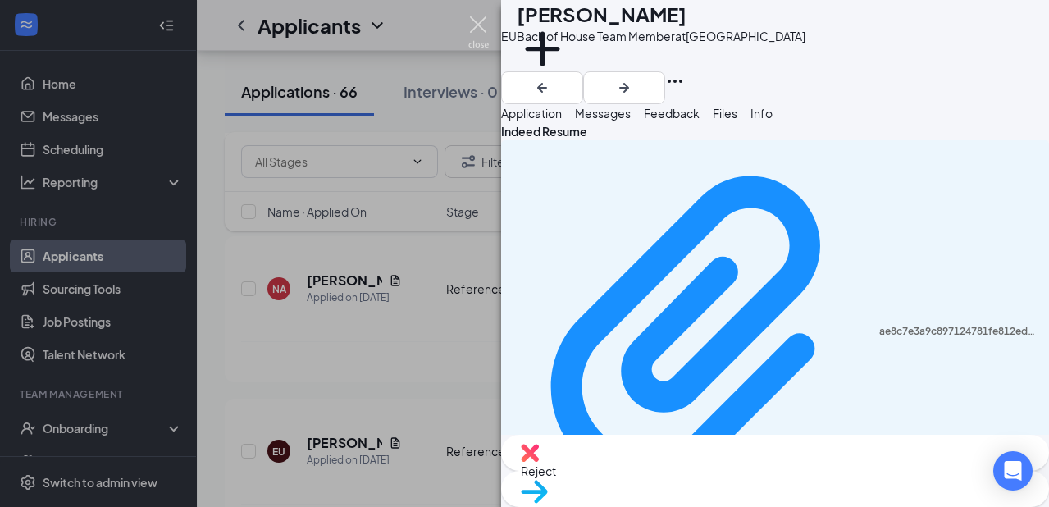
click at [488, 32] on img at bounding box center [478, 32] width 20 height 32
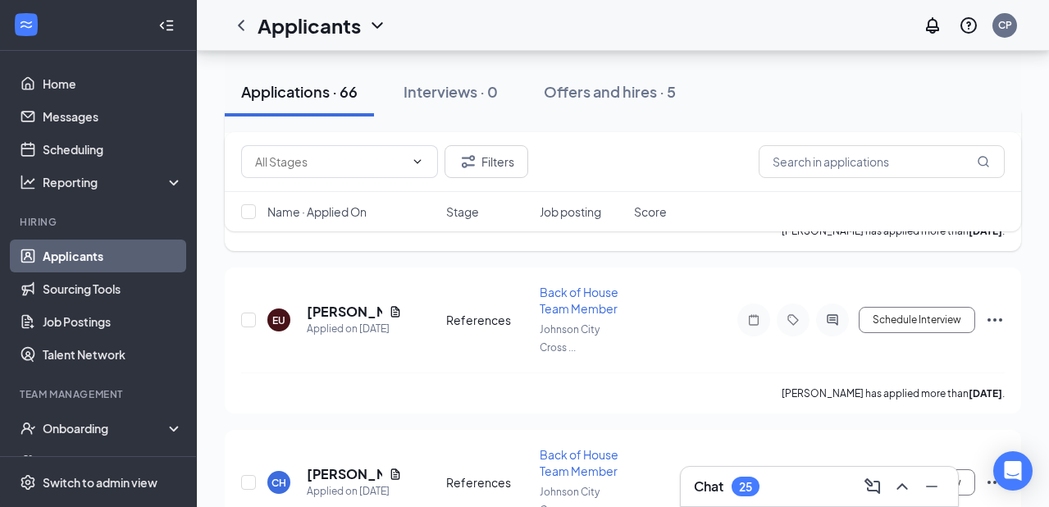
scroll to position [1664, 0]
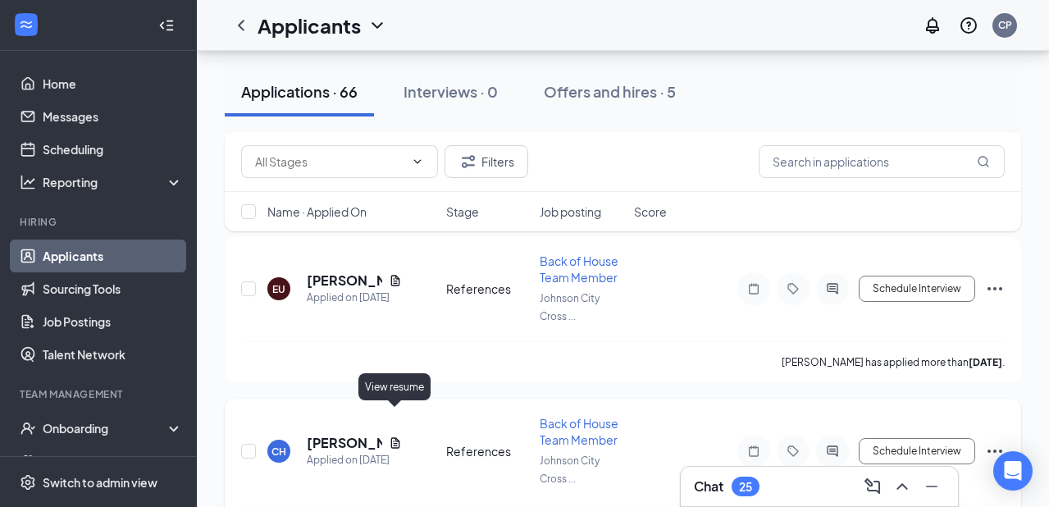
click at [389, 436] on icon "Document" at bounding box center [395, 442] width 13 height 13
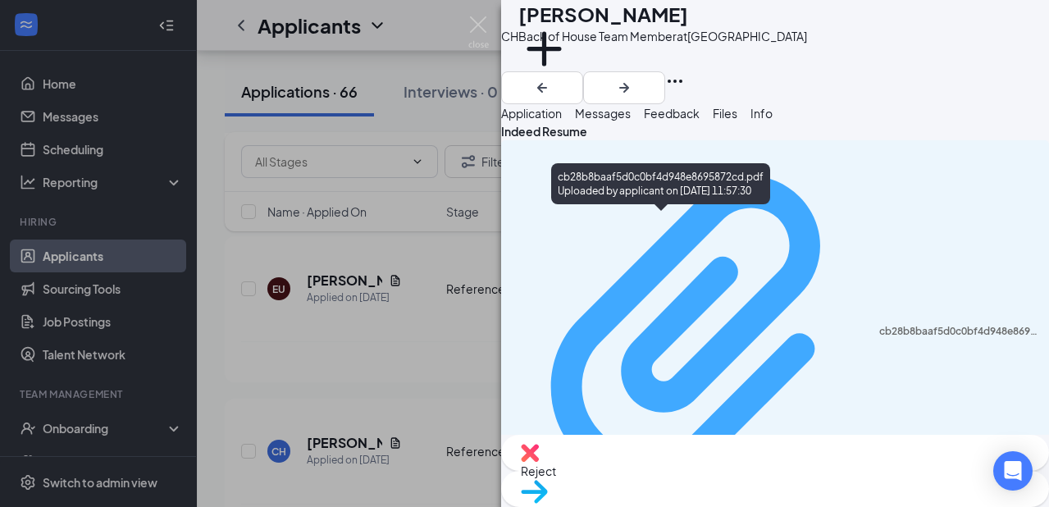
click at [879, 325] on div "cb28b8baaf5d0c0bf4d948e8695872cd.pdf" at bounding box center [959, 331] width 160 height 13
